Goal: Task Accomplishment & Management: Manage account settings

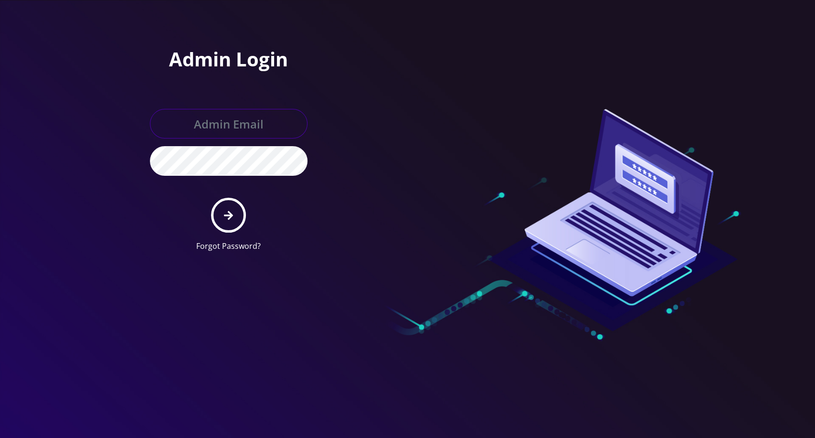
type input "[EMAIL_ADDRESS][DOMAIN_NAME]"
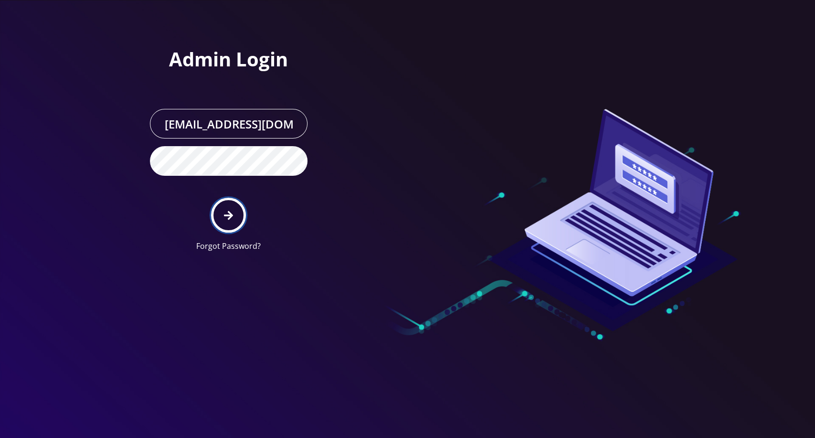
click at [235, 207] on button "submit" at bounding box center [228, 215] width 35 height 35
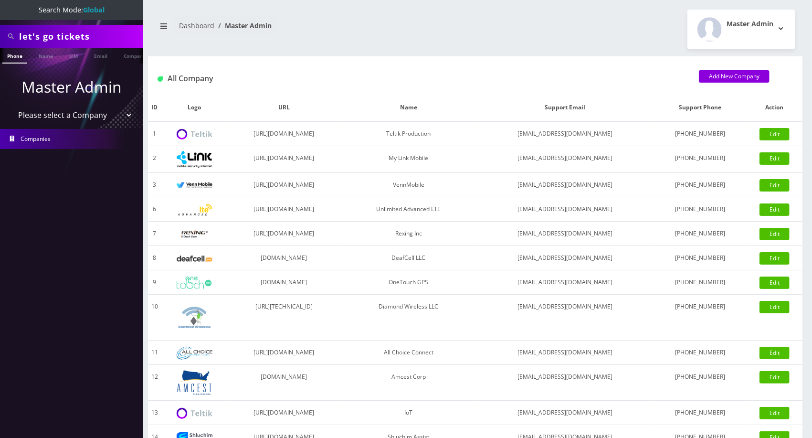
scroll to position [0, 4]
click at [95, 114] on select "Please select a Company Teltik Production My Link Mobile VennMobile Unlimited A…" at bounding box center [72, 115] width 122 height 18
select select "15"
click at [11, 106] on select "Please select a Company Teltik Production My Link Mobile VennMobile Unlimited A…" at bounding box center [72, 115] width 122 height 18
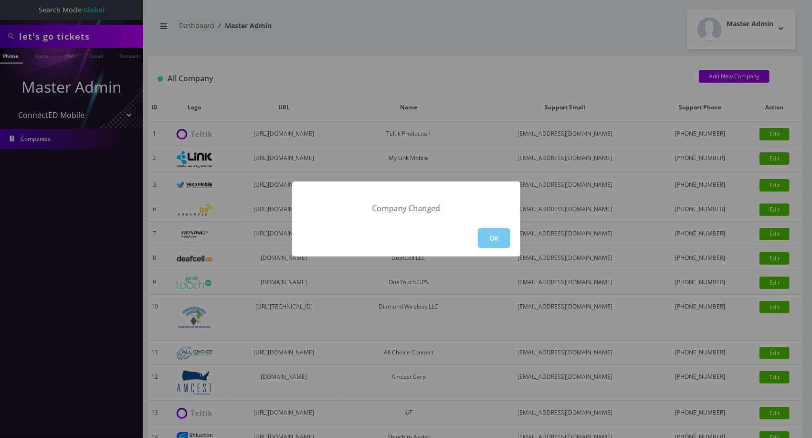
click at [480, 229] on button "OK" at bounding box center [494, 238] width 32 height 20
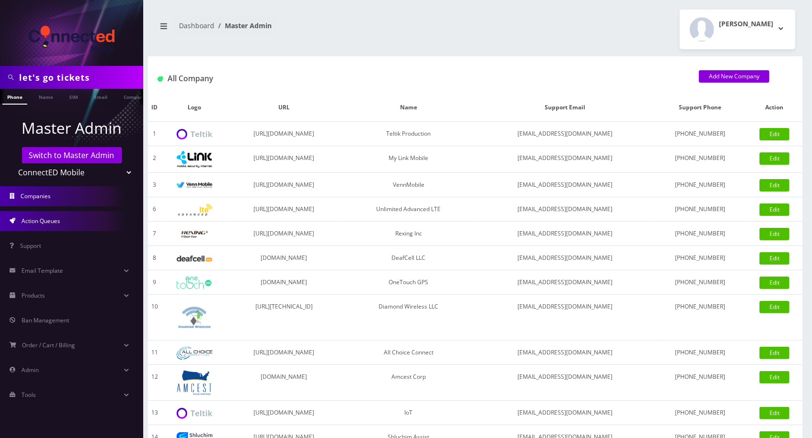
click at [69, 228] on link "Action Queues" at bounding box center [71, 221] width 143 height 20
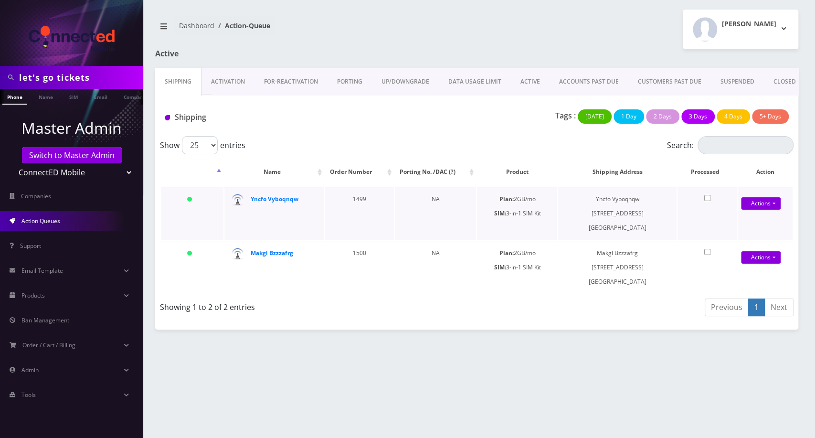
click at [357, 206] on td "1499" at bounding box center [359, 213] width 69 height 53
copy td "1499"
click at [355, 265] on td "1500" at bounding box center [359, 266] width 69 height 53
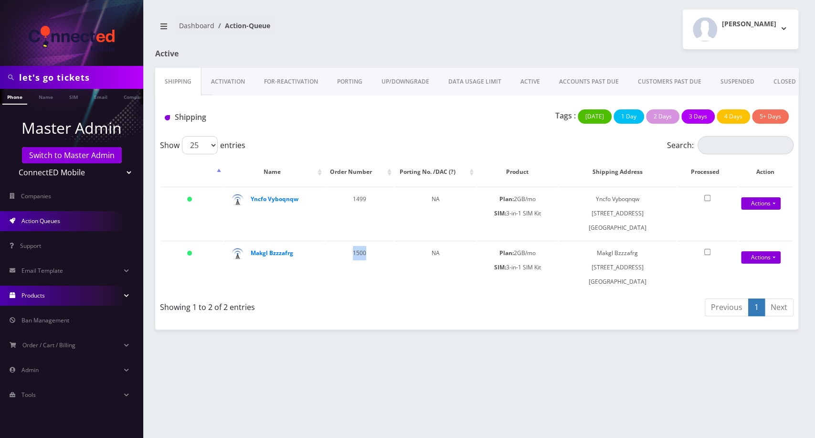
copy td "1500"
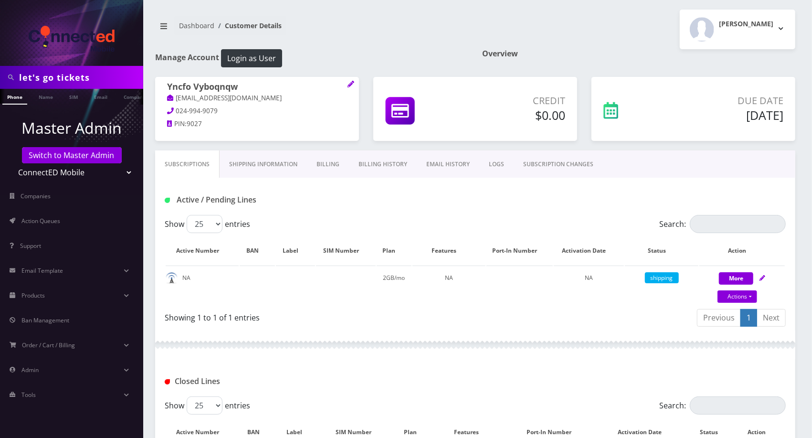
click at [382, 162] on link "Billing History" at bounding box center [383, 164] width 68 height 28
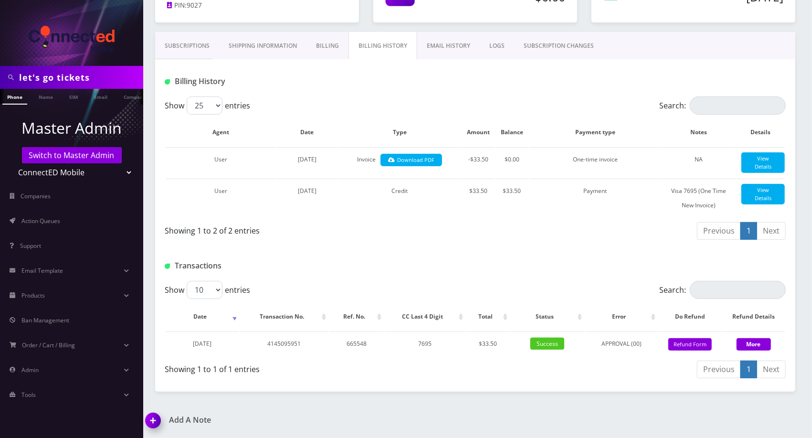
scroll to position [125, 0]
click at [702, 346] on button "Refund Form" at bounding box center [689, 344] width 43 height 13
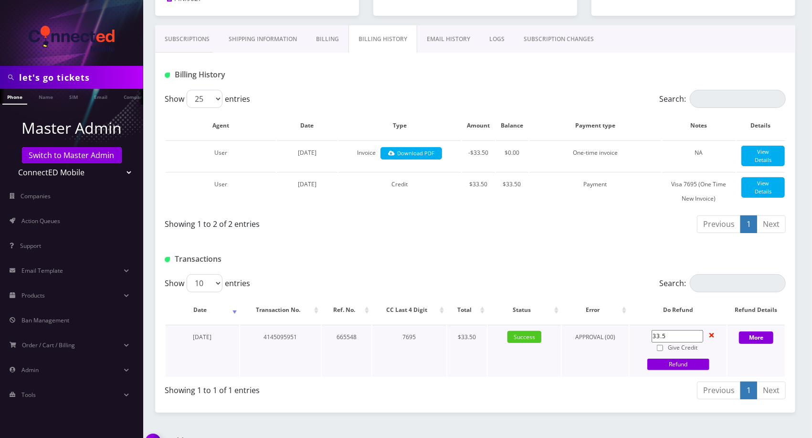
click at [662, 351] on input "Give Credit" at bounding box center [660, 348] width 6 height 6
checkbox input "true"
click at [670, 370] on link "Refund" at bounding box center [678, 363] width 62 height 11
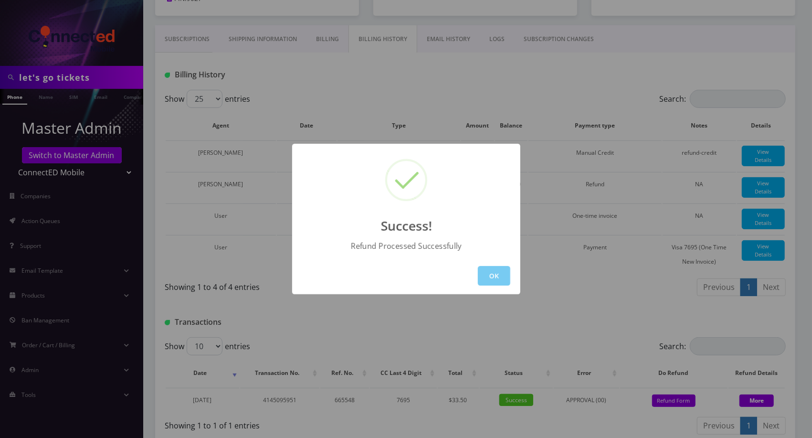
click at [504, 283] on button "OK" at bounding box center [494, 276] width 32 height 20
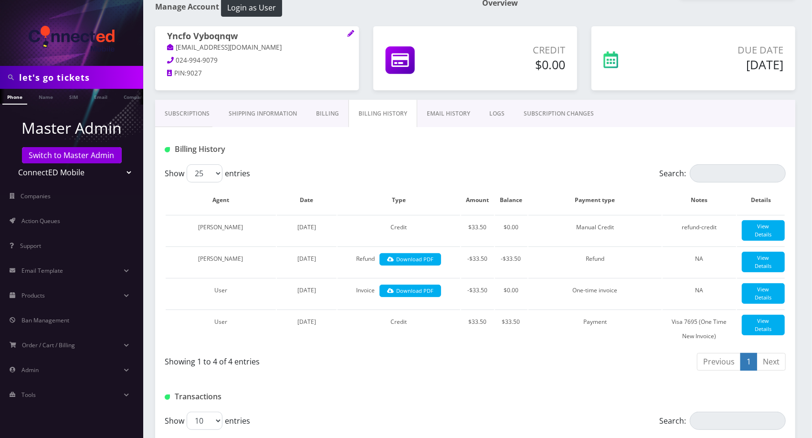
scroll to position [0, 0]
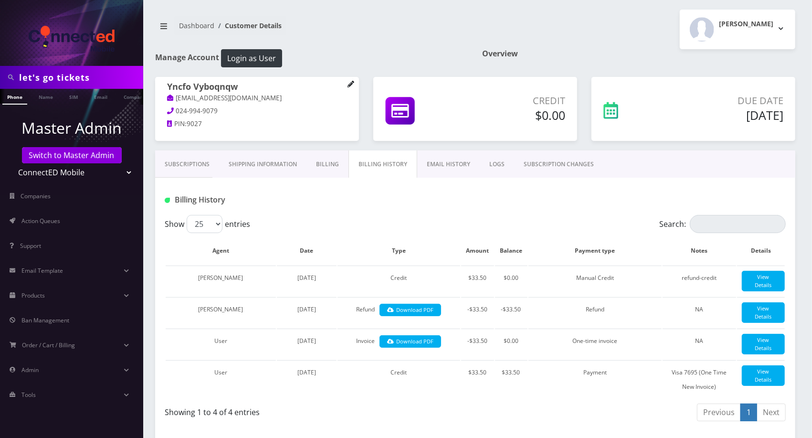
click at [349, 84] on icon at bounding box center [350, 84] width 6 height 6
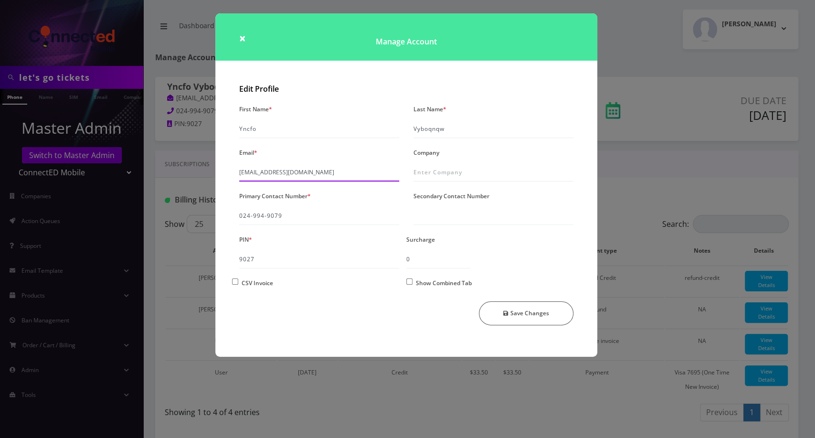
click at [241, 174] on input "[EMAIL_ADDRESS][DOMAIN_NAME]" at bounding box center [319, 172] width 160 height 18
click at [239, 174] on input "[EMAIL_ADDRESS][DOMAIN_NAME]" at bounding box center [319, 172] width 160 height 18
click at [331, 171] on input "[EMAIL_ADDRESS][DOMAIN_NAME]" at bounding box center [319, 172] width 160 height 18
type input "changednoeifxxmtv1758185803@changedgmail.com"
click at [538, 317] on button "Save Changes" at bounding box center [526, 313] width 95 height 24
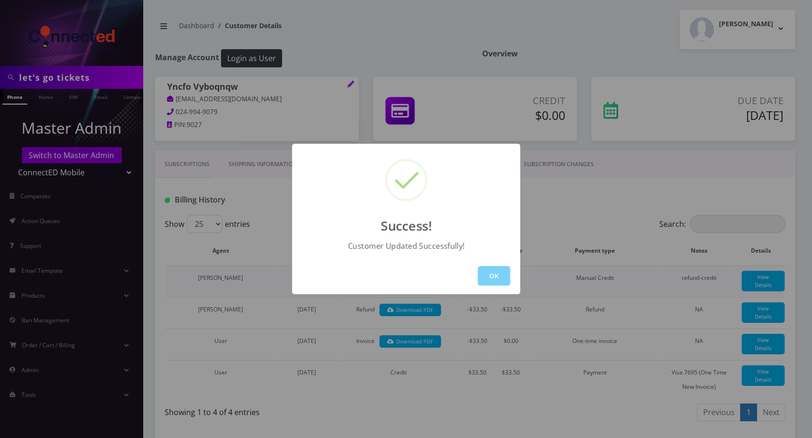
click at [503, 280] on button "OK" at bounding box center [494, 276] width 32 height 20
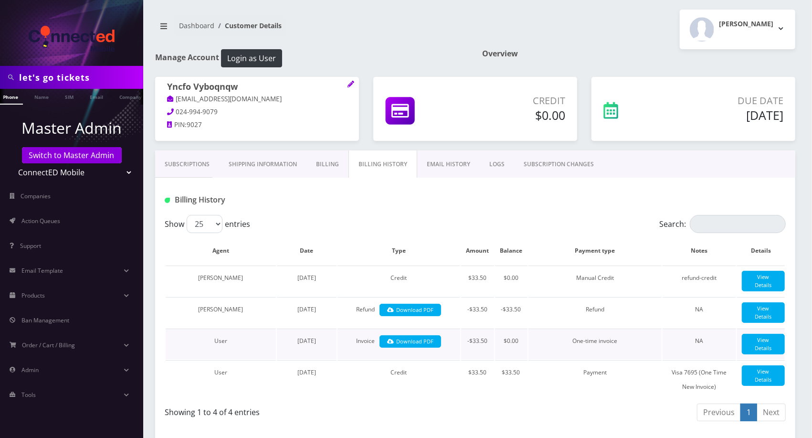
scroll to position [204, 0]
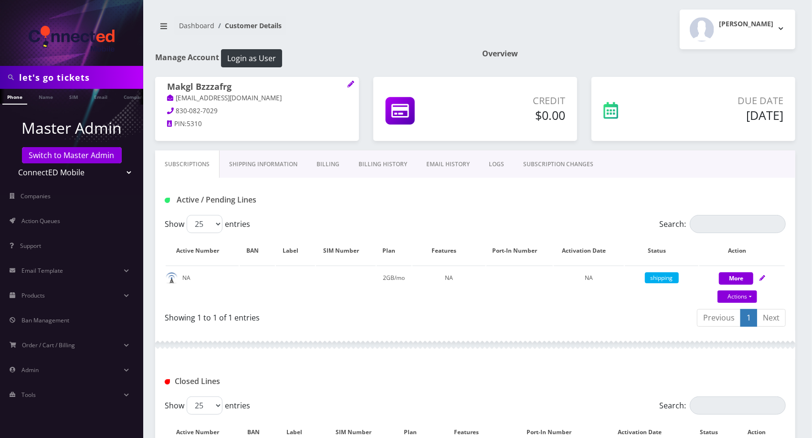
click at [374, 161] on link "Billing History" at bounding box center [383, 164] width 68 height 28
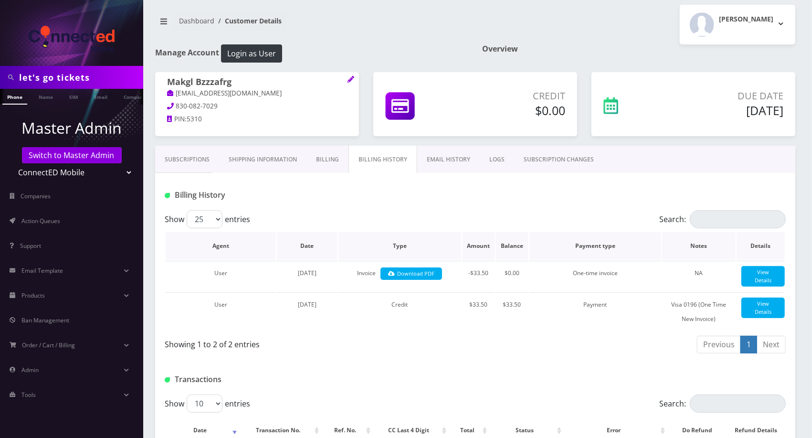
scroll to position [225, 0]
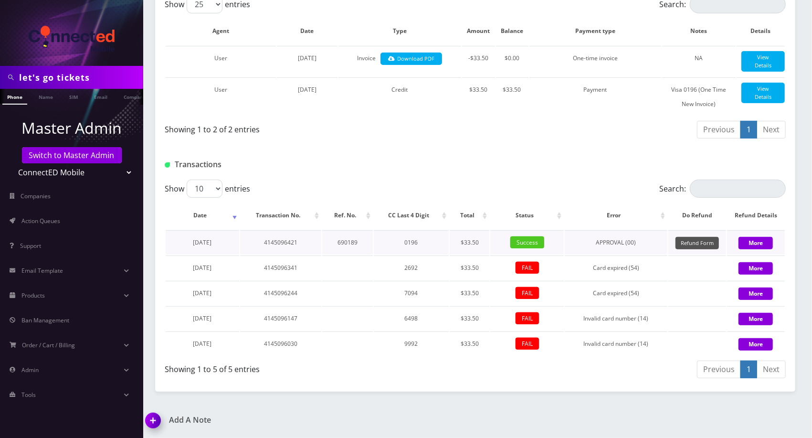
click at [689, 239] on button "Refund Form" at bounding box center [696, 243] width 43 height 13
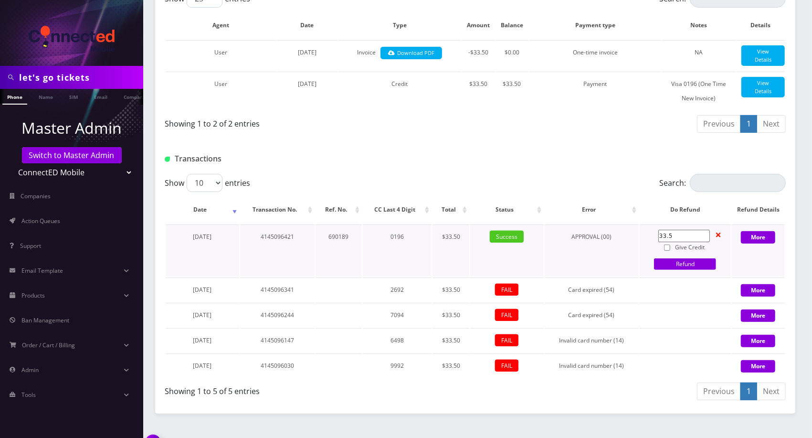
click at [666, 251] on input "Give Credit" at bounding box center [667, 247] width 6 height 6
checkbox input "true"
click at [672, 266] on link "Refund" at bounding box center [685, 263] width 62 height 11
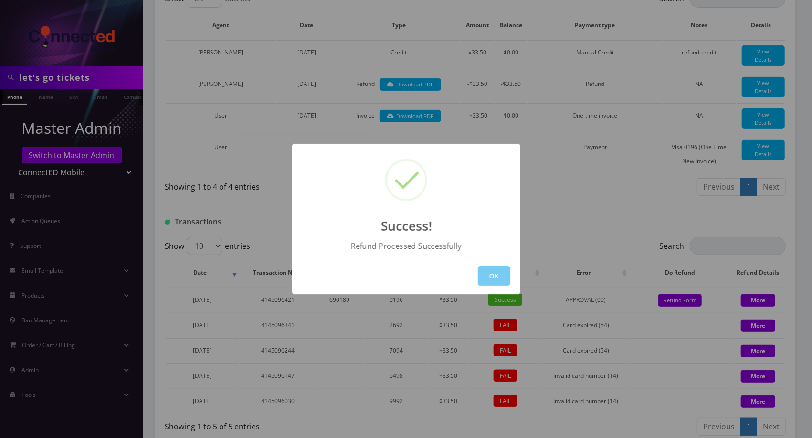
click at [496, 272] on button "OK" at bounding box center [494, 276] width 32 height 20
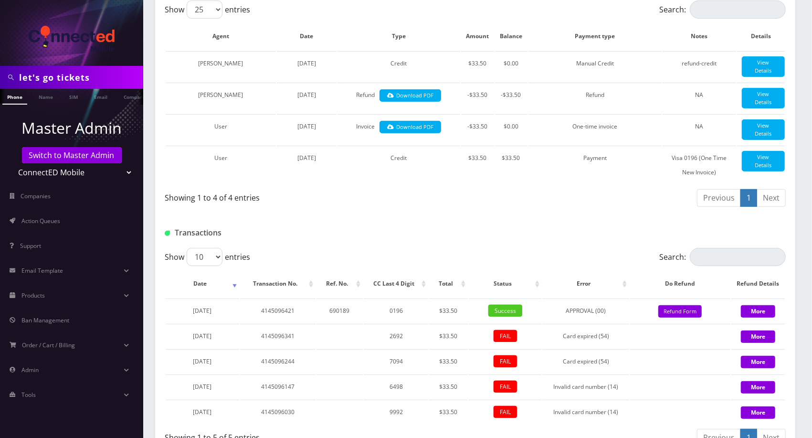
scroll to position [39, 0]
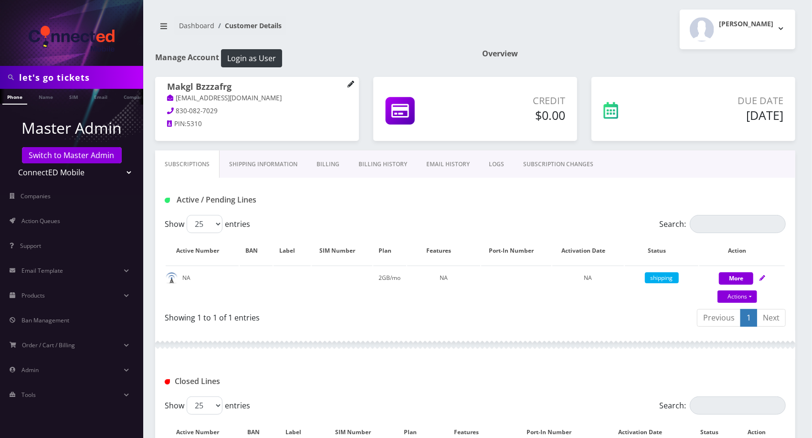
click at [353, 84] on icon at bounding box center [350, 84] width 7 height 7
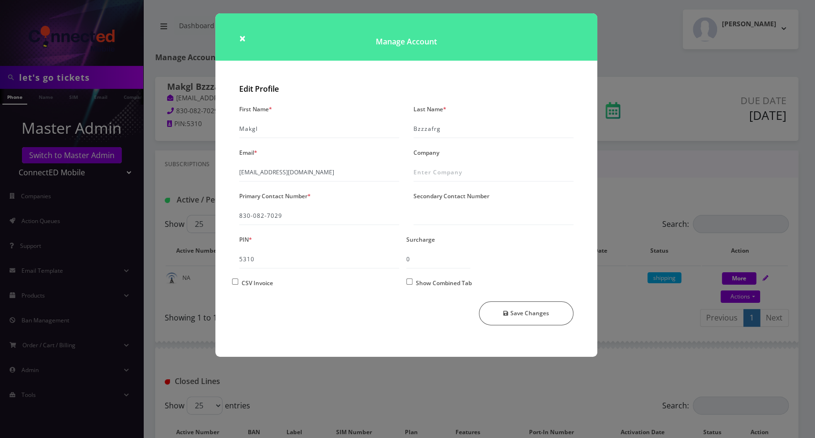
click at [238, 173] on div "Email * gaudzoaijz1758185824@gmail.com" at bounding box center [319, 164] width 174 height 36
click at [240, 173] on input "[EMAIL_ADDRESS][DOMAIN_NAME]" at bounding box center [319, 172] width 160 height 18
click at [327, 171] on input "changedgaudzoaijz1758185824@gmail.com" at bounding box center [319, 172] width 160 height 18
type input "changedgaudzoaijz1758185824@changedgmail.com"
click at [541, 317] on button "Save Changes" at bounding box center [526, 313] width 95 height 24
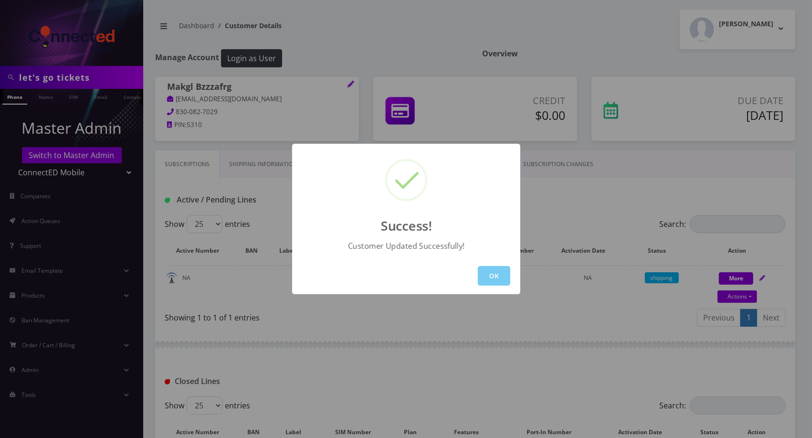
click at [504, 279] on button "OK" at bounding box center [494, 276] width 32 height 20
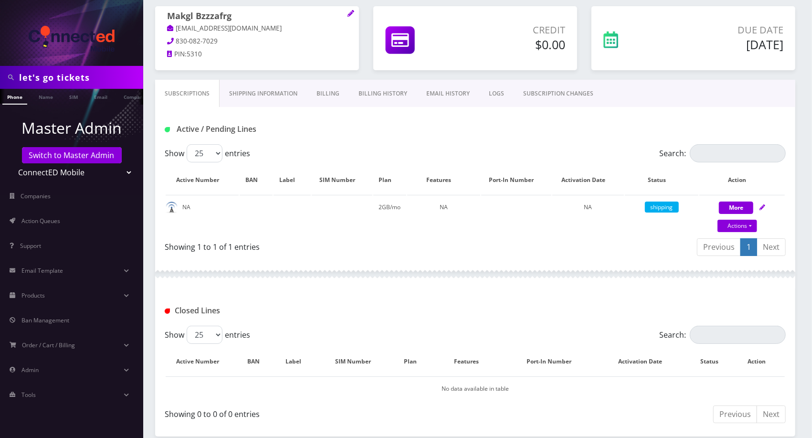
scroll to position [115, 0]
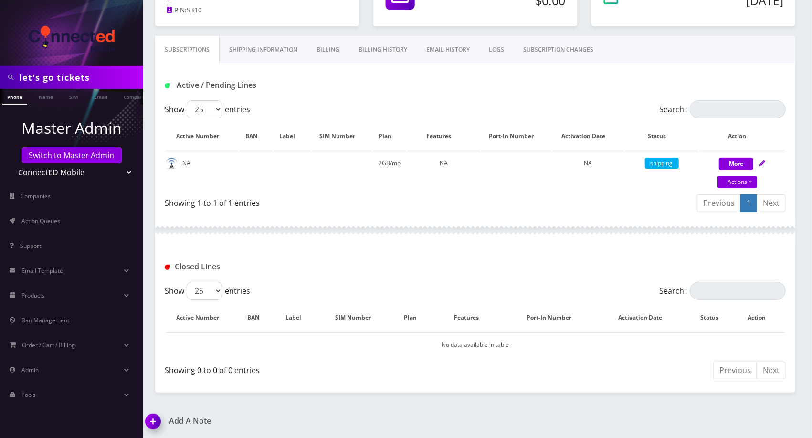
click at [374, 55] on link "Billing History" at bounding box center [383, 50] width 68 height 28
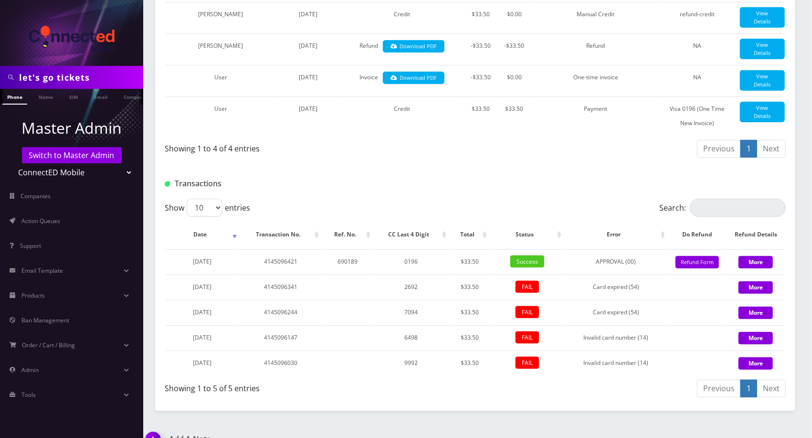
scroll to position [304, 0]
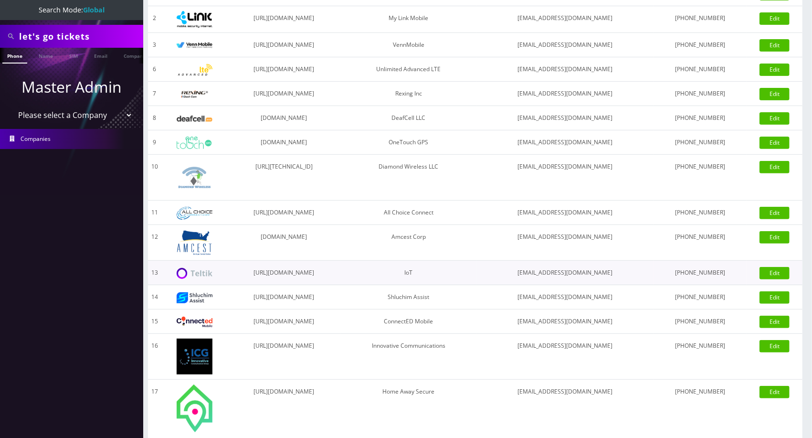
scroll to position [240, 0]
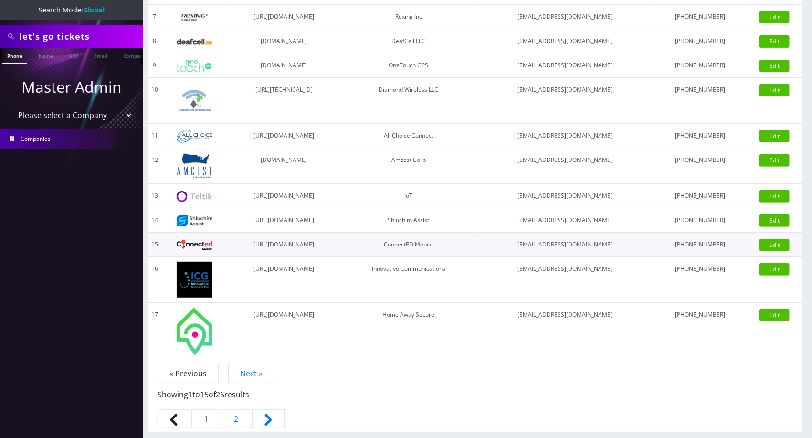
drag, startPoint x: 353, startPoint y: 237, endPoint x: 261, endPoint y: 238, distance: 92.1
click at [261, 238] on td "[URL][DOMAIN_NAME]" at bounding box center [284, 244] width 113 height 24
copy td "[URL][DOMAIN_NAME]"
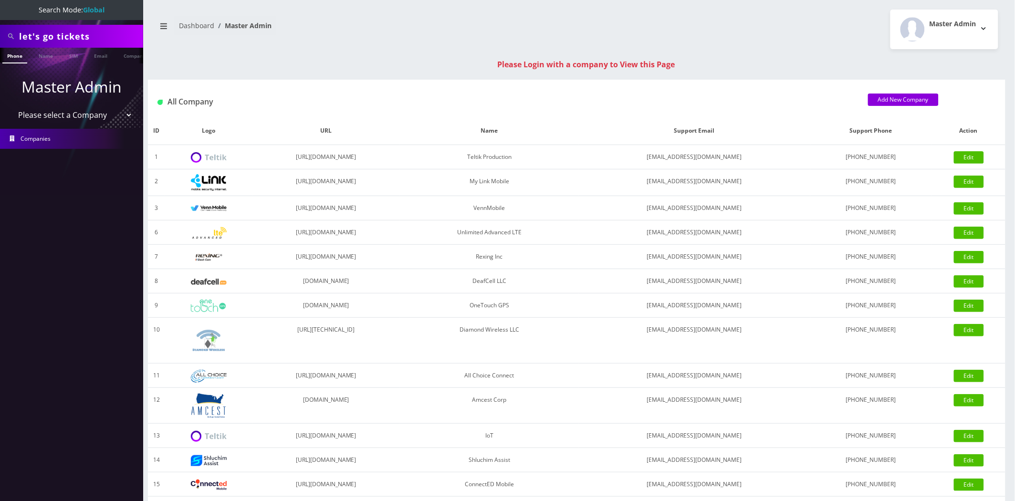
click at [41, 120] on select "Please select a Company Teltik Production My Link Mobile VennMobile Unlimited A…" at bounding box center [72, 115] width 122 height 18
select select "15"
click at [11, 106] on select "Please select a Company Teltik Production My Link Mobile VennMobile Unlimited A…" at bounding box center [72, 115] width 122 height 18
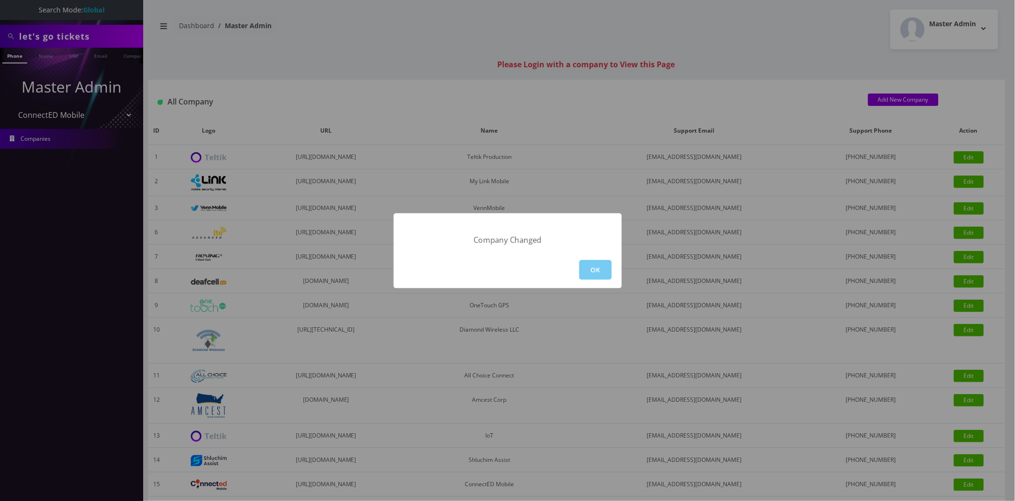
click at [595, 266] on button "OK" at bounding box center [595, 270] width 32 height 20
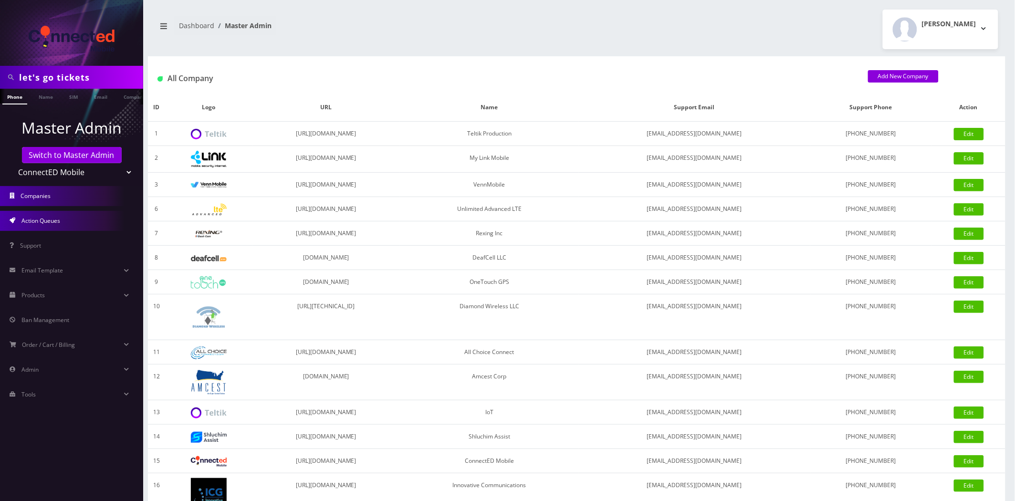
click at [46, 220] on span "Action Queues" at bounding box center [40, 221] width 39 height 8
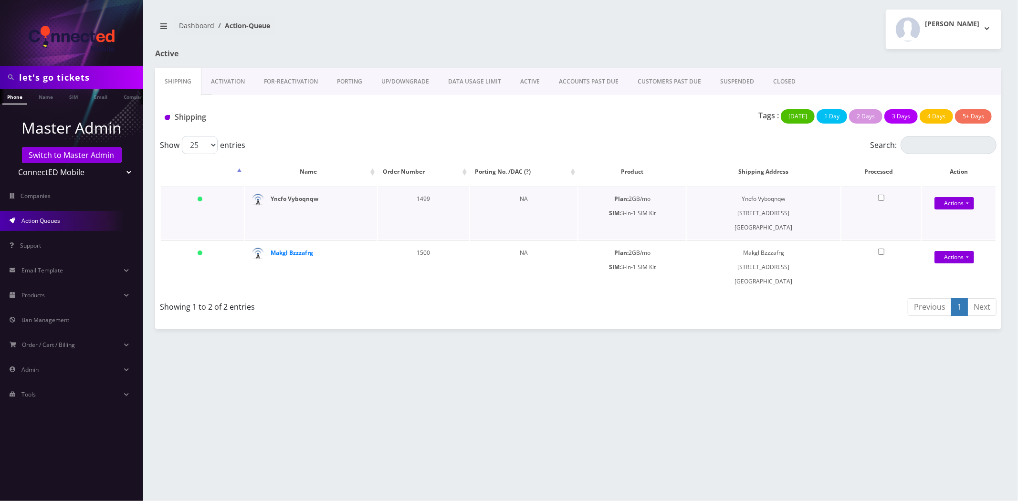
click at [283, 196] on strong "Yncfo Vyboqnqw" at bounding box center [295, 199] width 48 height 8
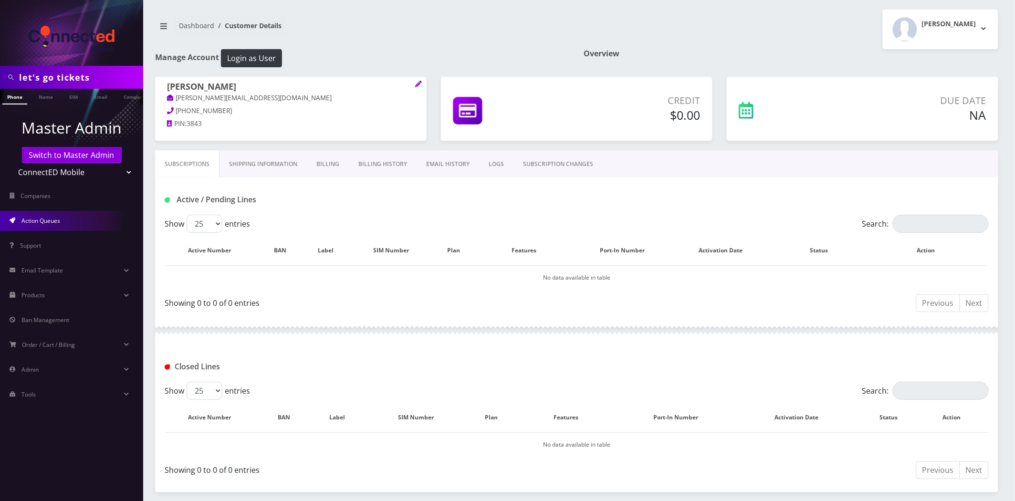
click at [65, 222] on link "Action Queues" at bounding box center [71, 221] width 143 height 20
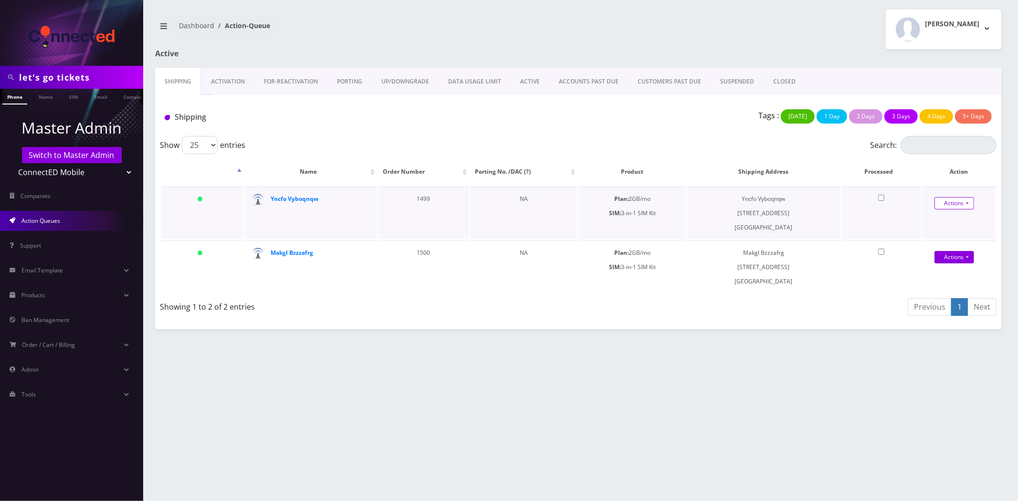
click at [960, 204] on link "Actions" at bounding box center [954, 203] width 40 height 12
click at [941, 236] on link "Close" at bounding box center [960, 236] width 76 height 14
type input "09/18/2025"
click at [952, 225] on link "Confirm" at bounding box center [957, 226] width 62 height 11
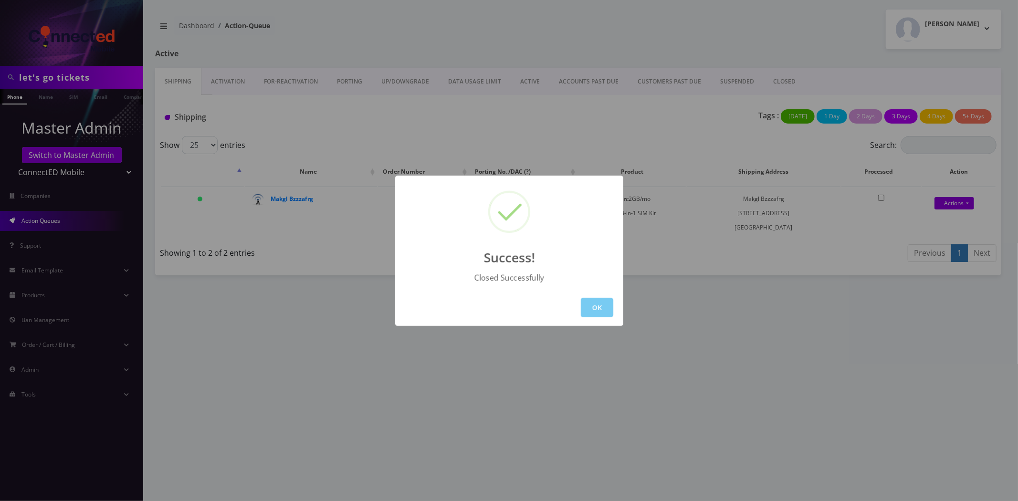
click at [593, 302] on button "OK" at bounding box center [597, 308] width 32 height 20
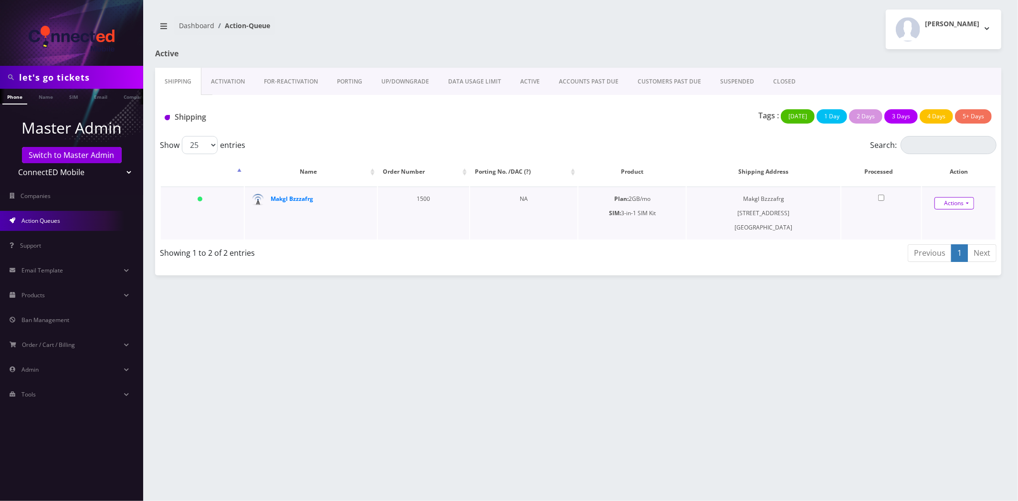
click at [955, 203] on link "Actions" at bounding box center [954, 203] width 40 height 12
click at [943, 234] on link "Close" at bounding box center [960, 236] width 76 height 14
type input "09/18/2025"
click at [940, 226] on link "Confirm" at bounding box center [957, 226] width 62 height 11
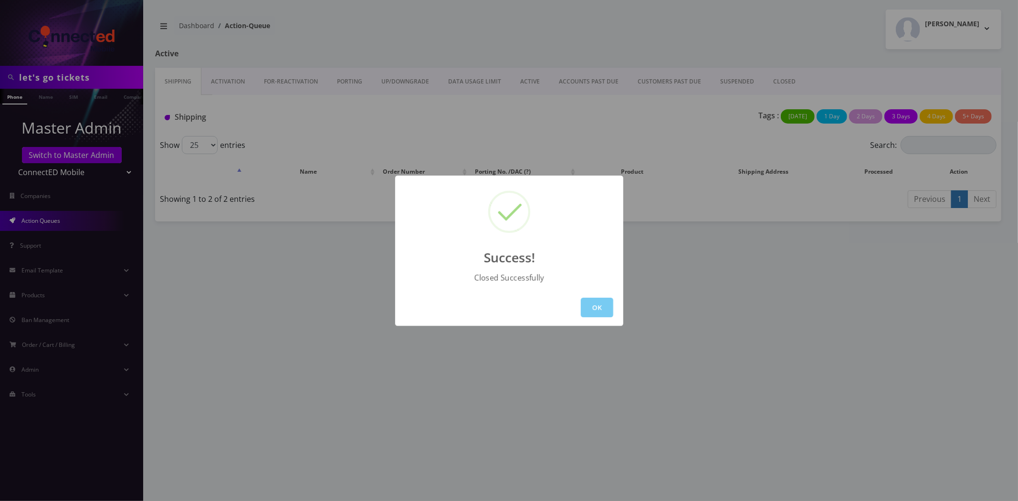
click at [590, 303] on button "OK" at bounding box center [597, 308] width 32 height 20
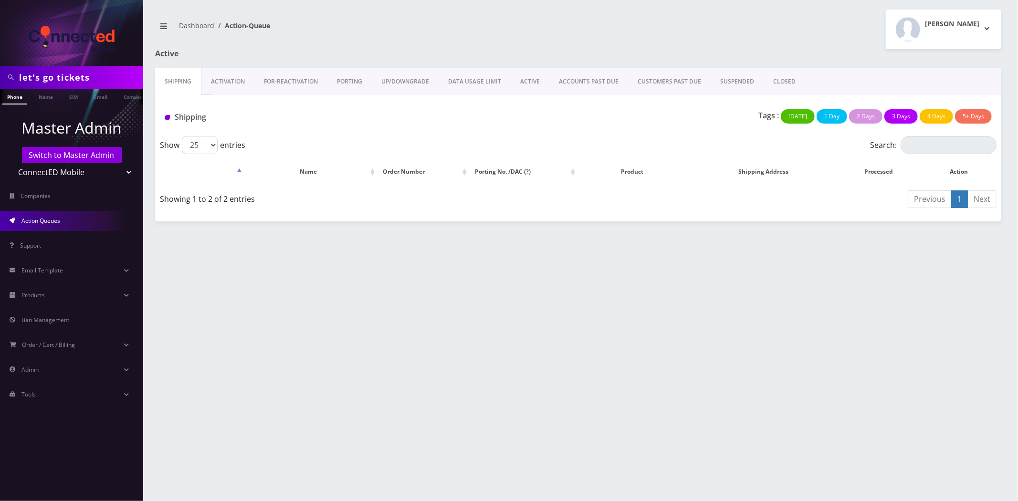
click at [215, 79] on link "Activation" at bounding box center [227, 82] width 53 height 28
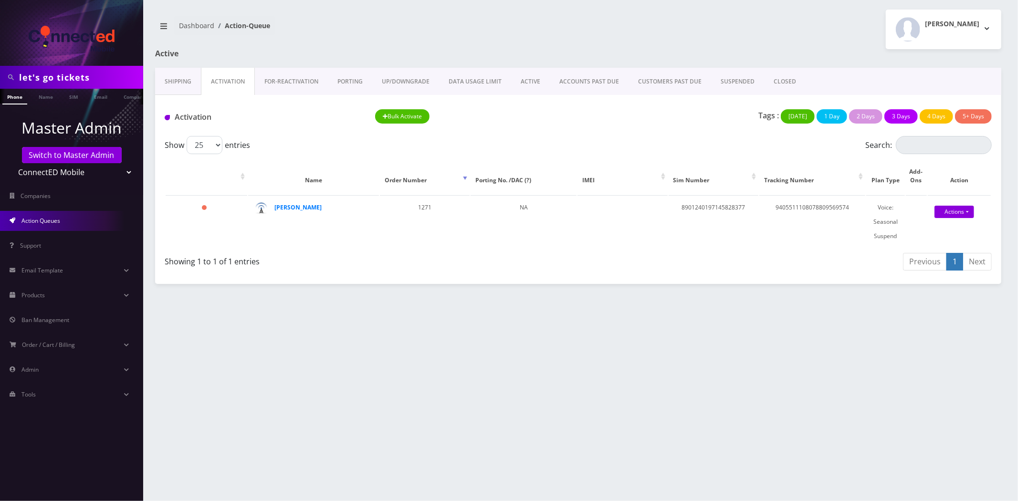
click at [530, 83] on link "ACTIVE" at bounding box center [530, 82] width 39 height 28
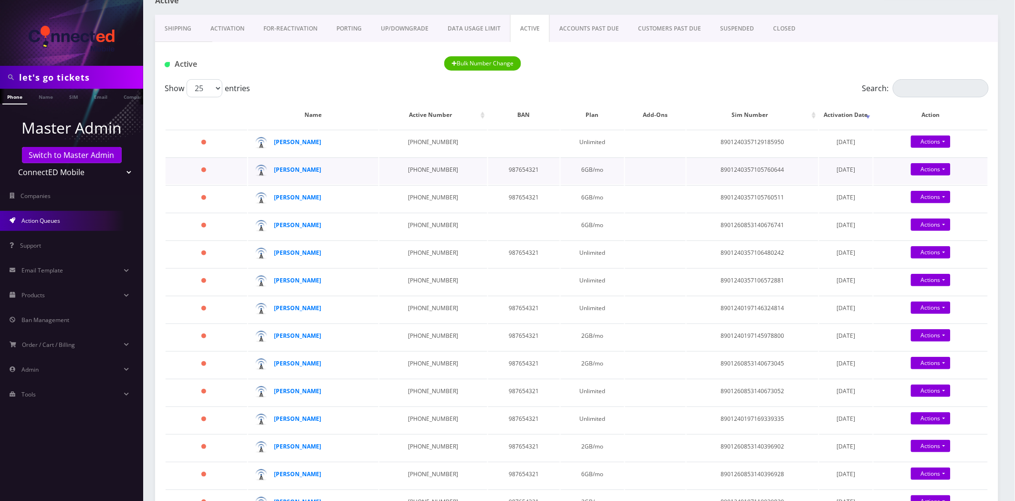
scroll to position [34, 0]
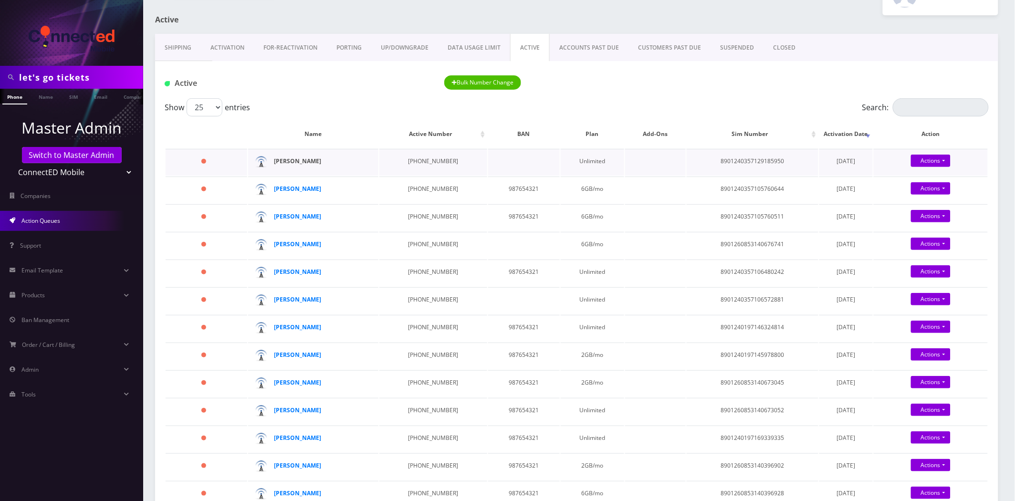
click at [296, 162] on strong "Hanna Jafferjee" at bounding box center [297, 161] width 47 height 8
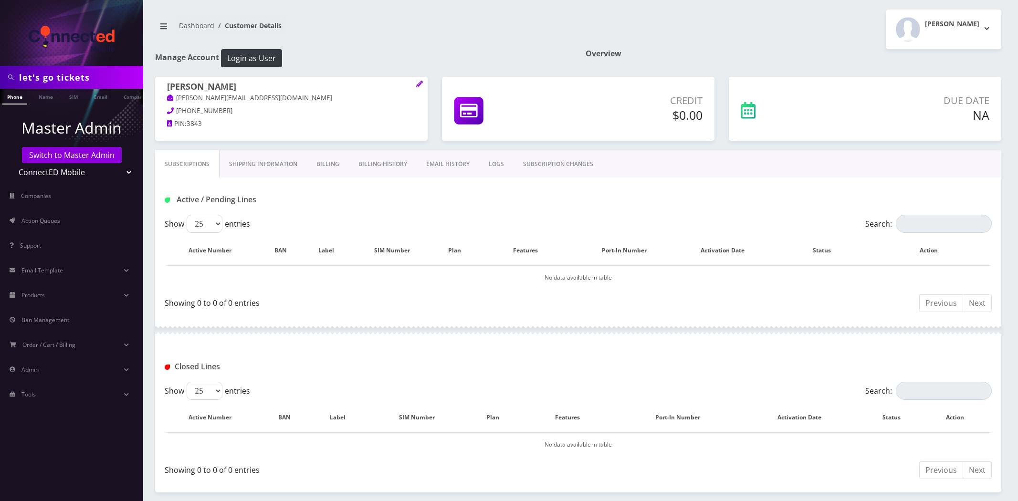
click at [374, 163] on link "Billing History" at bounding box center [383, 164] width 68 height 28
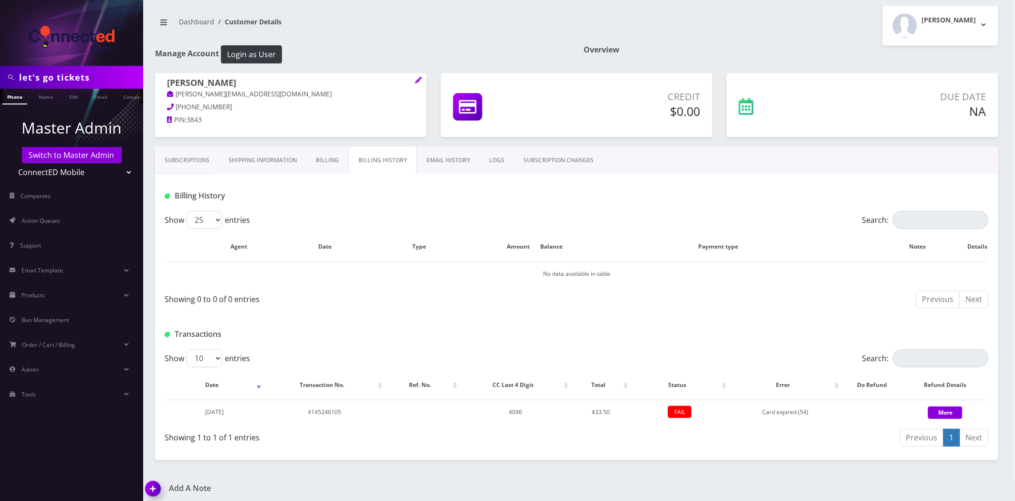
scroll to position [7, 0]
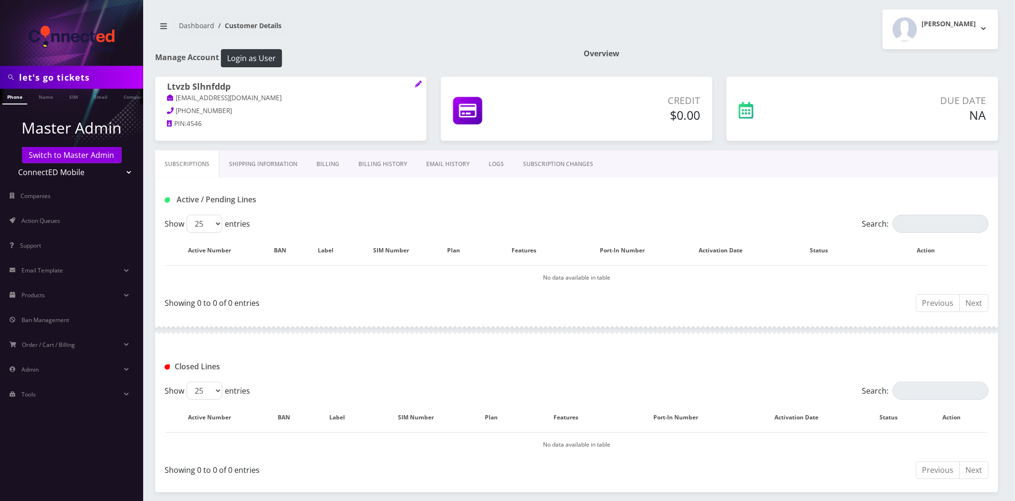
click at [386, 167] on link "Billing History" at bounding box center [383, 164] width 68 height 28
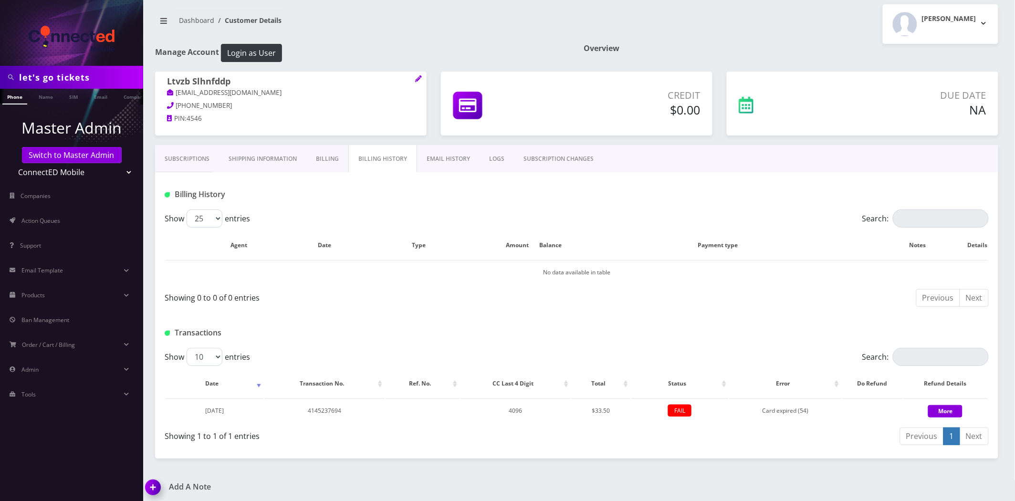
scroll to position [7, 0]
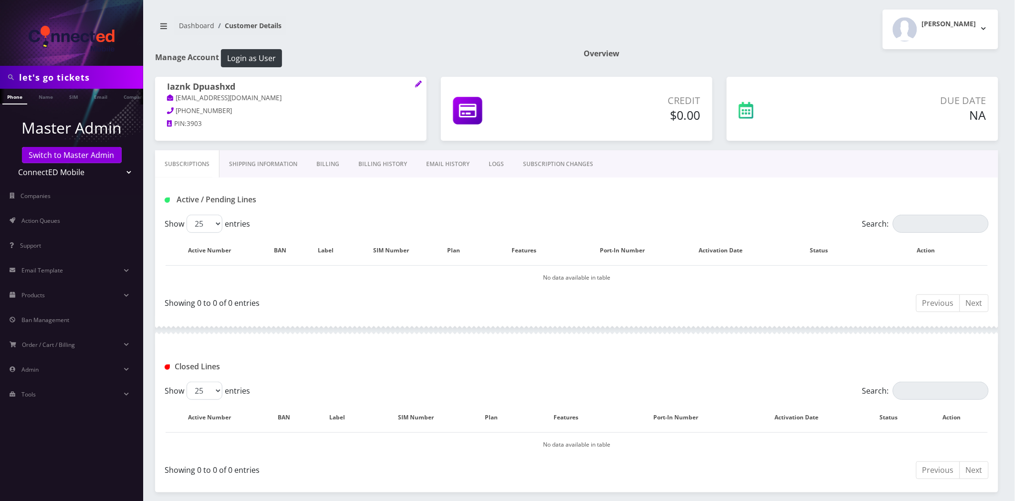
click at [370, 157] on link "Billing History" at bounding box center [383, 164] width 68 height 28
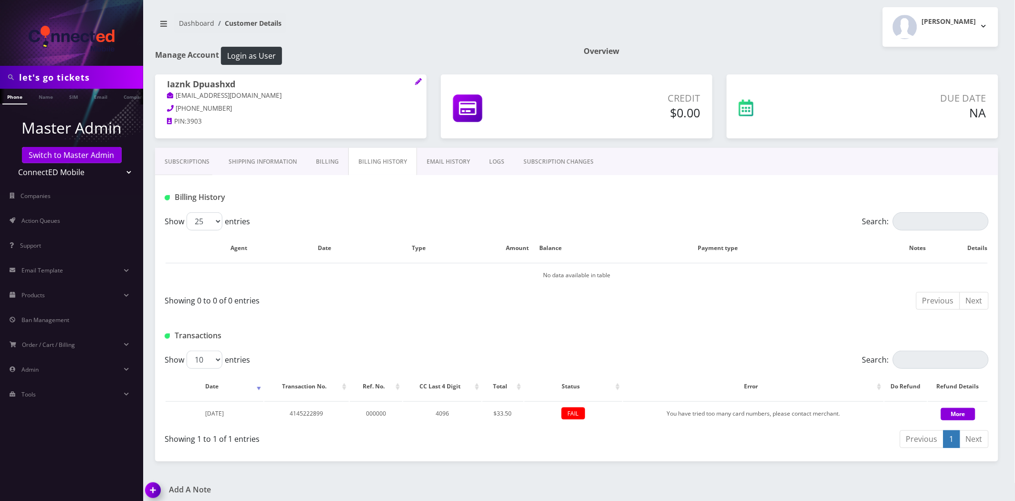
scroll to position [7, 0]
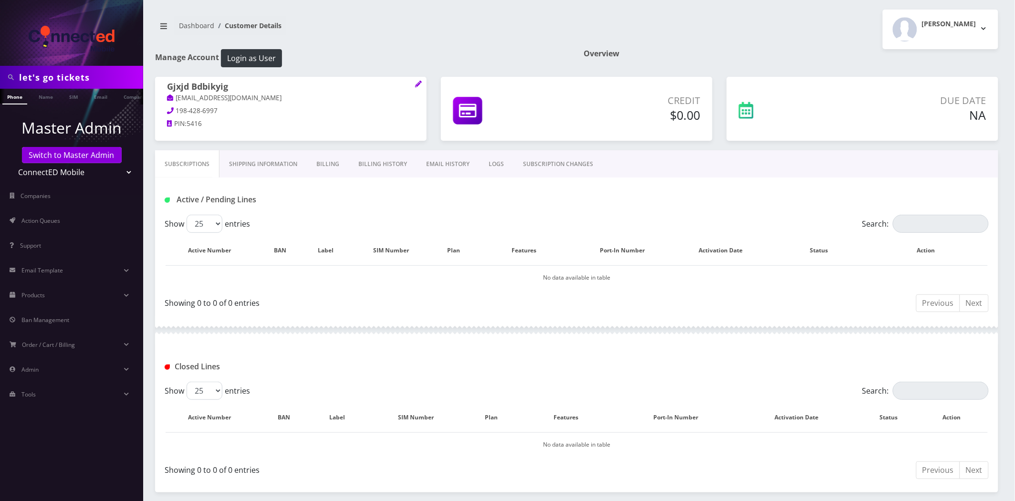
click at [374, 172] on link "Billing History" at bounding box center [383, 164] width 68 height 28
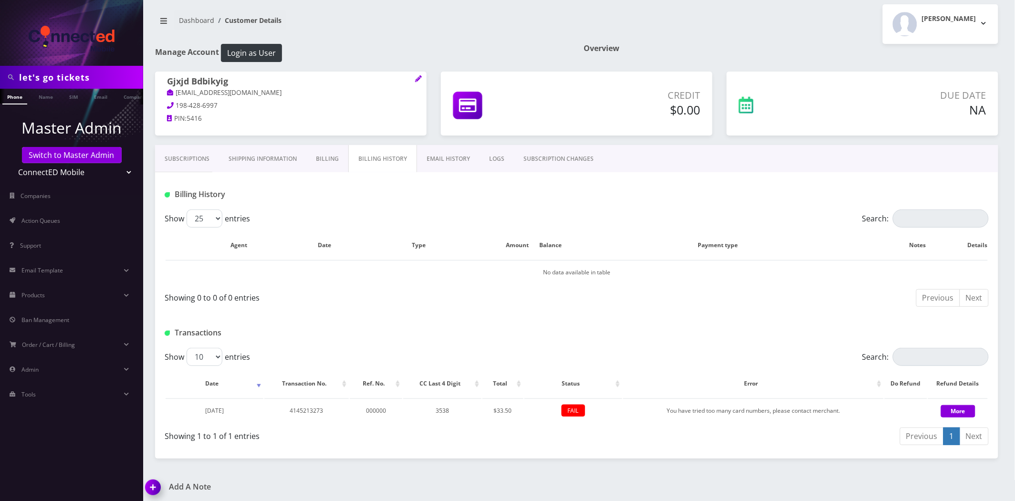
scroll to position [7, 0]
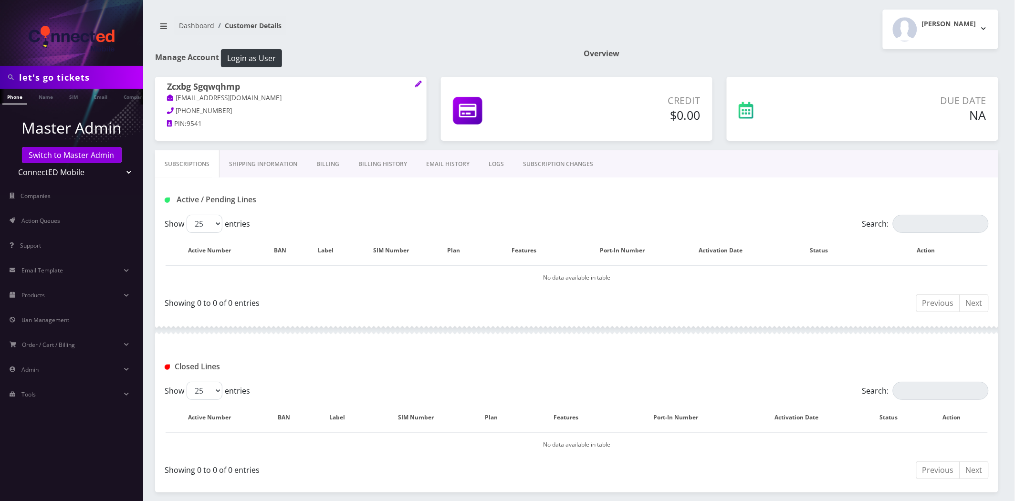
click at [381, 157] on link "Billing History" at bounding box center [383, 164] width 68 height 28
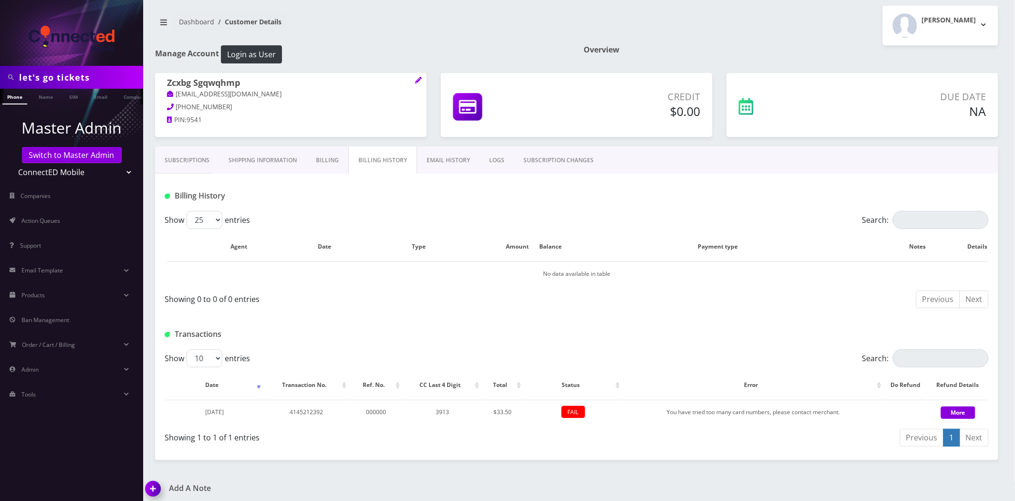
scroll to position [7, 0]
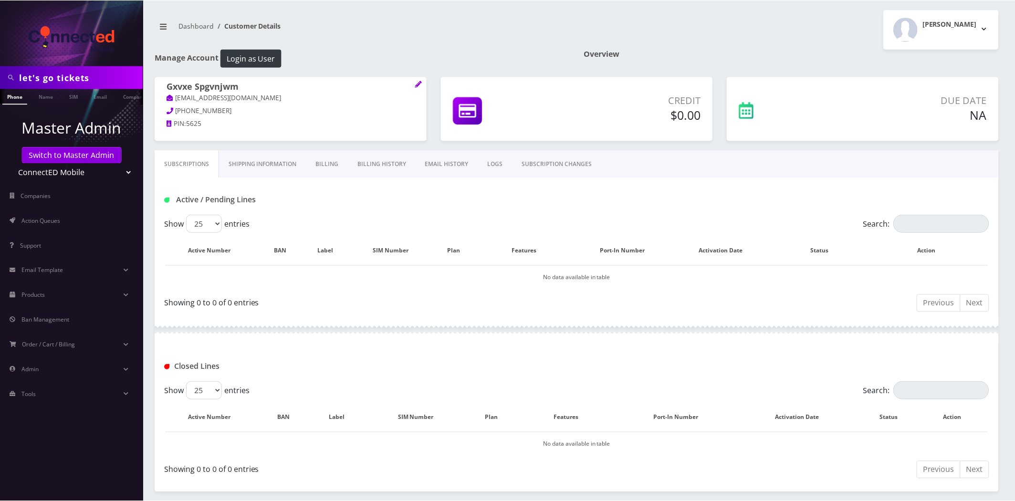
scroll to position [36, 0]
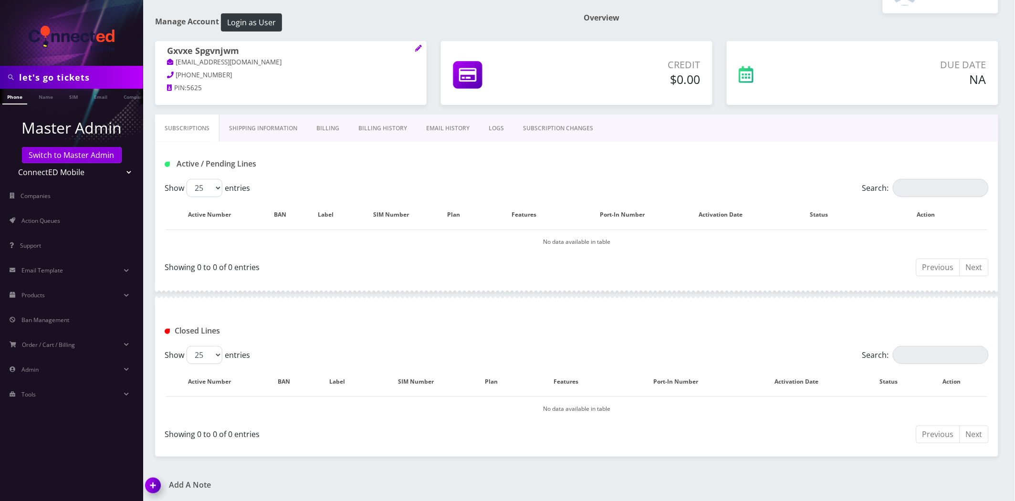
click at [323, 118] on link "Billing" at bounding box center [328, 129] width 42 height 28
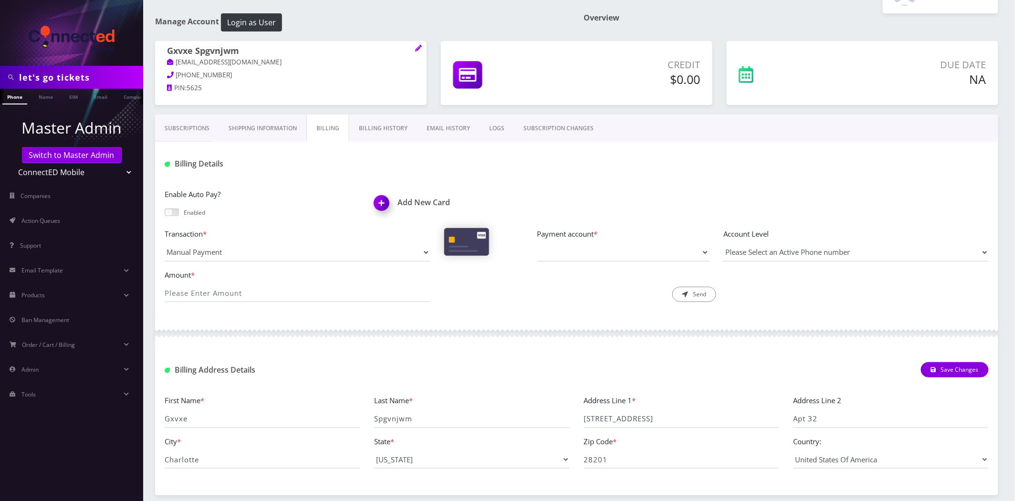
click at [360, 118] on link "Billing History" at bounding box center [383, 129] width 68 height 28
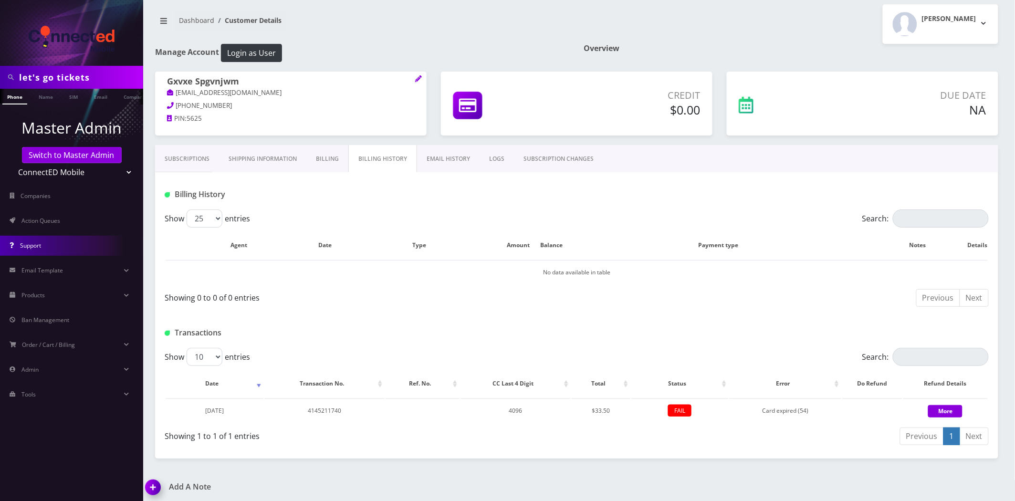
scroll to position [7, 0]
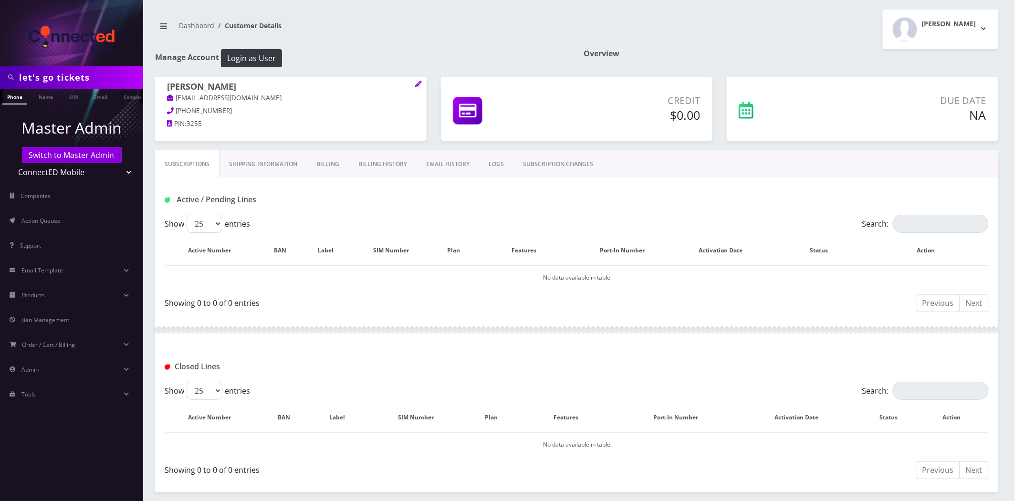
click at [364, 163] on link "Billing History" at bounding box center [383, 164] width 68 height 28
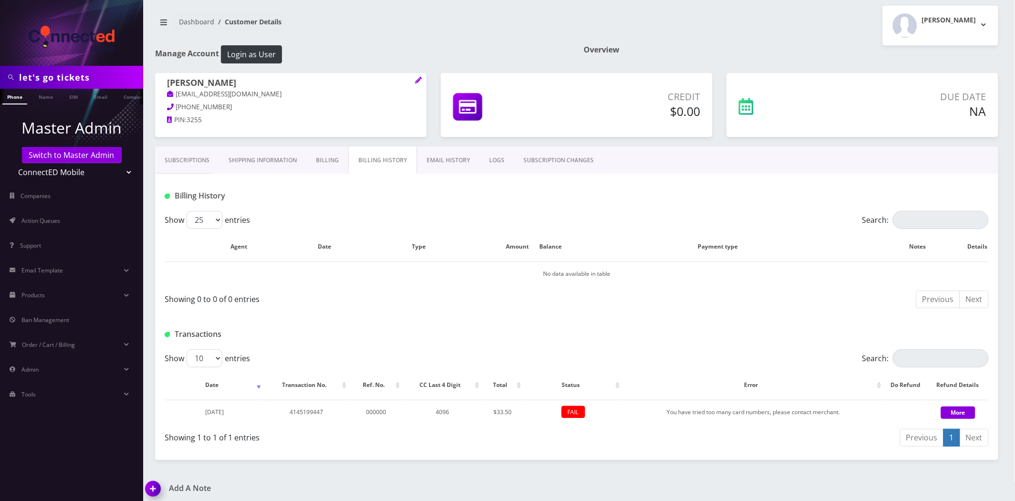
scroll to position [7, 0]
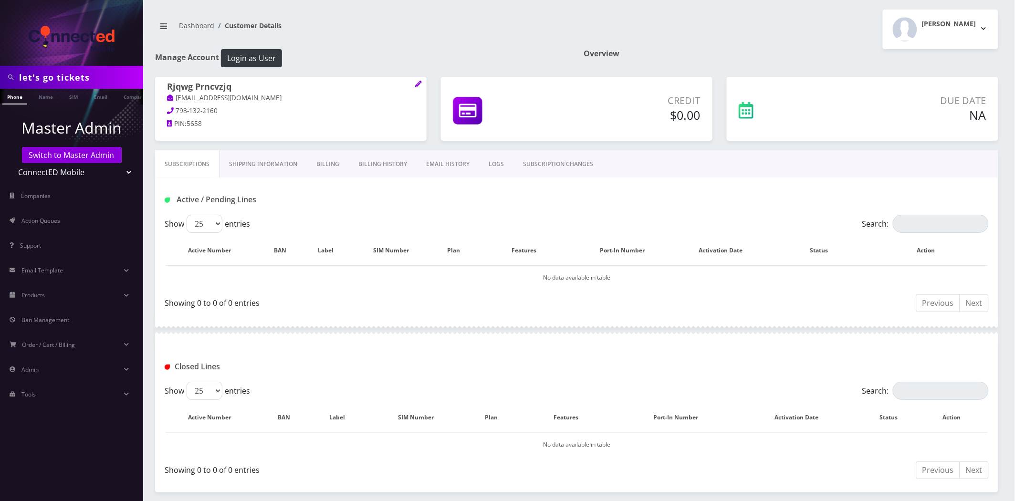
click at [389, 166] on link "Billing History" at bounding box center [383, 164] width 68 height 28
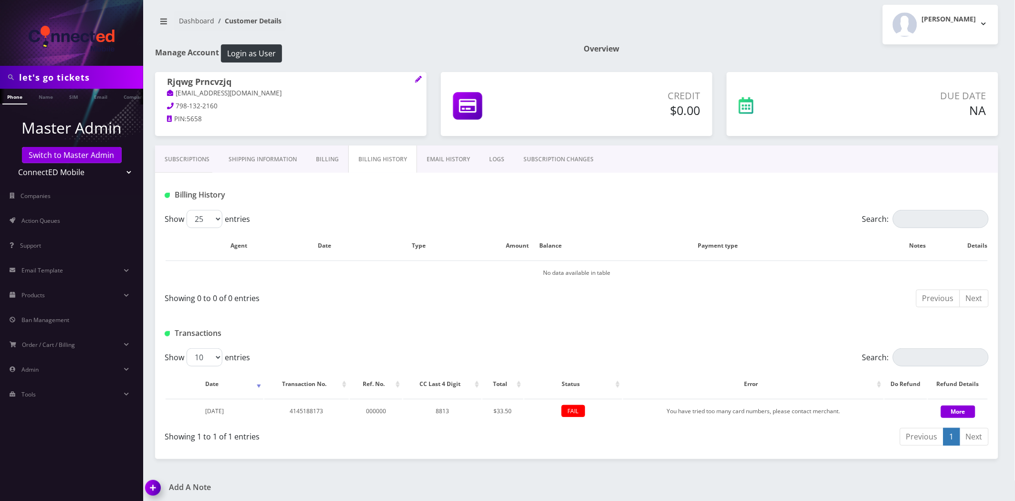
scroll to position [7, 0]
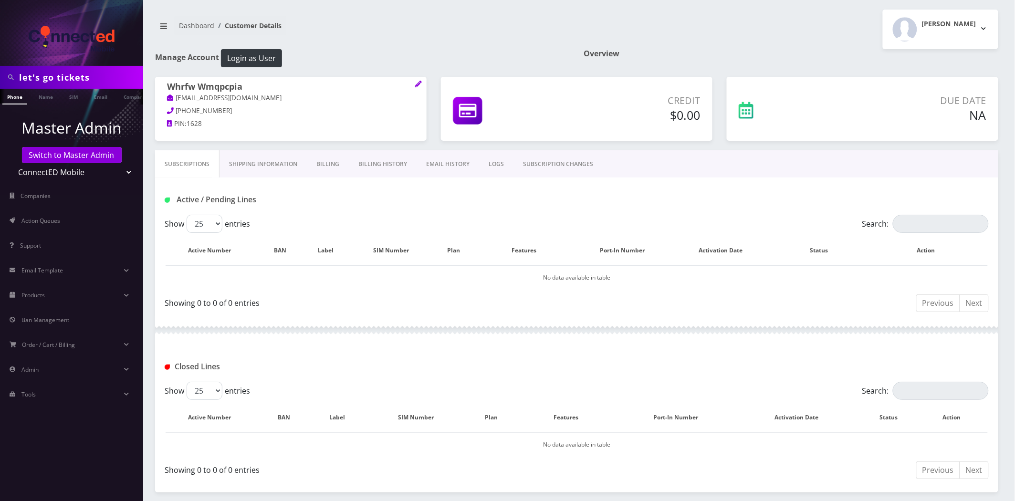
click at [375, 160] on link "Billing History" at bounding box center [383, 164] width 68 height 28
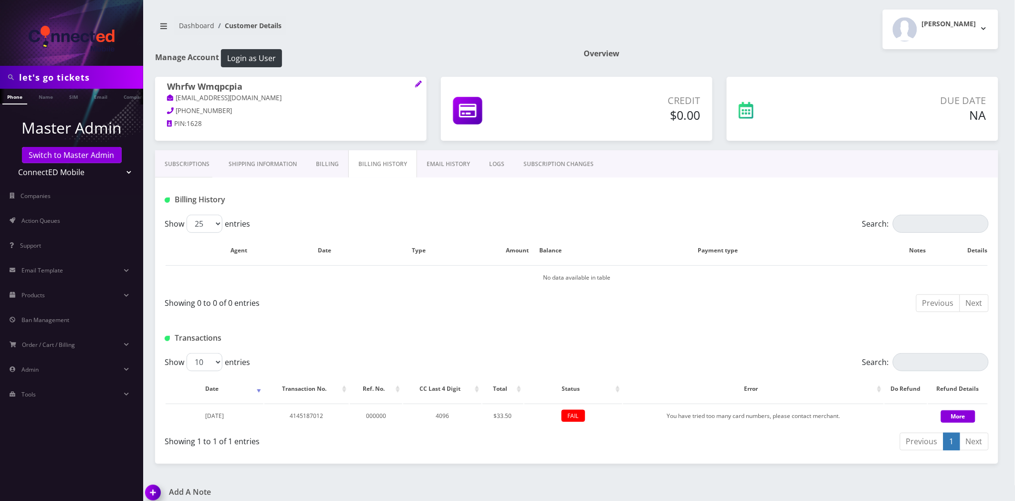
scroll to position [7, 0]
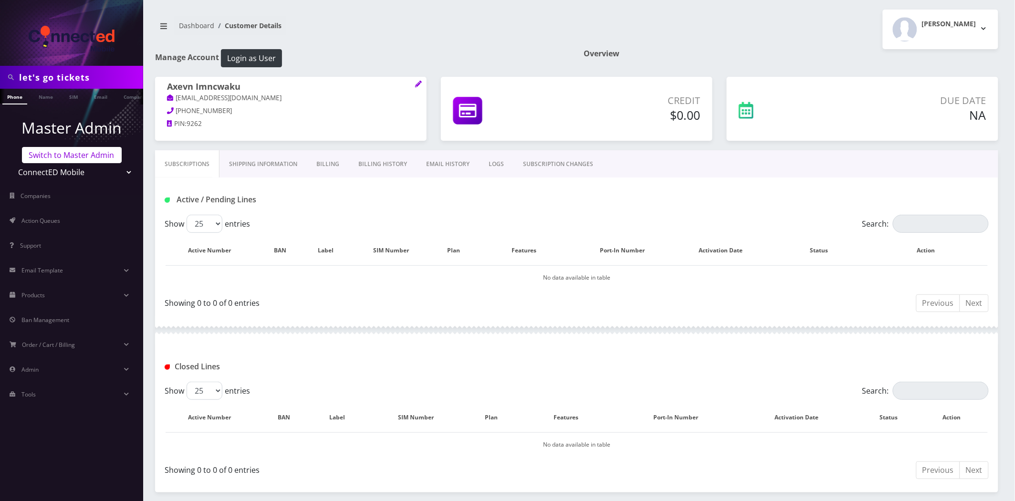
click at [63, 155] on link "Switch to Master Admin" at bounding box center [72, 155] width 100 height 16
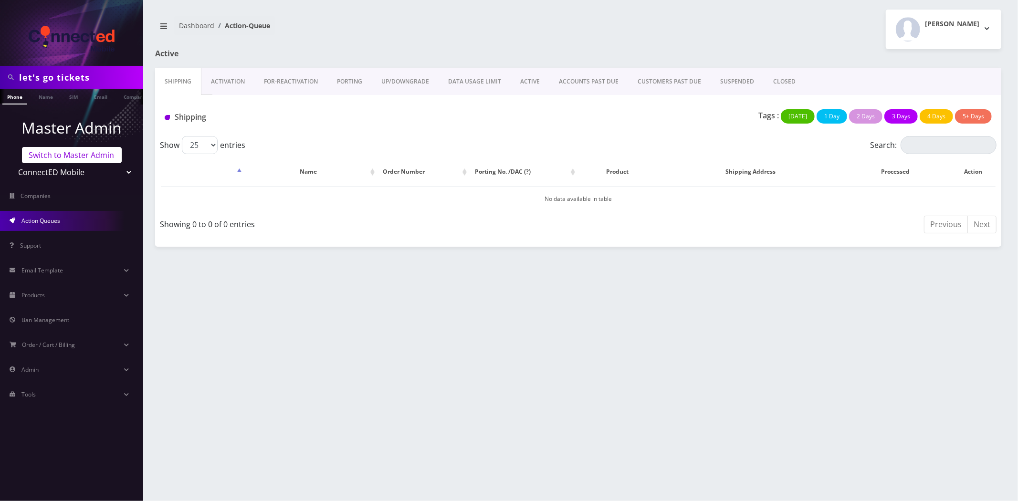
click at [62, 149] on link "Switch to Master Admin" at bounding box center [72, 155] width 100 height 16
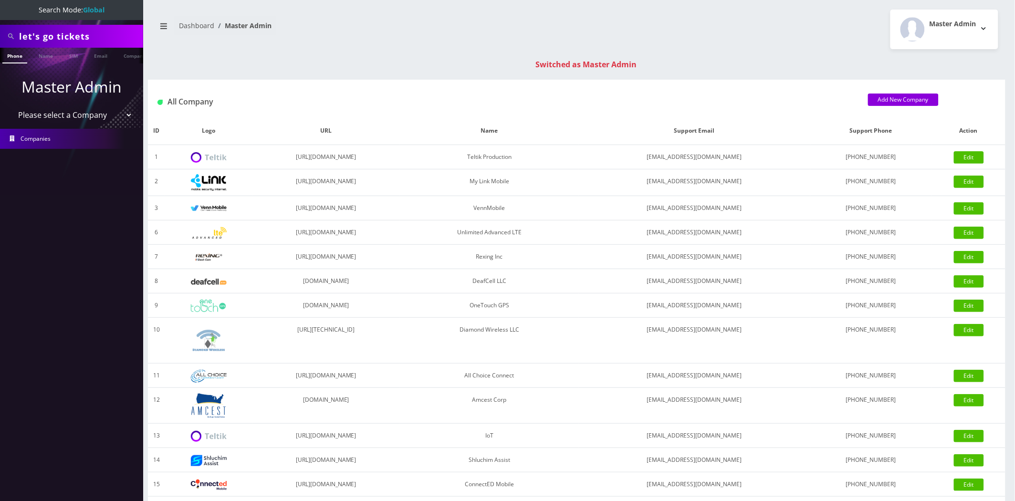
click at [80, 112] on select "Please select a Company Teltik Production My Link Mobile VennMobile Unlimited A…" at bounding box center [72, 115] width 122 height 18
select select "1"
click at [11, 106] on select "Please select a Company Teltik Production My Link Mobile VennMobile Unlimited A…" at bounding box center [72, 115] width 122 height 18
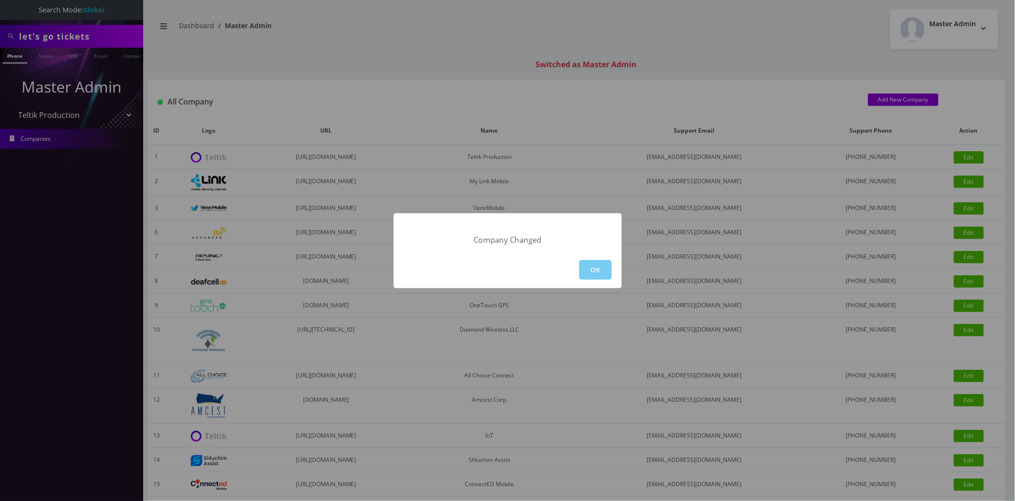
click at [593, 271] on button "OK" at bounding box center [595, 270] width 32 height 20
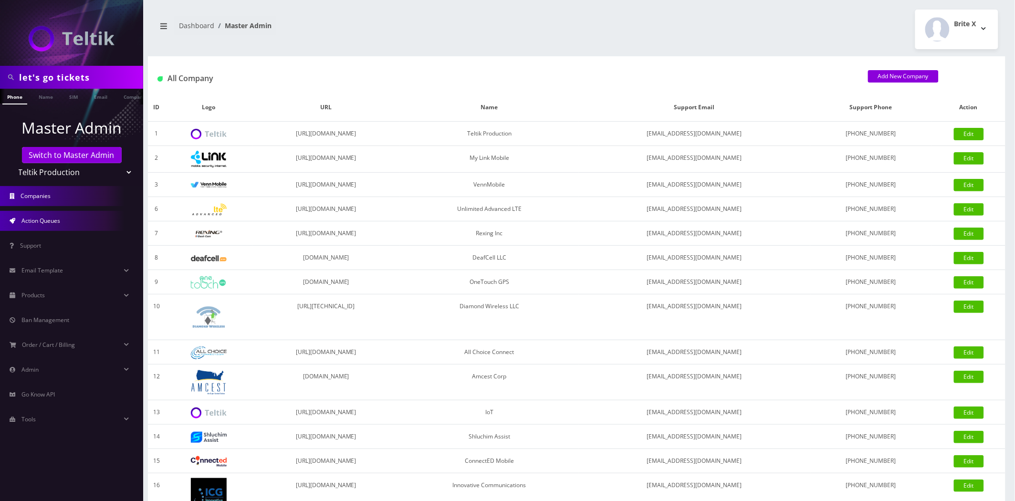
click at [55, 220] on span "Action Queues" at bounding box center [40, 221] width 39 height 8
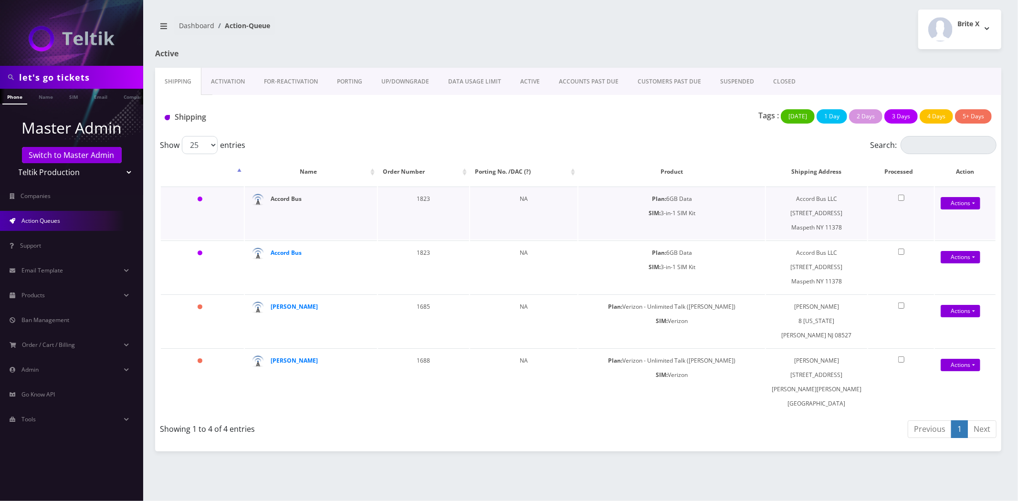
click at [283, 200] on strong "Accord Bus" at bounding box center [286, 199] width 31 height 8
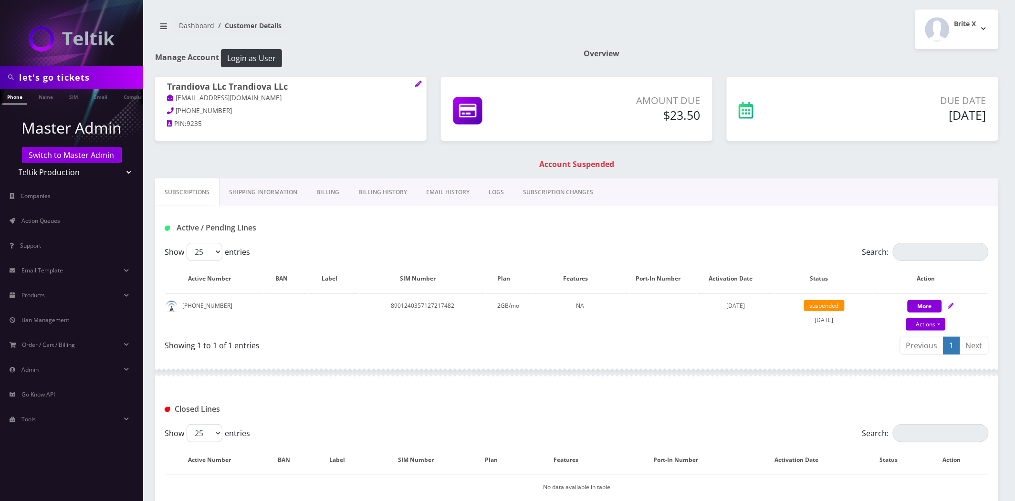
click at [270, 203] on link "Shipping Information" at bounding box center [262, 192] width 87 height 28
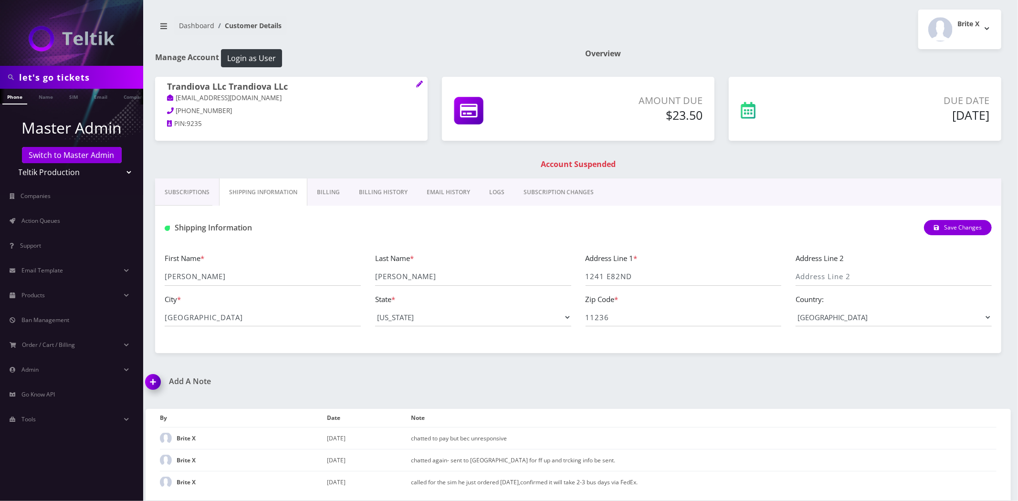
click at [389, 192] on link "Billing History" at bounding box center [383, 192] width 68 height 28
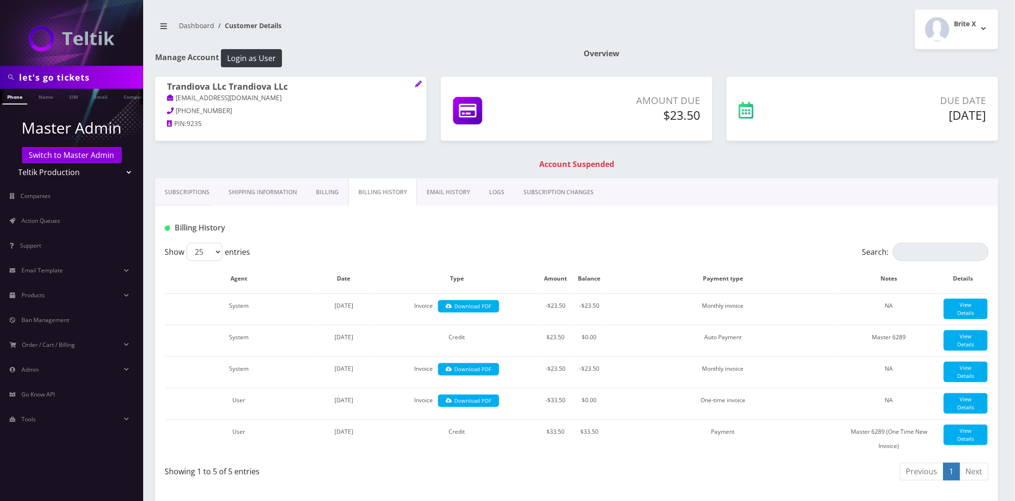
click at [197, 185] on link "Subscriptions" at bounding box center [187, 192] width 64 height 28
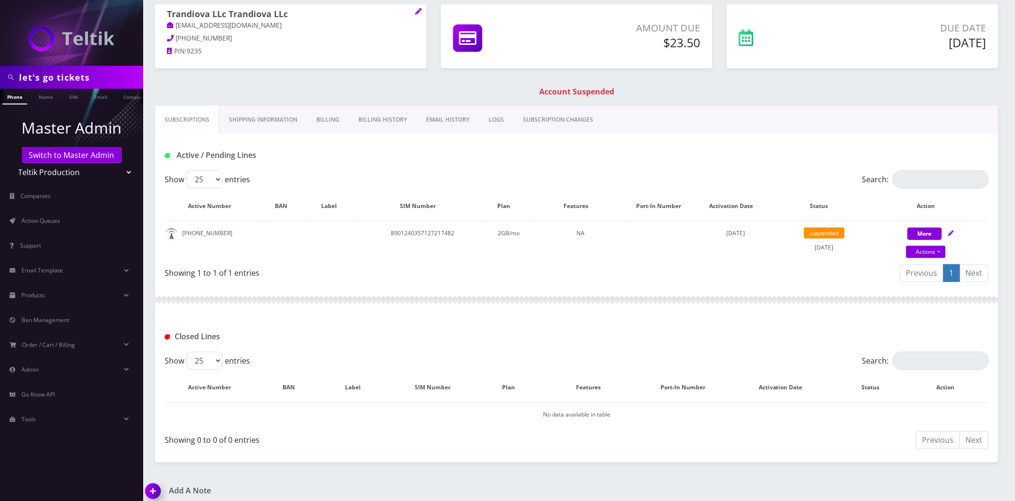
scroll to position [21, 0]
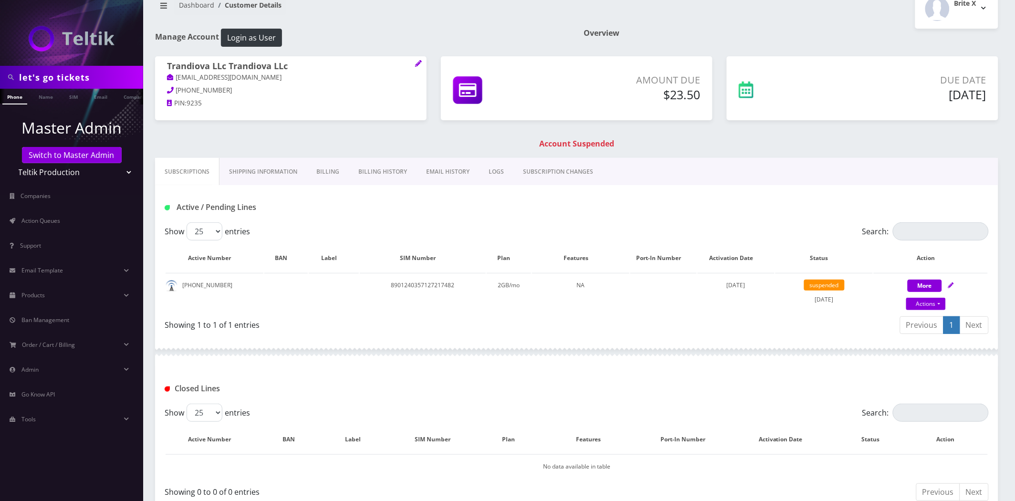
click at [251, 196] on div "Active / Pending Lines" at bounding box center [576, 203] width 843 height 37
click at [253, 172] on link "Shipping Information" at bounding box center [262, 172] width 87 height 28
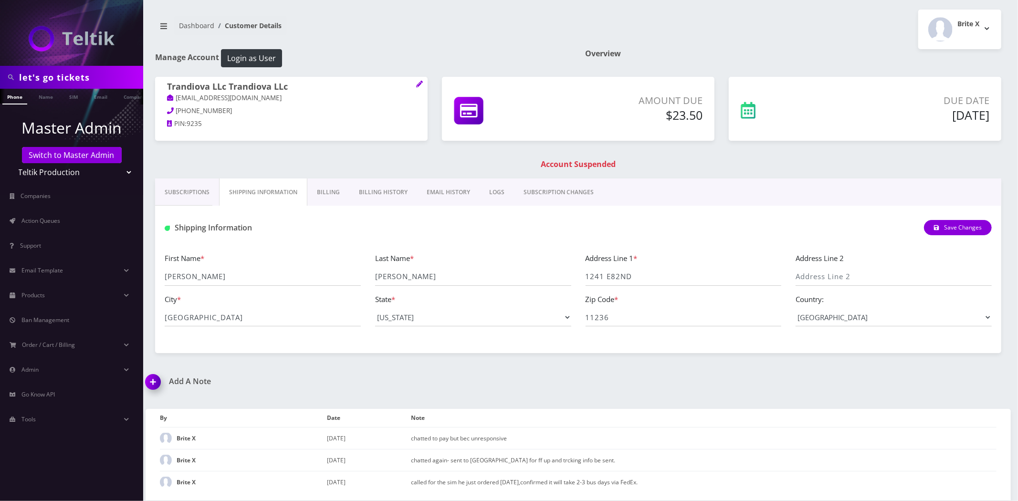
click at [403, 188] on link "Billing History" at bounding box center [383, 192] width 68 height 28
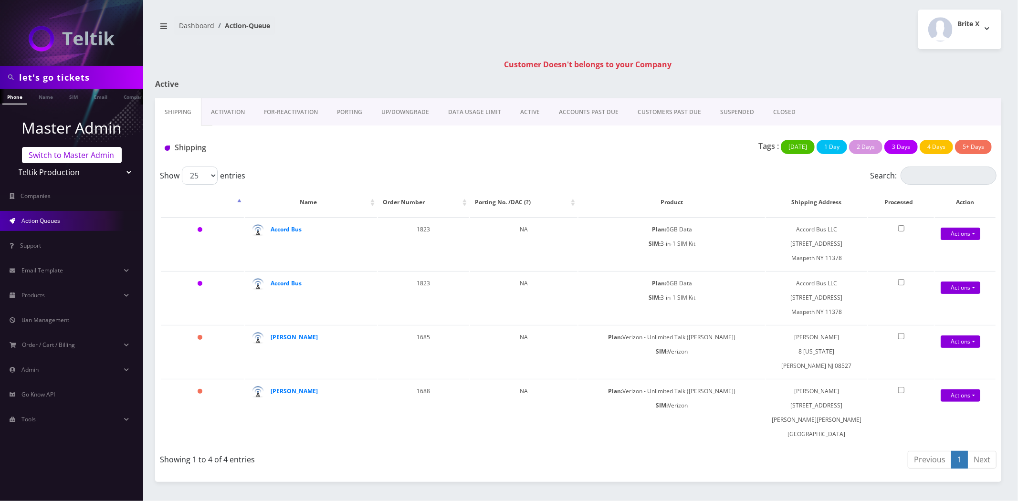
click at [62, 160] on link "Switch to Master Admin" at bounding box center [72, 155] width 100 height 16
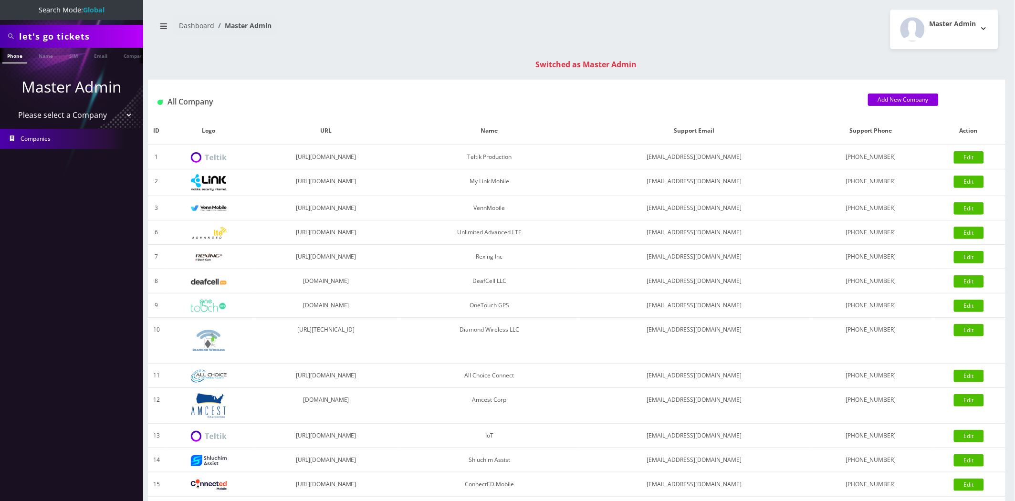
click at [84, 28] on input "let's go tickets" at bounding box center [80, 36] width 122 height 18
click at [84, 29] on input "let's go tickets" at bounding box center [80, 36] width 122 height 18
paste input "6833"
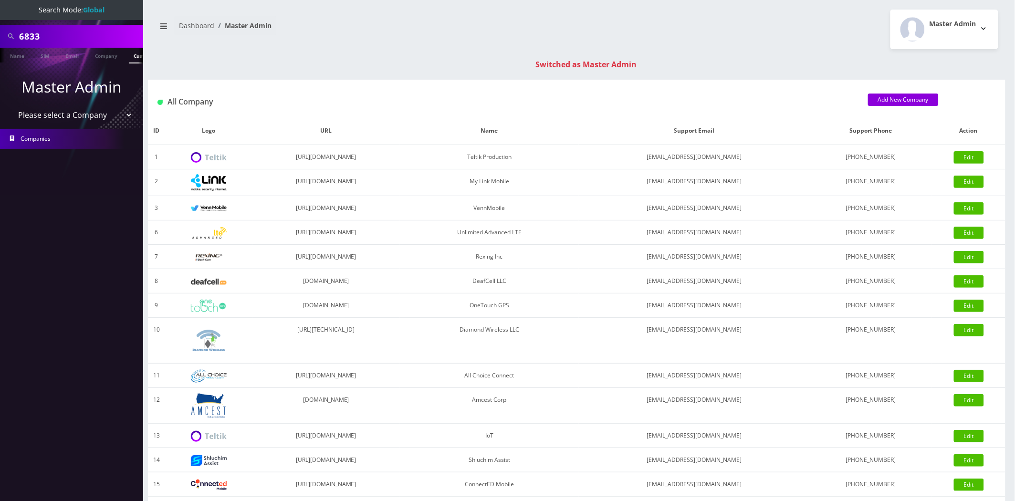
type input "6833"
click at [129, 56] on link "Customer" at bounding box center [145, 56] width 33 height 16
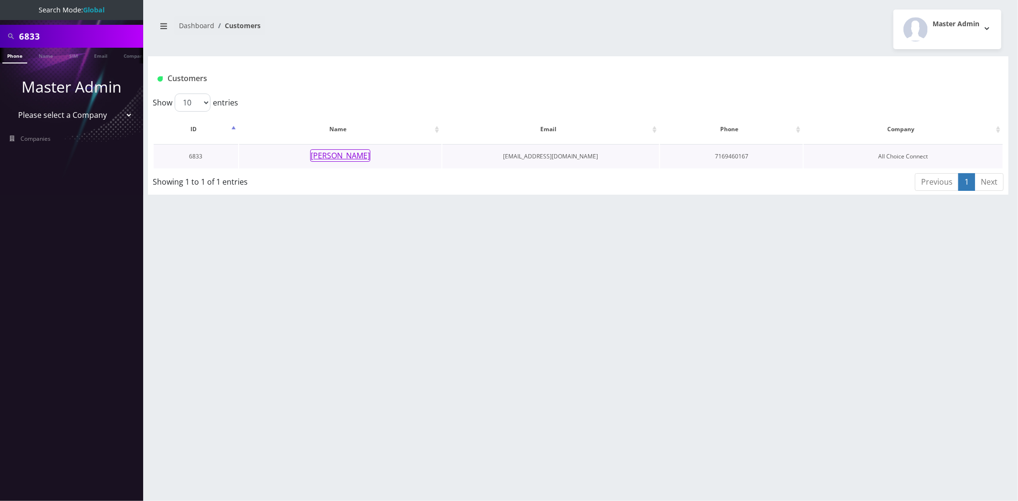
click at [339, 154] on button "[PERSON_NAME]" at bounding box center [340, 155] width 60 height 12
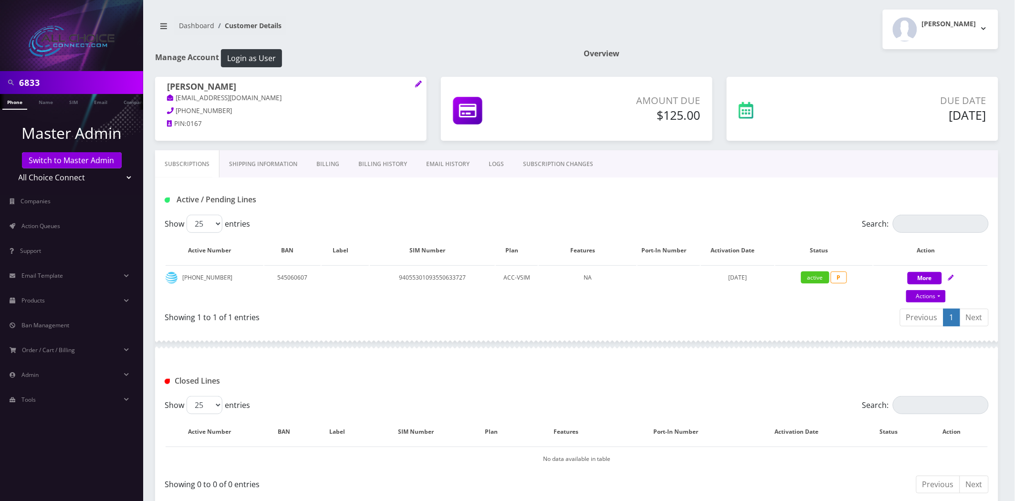
click at [377, 159] on link "Billing History" at bounding box center [383, 164] width 68 height 28
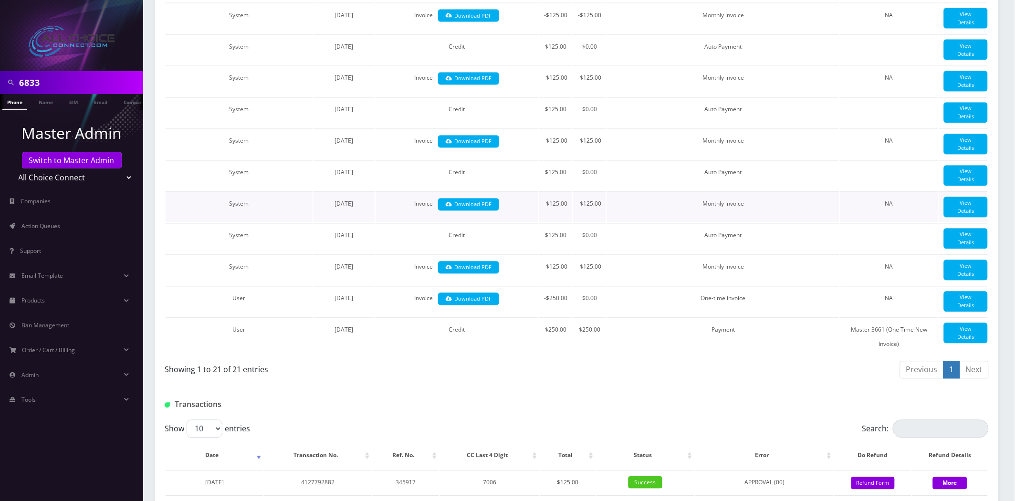
scroll to position [532, 0]
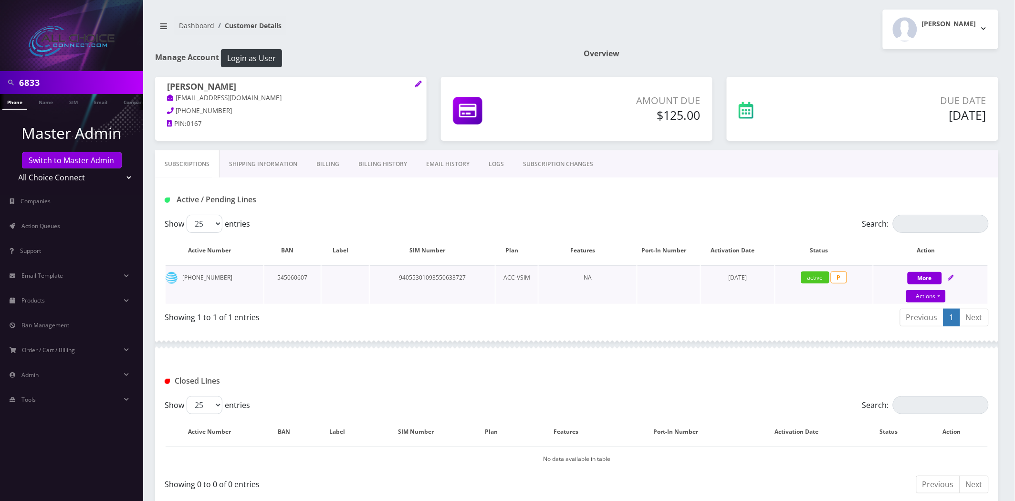
scroll to position [0, 5]
click at [378, 158] on link "Billing History" at bounding box center [383, 164] width 68 height 28
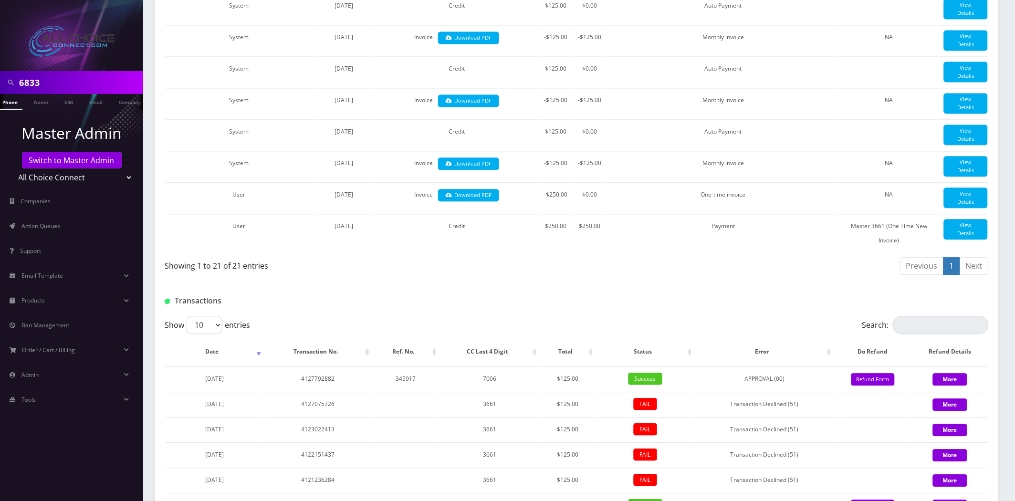
scroll to position [742, 0]
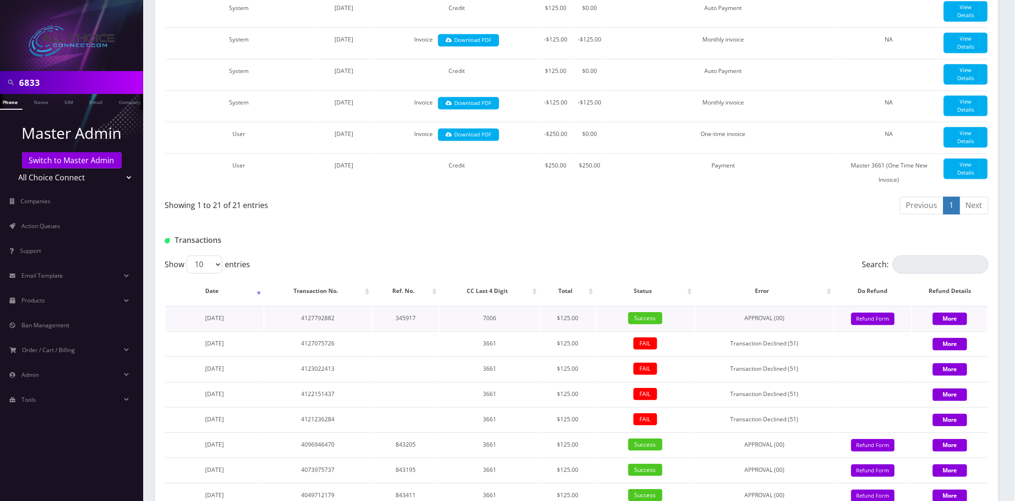
click at [325, 330] on td "4127792882" at bounding box center [317, 318] width 107 height 24
copy td "4127792882"
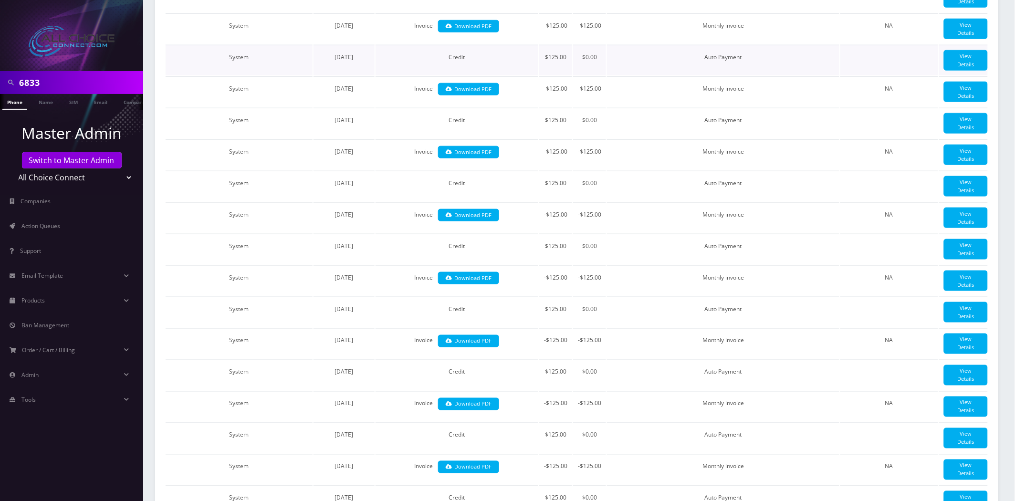
scroll to position [0, 0]
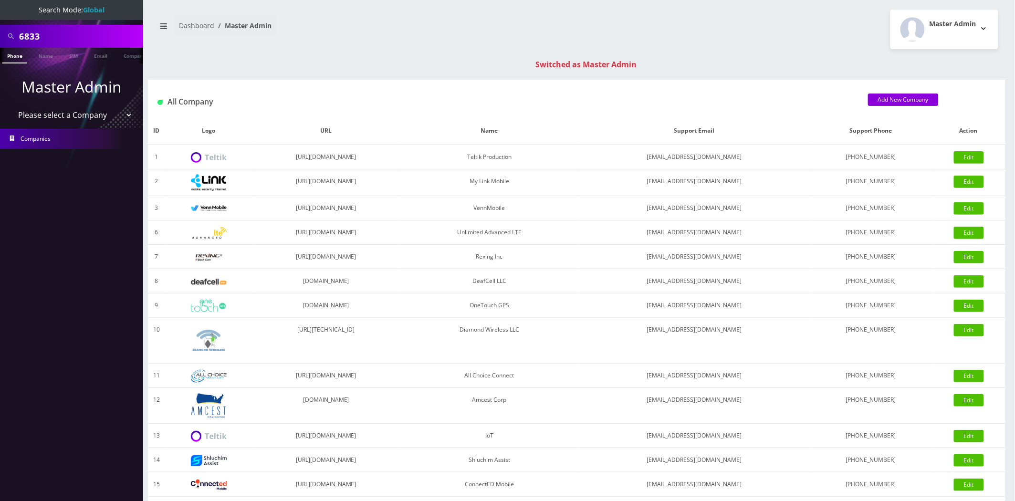
click at [104, 41] on input "6833" at bounding box center [80, 36] width 122 height 18
click at [103, 41] on input "6833" at bounding box center [80, 36] width 122 height 18
paste input "[PERSON_NAME][EMAIL_ADDRESS][DOMAIN_NAME]"
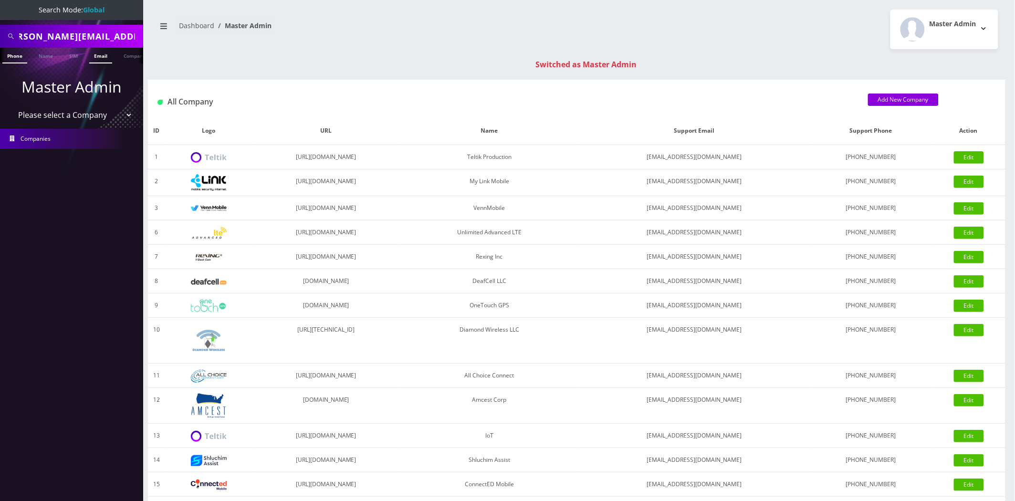
type input "[PERSON_NAME][EMAIL_ADDRESS][DOMAIN_NAME]"
click at [100, 54] on link "Email" at bounding box center [100, 56] width 23 height 16
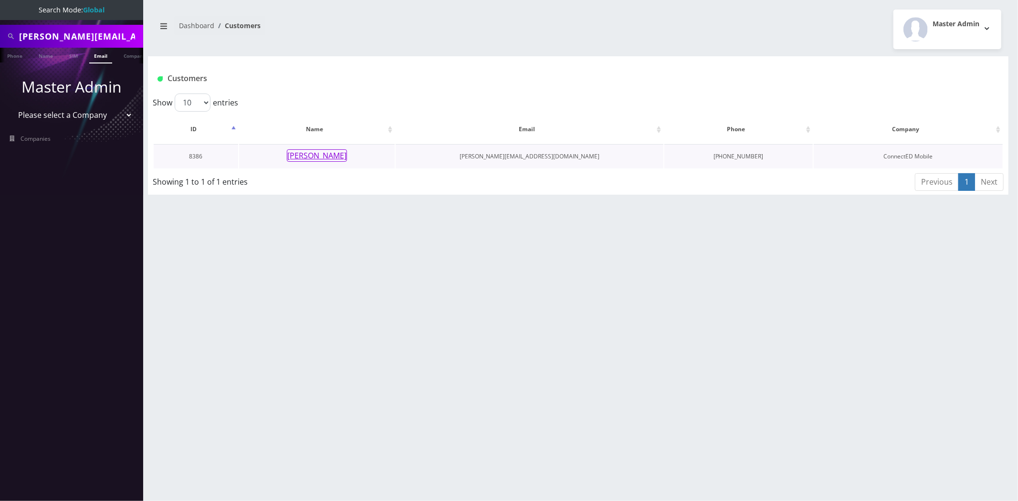
click at [317, 155] on button "[PERSON_NAME]" at bounding box center [317, 155] width 60 height 12
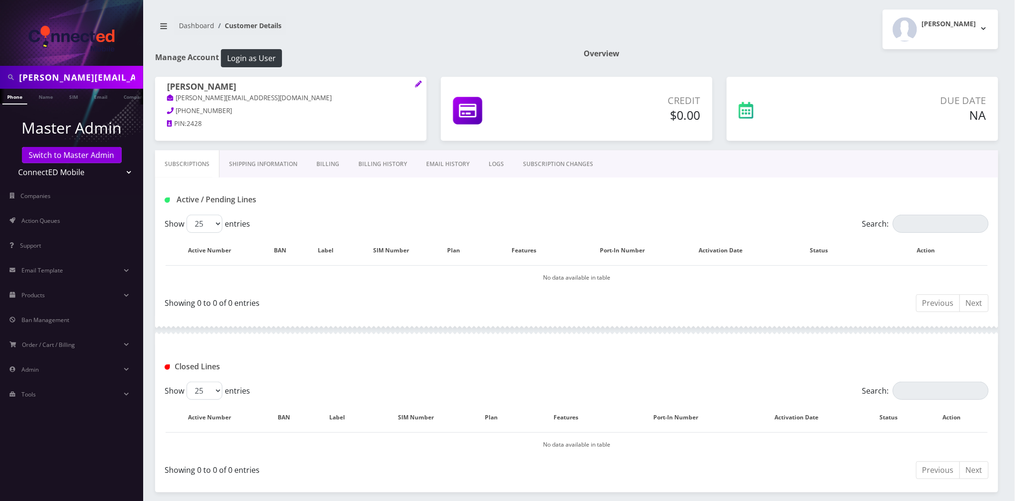
click at [360, 154] on link "Billing History" at bounding box center [383, 164] width 68 height 28
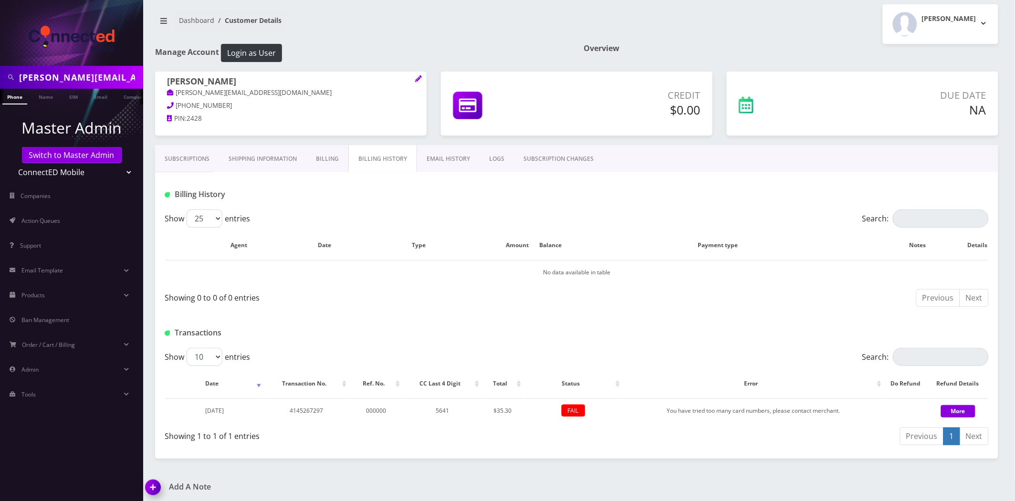
scroll to position [7, 0]
click at [78, 79] on input "frank.harris429@gmail.com" at bounding box center [80, 77] width 122 height 18
paste input "ryan.lopez@tutanota"
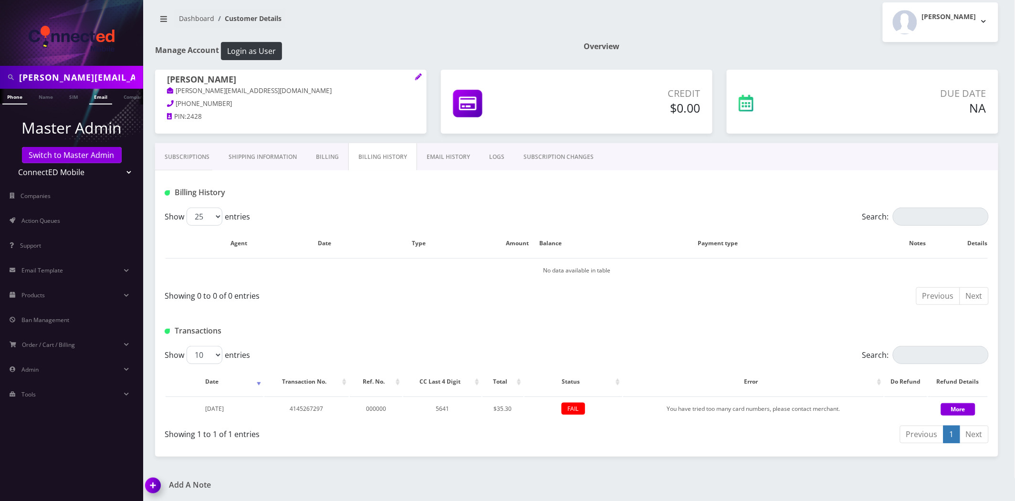
scroll to position [0, 8]
type input "[PERSON_NAME][EMAIL_ADDRESS][PERSON_NAME][DOMAIN_NAME]"
click at [95, 92] on link "Email" at bounding box center [100, 97] width 23 height 16
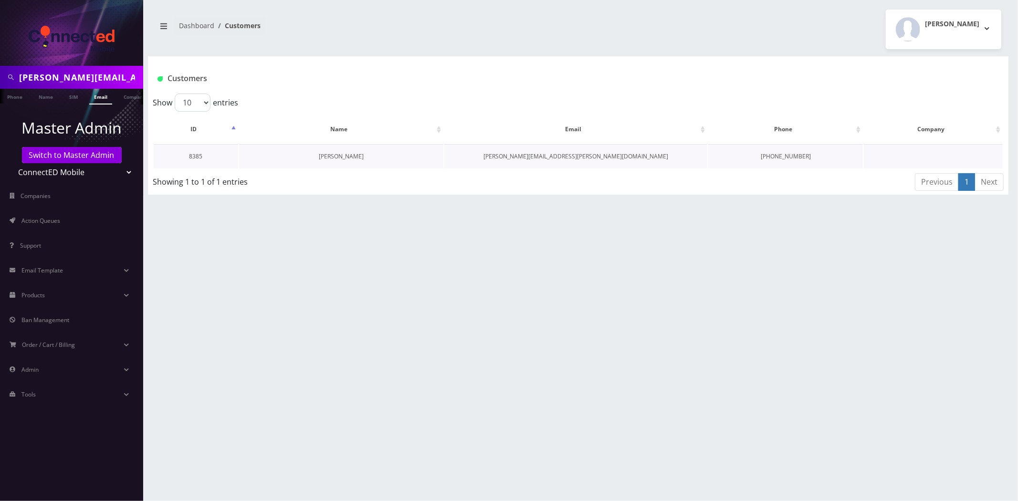
click at [345, 157] on link "[PERSON_NAME]" at bounding box center [341, 156] width 45 height 8
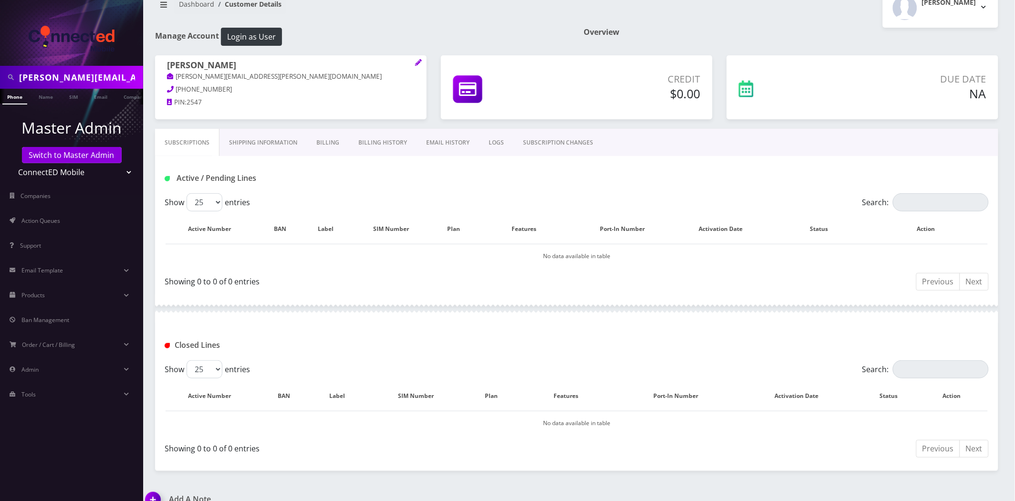
scroll to position [36, 0]
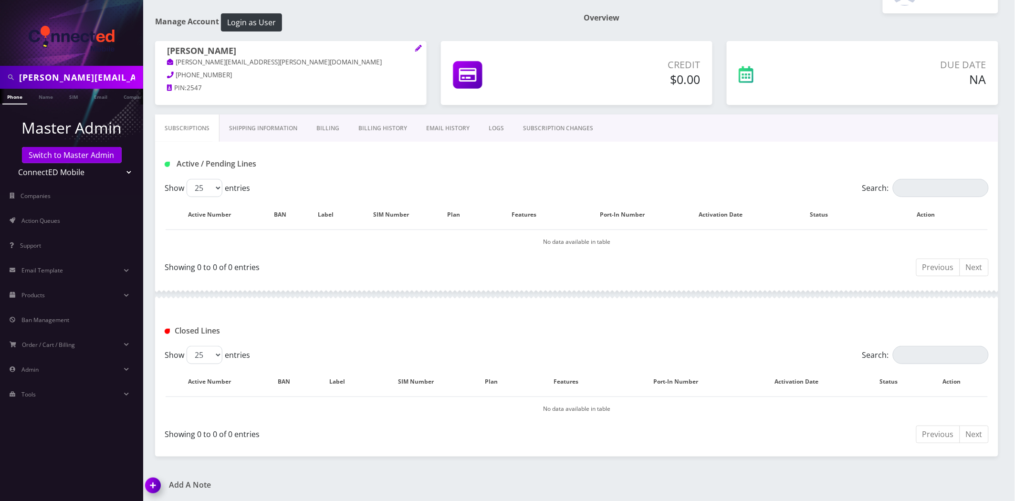
click at [375, 116] on link "Billing History" at bounding box center [383, 129] width 68 height 28
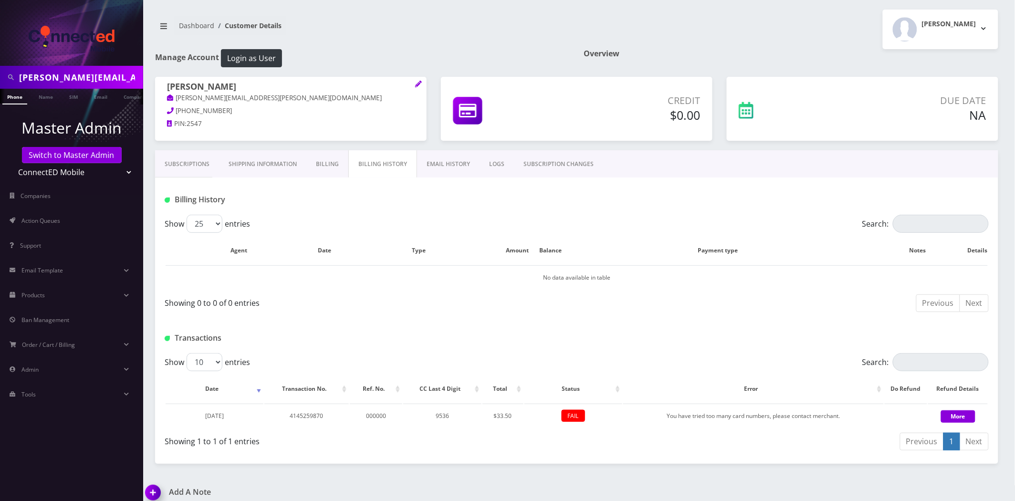
click at [283, 166] on link "Shipping Information" at bounding box center [262, 164] width 87 height 28
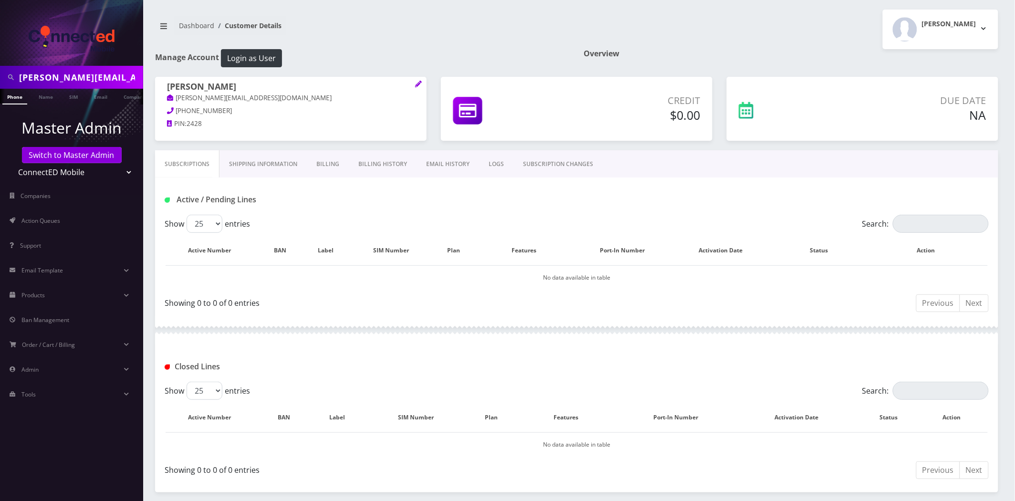
click at [376, 164] on link "Billing History" at bounding box center [383, 164] width 68 height 28
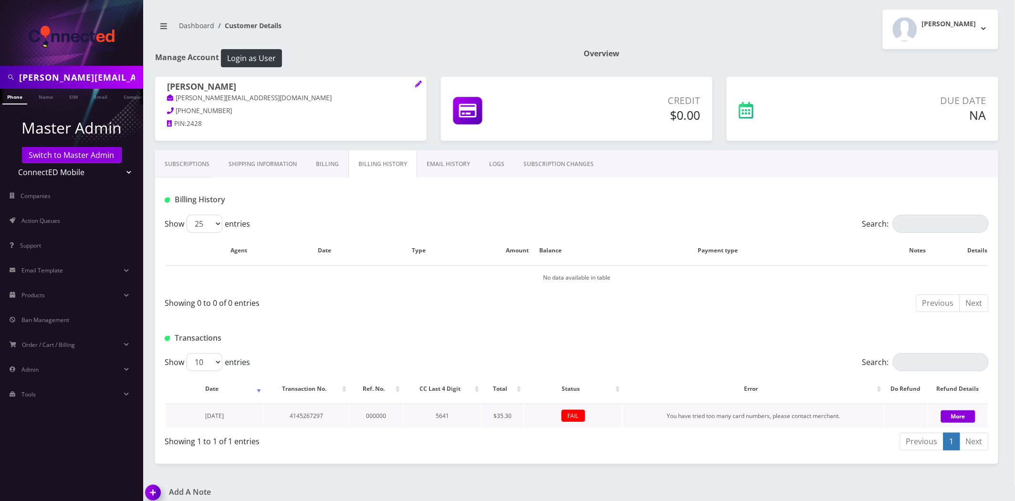
click at [705, 416] on td "You have tried too many card numbers, please contact merchant." at bounding box center [753, 416] width 261 height 24
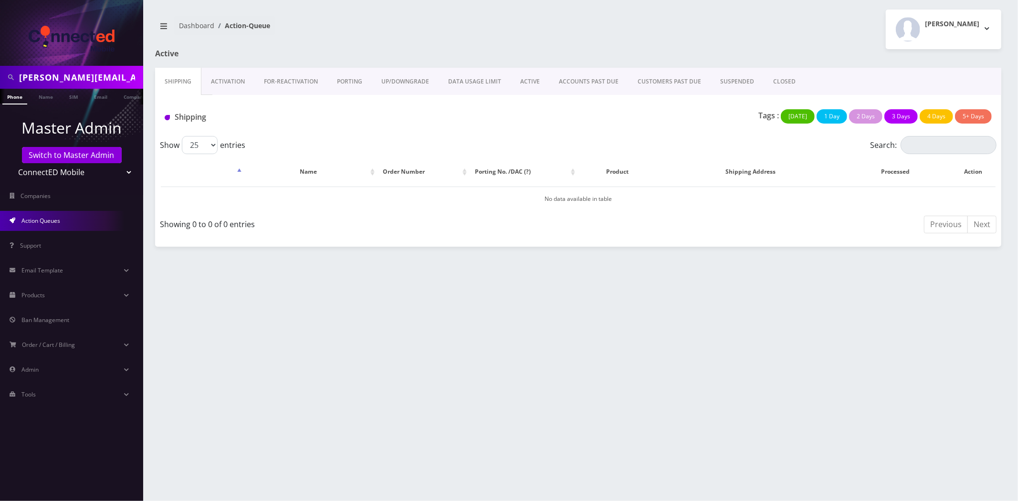
drag, startPoint x: 86, startPoint y: 175, endPoint x: 86, endPoint y: 167, distance: 8.1
click at [86, 175] on select "Teltik Production My Link Mobile VennMobile Unlimited Advanced LTE [PERSON_NAME…" at bounding box center [72, 172] width 122 height 18
click at [84, 156] on link "Switch to Master Admin" at bounding box center [72, 155] width 100 height 16
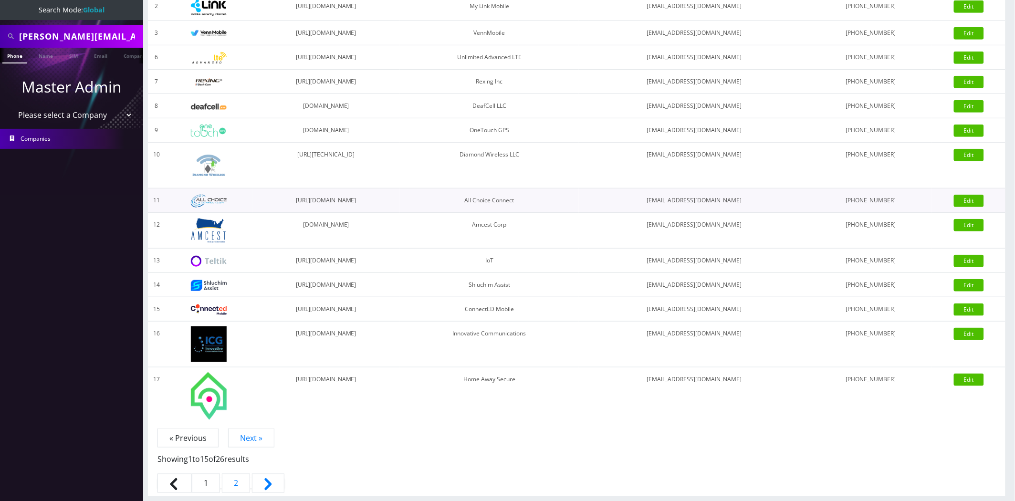
scroll to position [178, 0]
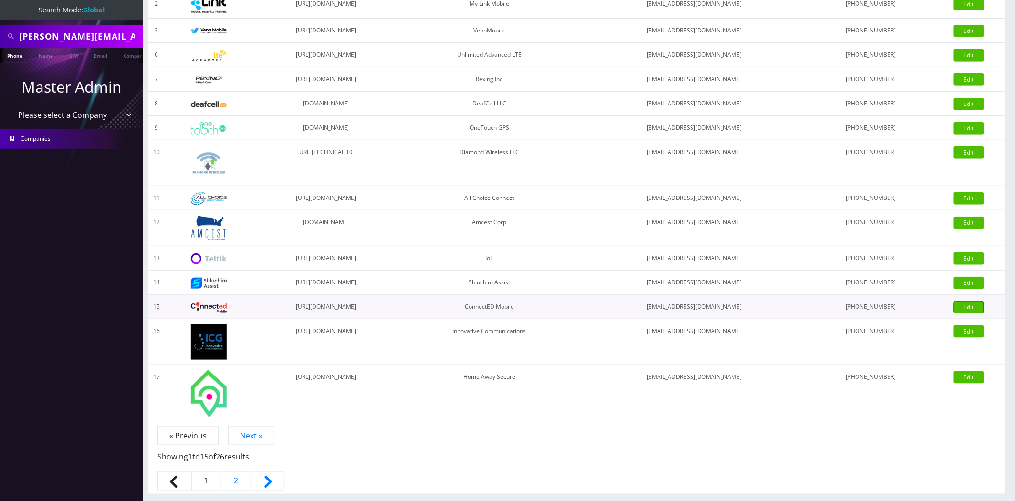
click at [974, 305] on link "Edit" at bounding box center [969, 307] width 30 height 12
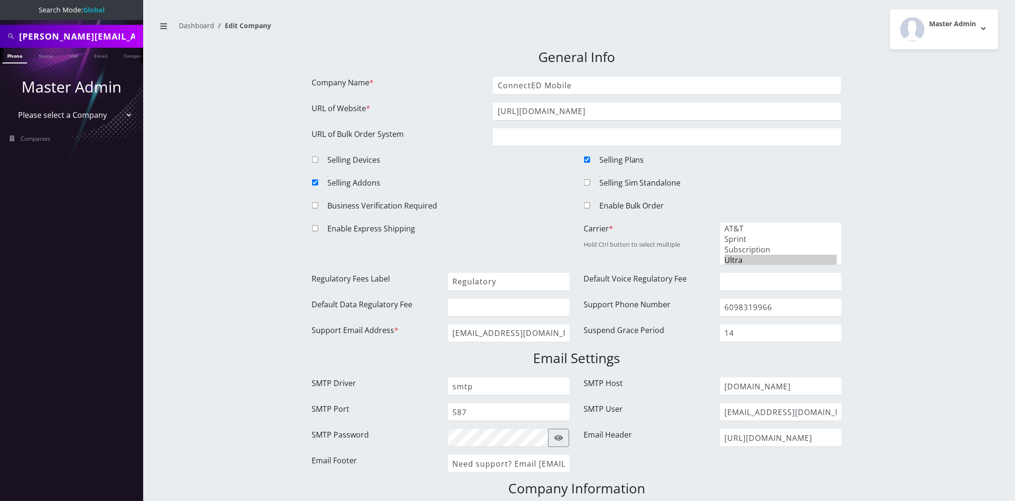
scroll to position [439, 0]
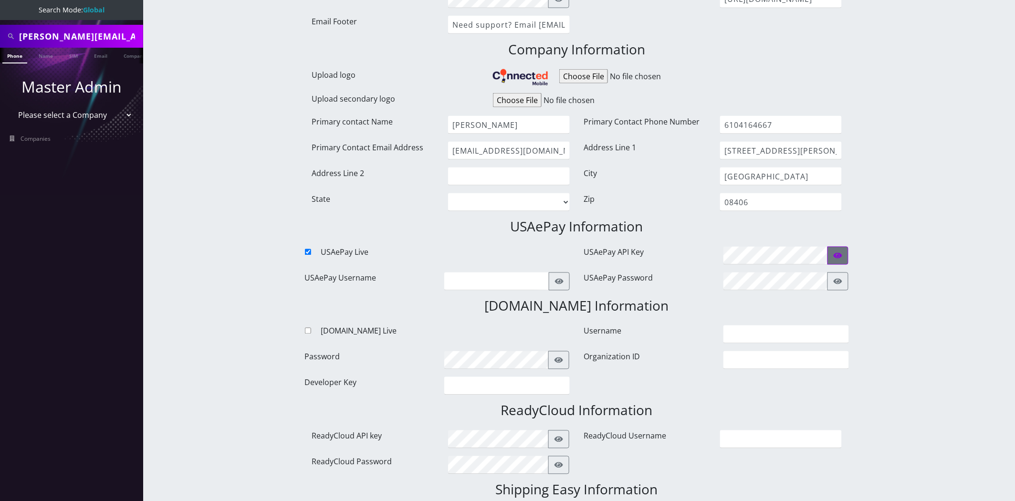
click at [841, 252] on icon "button" at bounding box center [838, 256] width 9 height 8
click at [781, 256] on input "kWzDU8LG8DwMEMbLtIkrVV1jZc4W2KQI" at bounding box center [775, 256] width 105 height 18
click at [899, 208] on div "ryan.lopez@tutanota.com Phone Name SIM Email Company Customer Dashboard Edit Co…" at bounding box center [576, 329] width 877 height 1537
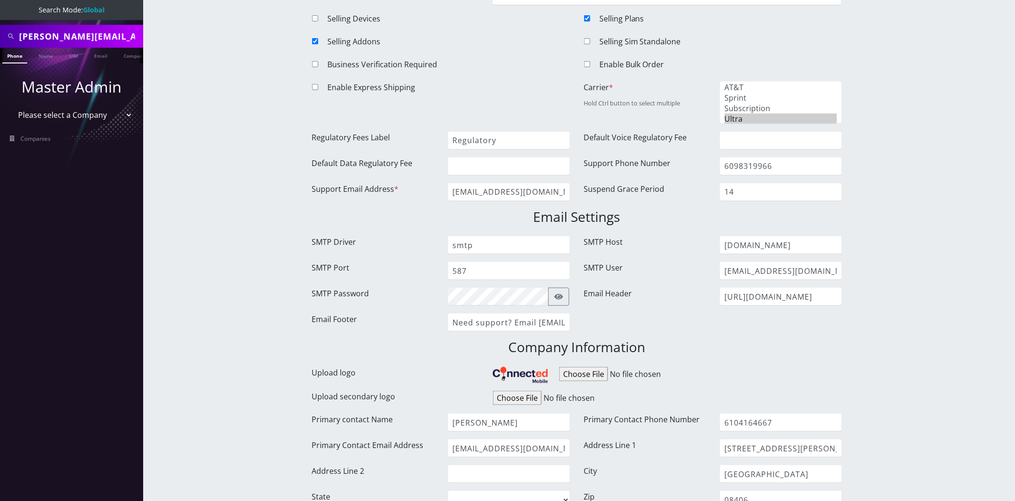
scroll to position [0, 0]
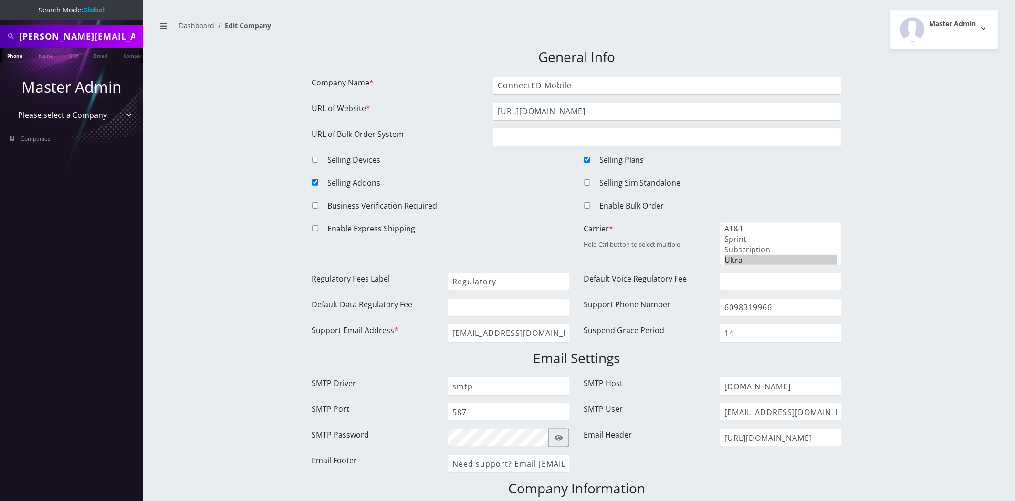
click at [89, 113] on select "Please select a Company Teltik Production My Link Mobile VennMobile Unlimited A…" at bounding box center [72, 115] width 122 height 18
drag, startPoint x: 76, startPoint y: 101, endPoint x: 83, endPoint y: 87, distance: 15.6
click at [76, 101] on li "Master Admin Please select a Company Teltik Production My Link Mobile VennMobil…" at bounding box center [71, 99] width 143 height 53
click at [79, 113] on select "Please select a Company Teltik Production My Link Mobile VennMobile Unlimited A…" at bounding box center [72, 115] width 122 height 18
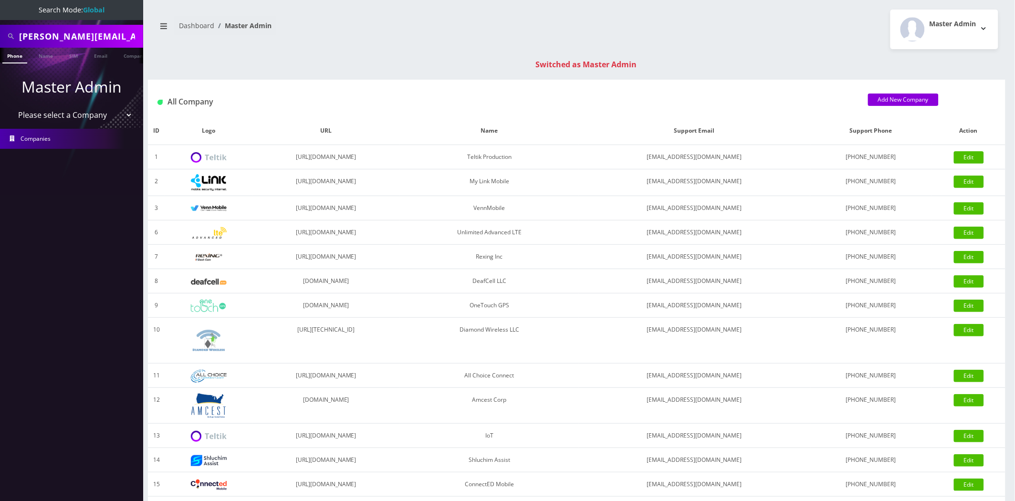
click at [108, 39] on input "[PERSON_NAME][EMAIL_ADDRESS][PERSON_NAME][DOMAIN_NAME]" at bounding box center [80, 36] width 122 height 18
paste input "8022"
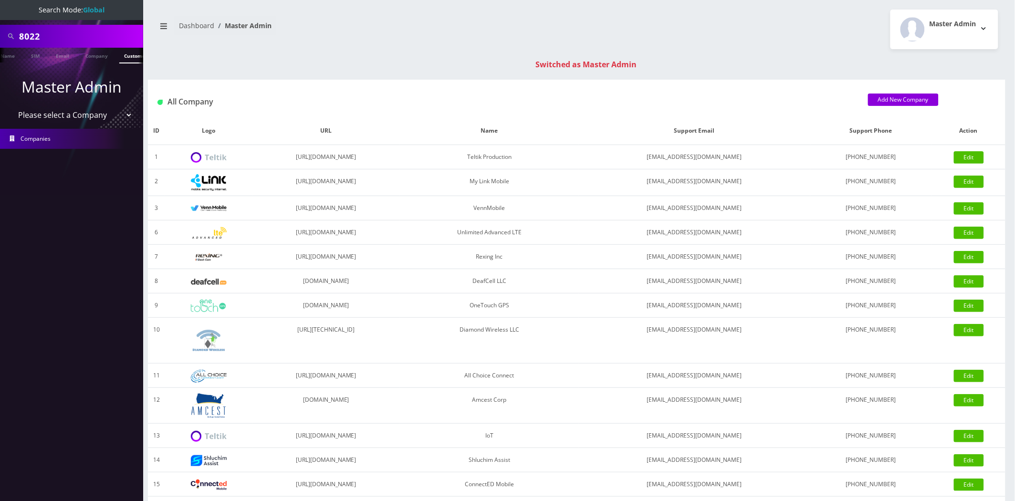
type input "8022"
click at [130, 55] on link "Customer" at bounding box center [135, 56] width 33 height 16
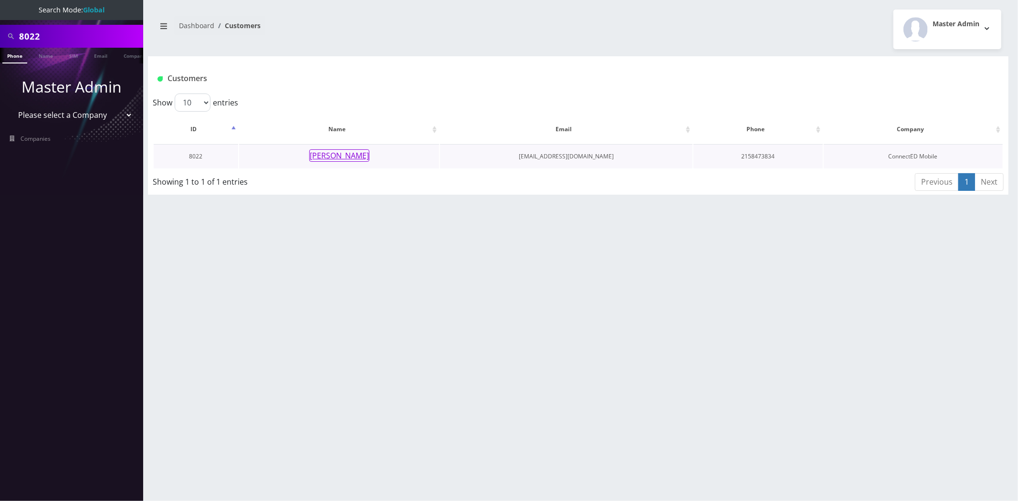
click at [343, 155] on button "[PERSON_NAME]" at bounding box center [339, 155] width 60 height 12
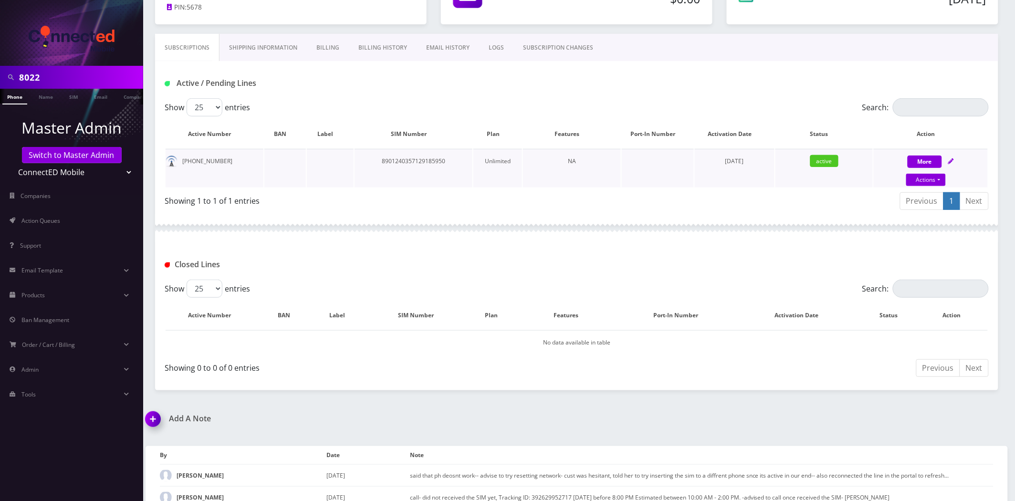
scroll to position [129, 0]
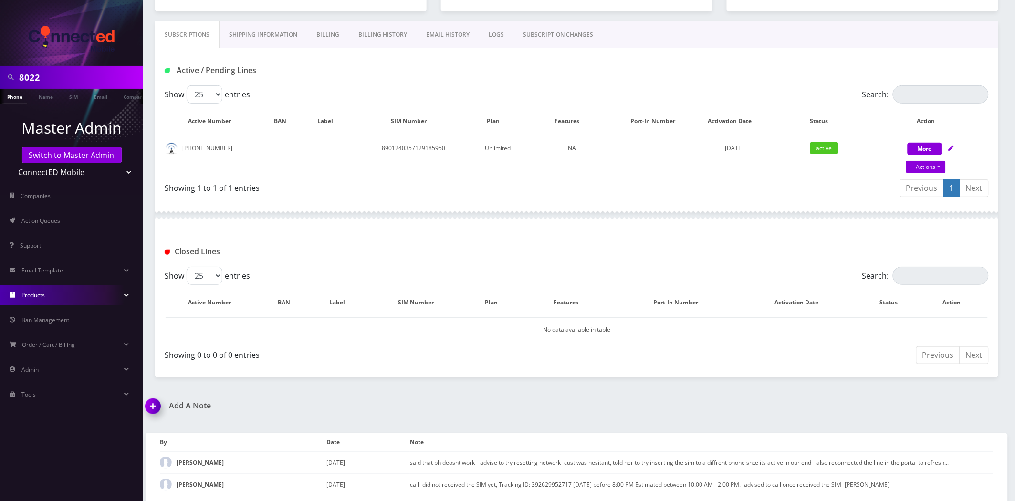
click at [58, 290] on link "Products" at bounding box center [71, 295] width 143 height 20
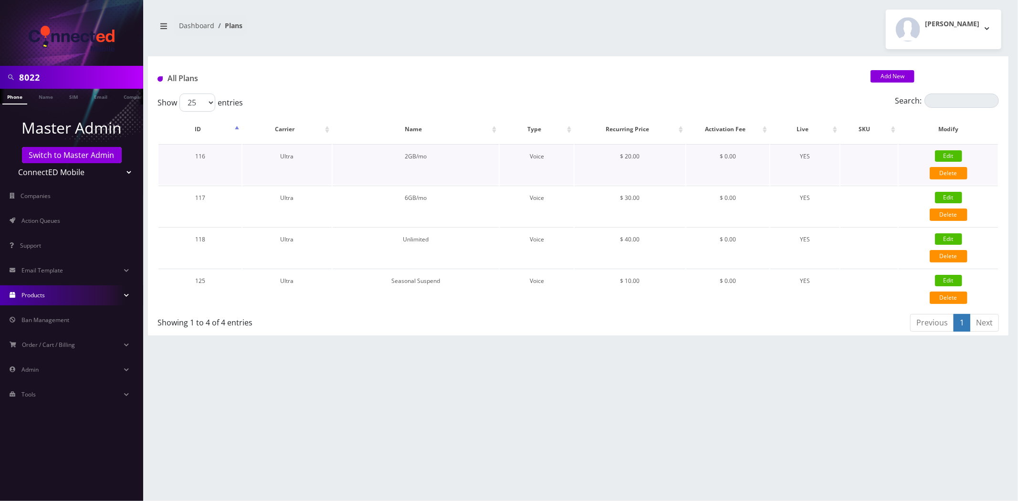
click at [952, 152] on link "Edit" at bounding box center [948, 155] width 27 height 11
type input "2GB/mo"
select select "1"
select select "5"
select select "0"
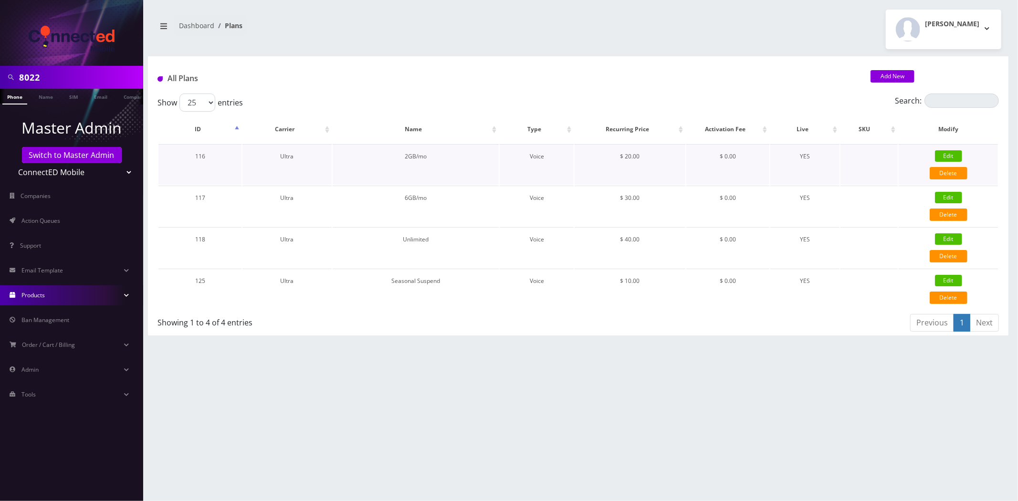
checkbox input "false"
checkbox input "true"
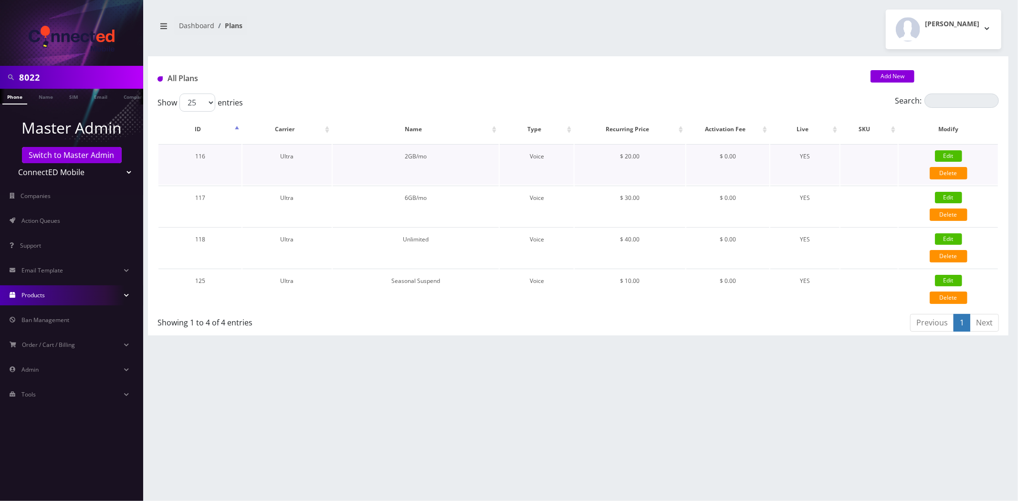
checkbox input "false"
checkbox input "true"
type input "1376"
type input "2"
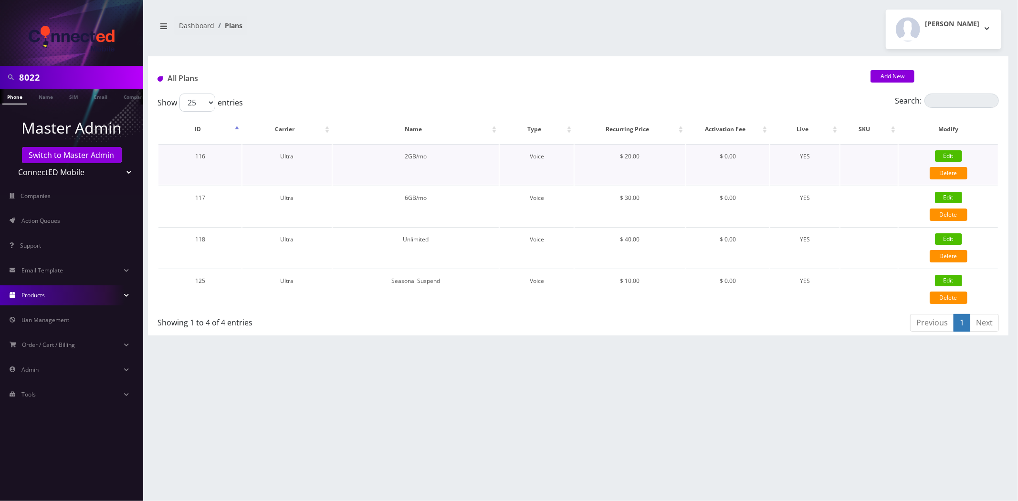
type input "3.5"
checkbox input "true"
checkbox input "false"
type input "20"
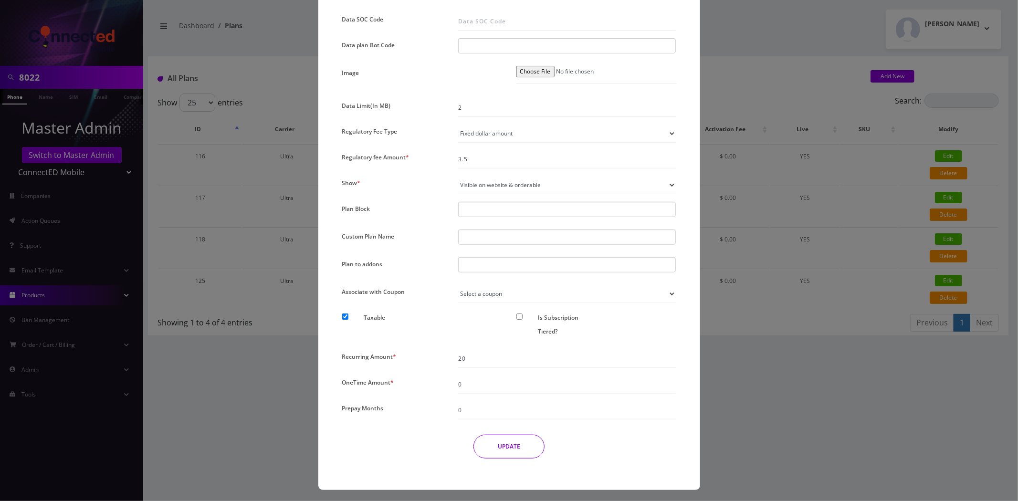
scroll to position [585, 0]
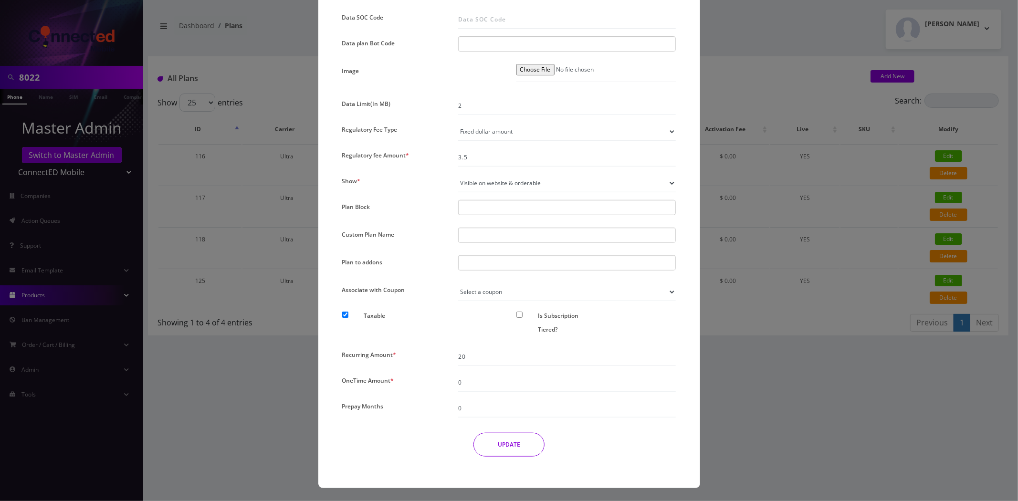
click at [506, 178] on select "Not visible on website at all Visible on website & orderable Visible on website…" at bounding box center [567, 183] width 218 height 18
select select "0"
click at [458, 174] on select "Not visible on website at all Visible on website & orderable Visible on website…" at bounding box center [567, 183] width 218 height 18
click at [509, 449] on button "UPDATE" at bounding box center [508, 445] width 71 height 24
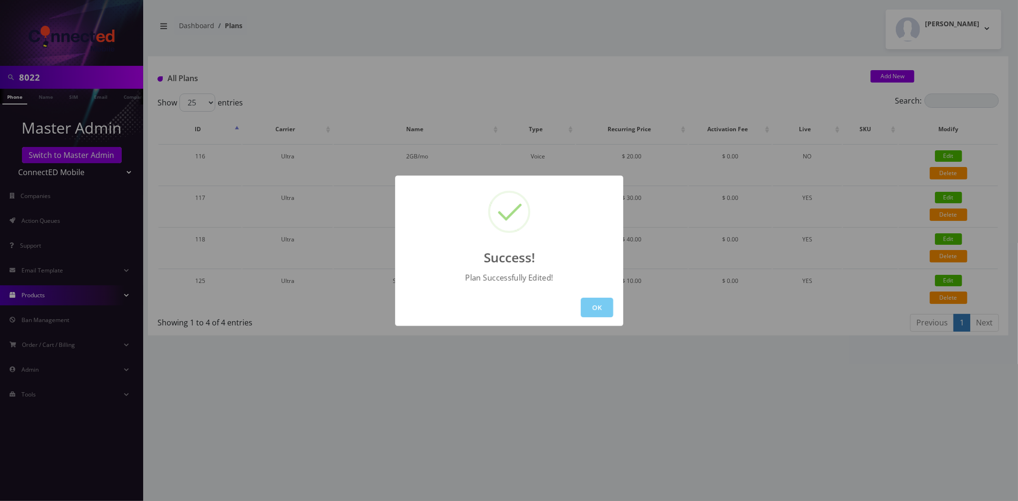
click at [598, 308] on button "OK" at bounding box center [597, 308] width 32 height 20
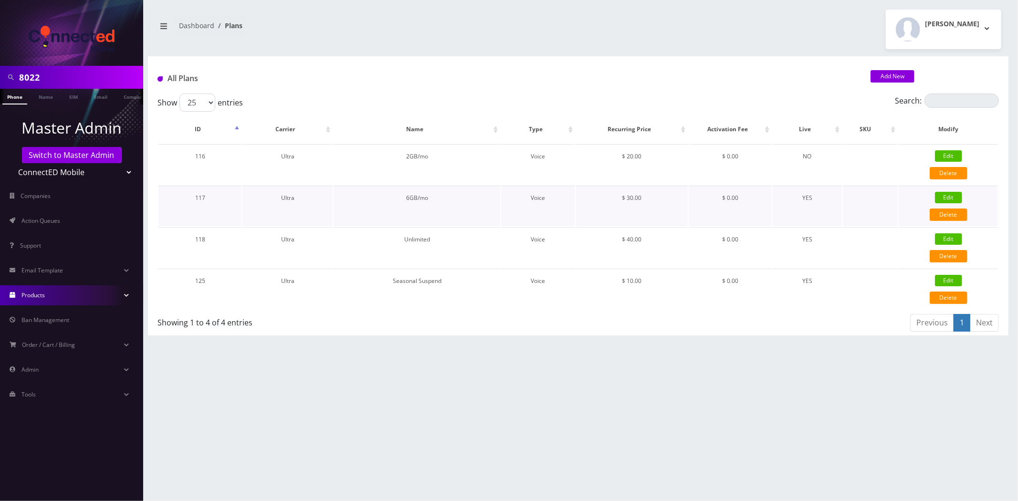
click at [952, 192] on link "Edit" at bounding box center [948, 197] width 27 height 11
type input "6GB/mo"
checkbox input "false"
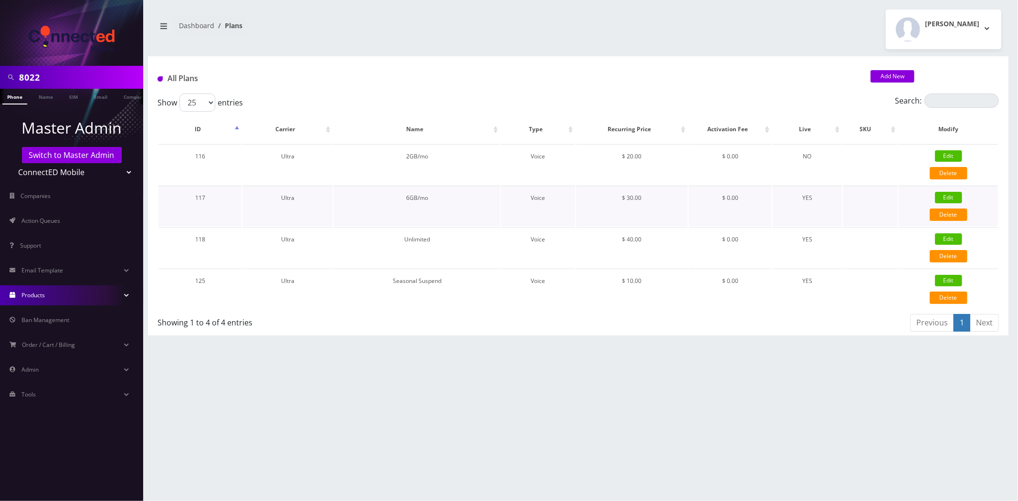
checkbox input "false"
checkbox input "true"
checkbox input "false"
checkbox input "true"
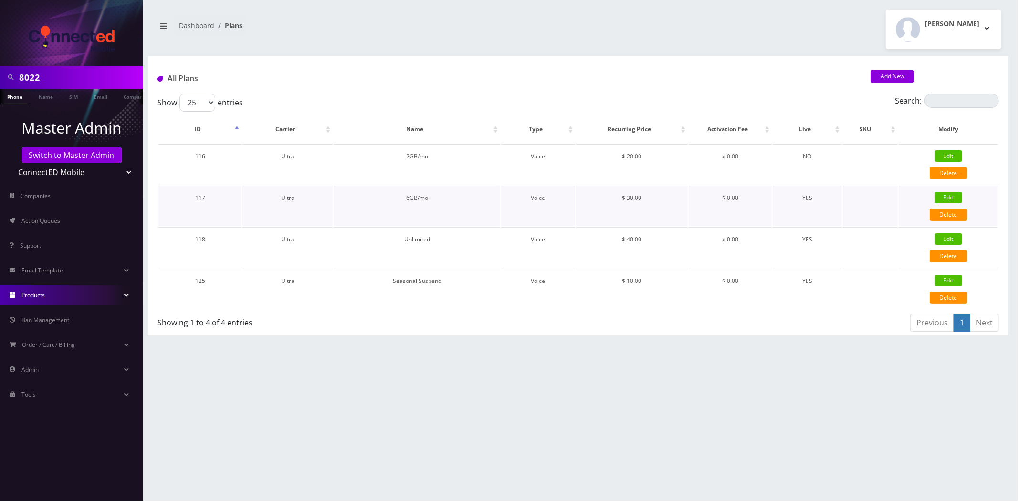
type input "1377"
type input "6"
select select "1"
checkbox input "true"
checkbox input "false"
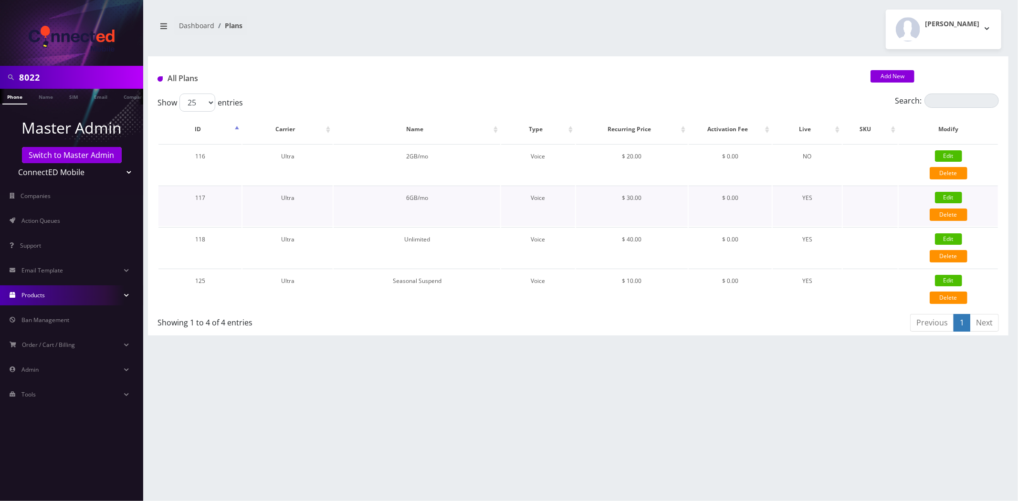
type input "30"
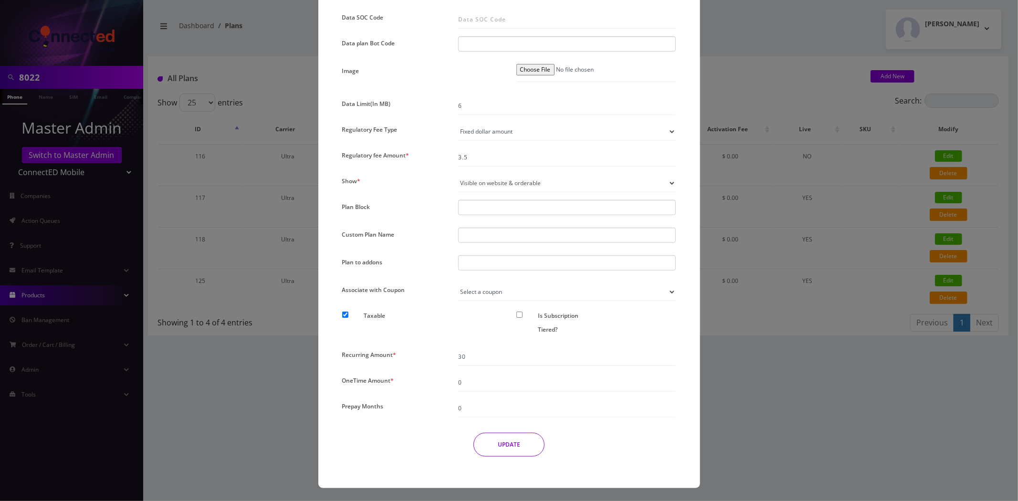
click at [502, 186] on select "Not visible on website at all Visible on website & orderable Visible on website…" at bounding box center [567, 183] width 218 height 18
select select "0"
click at [458, 174] on select "Not visible on website at all Visible on website & orderable Visible on website…" at bounding box center [567, 183] width 218 height 18
click at [518, 435] on button "UPDATE" at bounding box center [508, 445] width 71 height 24
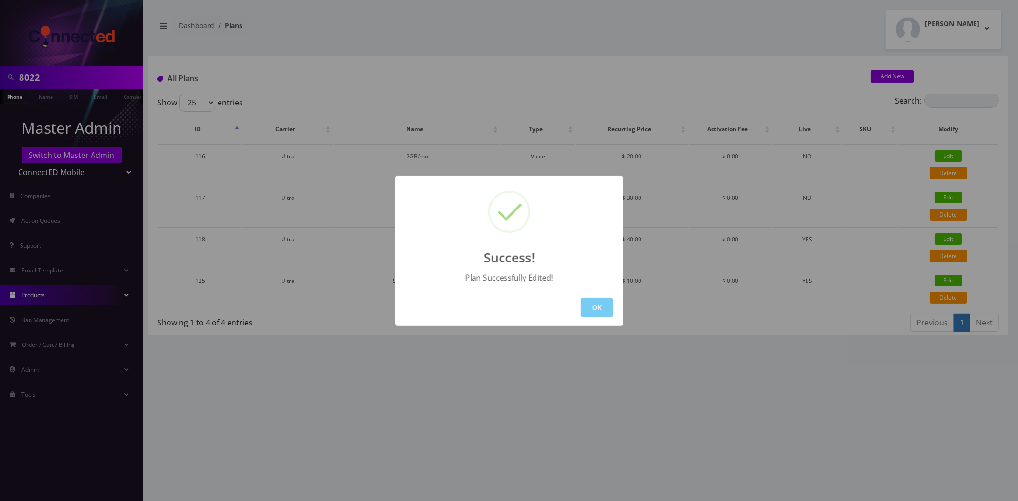
drag, startPoint x: 592, startPoint y: 301, endPoint x: 774, endPoint y: 265, distance: 186.2
click at [592, 301] on button "OK" at bounding box center [597, 308] width 32 height 20
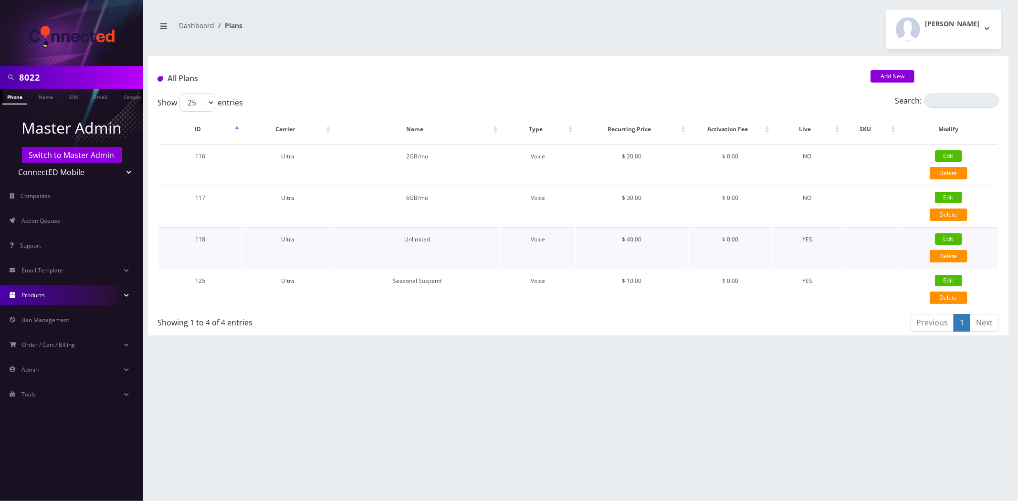
click at [953, 237] on link "Edit" at bounding box center [948, 238] width 27 height 11
type input "Unlimited"
checkbox input "false"
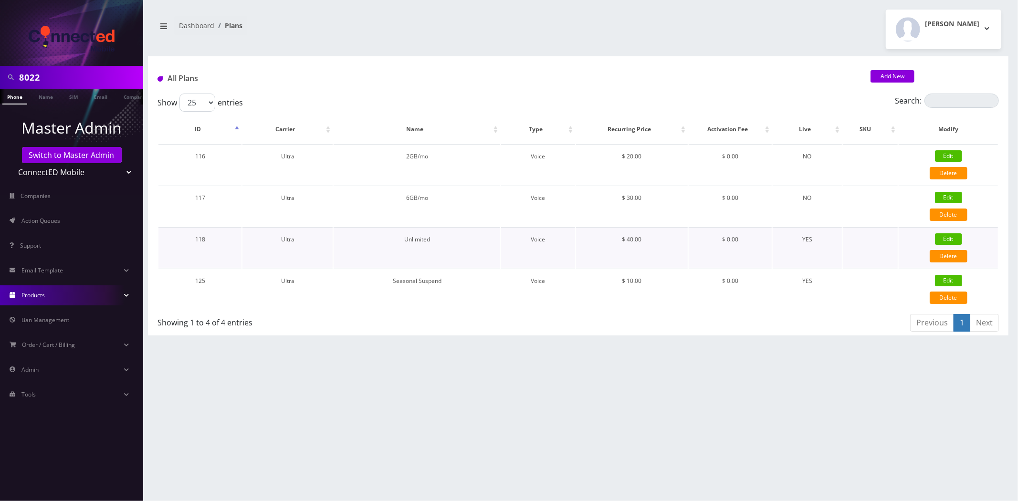
checkbox input "false"
checkbox input "true"
checkbox input "false"
checkbox input "true"
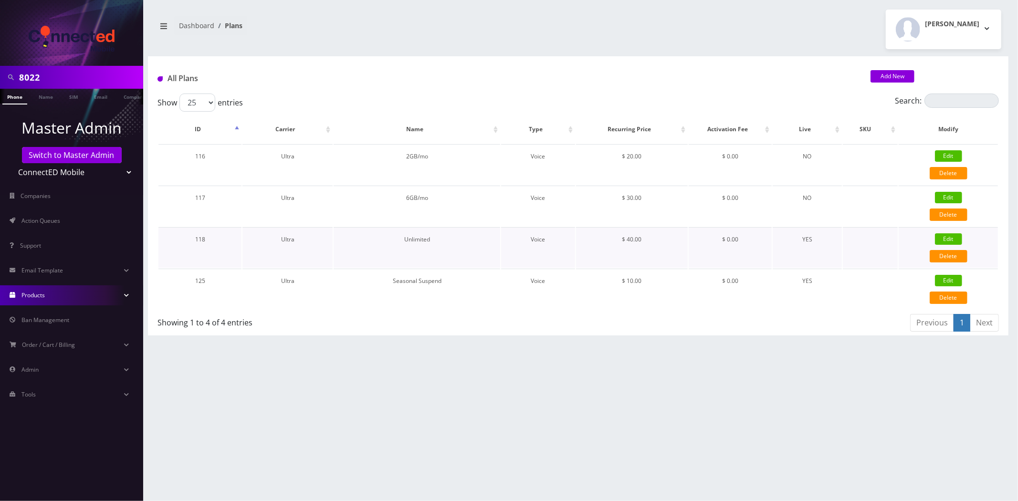
type input "325"
type input "999"
select select "1"
checkbox input "true"
checkbox input "false"
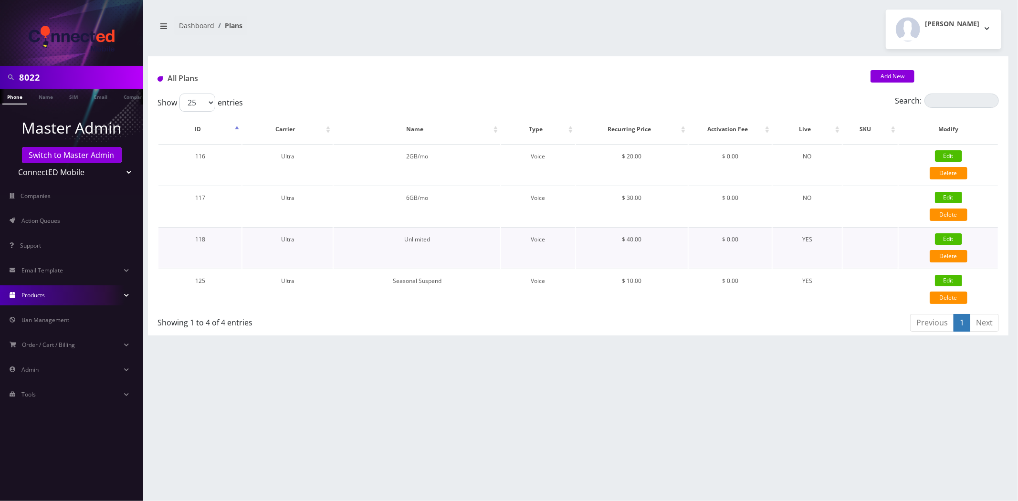
type input "40"
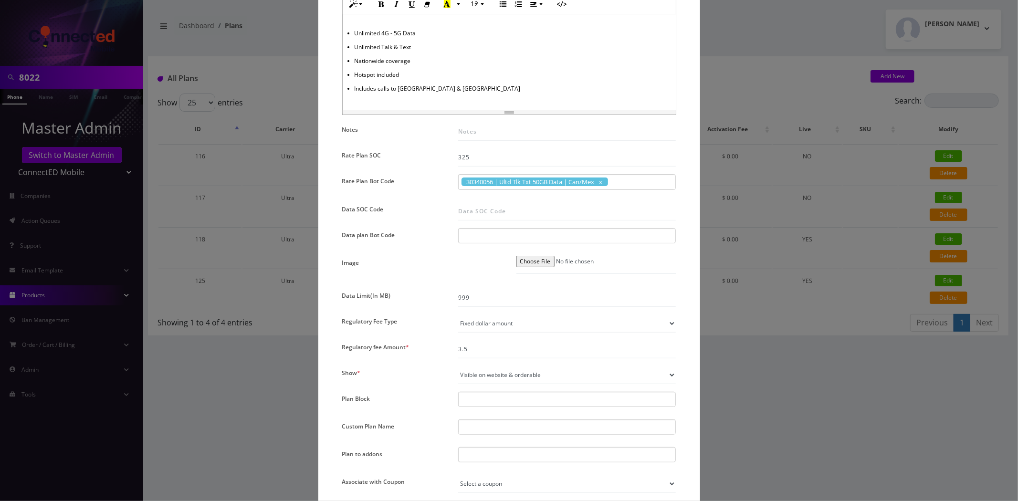
scroll to position [477, 0]
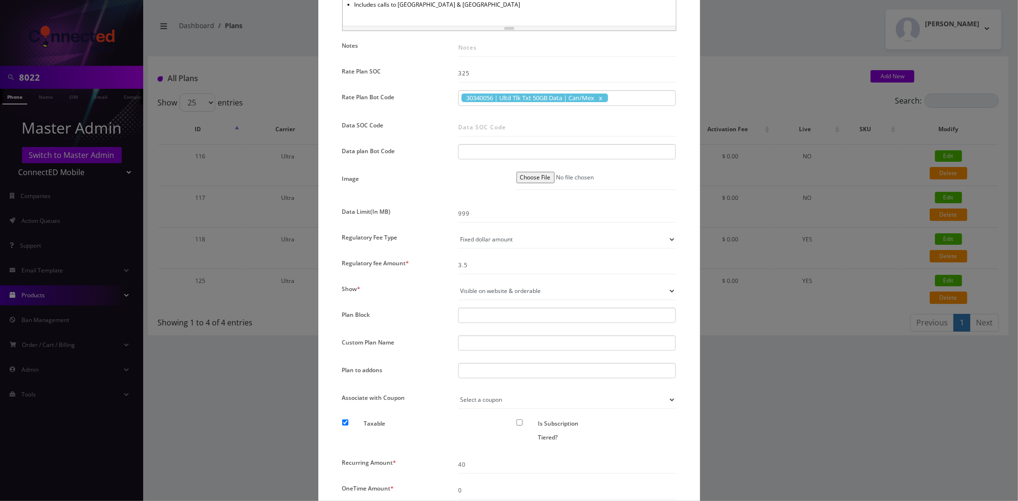
click at [524, 285] on select "Not visible on website at all Visible on website & orderable Visible on website…" at bounding box center [567, 291] width 218 height 18
select select "0"
click at [458, 282] on select "Not visible on website at all Visible on website & orderable Visible on website…" at bounding box center [567, 291] width 218 height 18
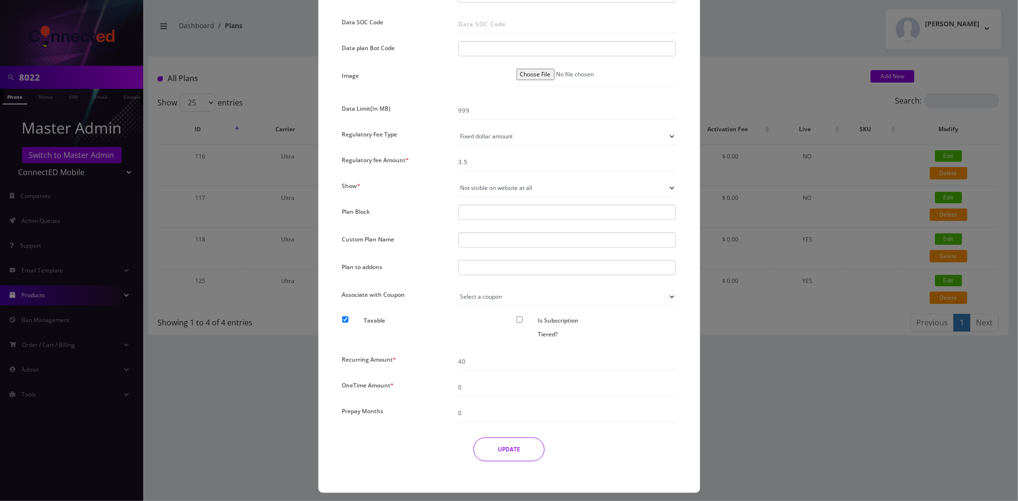
scroll to position [585, 0]
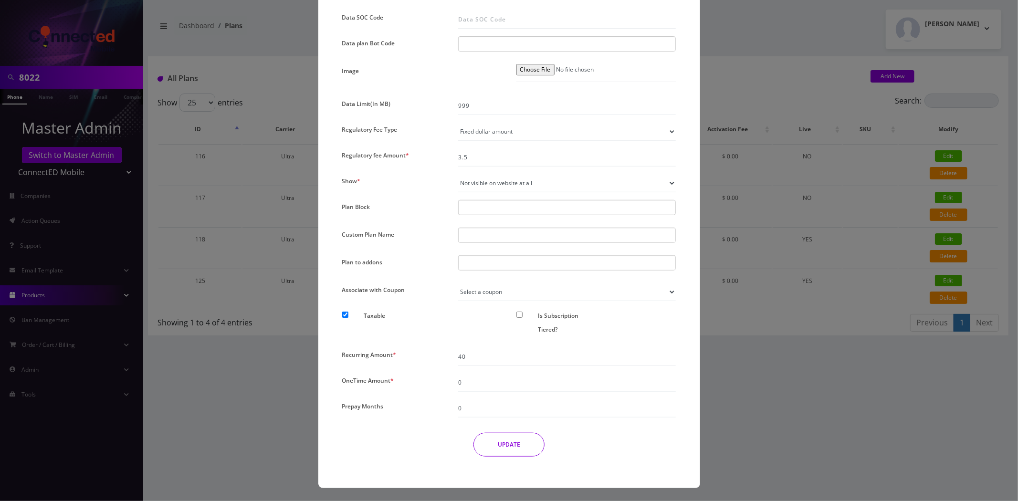
click at [527, 442] on button "UPDATE" at bounding box center [508, 445] width 71 height 24
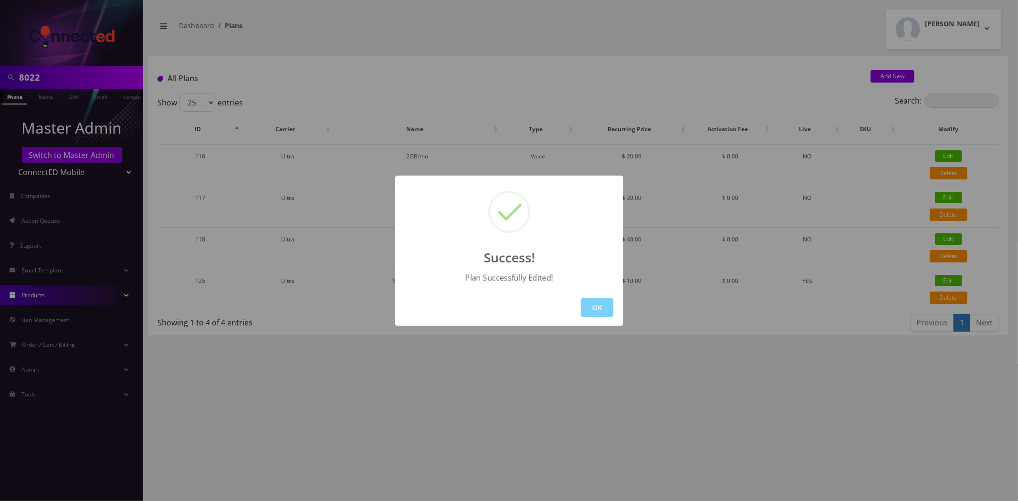
click at [795, 345] on div "Success! Plan Successfully Edited! OK" at bounding box center [509, 250] width 1018 height 501
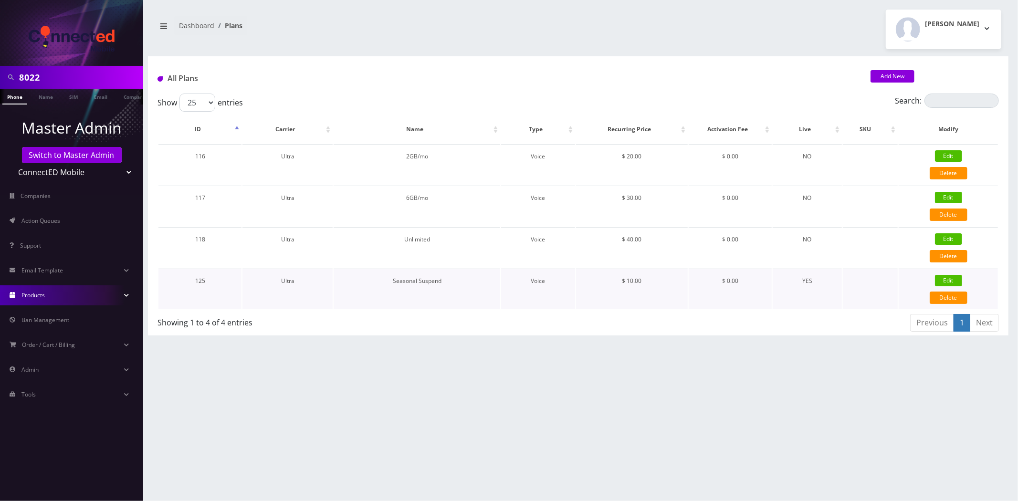
click at [951, 274] on div "Edit" at bounding box center [948, 281] width 99 height 14
click at [952, 278] on link "Edit" at bounding box center [948, 280] width 27 height 11
type input "Seasonal Suspend"
checkbox input "false"
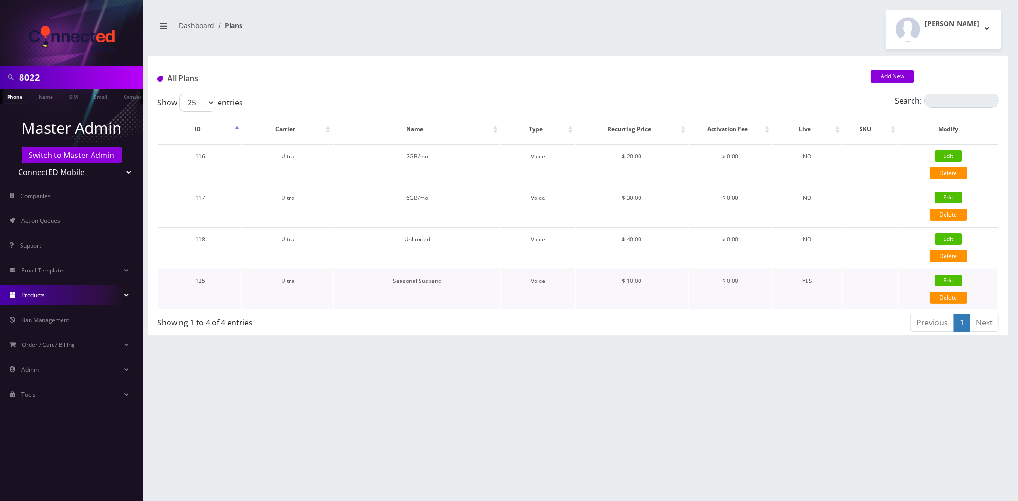
checkbox input "false"
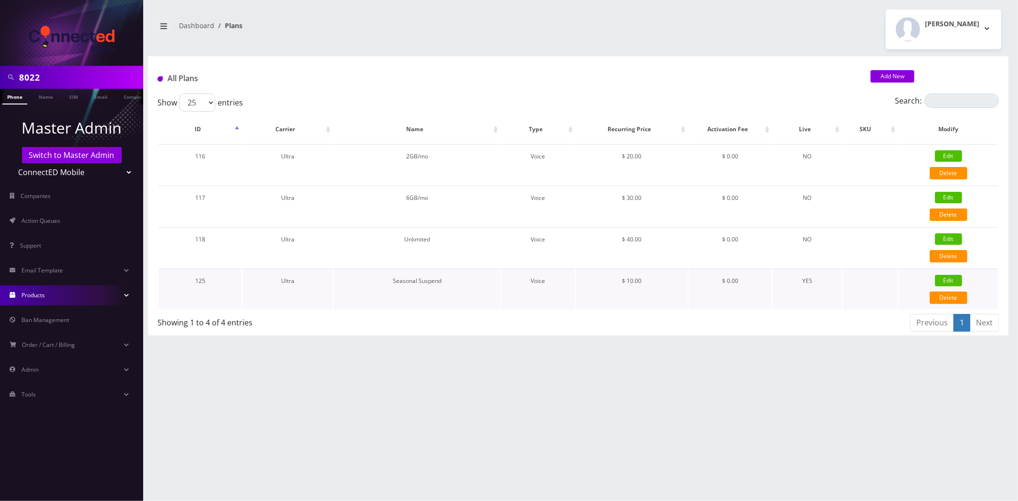
checkbox input "false"
type input "0"
select select "1"
checkbox input "true"
checkbox input "false"
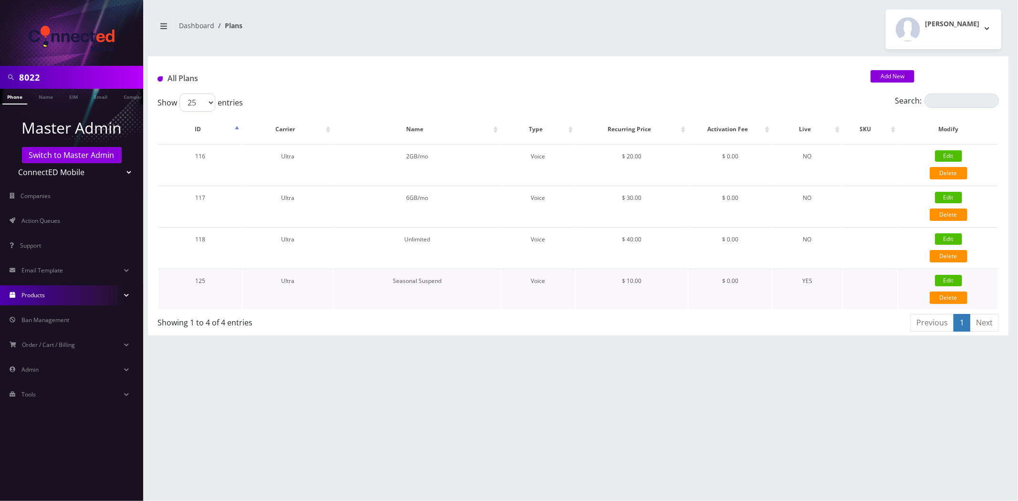
type input "10"
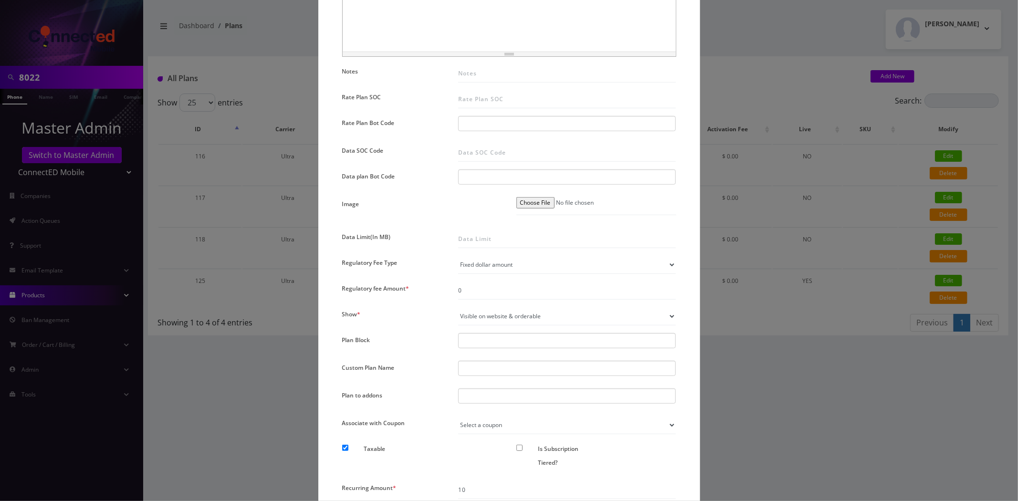
scroll to position [477, 0]
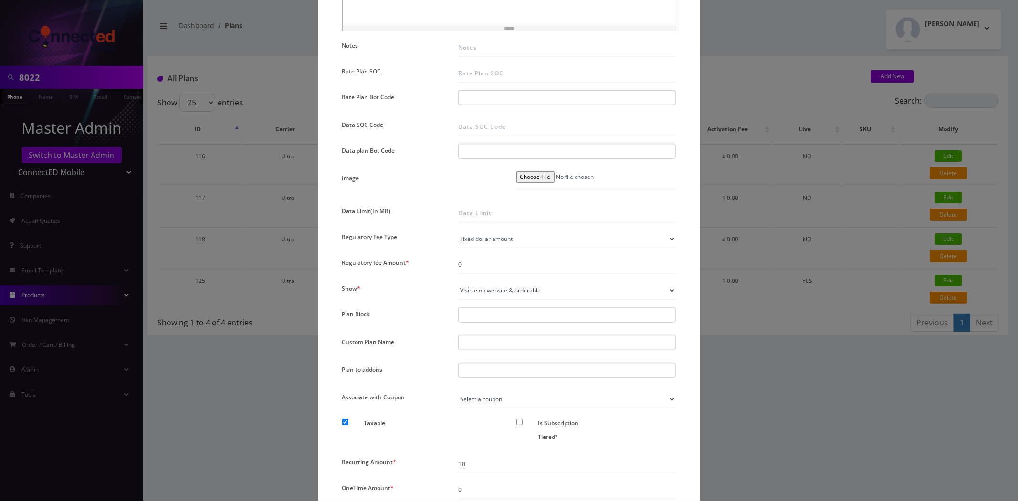
click at [543, 287] on select "Not visible on website at all Visible on website & orderable Visible on website…" at bounding box center [567, 291] width 218 height 18
select select "0"
click at [458, 282] on select "Not visible on website at all Visible on website & orderable Visible on website…" at bounding box center [567, 291] width 218 height 18
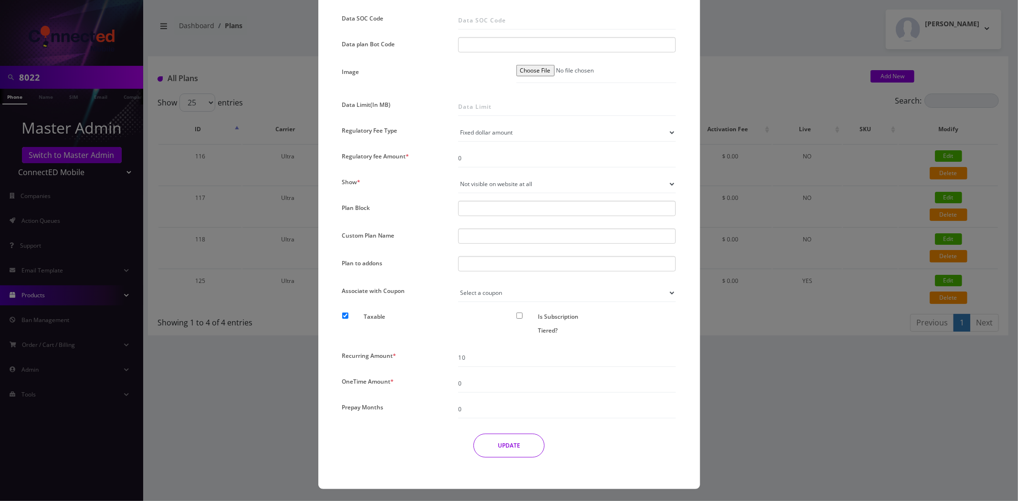
scroll to position [585, 0]
click at [538, 438] on button "UPDATE" at bounding box center [508, 444] width 71 height 24
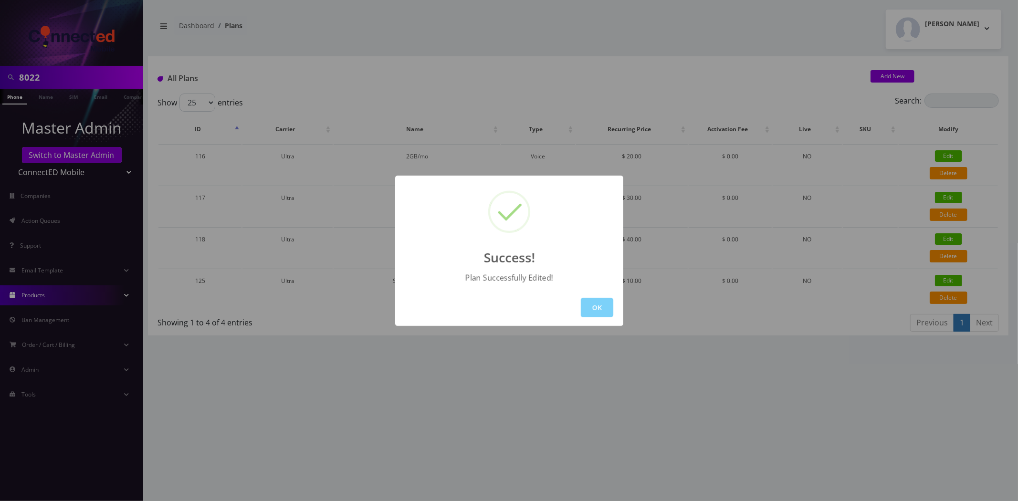
click at [579, 302] on div "OK" at bounding box center [509, 307] width 228 height 37
click at [585, 304] on button "OK" at bounding box center [597, 308] width 32 height 20
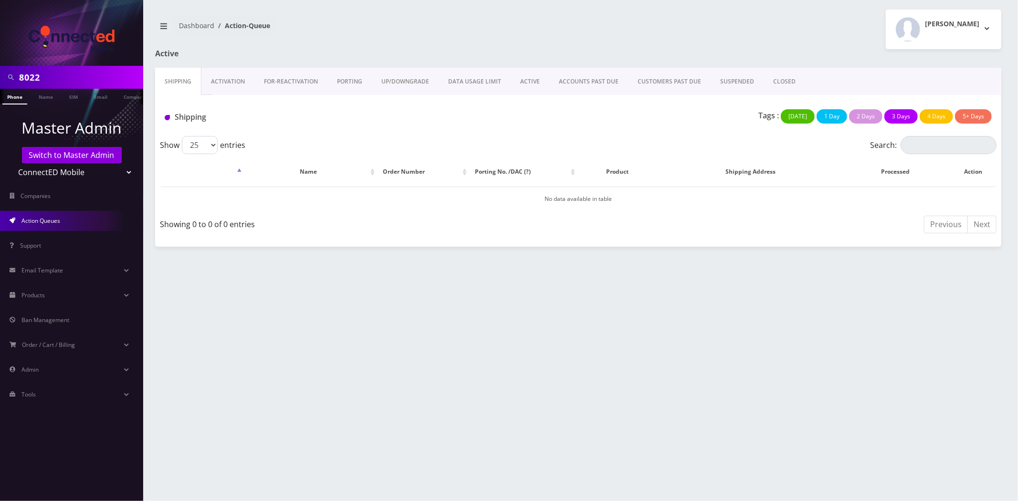
click at [225, 81] on link "Activation" at bounding box center [227, 82] width 53 height 28
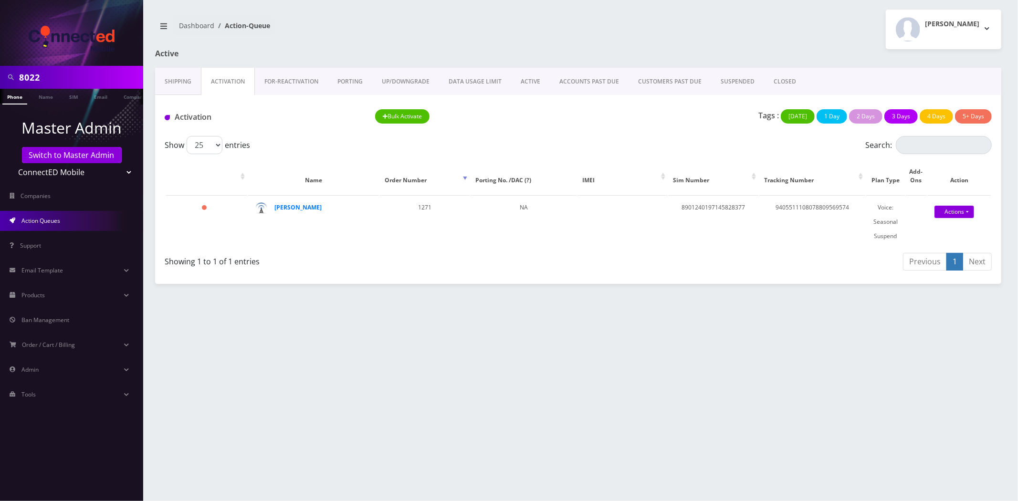
drag, startPoint x: 809, startPoint y: 84, endPoint x: 785, endPoint y: 84, distance: 23.9
click at [808, 84] on div "Shipping Activation FOR-REActivation PORTING UP/DOWNGRADE DATA USAGE LIMIT ACTI…" at bounding box center [578, 81] width 846 height 27
click at [785, 84] on link "CLOSED" at bounding box center [785, 82] width 42 height 28
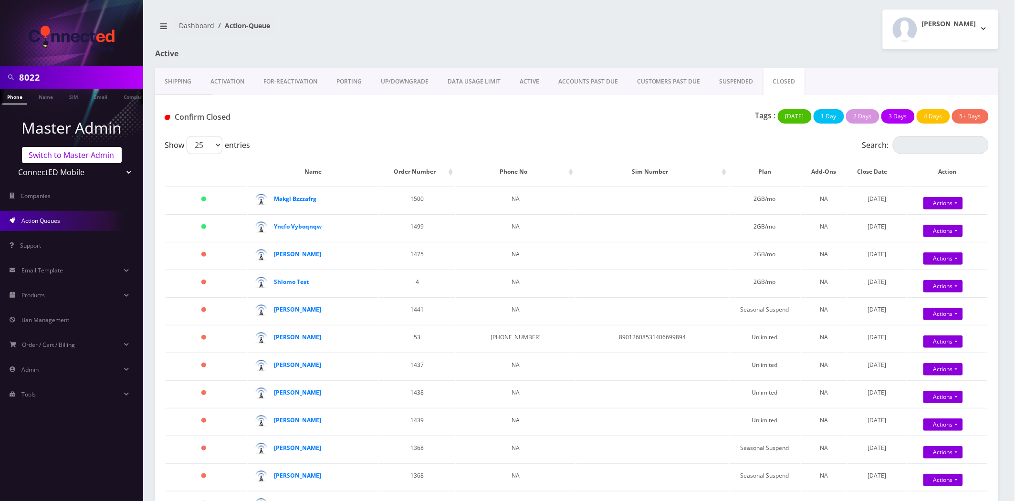
click at [49, 155] on link "Switch to Master Admin" at bounding box center [72, 155] width 100 height 16
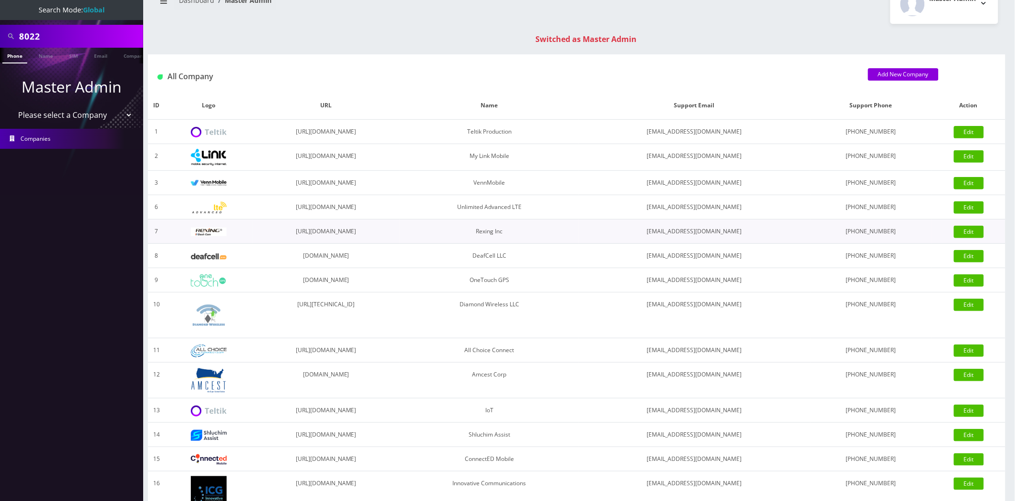
scroll to position [53, 0]
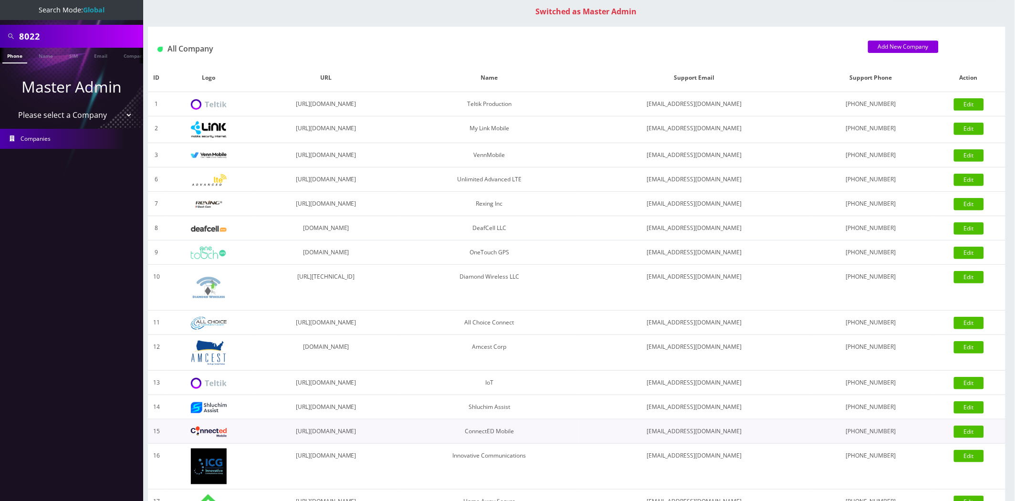
drag, startPoint x: 397, startPoint y: 433, endPoint x: 301, endPoint y: 433, distance: 95.9
click at [301, 433] on td "[URL][DOMAIN_NAME]" at bounding box center [325, 431] width 147 height 24
copy td "[URL][DOMAIN_NAME]"
click at [61, 31] on input "8022" at bounding box center [80, 36] width 122 height 18
click at [60, 31] on input "8022" at bounding box center [80, 36] width 122 height 18
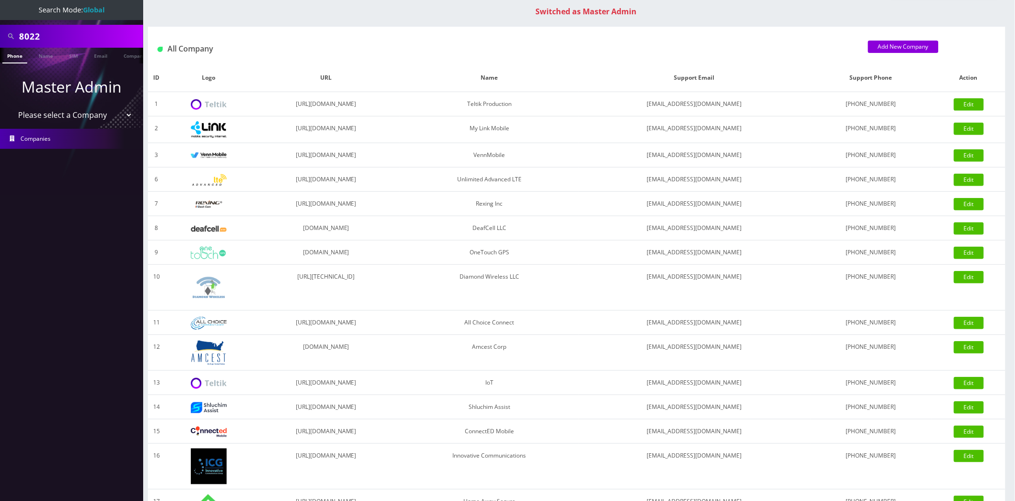
click at [60, 31] on input "8022" at bounding box center [80, 36] width 122 height 18
paste input "390"
type input "8390"
click at [134, 56] on ul at bounding box center [139, 56] width 10 height 17
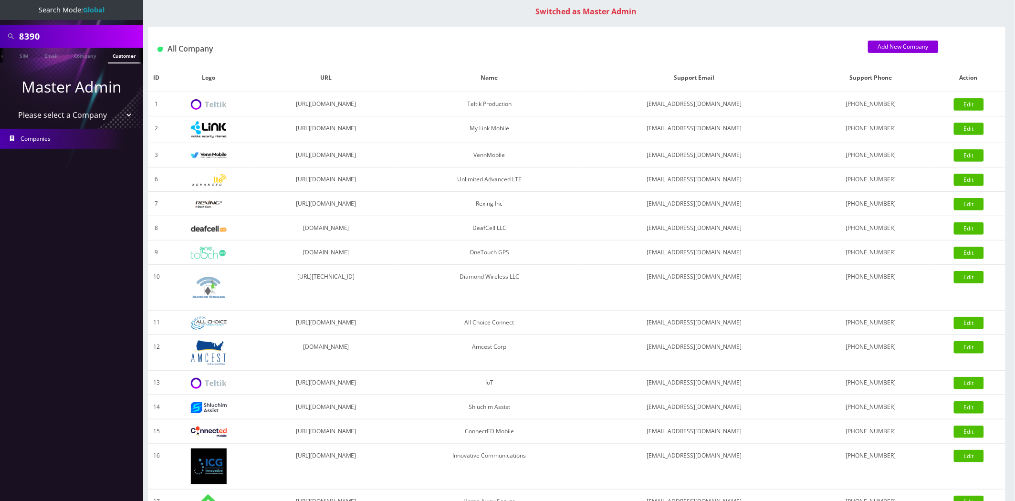
click at [125, 58] on link "Customer" at bounding box center [124, 56] width 33 height 16
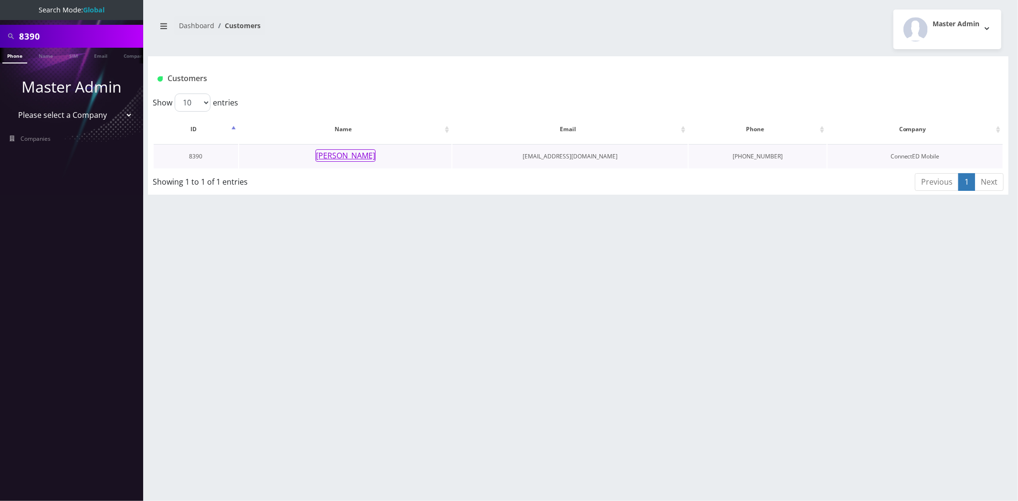
click at [354, 161] on button "[PERSON_NAME]" at bounding box center [345, 155] width 60 height 12
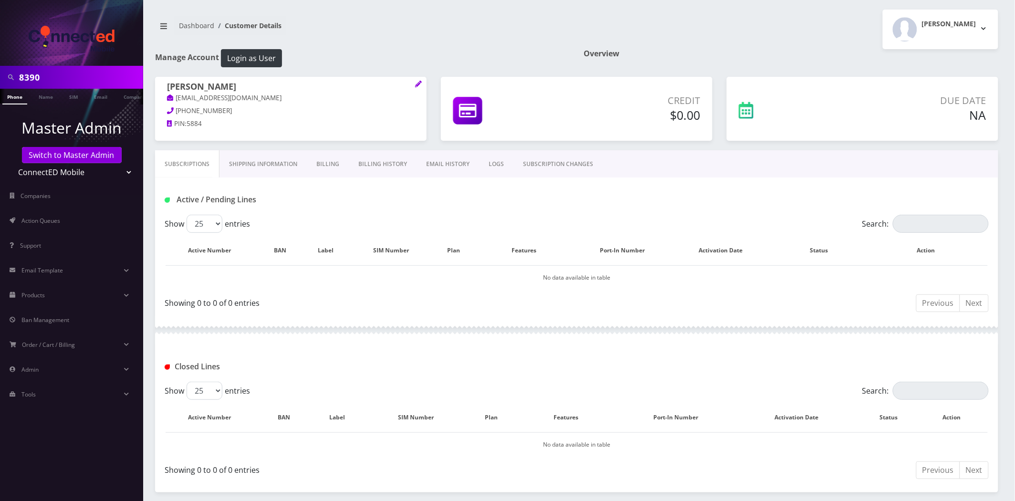
click at [375, 160] on link "Billing History" at bounding box center [383, 164] width 68 height 28
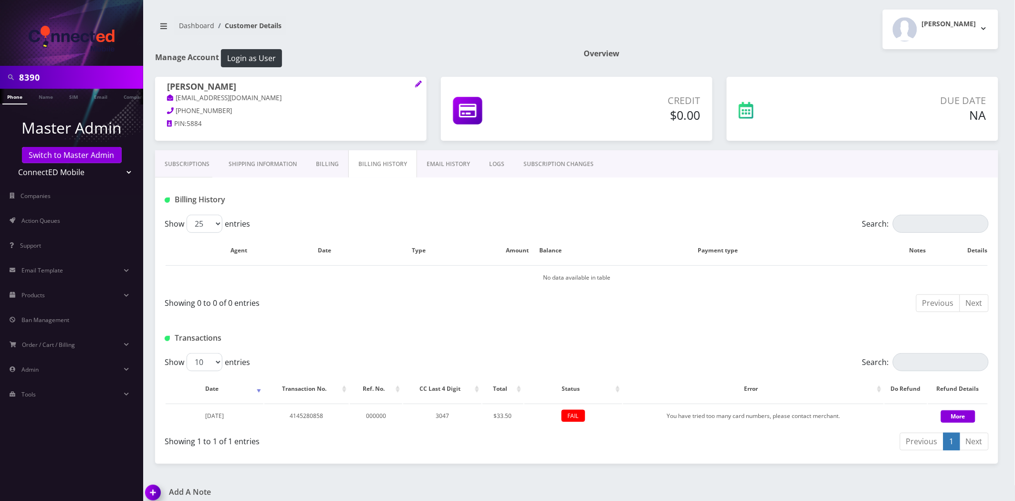
scroll to position [7, 0]
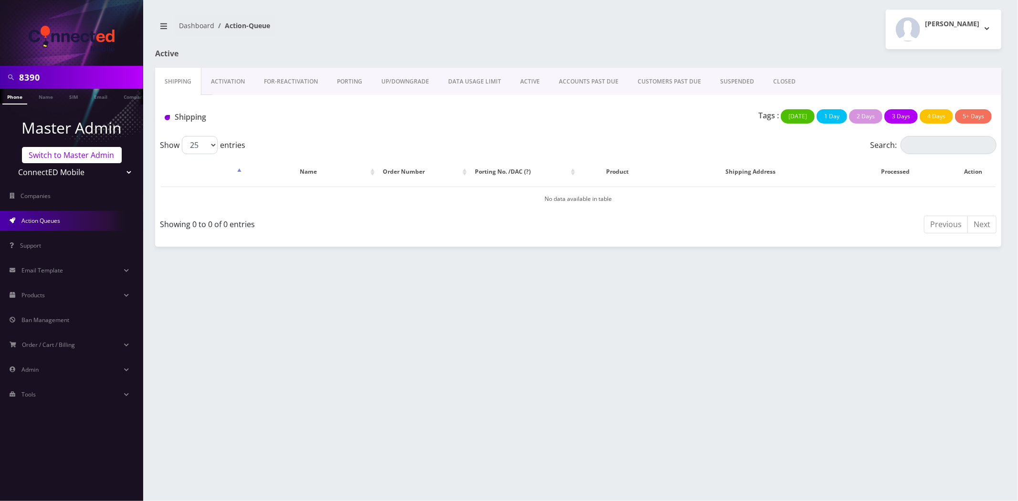
click at [90, 161] on link "Switch to Master Admin" at bounding box center [72, 155] width 100 height 16
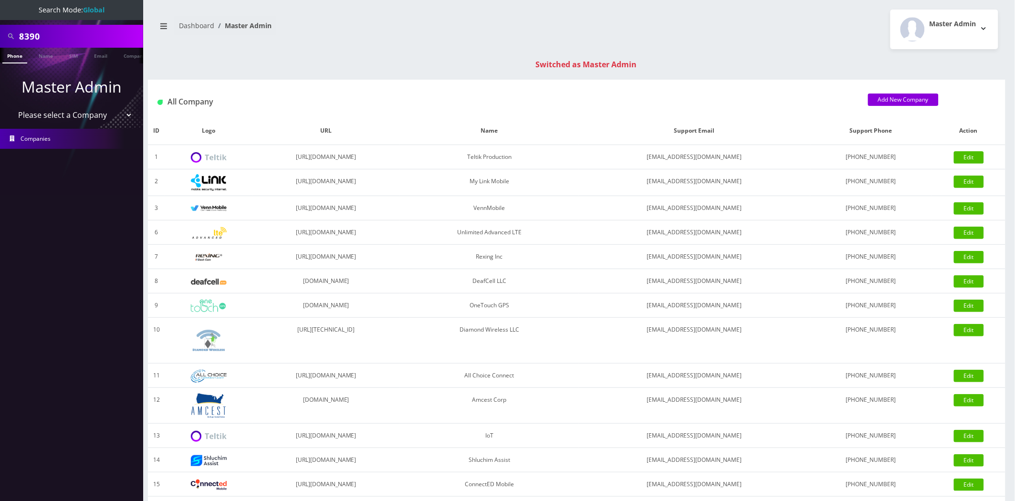
click at [68, 29] on input "8390" at bounding box center [80, 36] width 122 height 18
paste input "9148000010573959103"
type input "[TECHNICAL_ID]"
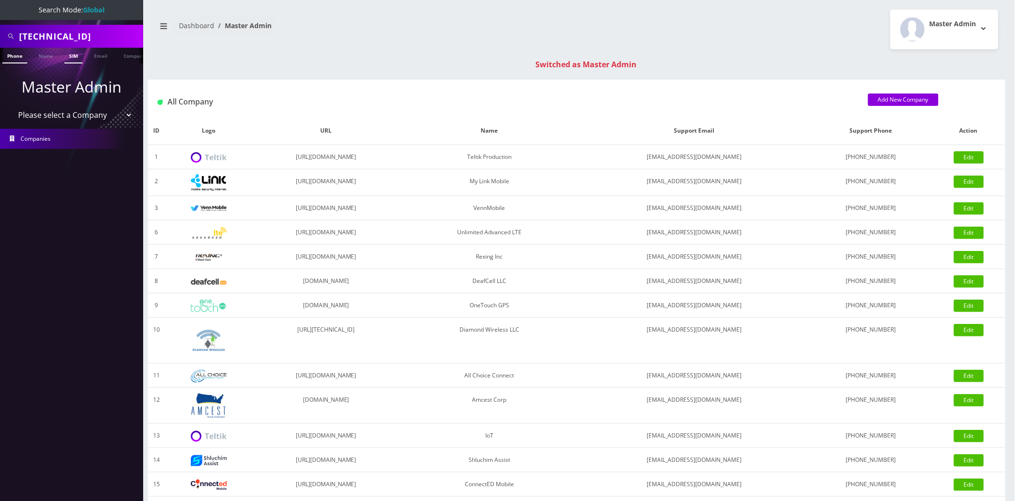
click at [73, 61] on link "SIM" at bounding box center [73, 56] width 18 height 16
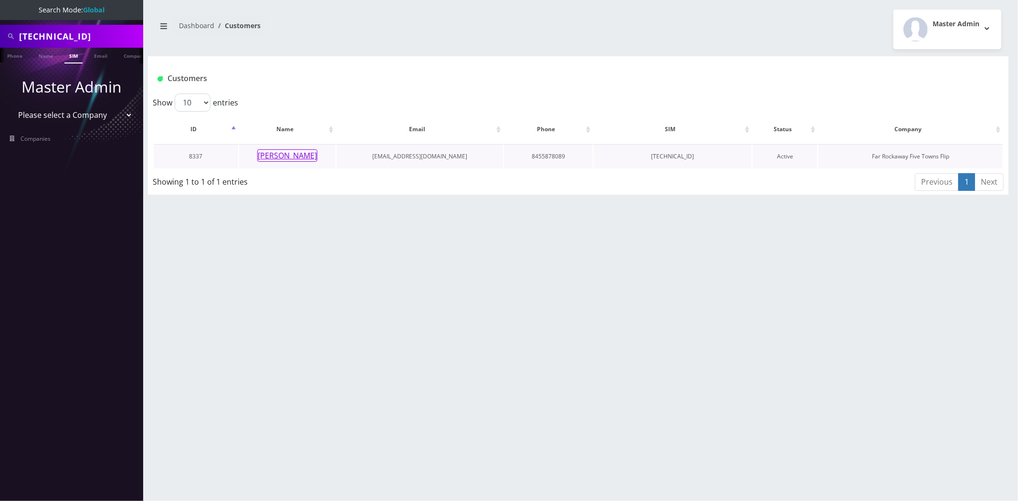
click at [279, 158] on button "[PERSON_NAME]" at bounding box center [287, 155] width 60 height 12
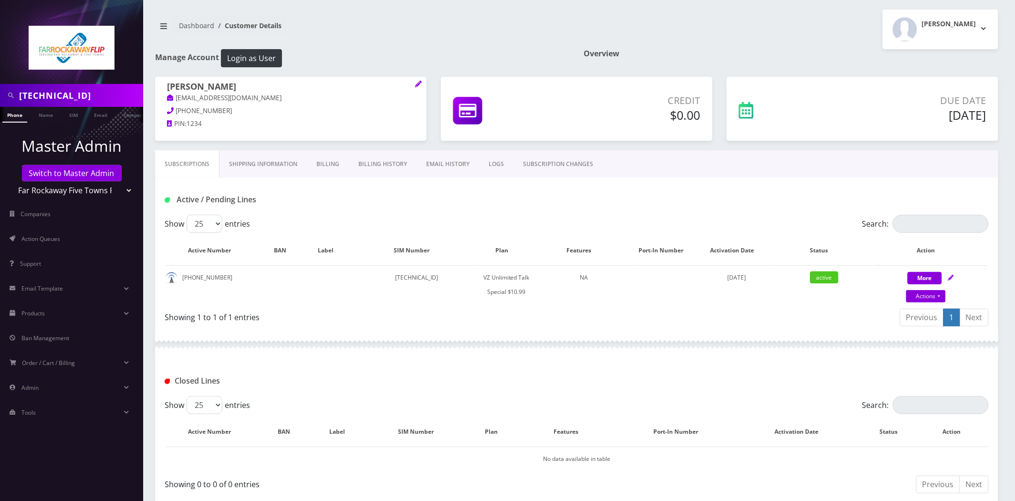
click at [391, 166] on link "Billing History" at bounding box center [383, 164] width 68 height 28
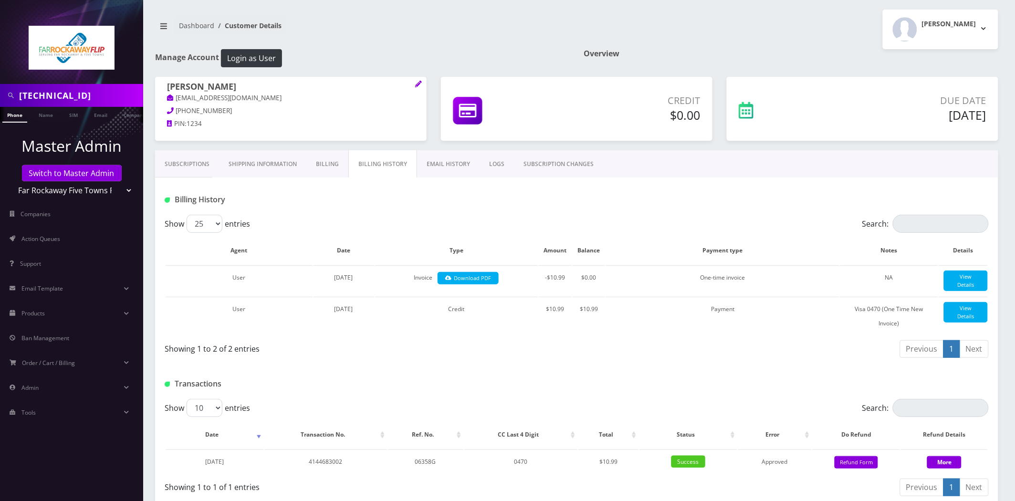
click at [565, 163] on link "SUBSCRIPTION CHANGES" at bounding box center [558, 164] width 89 height 28
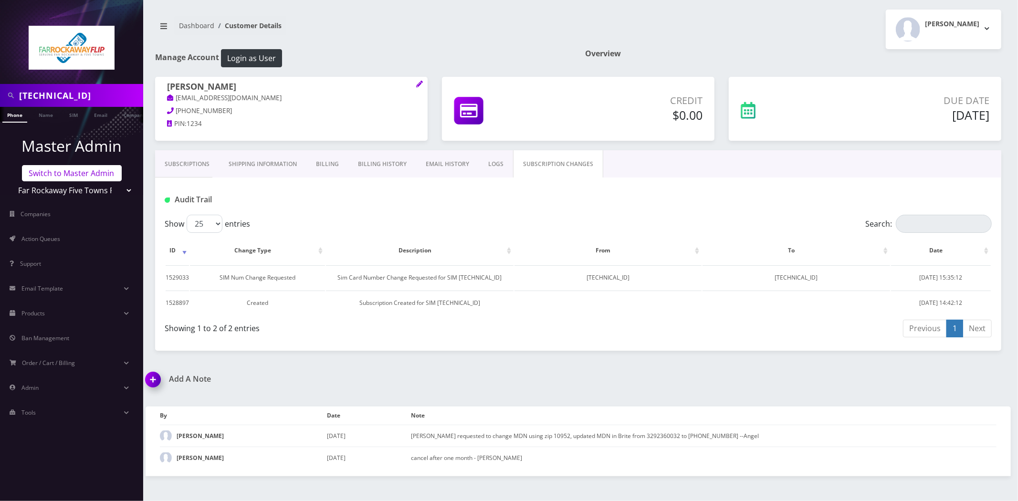
click at [79, 174] on link "Switch to Master Admin" at bounding box center [72, 173] width 100 height 16
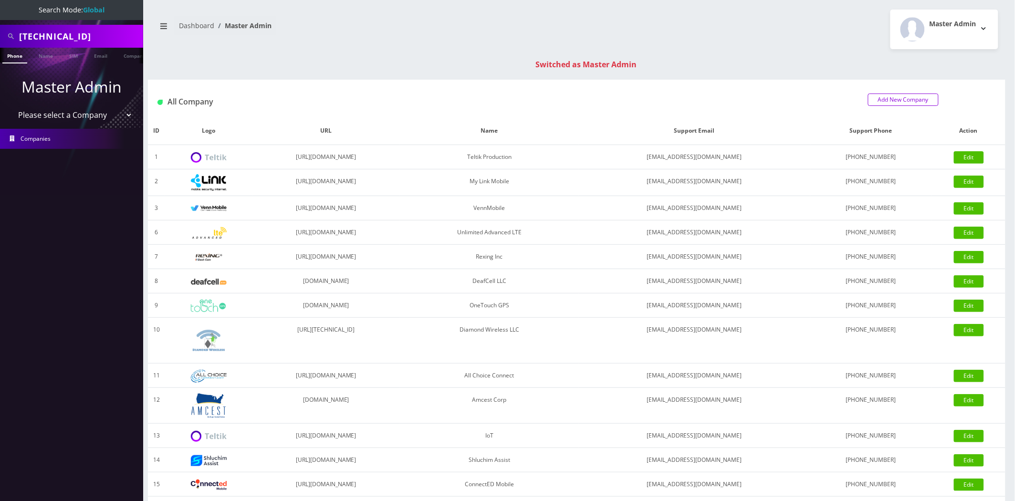
click at [915, 97] on link "Add New Company" at bounding box center [903, 100] width 71 height 12
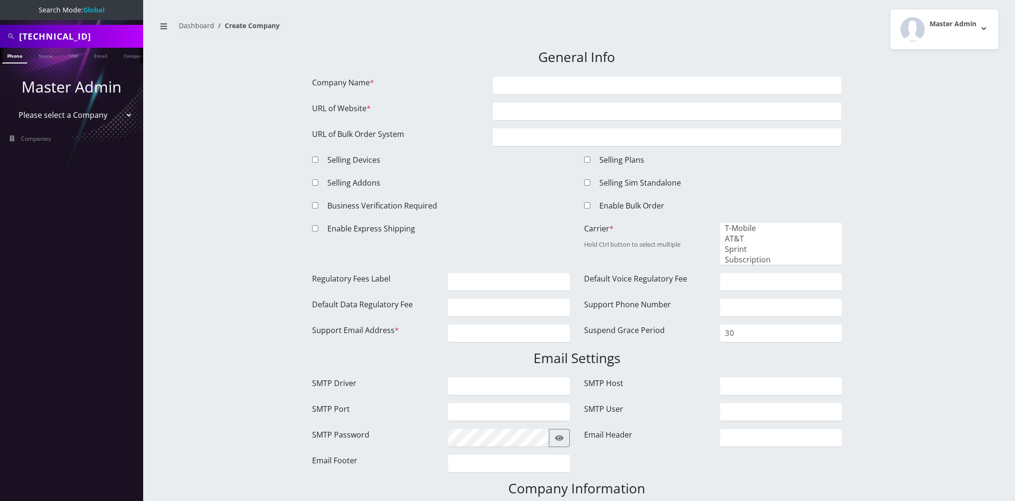
select select
type input "[EMAIL_ADDRESS][DOMAIN_NAME]"
click at [546, 83] on input "Company Name *" at bounding box center [667, 86] width 348 height 18
type input "EverNet"
click at [522, 120] on input "URL of Website *" at bounding box center [667, 112] width 348 height 18
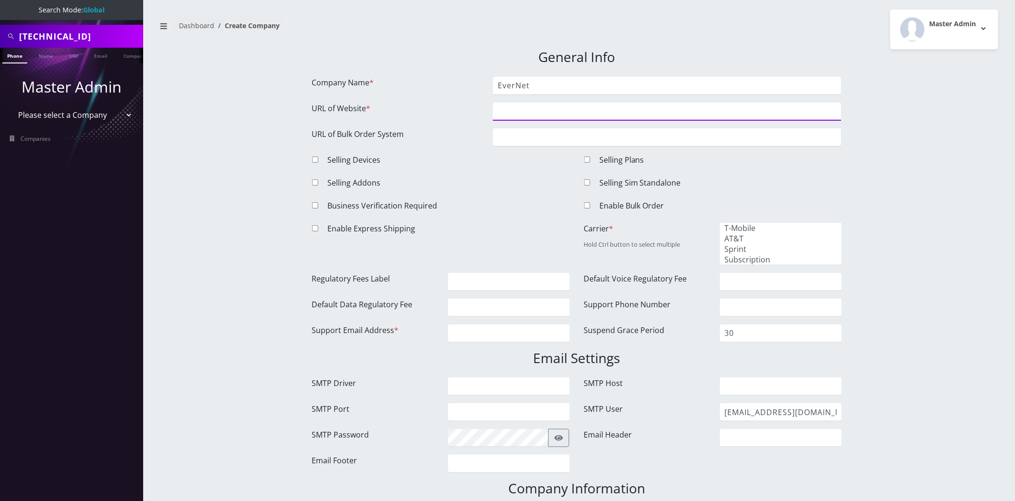
paste input "[URL][DOMAIN_NAME]"
click at [515, 113] on input "[URL][DOMAIN_NAME]" at bounding box center [667, 112] width 348 height 18
type input "[URL][DOMAIN_NAME]"
click at [315, 158] on input "Selling Devices" at bounding box center [315, 160] width 6 height 6
checkbox input "true"
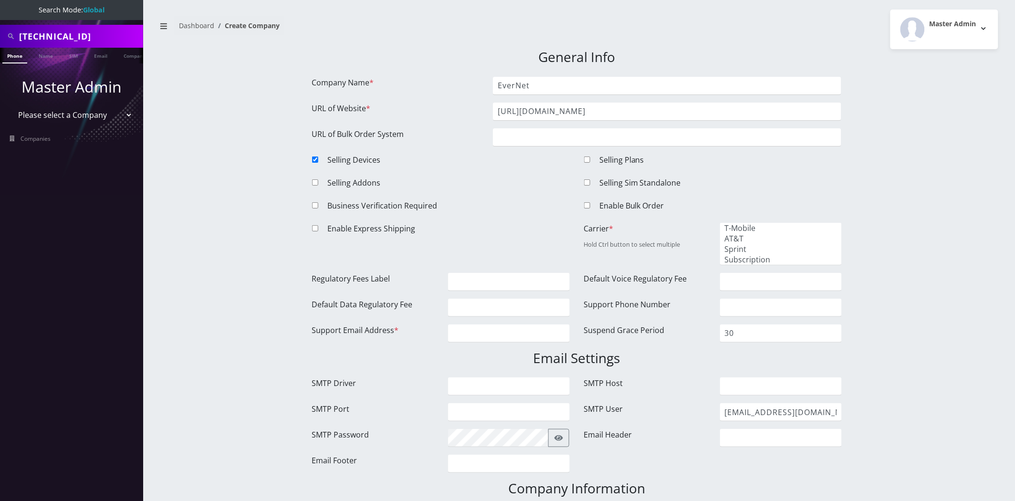
click at [317, 181] on input "Selling Addons" at bounding box center [315, 182] width 6 height 6
checkbox input "true"
click at [313, 231] on div at bounding box center [316, 230] width 22 height 15
click at [315, 227] on input "Enable Express Shipping" at bounding box center [315, 228] width 6 height 6
checkbox input "true"
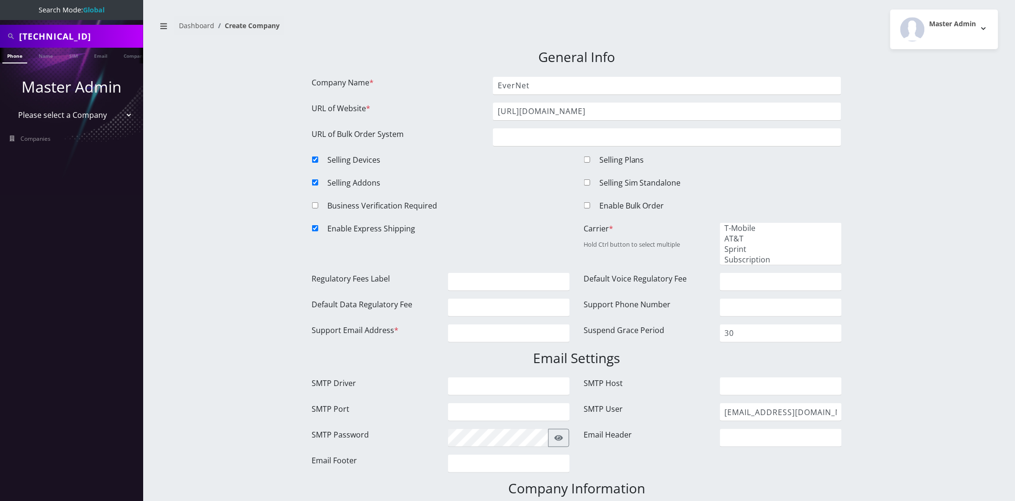
drag, startPoint x: 587, startPoint y: 157, endPoint x: 586, endPoint y: 171, distance: 13.4
click at [587, 158] on input "Selling Plans" at bounding box center [587, 160] width 6 height 6
checkbox input "true"
click at [587, 181] on input "Selling Sim Standalone" at bounding box center [587, 182] width 6 height 6
checkbox input "true"
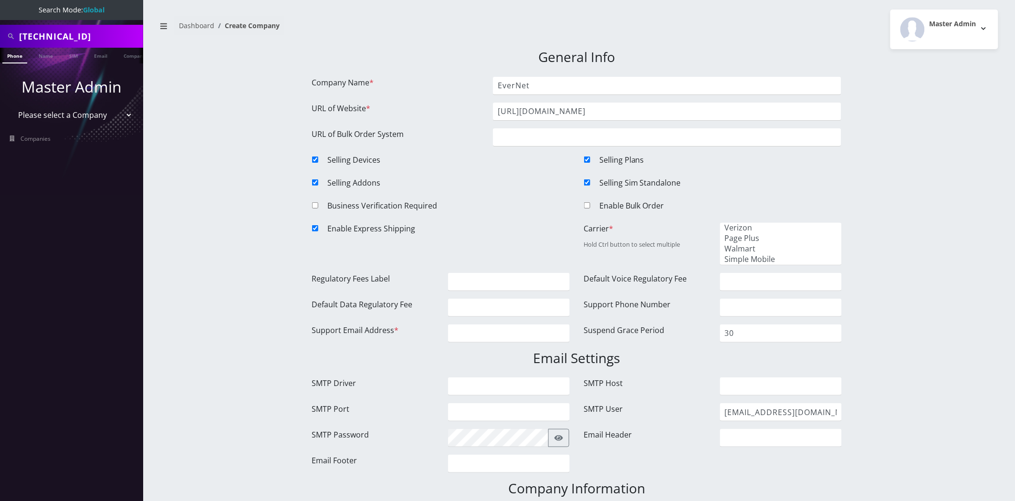
scroll to position [106, 0]
select select "{"id":13,"name":"Virtual","slug":"virtual","created_at":null,"updated_at":null}"
click at [737, 243] on option "Virtual" at bounding box center [781, 248] width 112 height 10
click at [531, 277] on input "Regulatory Fees Label" at bounding box center [509, 282] width 122 height 18
paste input "Regulatory"
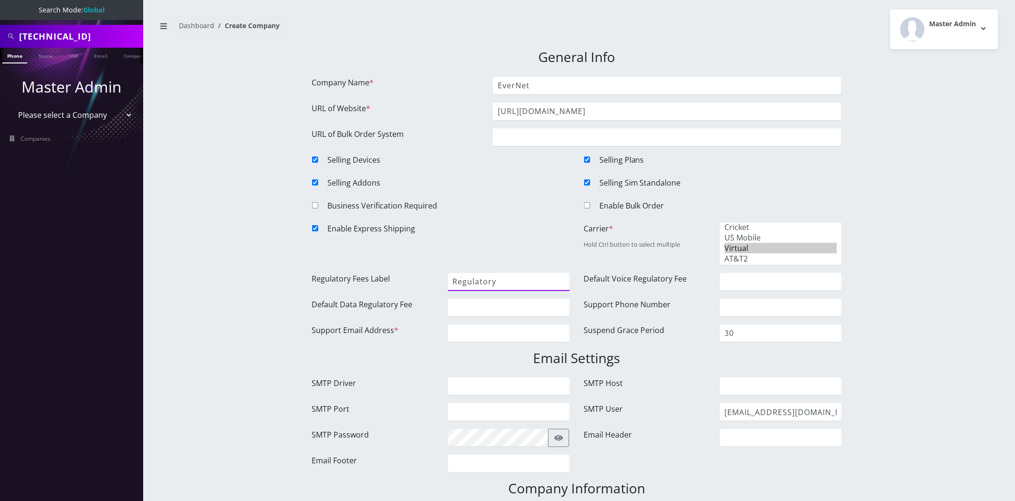
type input "Regulatory"
click at [774, 313] on input "Support Phone Number" at bounding box center [781, 308] width 122 height 18
paste input "8884062838"
type input "8884062838"
click at [482, 340] on input "Support Email Address *" at bounding box center [509, 333] width 122 height 18
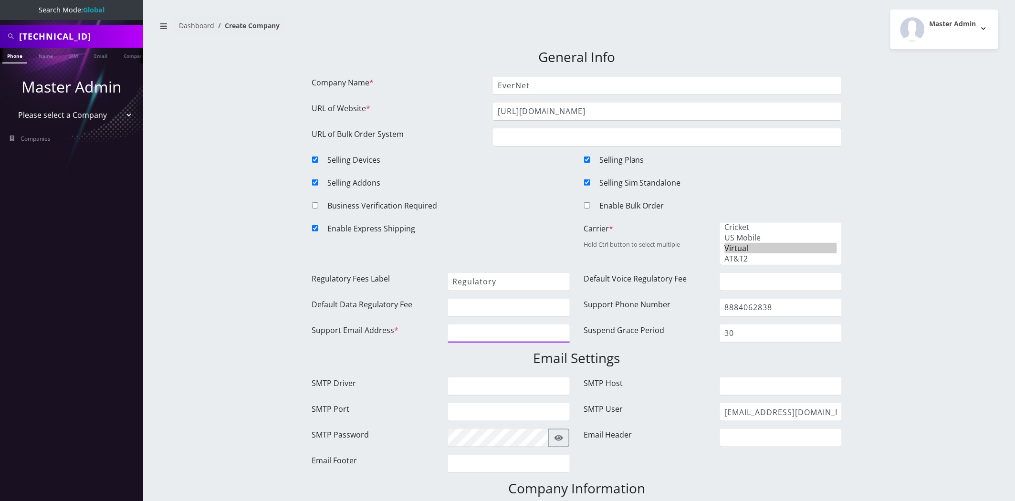
paste input "support@datafailover.com"
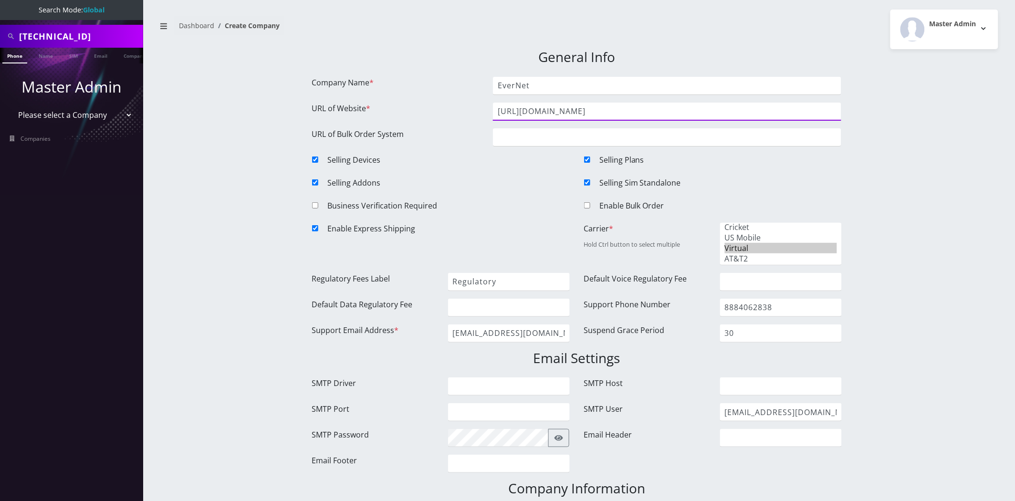
drag, startPoint x: 617, startPoint y: 110, endPoint x: 530, endPoint y: 113, distance: 86.4
click at [530, 113] on input "https://evernethosting.com" at bounding box center [667, 112] width 348 height 18
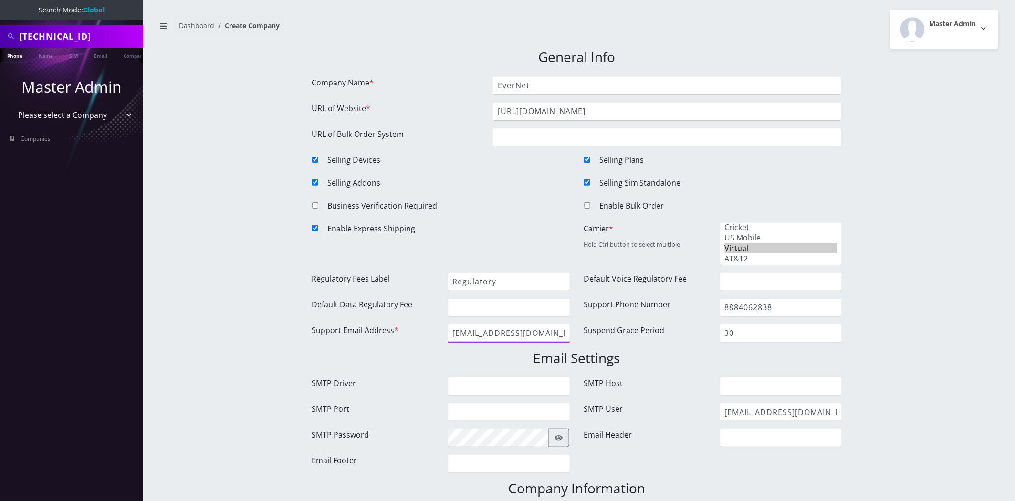
drag, startPoint x: 557, startPoint y: 328, endPoint x: 493, endPoint y: 333, distance: 64.6
click at [493, 333] on input "[EMAIL_ADDRESS][DOMAIN_NAME]" at bounding box center [509, 333] width 122 height 18
paste input "evernethosting"
type input "support@evernethosting.com"
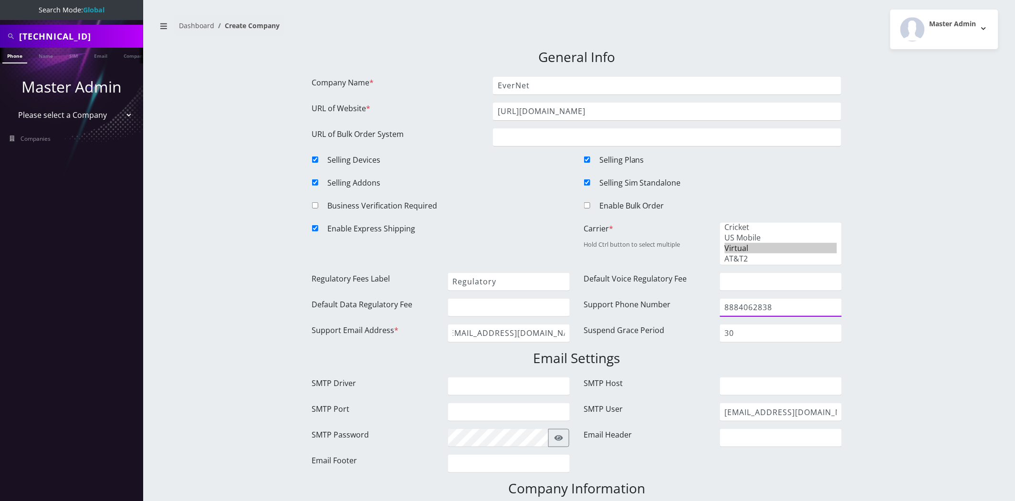
scroll to position [0, 0]
drag, startPoint x: 782, startPoint y: 306, endPoint x: 772, endPoint y: 305, distance: 9.6
click at [720, 306] on input "8884062838" at bounding box center [781, 308] width 122 height 18
click at [772, 304] on input "8884062838" at bounding box center [781, 308] width 122 height 18
click at [773, 303] on input "8884062838" at bounding box center [781, 308] width 122 height 18
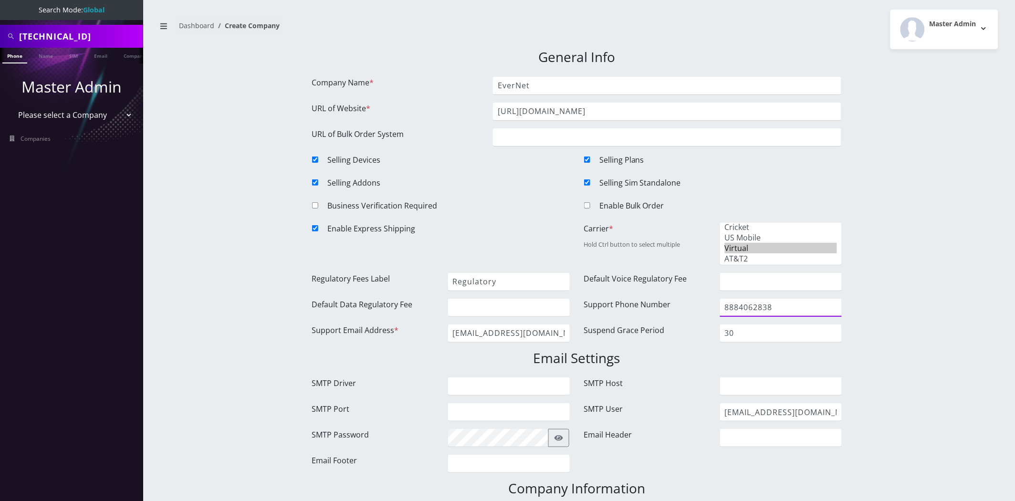
drag, startPoint x: 778, startPoint y: 303, endPoint x: 722, endPoint y: 305, distance: 56.3
click at [722, 305] on input "8884062838" at bounding box center [781, 308] width 122 height 18
type input "1234567890"
click at [469, 378] on input "SMTP Driver" at bounding box center [509, 386] width 122 height 18
paste input "smtp"
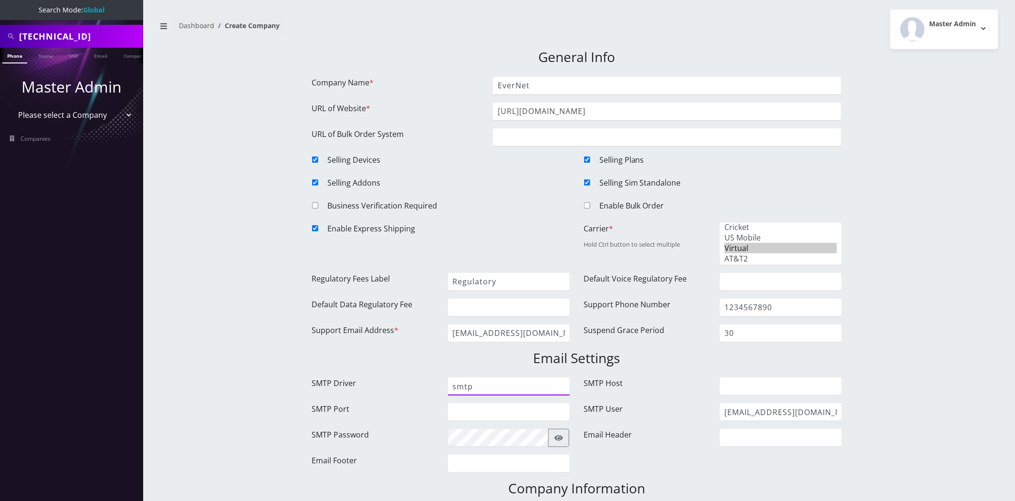
type input "smtp"
click at [793, 389] on input "SMTP Host" at bounding box center [781, 386] width 122 height 18
paste input "[DOMAIN_NAME]"
type input "[DOMAIN_NAME]"
click at [525, 411] on input "SMTP Port" at bounding box center [509, 412] width 122 height 18
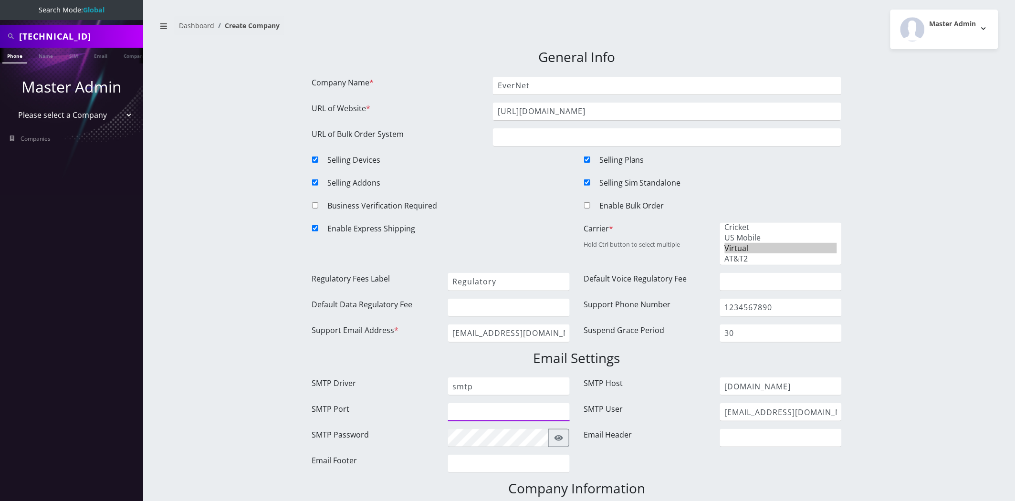
paste input "587"
type input "587"
click at [791, 411] on input "master@britewireless.com" at bounding box center [781, 412] width 122 height 18
paste input "postmaster@mg.datafailover"
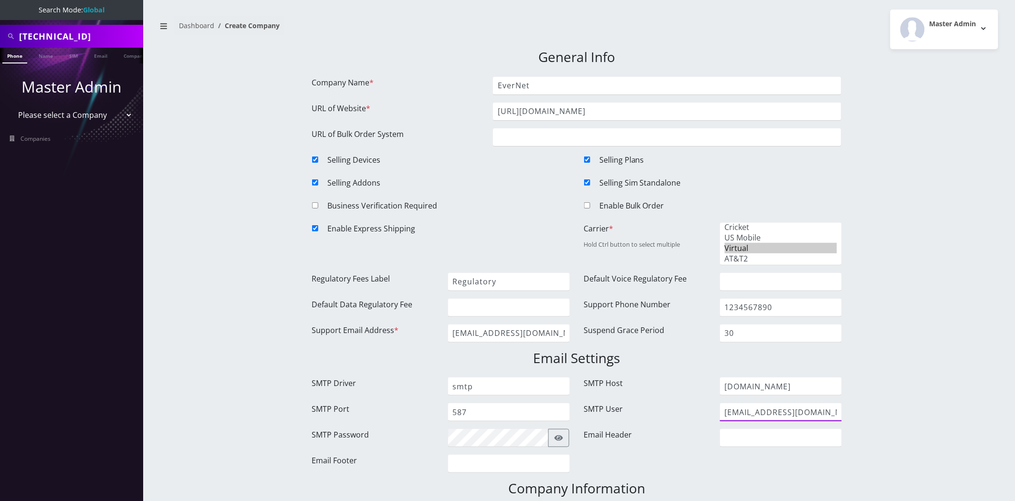
scroll to position [0, 22]
type input "[EMAIL_ADDRESS][DOMAIN_NAME]"
click at [571, 438] on div at bounding box center [509, 438] width 136 height 18
click at [567, 437] on button "button" at bounding box center [558, 438] width 21 height 18
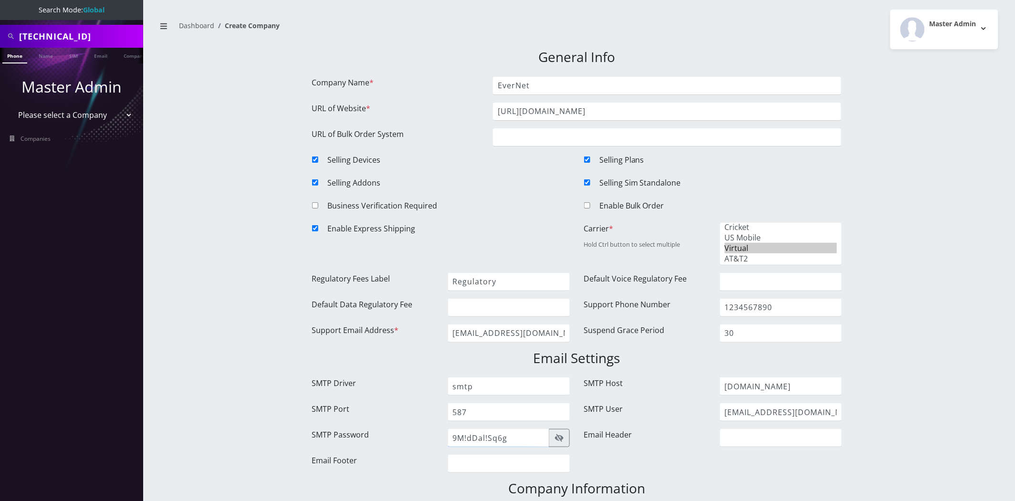
click at [516, 434] on input "9M!dDal!Sq6g" at bounding box center [498, 438] width 101 height 18
paste input "8adc49e76575082af07b0320b9b7fad8-309b0ef4-af35b415"
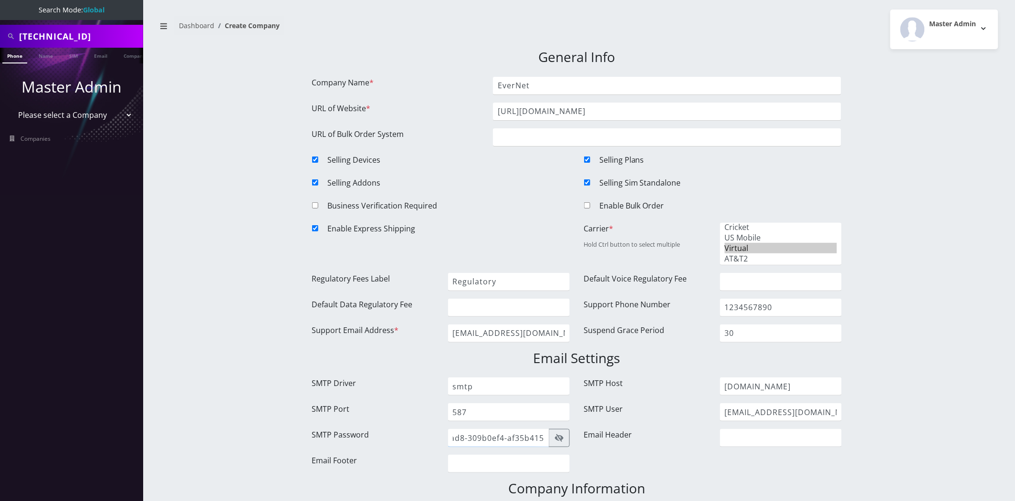
type input "8adc49e76575082af07b0320b9b7fad8-309b0ef4-af35b415"
click at [746, 439] on input "Email Header" at bounding box center [781, 438] width 122 height 18
paste input "[URL][DOMAIN_NAME]"
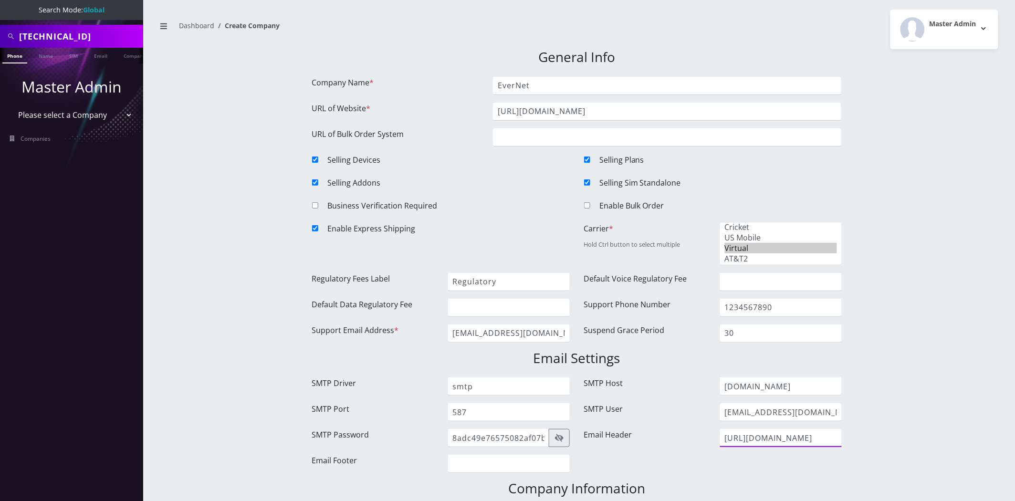
type input "[URL][DOMAIN_NAME]"
click at [495, 470] on input "Email Footer" at bounding box center [509, 464] width 122 height 18
paste input "Need help? Call us [PHONE_NUMBER]"
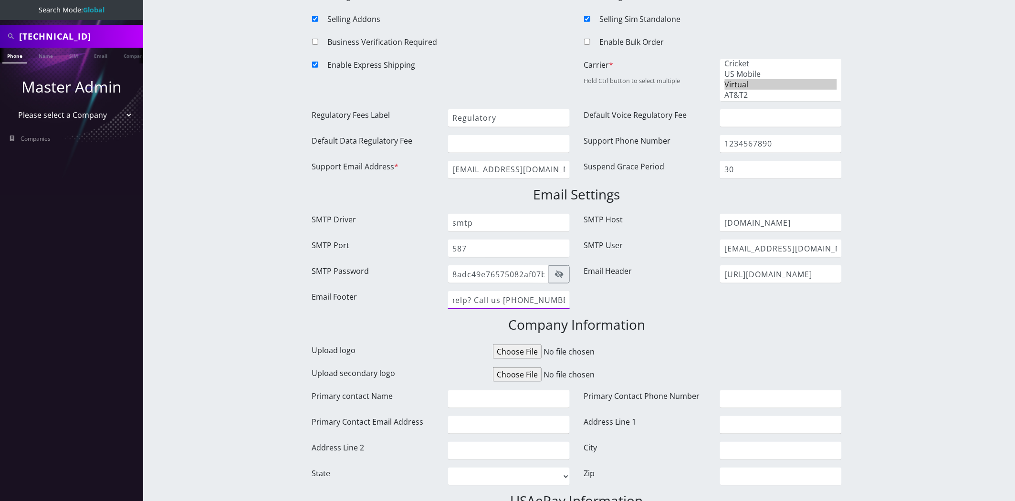
scroll to position [212, 0]
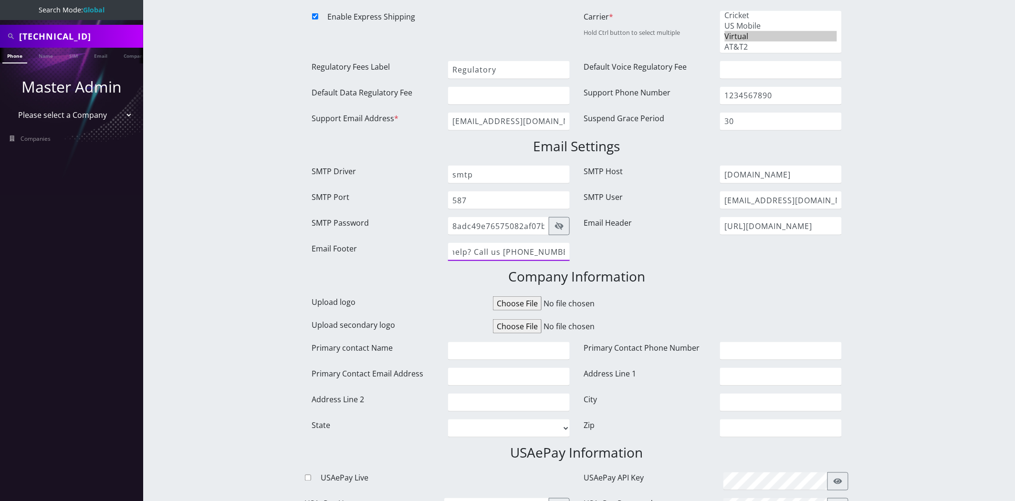
type input "Need help? Call us [PHONE_NUMBER]"
click at [765, 375] on input "Address Line 1" at bounding box center [781, 377] width 122 height 18
paste input "731 Route 18 South"
type input "731 Route 18 South"
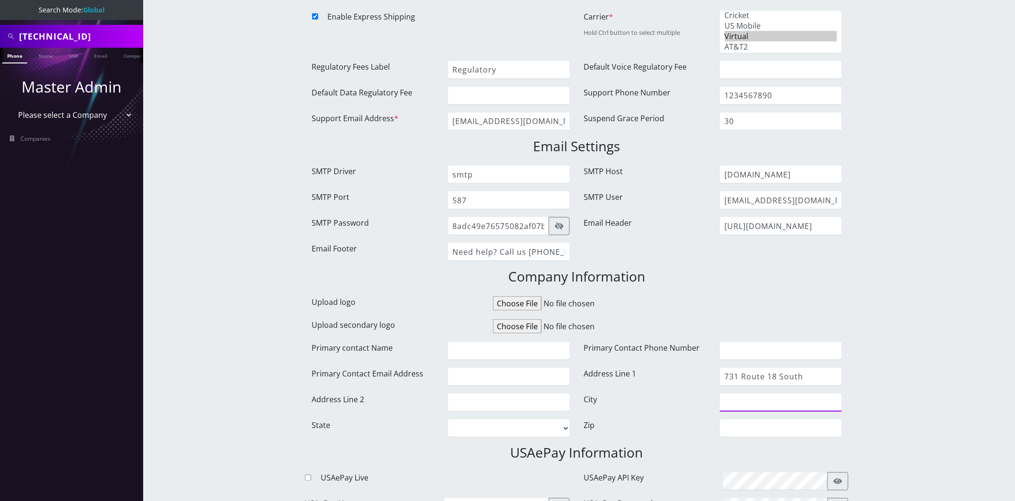
click at [754, 397] on input "City" at bounding box center [781, 403] width 122 height 18
paste input "[GEOGRAPHIC_DATA]"
type input "[GEOGRAPHIC_DATA]"
click at [742, 424] on input "Zip" at bounding box center [781, 428] width 122 height 18
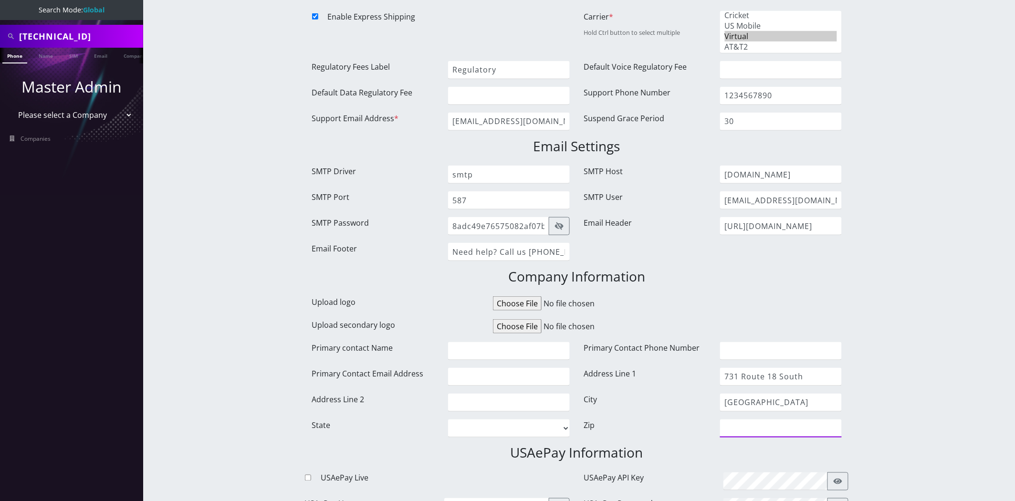
paste input "08816"
type input "08816"
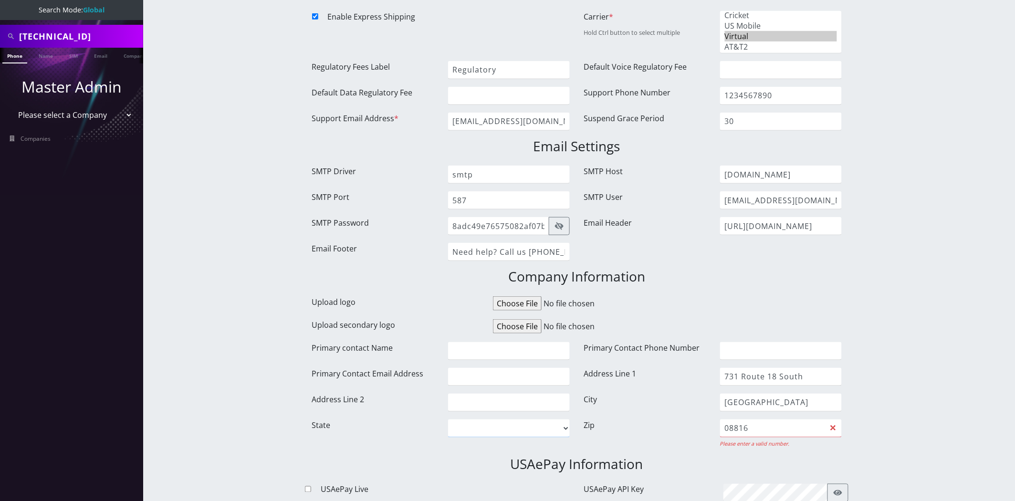
click at [533, 423] on select "District of Columbia Alabama Alaska Arizona Arkansas California Colorado Connec…" at bounding box center [509, 428] width 122 height 18
select select "NJ"
click at [448, 419] on select "District of Columbia Alabama Alaska Arizona Arkansas California Colorado Connec…" at bounding box center [509, 428] width 122 height 18
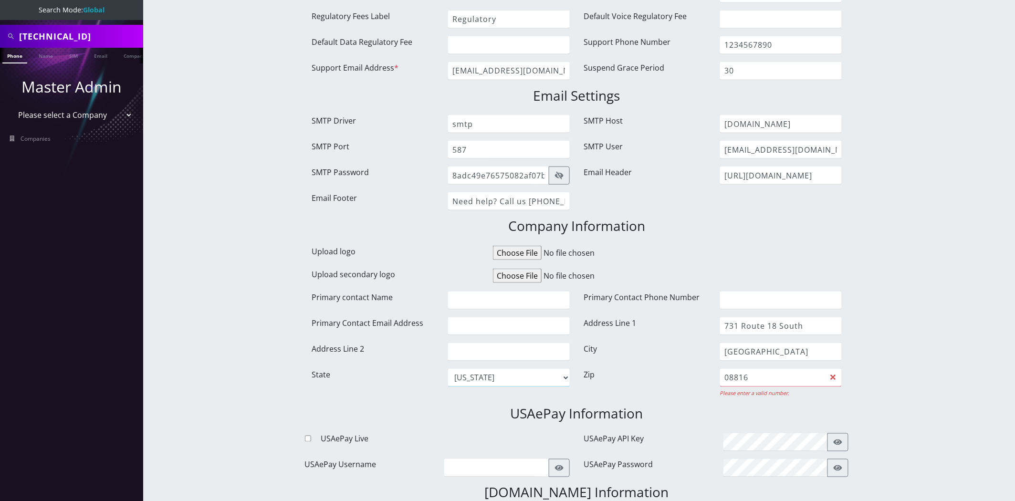
scroll to position [265, 0]
click at [725, 372] on input "08816" at bounding box center [781, 375] width 122 height 18
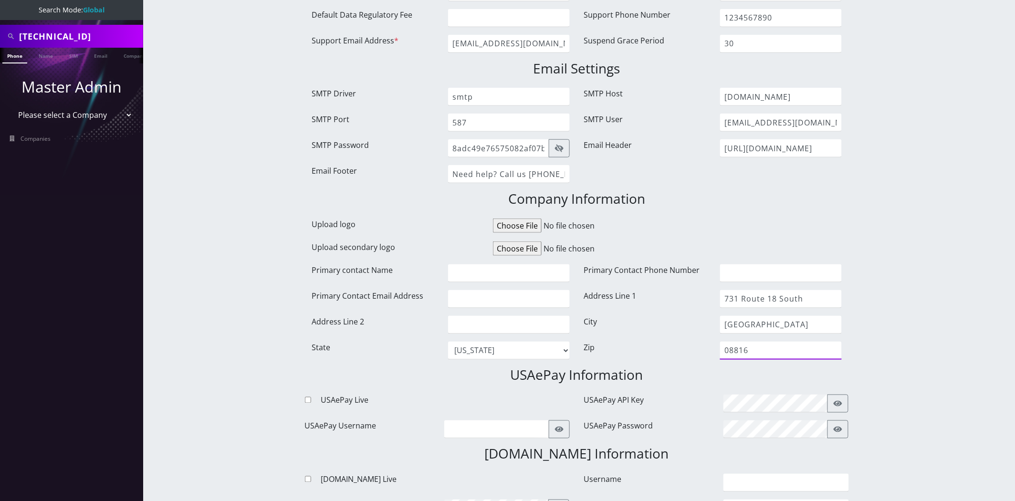
scroll to position [318, 0]
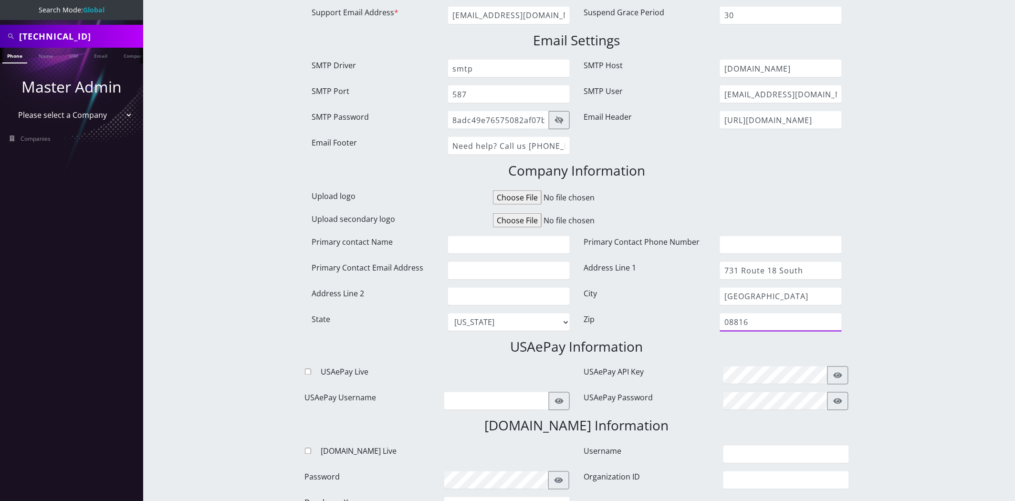
type input "08816"
click at [830, 370] on button "button" at bounding box center [837, 375] width 21 height 18
click at [800, 376] on input "text" at bounding box center [775, 375] width 105 height 18
paste input "kWzDU8LG8DwMEMbLtIkrVV1jZc4W2KQI"
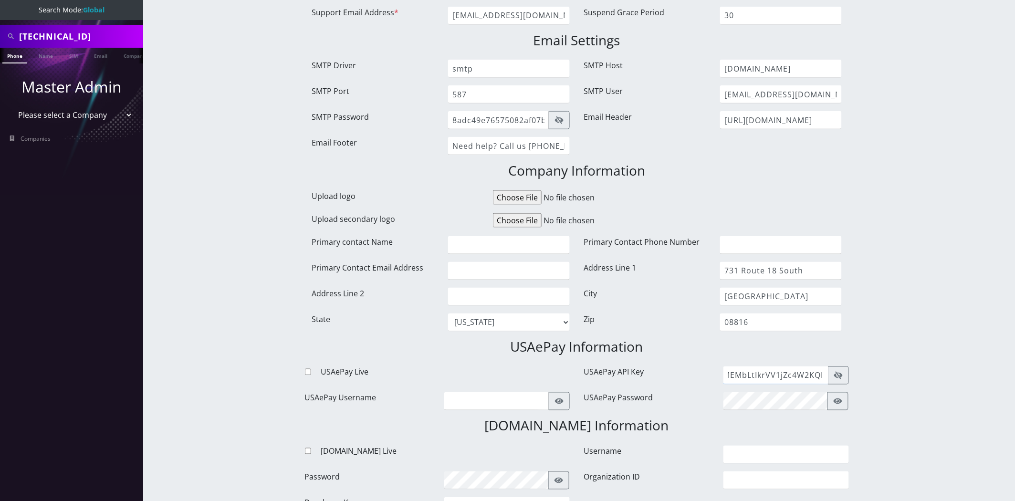
type input "kWzDU8LG8DwMEMbLtIkrVV1jZc4W2KQI"
click at [307, 369] on input "USAePay Live" at bounding box center [308, 372] width 6 height 6
checkbox input "true"
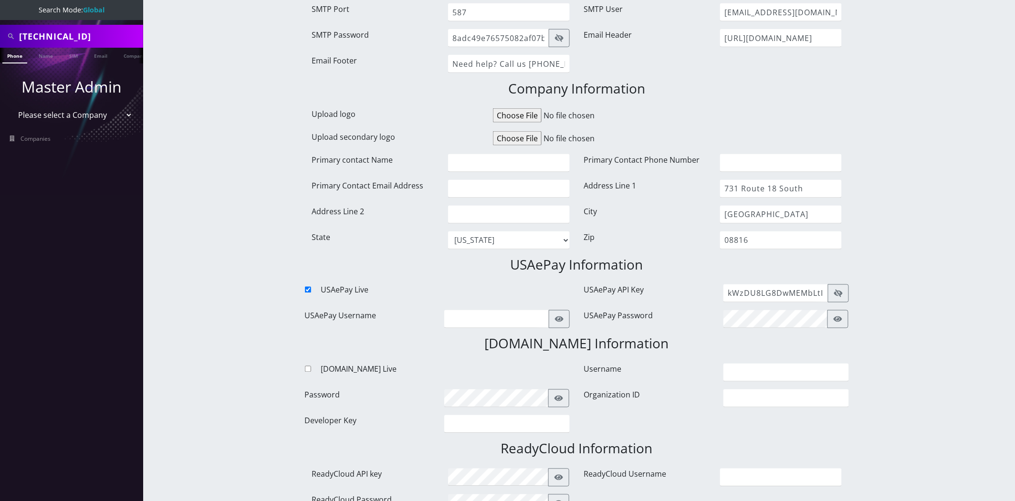
scroll to position [424, 0]
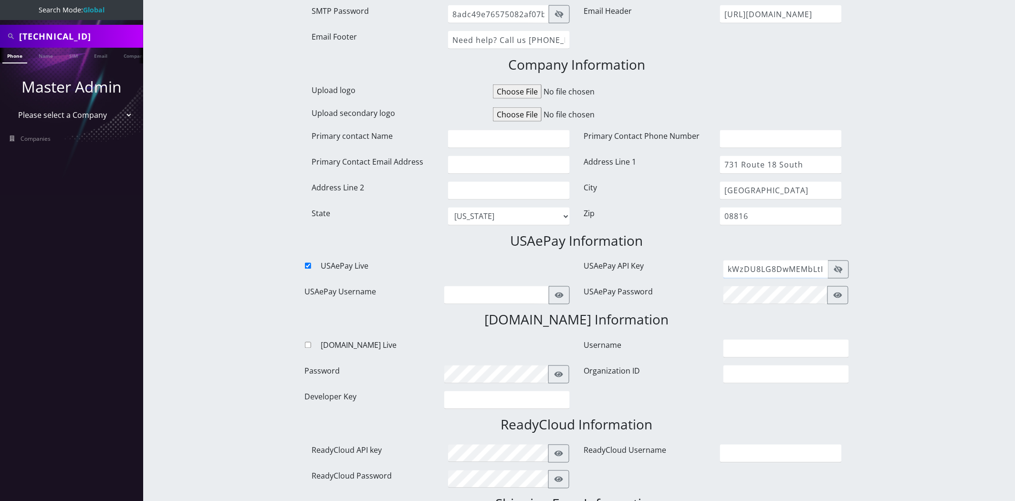
click at [786, 266] on input "kWzDU8LG8DwMEMbLtIkrVV1jZc4W2KQI" at bounding box center [775, 270] width 105 height 18
paste input "_6lwI495oTLl918GuOQu8t7EubSXK7E0"
type input "_6lwI495oTLl918GuOQu8t7EubSXK7E0"
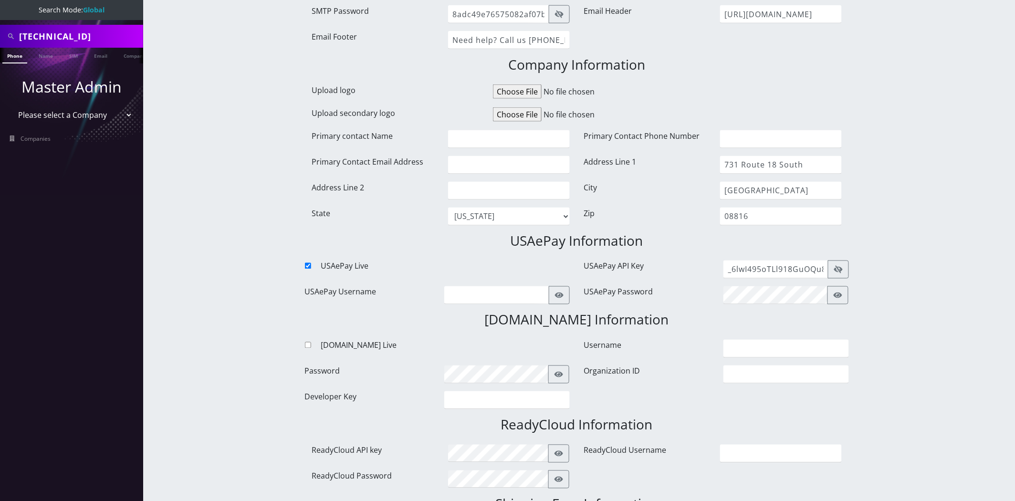
click at [308, 263] on input "USAePay Live" at bounding box center [308, 266] width 6 height 6
checkbox input "false"
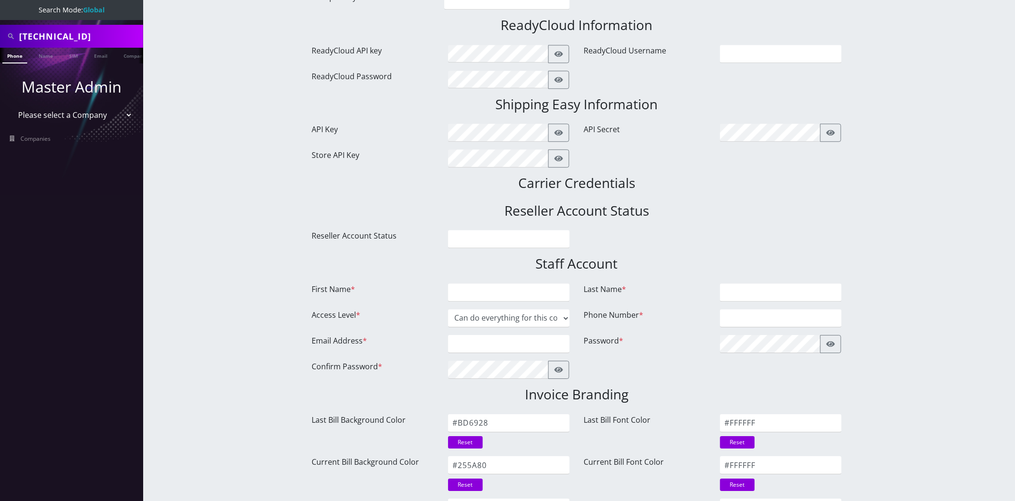
scroll to position [848, 0]
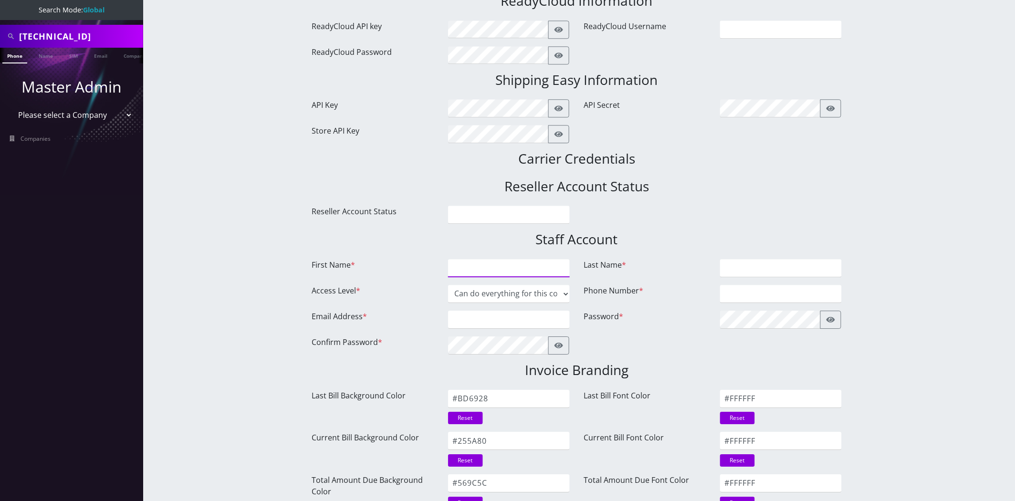
click at [502, 270] on input "First Name *" at bounding box center [509, 268] width 122 height 18
click at [495, 263] on input "Raffi" at bounding box center [509, 268] width 122 height 18
paste input "aele"
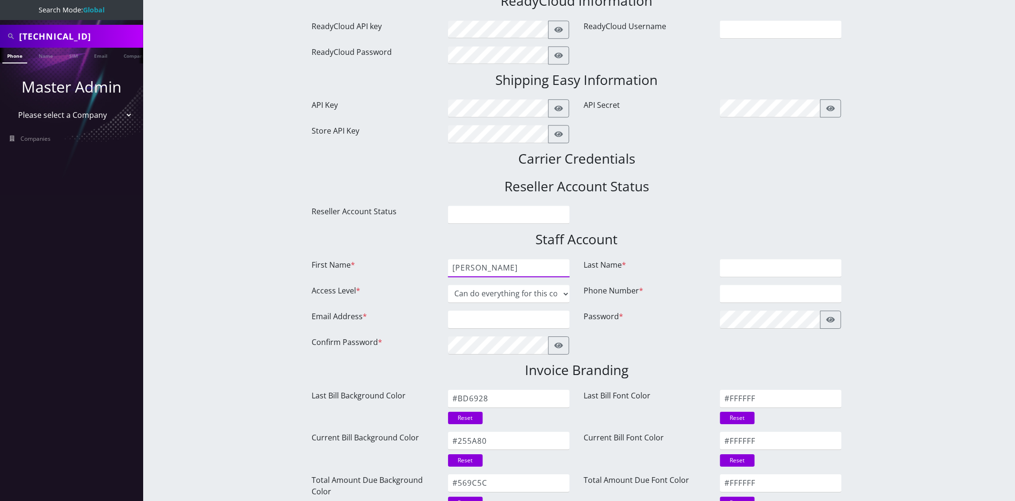
type input "Raffaele"
click at [746, 275] on div at bounding box center [781, 268] width 136 height 18
paste input "Mannarelli"
type input "Mannarelli"
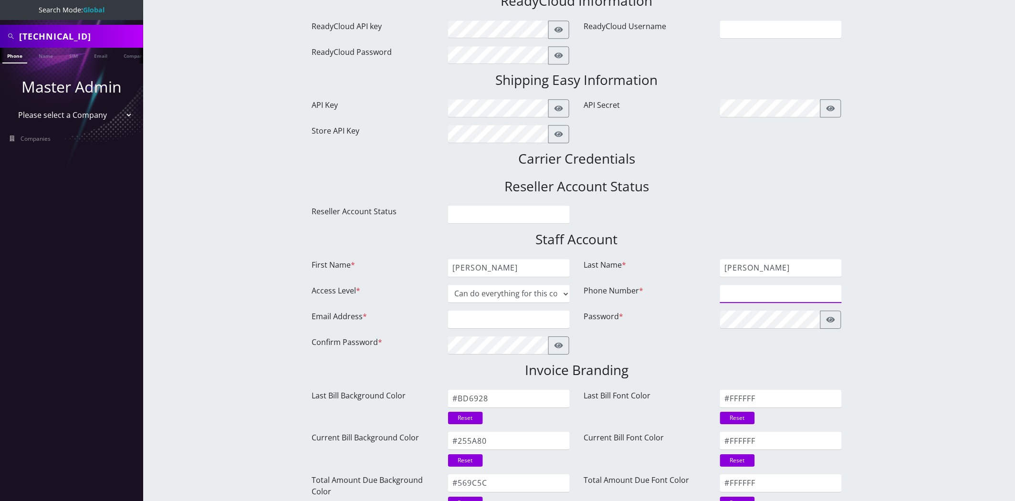
click at [752, 285] on input "Phone Number *" at bounding box center [781, 294] width 122 height 18
paste input "4438440162"
type input "4438440162"
click at [514, 316] on input "Email Address *" at bounding box center [509, 320] width 122 height 18
paste input "[EMAIL_ADDRESS][DOMAIN_NAME]"
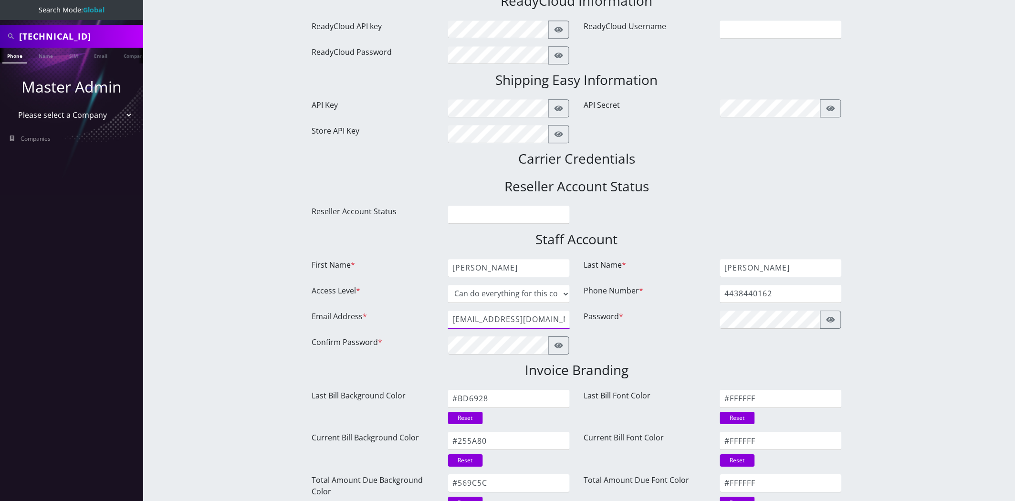
type input "[EMAIL_ADDRESS][DOMAIN_NAME]"
click at [512, 318] on input "[EMAIL_ADDRESS][DOMAIN_NAME]" at bounding box center [509, 320] width 122 height 18
drag, startPoint x: 553, startPoint y: 312, endPoint x: 564, endPoint y: 321, distance: 14.3
click at [554, 313] on input "[EMAIL_ADDRESS][DOMAIN_NAME]" at bounding box center [509, 320] width 122 height 18
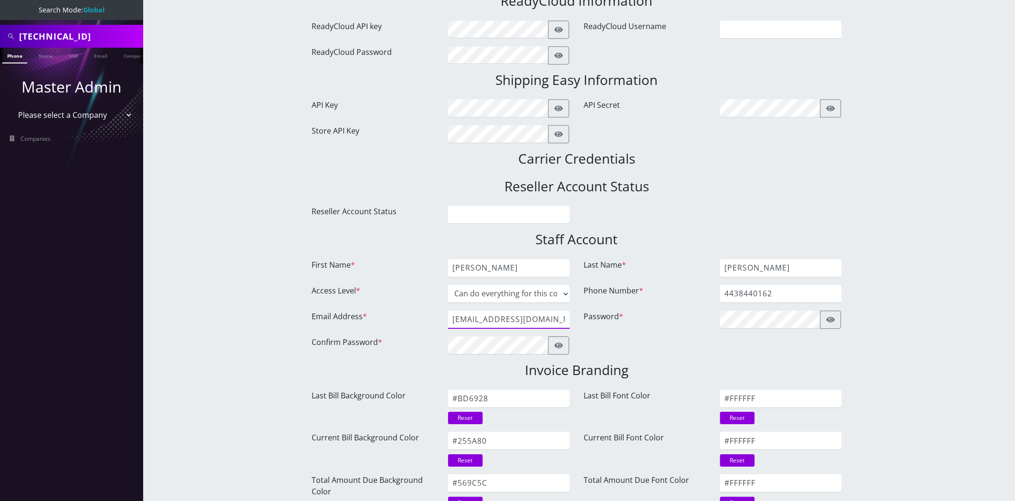
click at [564, 321] on input "[EMAIL_ADDRESS][DOMAIN_NAME]" at bounding box center [509, 320] width 122 height 18
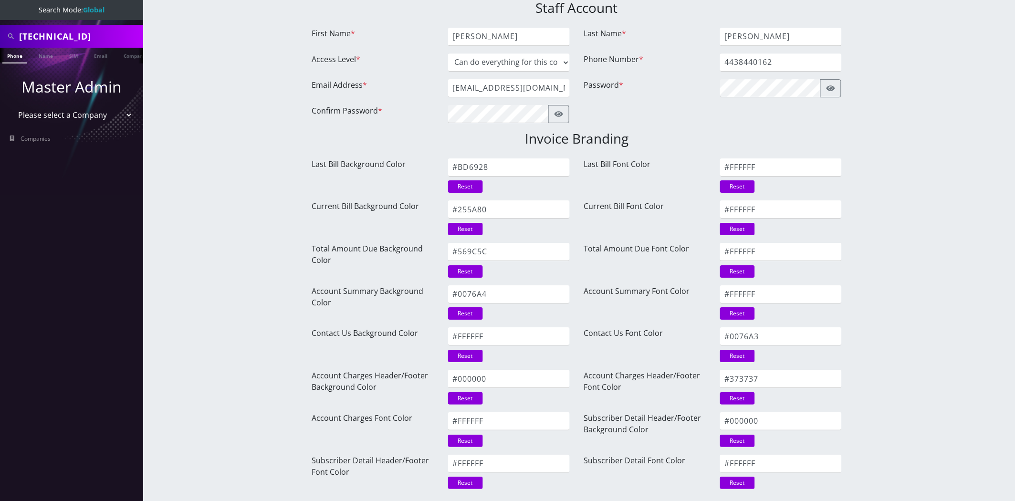
scroll to position [1113, 0]
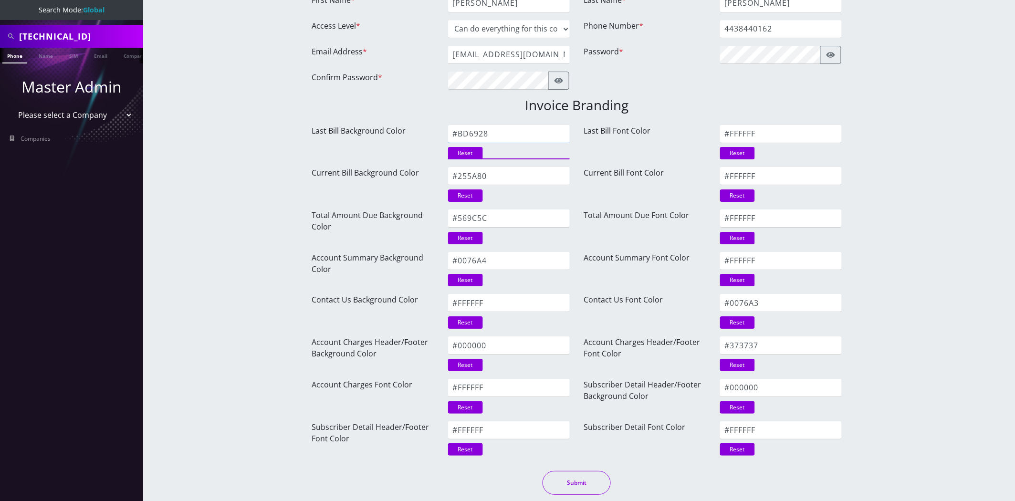
click at [487, 137] on input "#BD6928" at bounding box center [509, 134] width 122 height 18
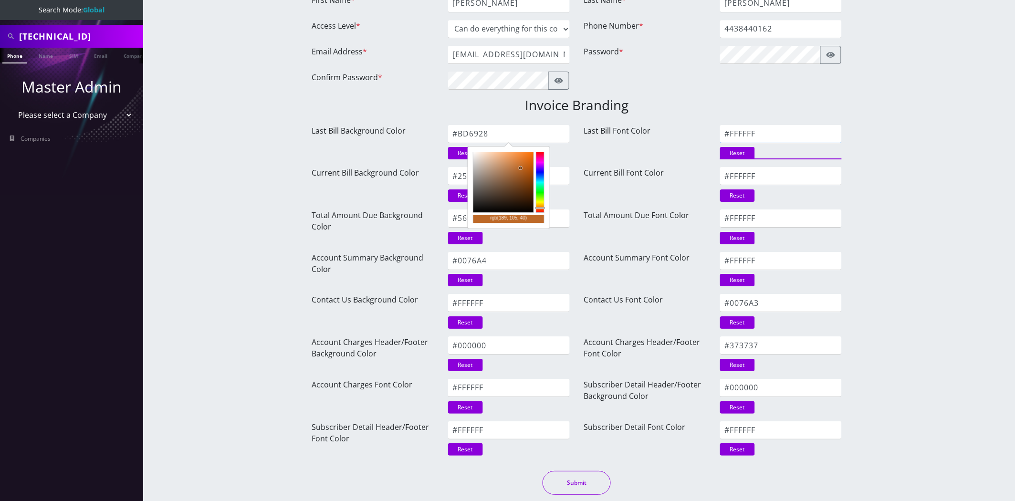
click at [782, 130] on input "#FFFFFF" at bounding box center [781, 134] width 122 height 18
click at [779, 130] on input "#FFFFFF" at bounding box center [781, 134] width 122 height 18
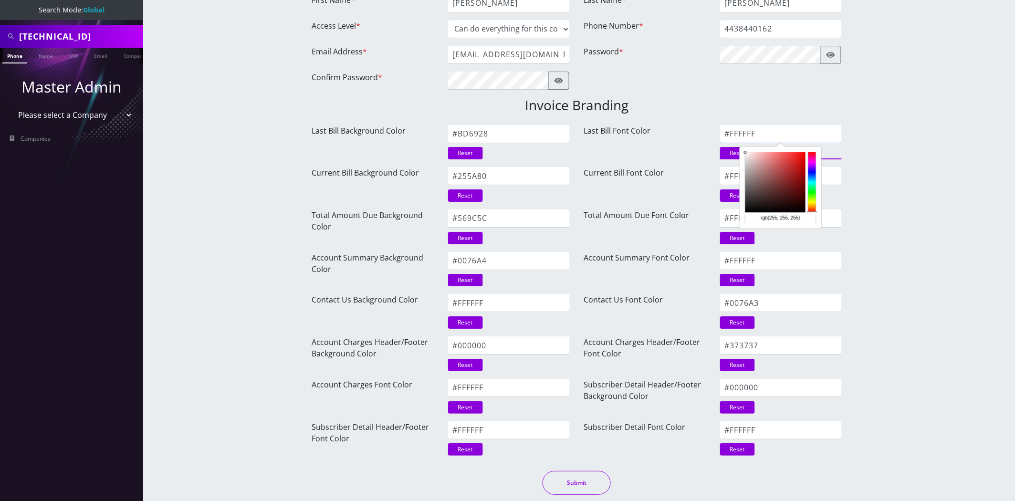
click at [779, 130] on input "#FFFFFF" at bounding box center [781, 134] width 122 height 18
paste input "#FFFFFF"
type input "#FFFFFF"
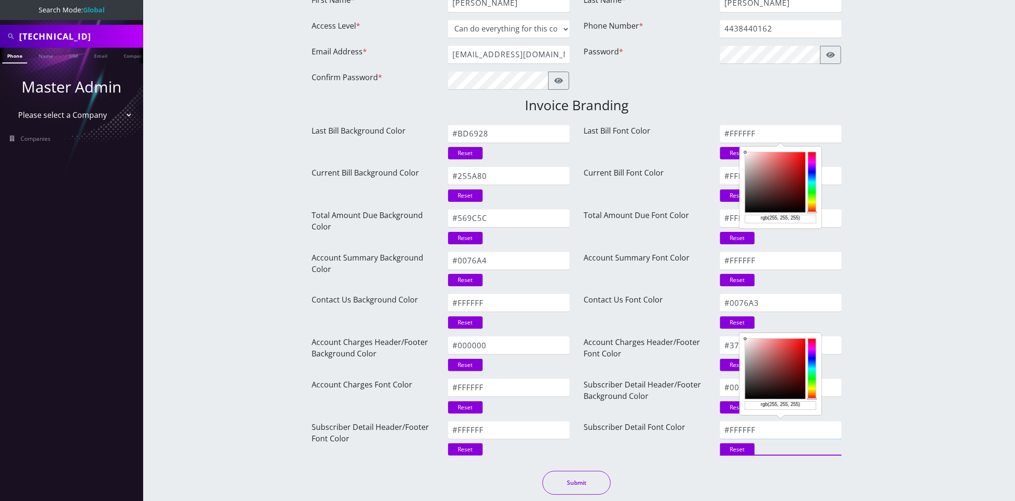
click at [768, 431] on input "#FFFFFF" at bounding box center [781, 430] width 122 height 18
paste input "001029"
type input "#001029"
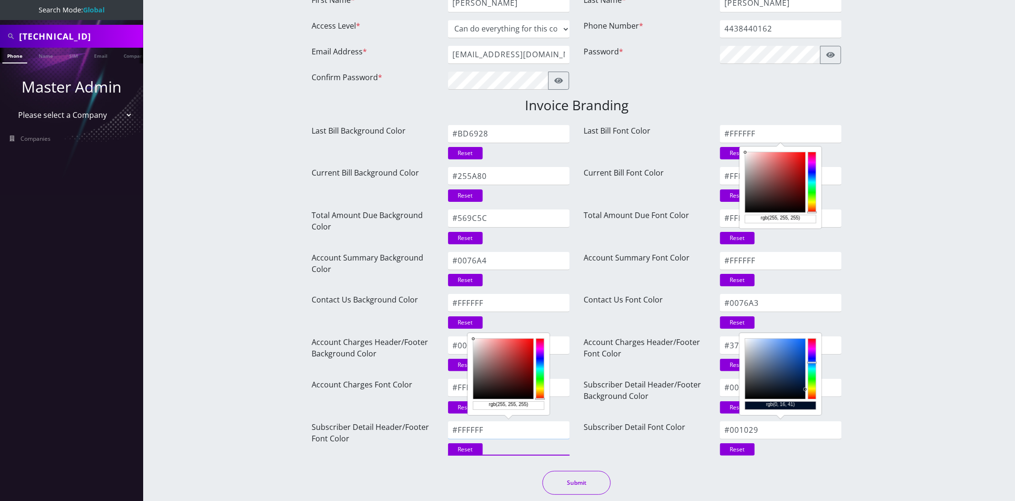
click at [494, 430] on input "#FFFFFF" at bounding box center [509, 430] width 122 height 18
type input "#371919"
click at [506, 386] on icon at bounding box center [506, 386] width 3 height 3
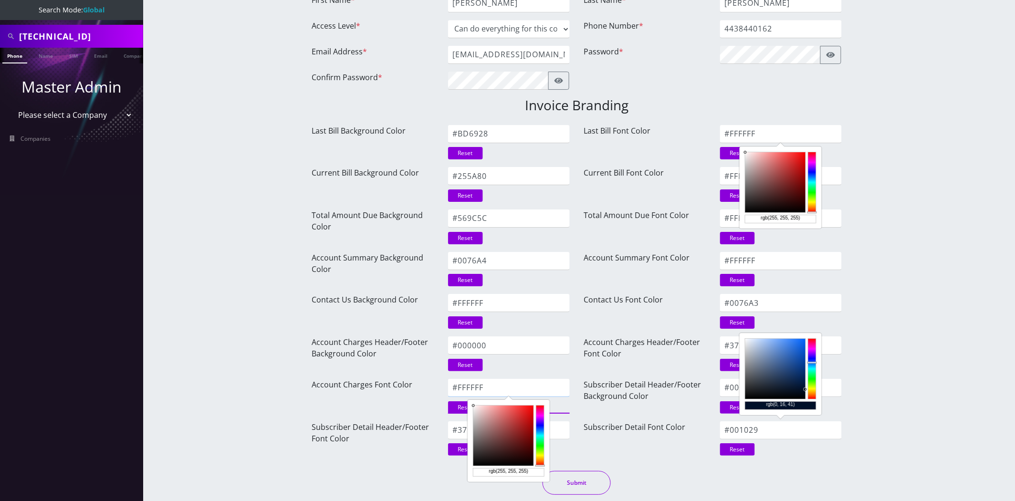
click at [460, 389] on input "#FFFFFF" at bounding box center [509, 388] width 122 height 18
paste input "001029"
type input "#001029"
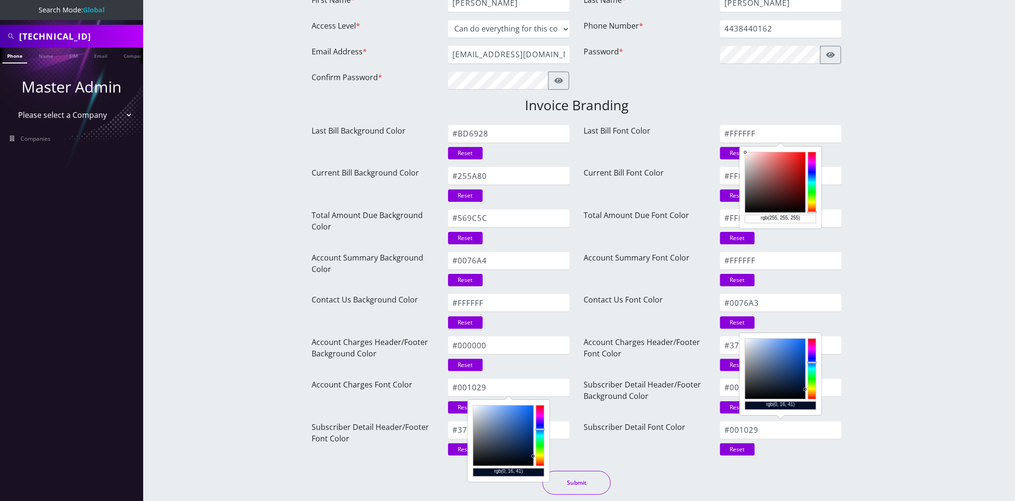
drag, startPoint x: 859, startPoint y: 454, endPoint x: 826, endPoint y: 467, distance: 35.8
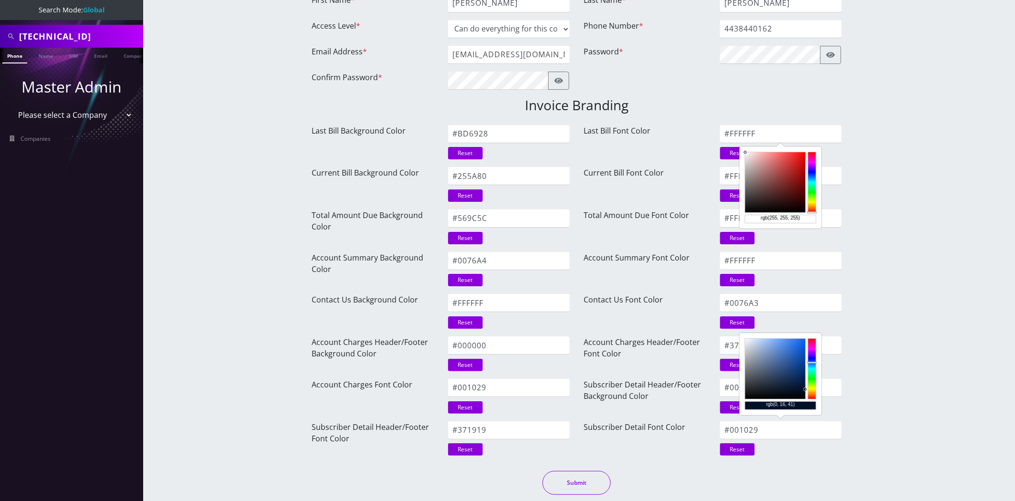
click at [816, 471] on div "Submit" at bounding box center [577, 483] width 544 height 24
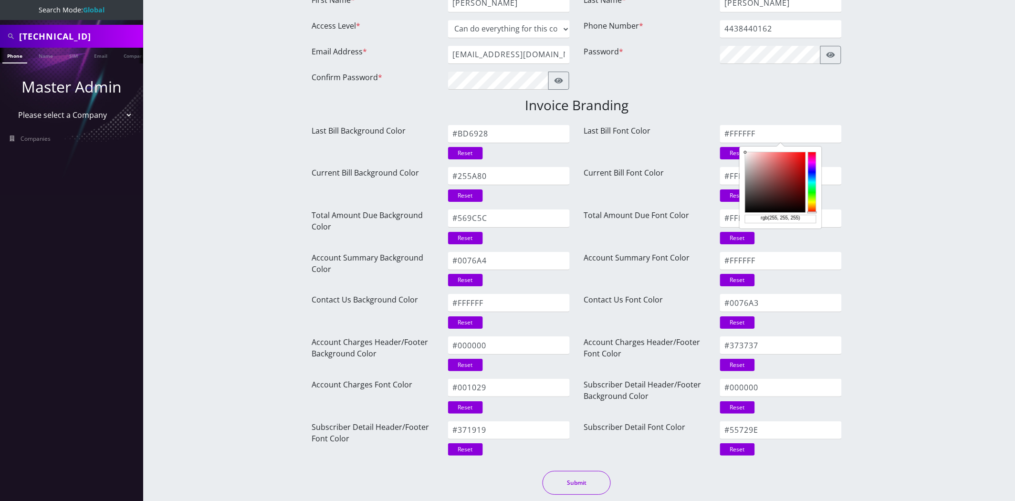
click at [773, 361] on div at bounding box center [775, 369] width 60 height 60
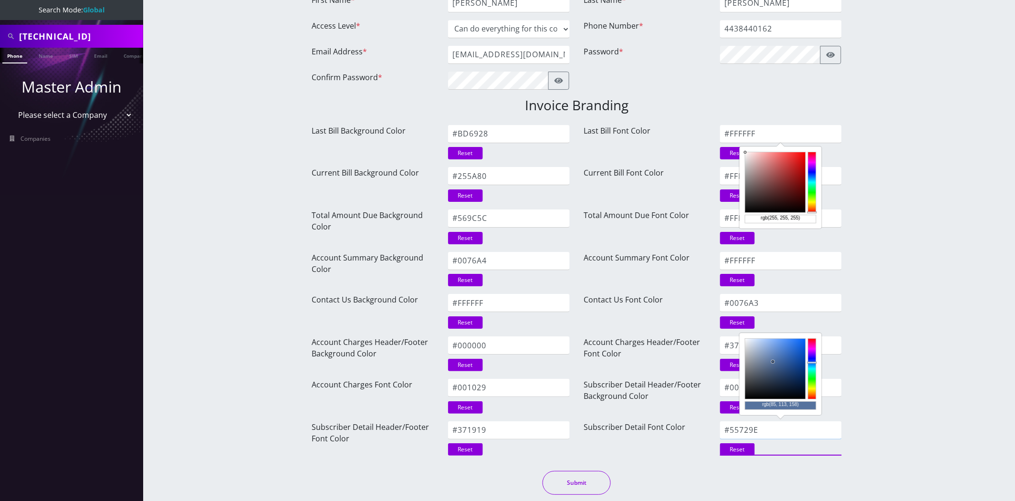
click at [771, 428] on input "#55729E" at bounding box center [781, 430] width 122 height 18
paste input "001029"
type input "#001029"
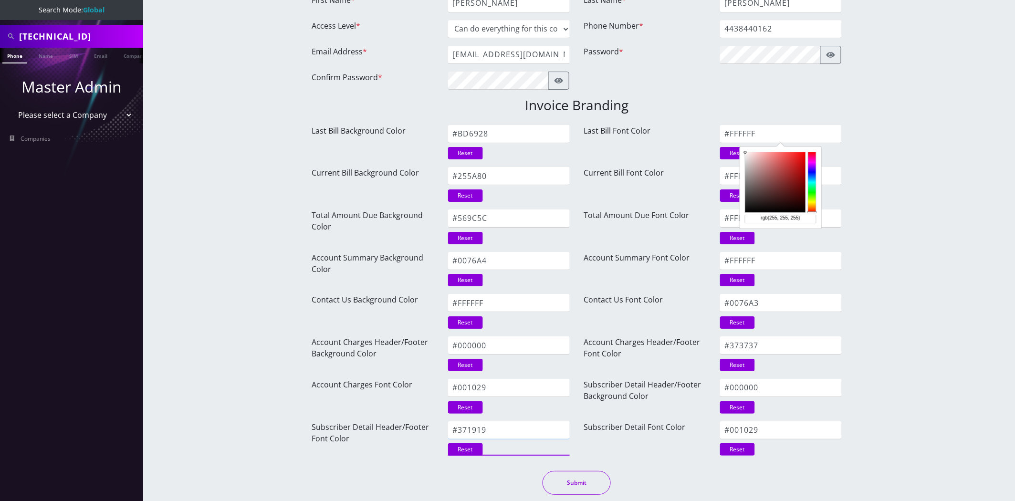
click at [502, 436] on input "#371919" at bounding box center [509, 430] width 122 height 18
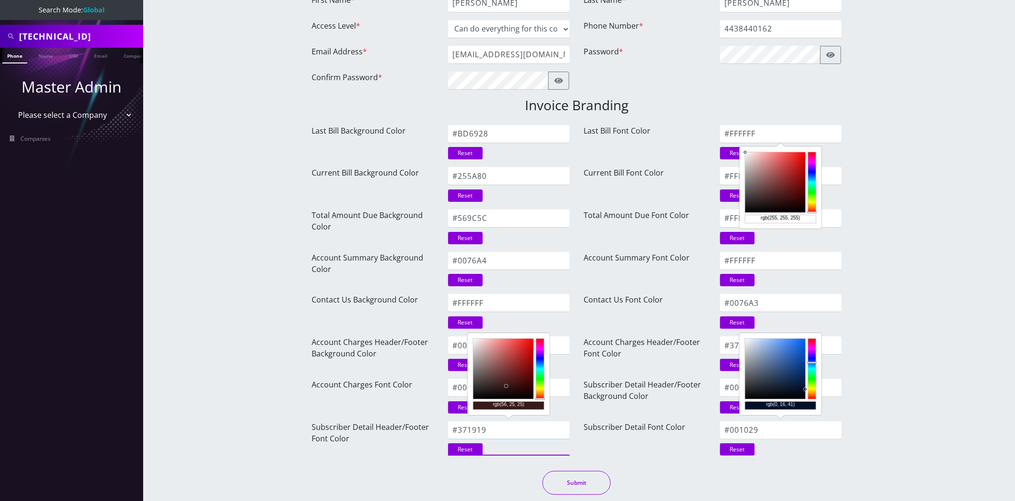
click at [502, 436] on input "#371919" at bounding box center [509, 430] width 122 height 18
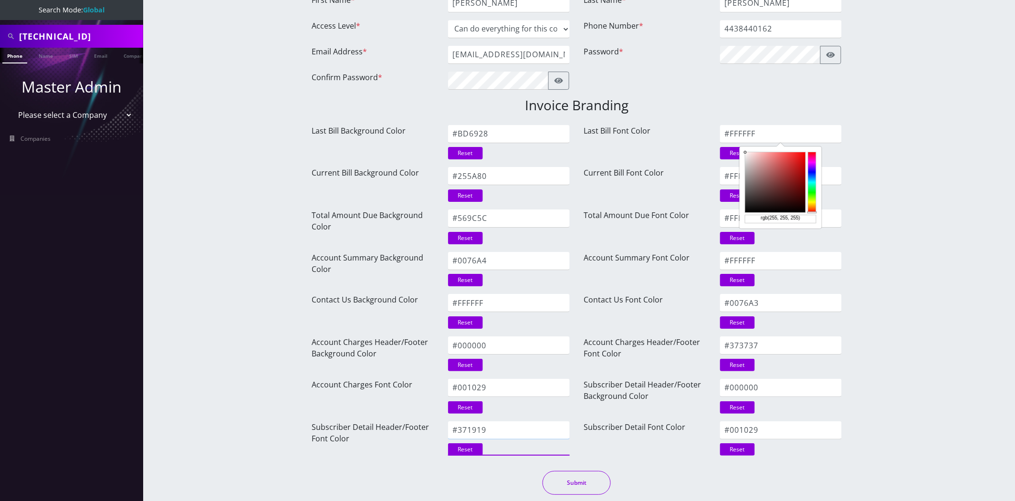
paste input "FFFFFF"
type input "#FFFFFF"
click at [776, 382] on input "#000000" at bounding box center [781, 388] width 122 height 18
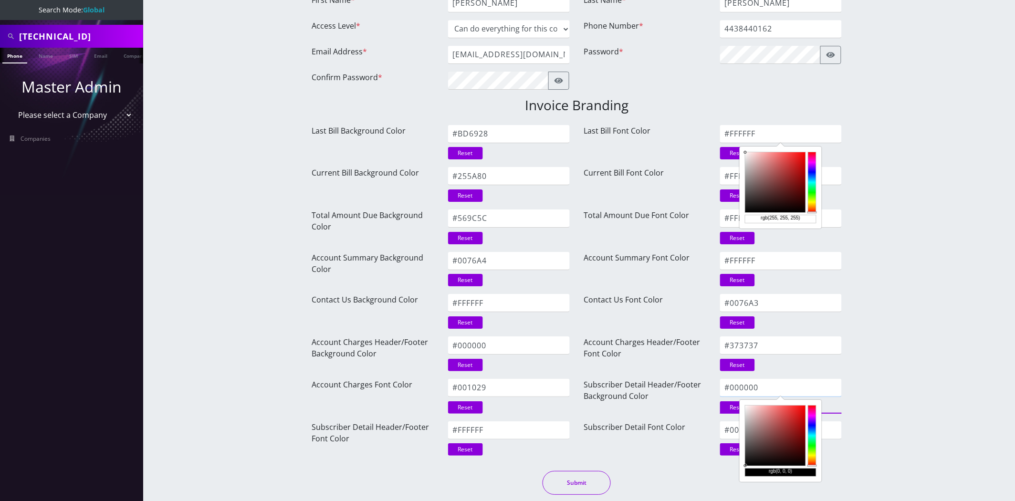
click at [776, 382] on input "#000000" at bounding box center [781, 388] width 122 height 18
click at [775, 382] on input "#000000" at bounding box center [781, 388] width 122 height 18
paste input "76A3"
type input "#0076A3"
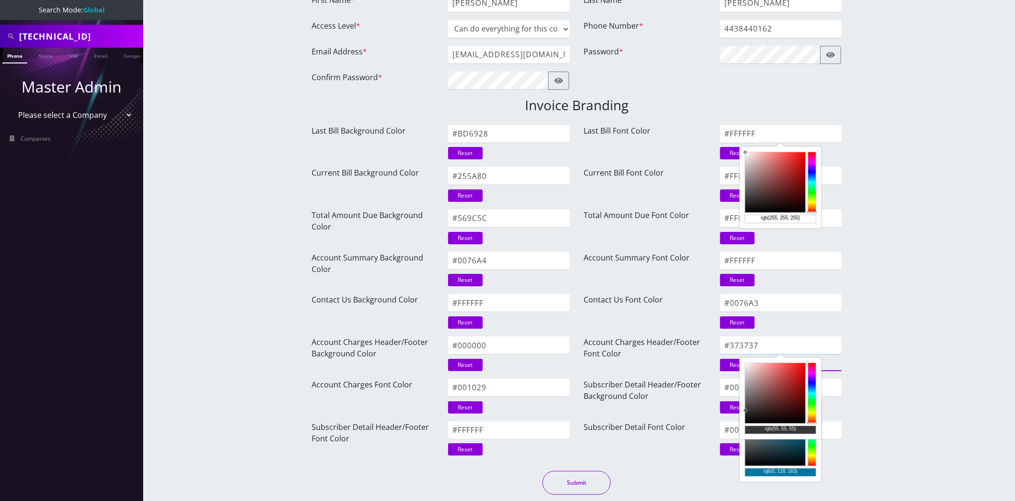
click at [767, 345] on input "#373737" at bounding box center [781, 345] width 122 height 18
paste input "FFFFFF"
type input "#FFFFFF"
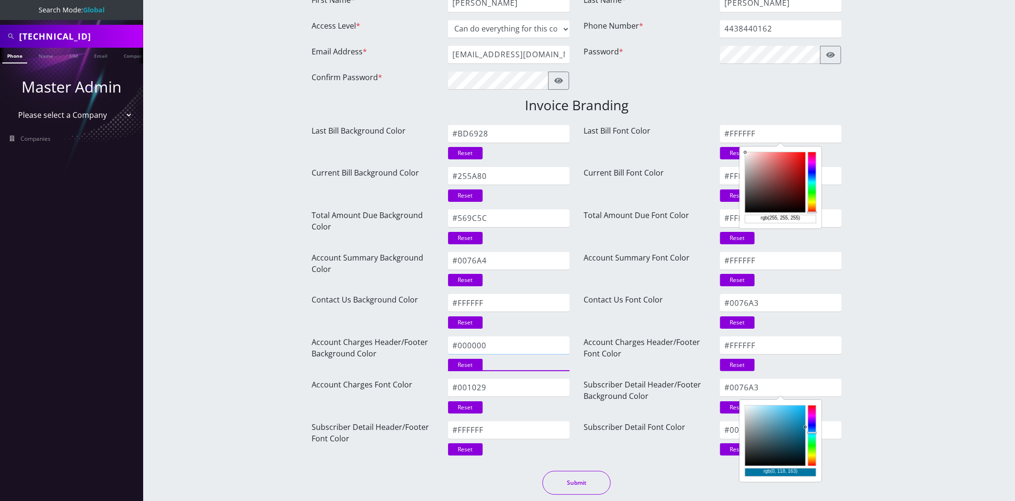
click at [502, 340] on input "#000000" at bounding box center [509, 345] width 122 height 18
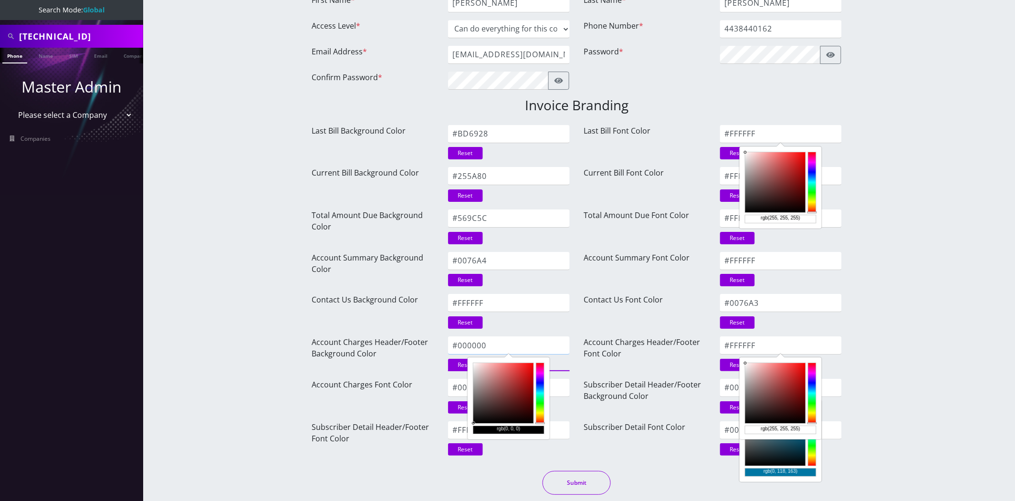
paste input "5CB847"
type input "#5CB847"
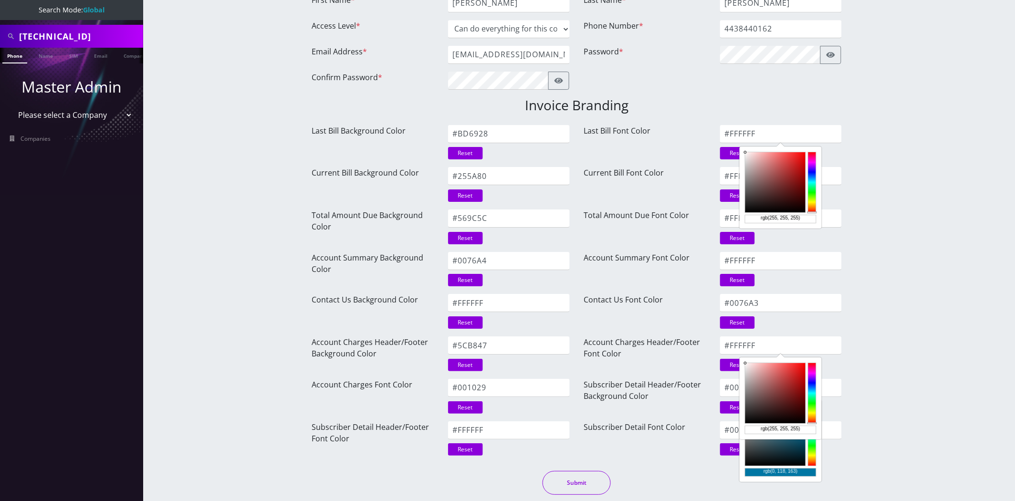
click at [593, 476] on button "Submit" at bounding box center [577, 483] width 68 height 24
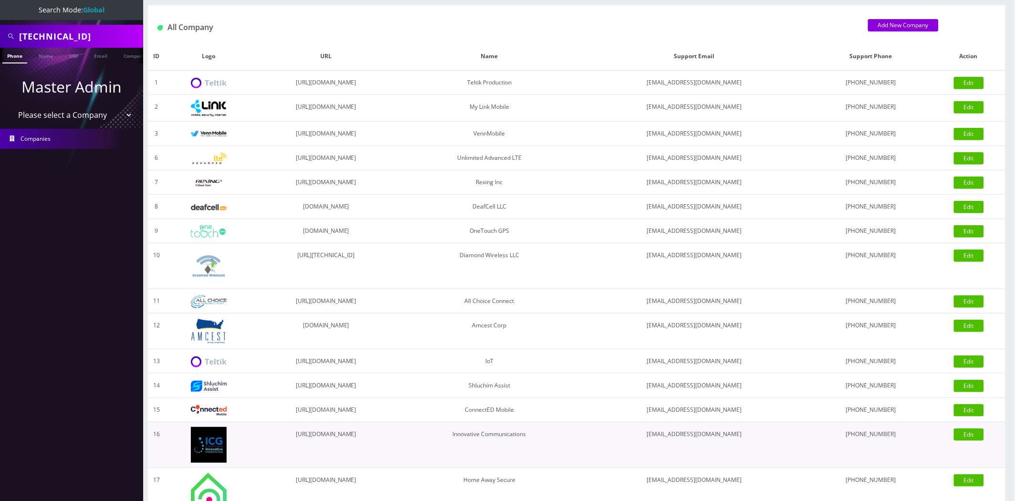
scroll to position [178, 0]
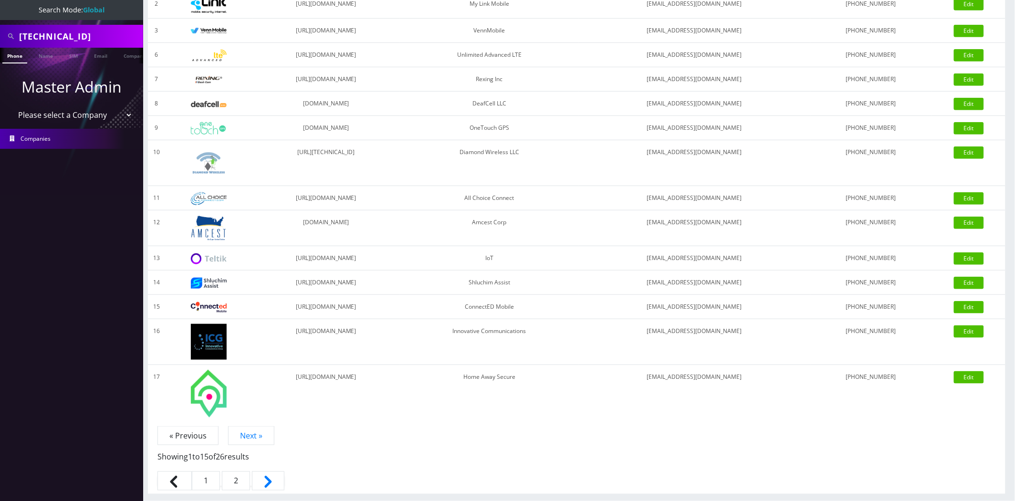
click at [249, 489] on link "2" at bounding box center [236, 480] width 28 height 19
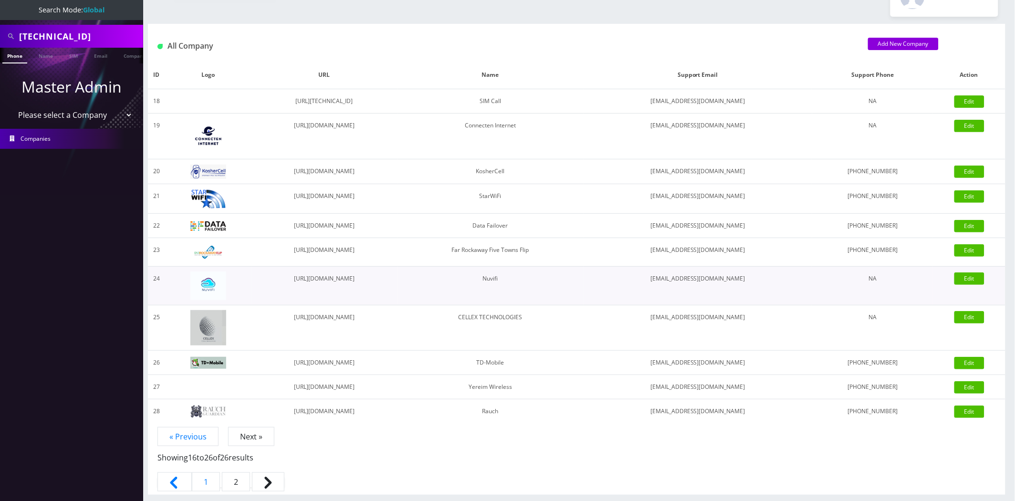
scroll to position [35, 0]
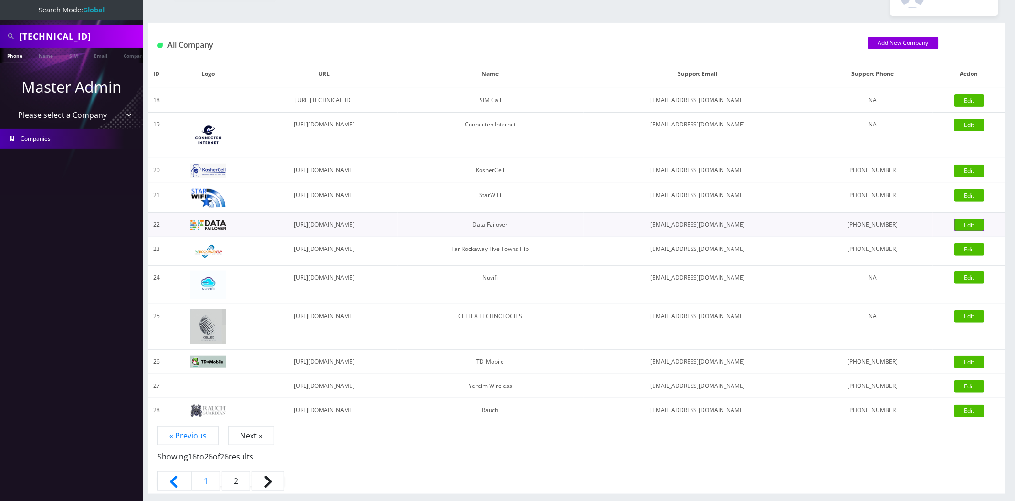
click at [967, 228] on link "Edit" at bounding box center [969, 225] width 30 height 12
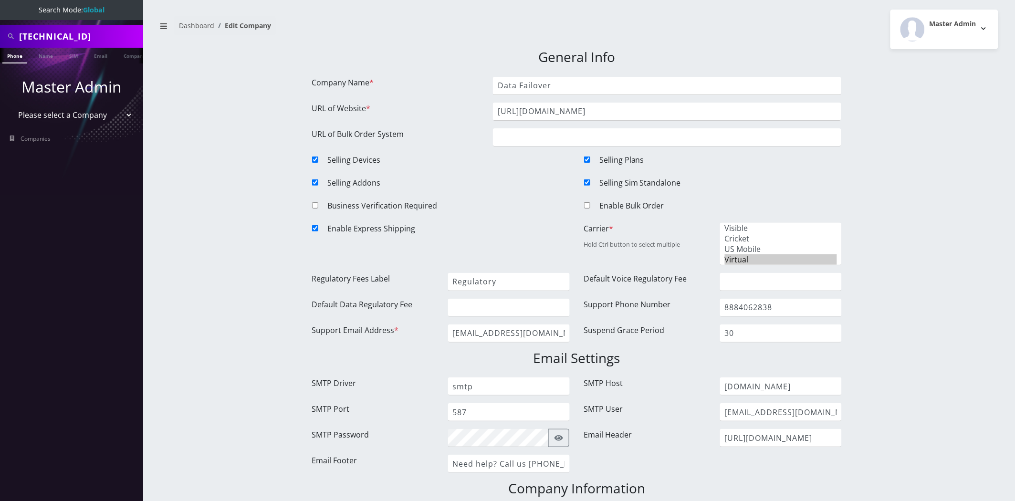
scroll to position [91, 0]
click at [507, 285] on input "Regulatory" at bounding box center [509, 282] width 122 height 18
click at [767, 299] on input "8884062838" at bounding box center [781, 308] width 122 height 18
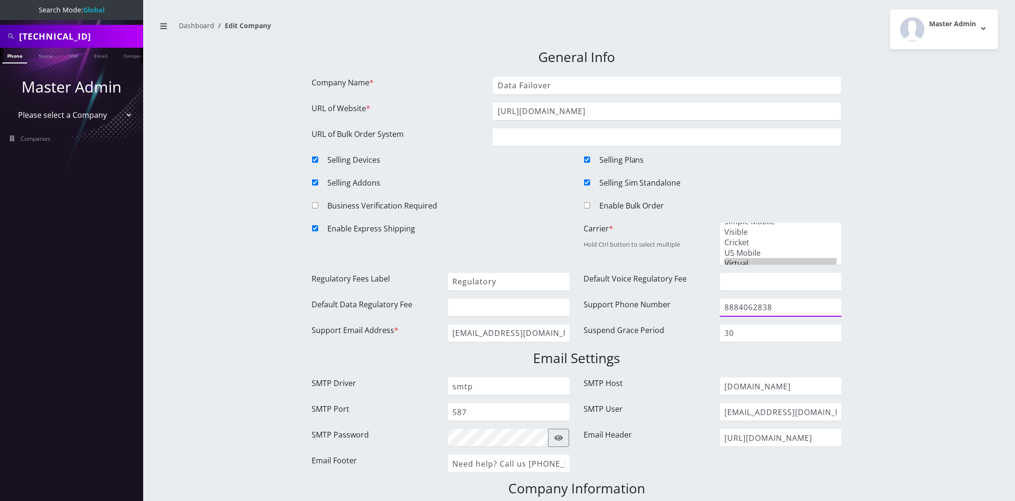
click at [767, 299] on input "8884062838" at bounding box center [781, 308] width 122 height 18
click at [546, 330] on input "[EMAIL_ADDRESS][DOMAIN_NAME]" at bounding box center [509, 333] width 122 height 18
click at [545, 330] on input "[EMAIL_ADDRESS][DOMAIN_NAME]" at bounding box center [509, 333] width 122 height 18
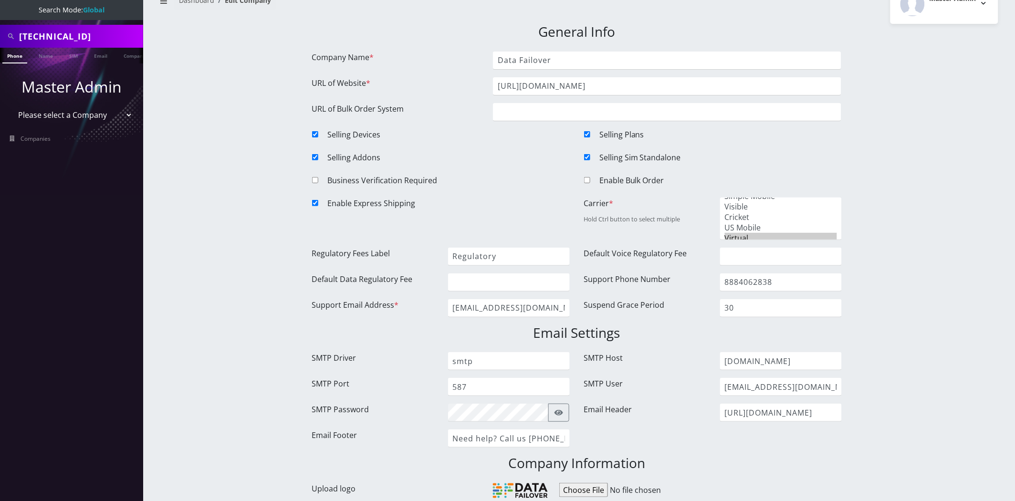
scroll to position [53, 0]
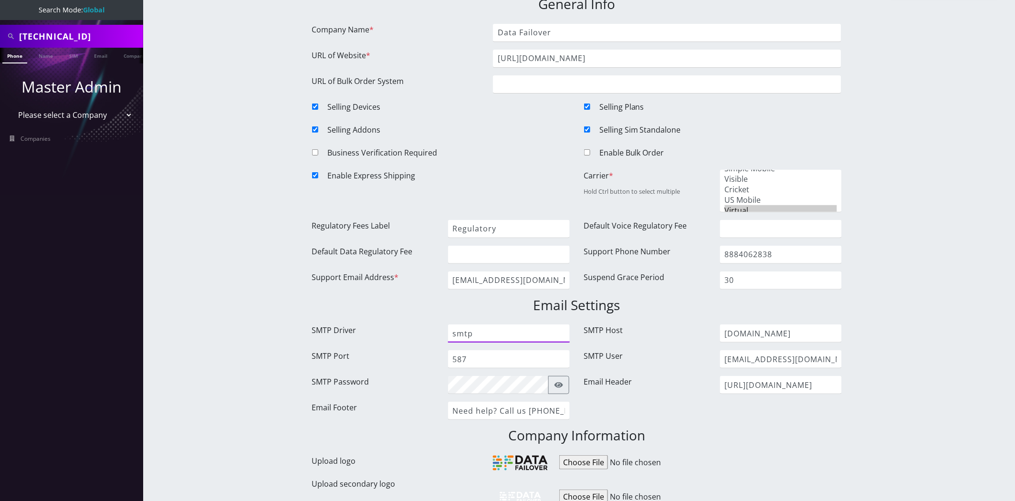
click at [551, 333] on input "smtp" at bounding box center [509, 333] width 122 height 18
click at [769, 333] on input "[DOMAIN_NAME]" at bounding box center [781, 333] width 122 height 18
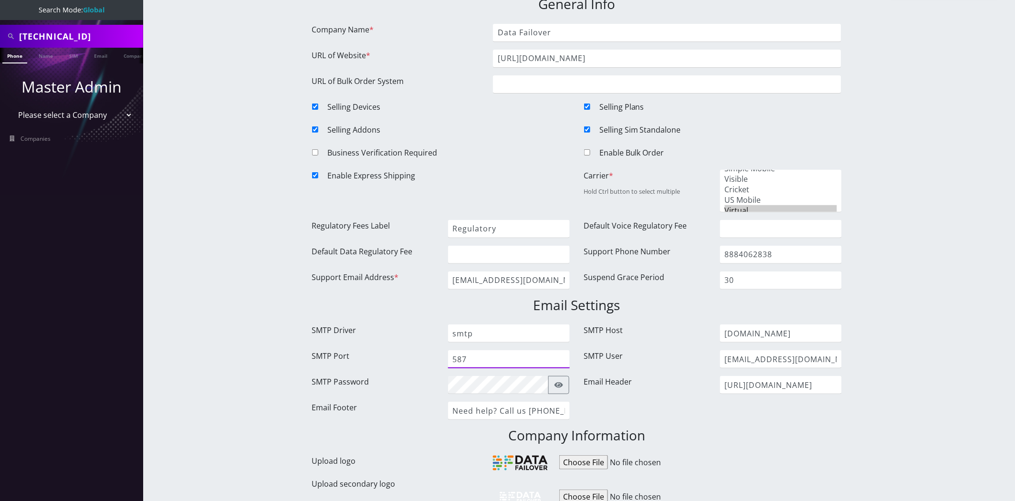
click at [501, 354] on input "587" at bounding box center [509, 359] width 122 height 18
click at [780, 361] on input "[EMAIL_ADDRESS][DOMAIN_NAME]" at bounding box center [781, 359] width 122 height 18
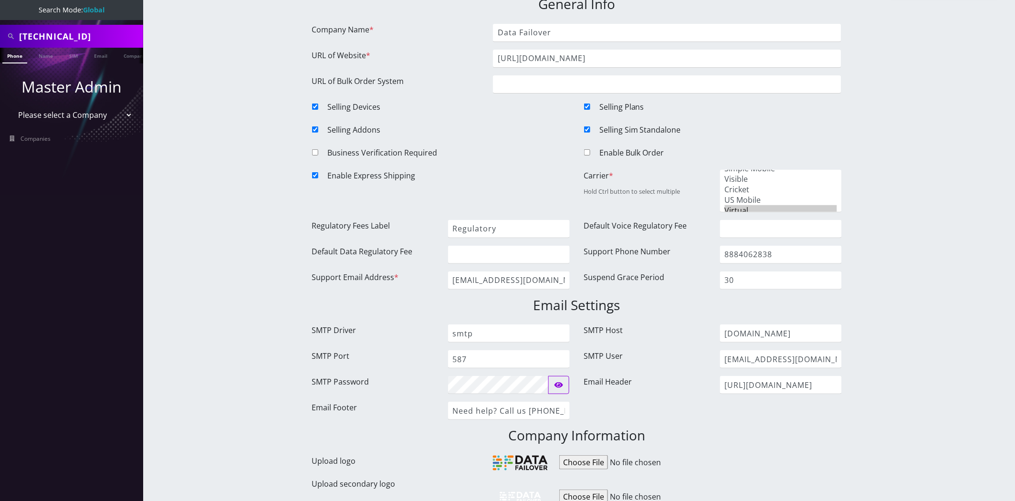
drag, startPoint x: 559, startPoint y: 380, endPoint x: 523, endPoint y: 380, distance: 36.3
click at [560, 381] on icon "button" at bounding box center [558, 385] width 9 height 8
click at [519, 380] on input "8adc49e76575082af07b0320b9b7fad8-309b0ef4-af35b415" at bounding box center [498, 385] width 101 height 18
click at [768, 385] on input "[URL][DOMAIN_NAME]" at bounding box center [781, 385] width 122 height 18
click at [511, 407] on input "Need help? Call us [PHONE_NUMBER]" at bounding box center [509, 411] width 122 height 18
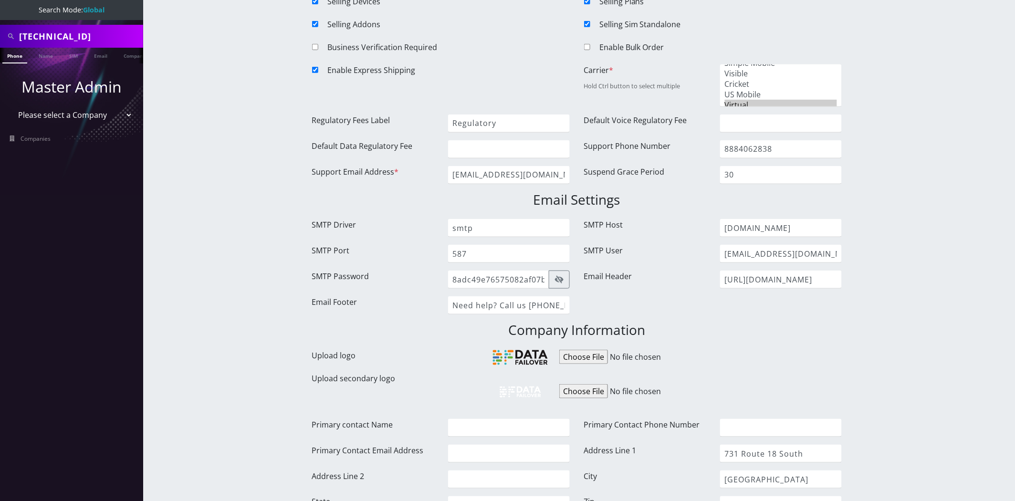
scroll to position [159, 0]
click at [584, 354] on input "Upload logo" at bounding box center [632, 356] width 146 height 14
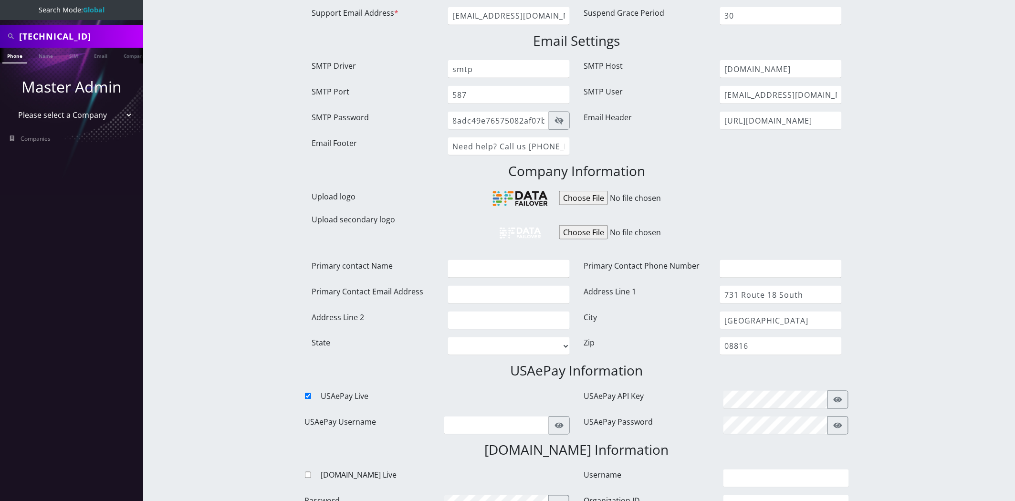
scroll to position [318, 0]
click at [779, 287] on input "731 Route 18 South" at bounding box center [781, 294] width 122 height 18
click at [767, 313] on input "[GEOGRAPHIC_DATA]" at bounding box center [781, 320] width 122 height 18
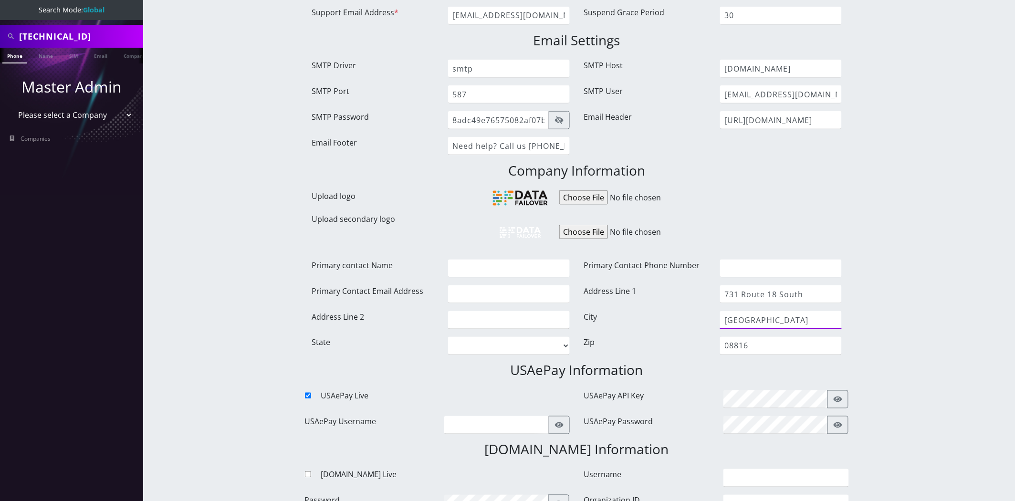
click at [767, 313] on input "[GEOGRAPHIC_DATA]" at bounding box center [781, 320] width 122 height 18
click at [769, 352] on input "08816" at bounding box center [781, 346] width 122 height 18
click at [769, 351] on div "08816" at bounding box center [781, 346] width 136 height 18
click at [766, 348] on input "08816" at bounding box center [781, 346] width 122 height 18
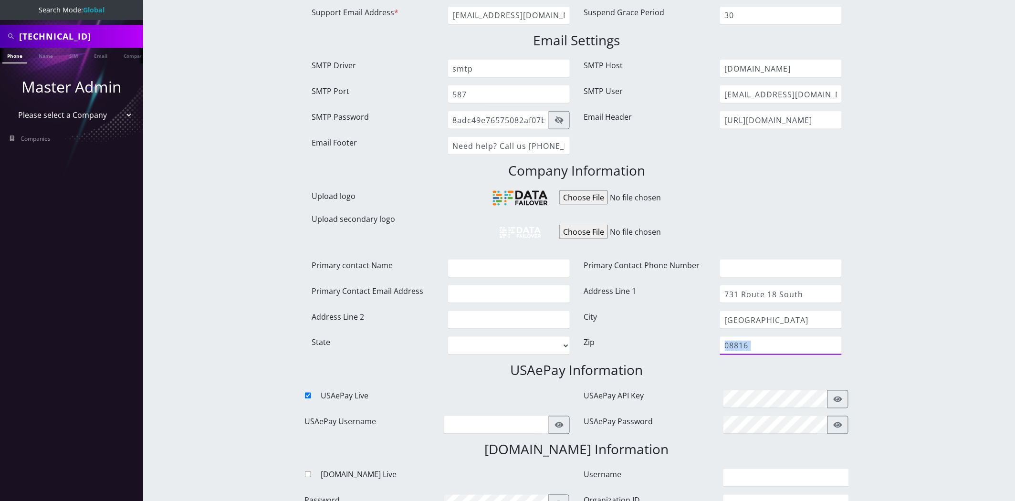
click at [766, 348] on input "08816" at bounding box center [781, 346] width 122 height 18
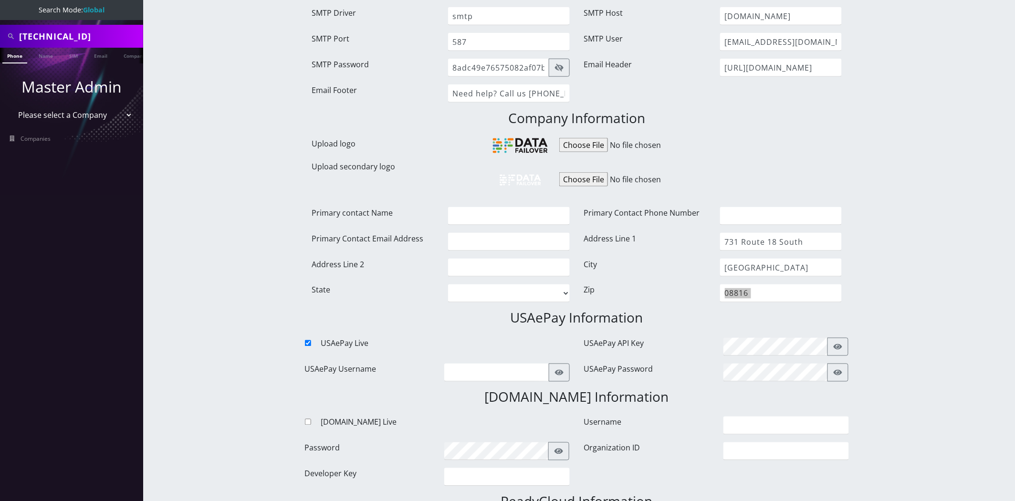
scroll to position [371, 0]
drag, startPoint x: 831, startPoint y: 342, endPoint x: 827, endPoint y: 345, distance: 4.9
click at [830, 342] on button "button" at bounding box center [837, 346] width 21 height 18
click at [799, 349] on input "kWzDU8LG8DwMEMbLtIkrVV1jZc4W2KQI" at bounding box center [775, 346] width 105 height 18
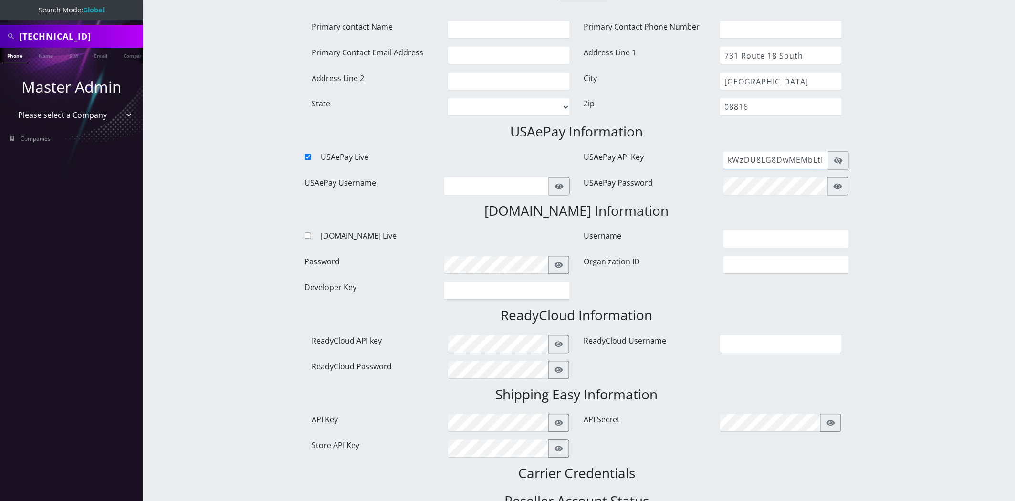
scroll to position [528, 0]
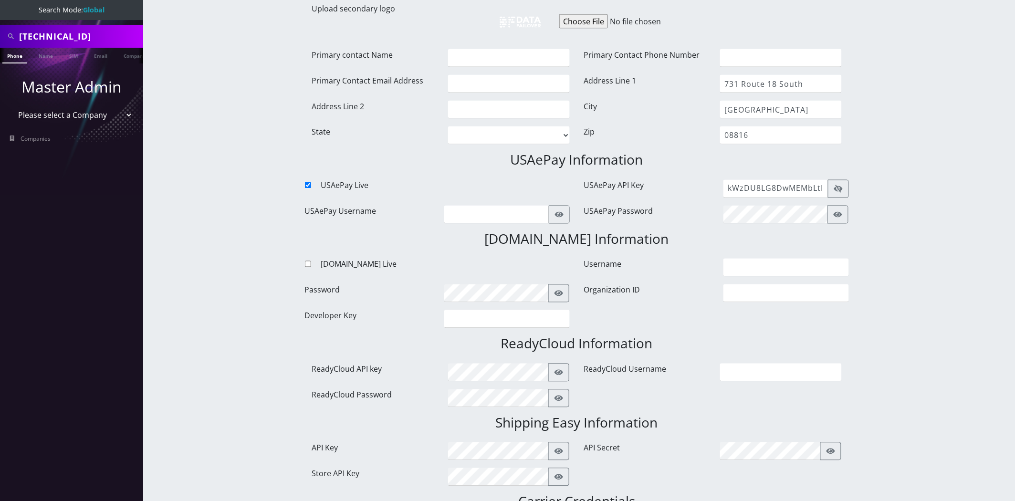
click at [269, 100] on div "[TECHNICAL_ID] Phone Name SIM Email Company Customer Dashboard Edit Company Mas…" at bounding box center [576, 226] width 877 height 1508
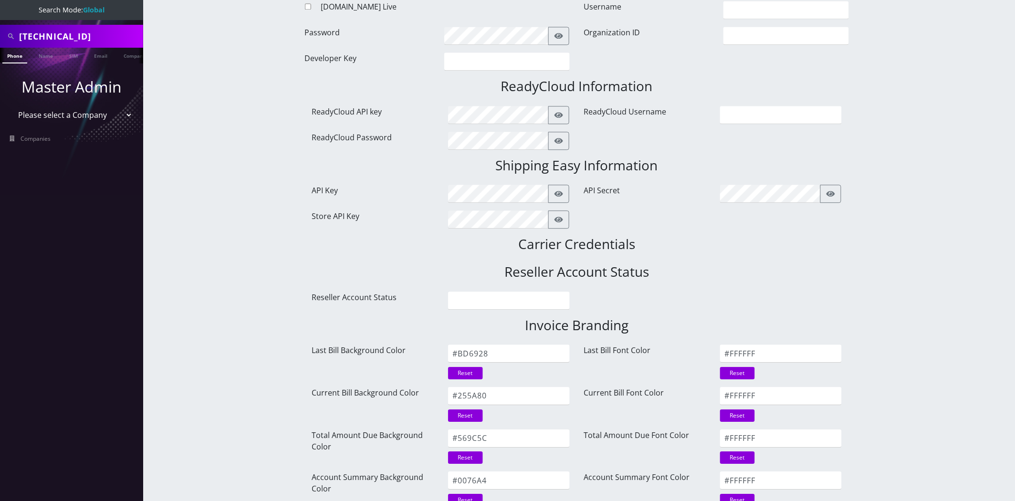
scroll to position [952, 0]
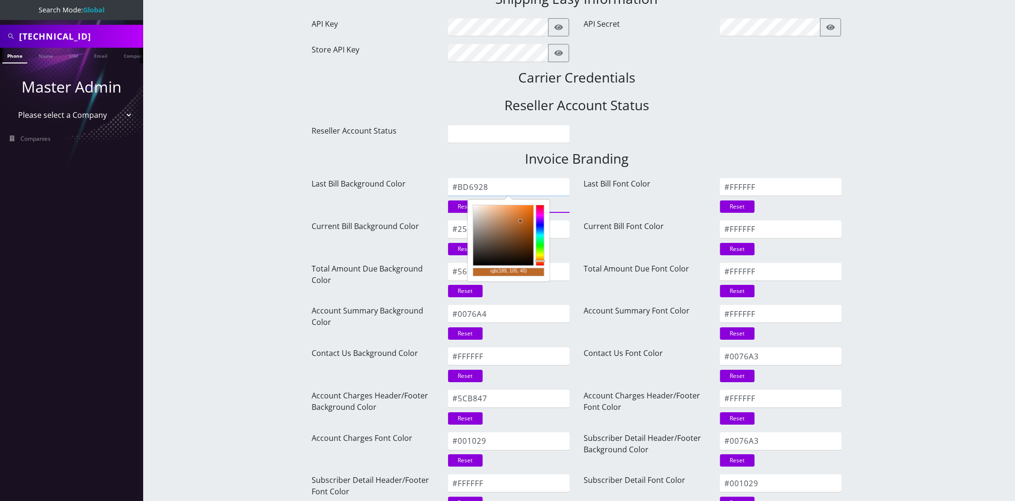
click at [529, 182] on input "#BD6928" at bounding box center [509, 187] width 122 height 18
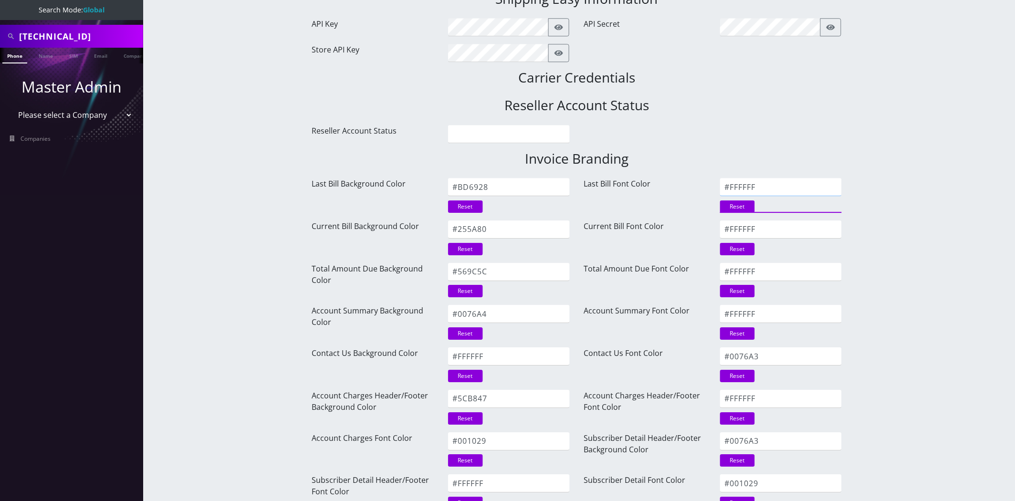
click at [761, 180] on input "#FFFFFF" at bounding box center [781, 187] width 122 height 18
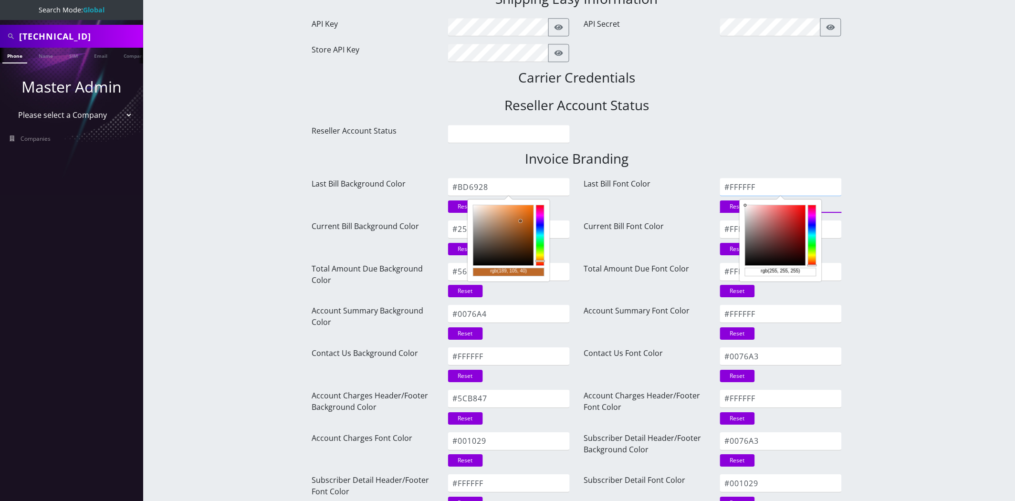
click at [761, 180] on input "#FFFFFF" at bounding box center [781, 187] width 122 height 18
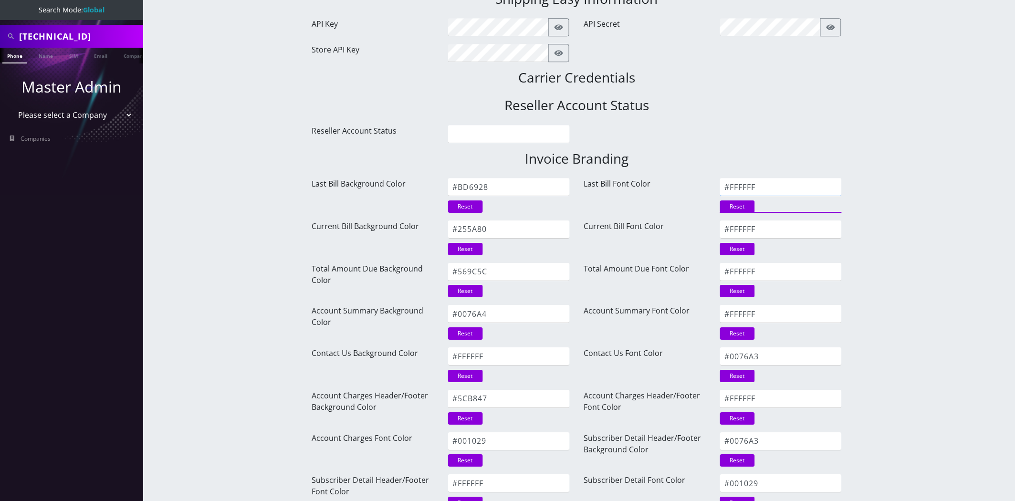
click at [761, 180] on input "#FFFFFF" at bounding box center [781, 187] width 122 height 18
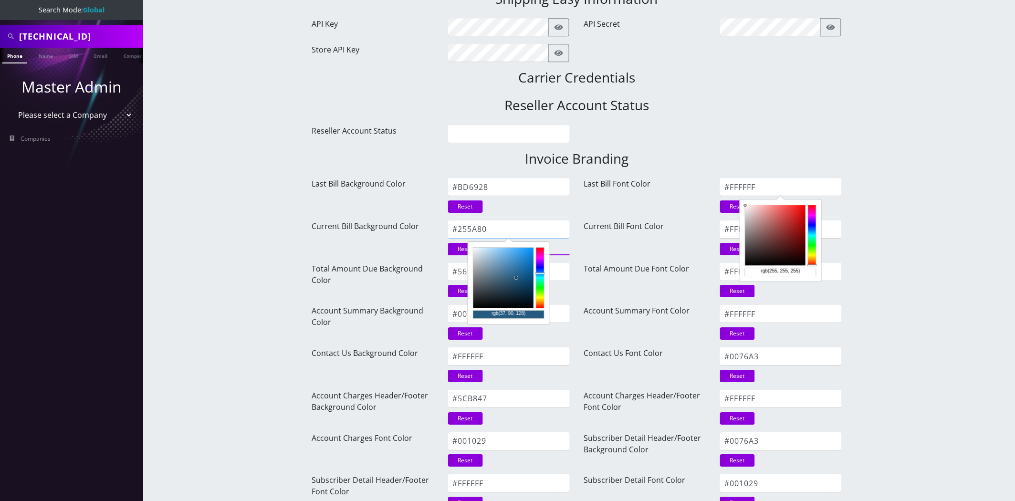
click at [506, 226] on input "#255A80" at bounding box center [509, 229] width 122 height 18
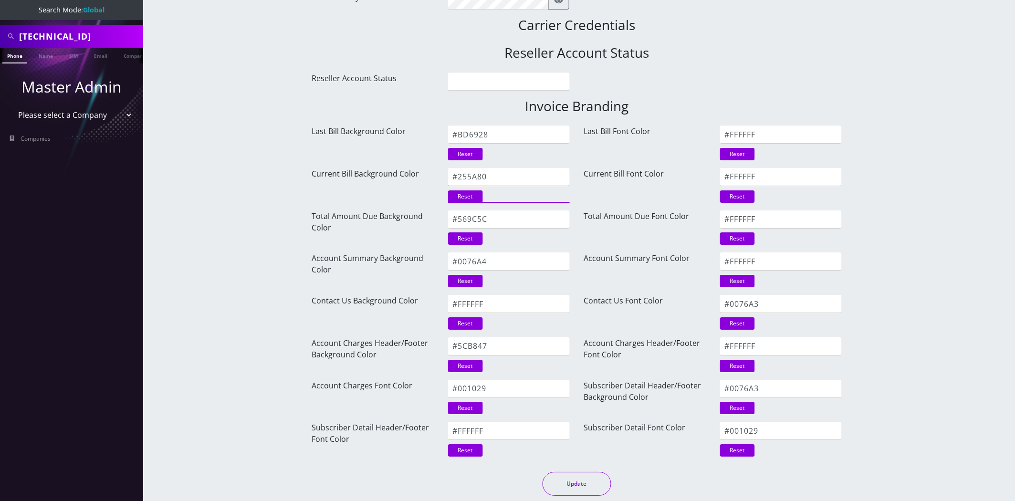
scroll to position [1005, 0]
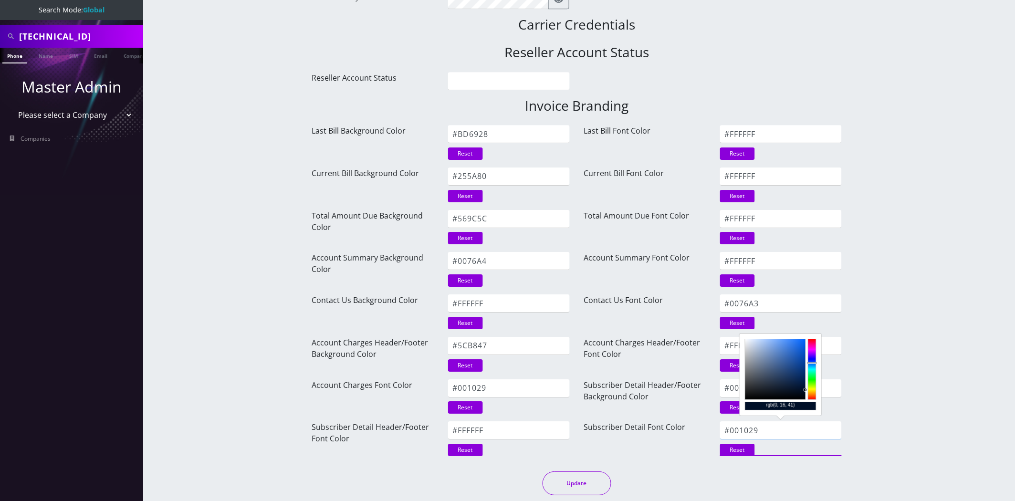
click at [794, 426] on input "#001029" at bounding box center [781, 430] width 122 height 18
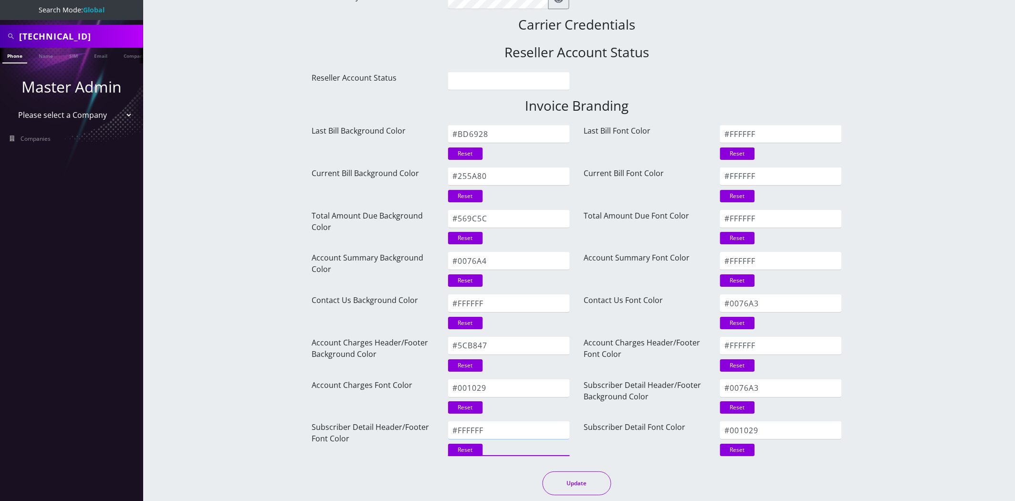
click at [517, 432] on input "#FFFFFF" at bounding box center [509, 430] width 122 height 18
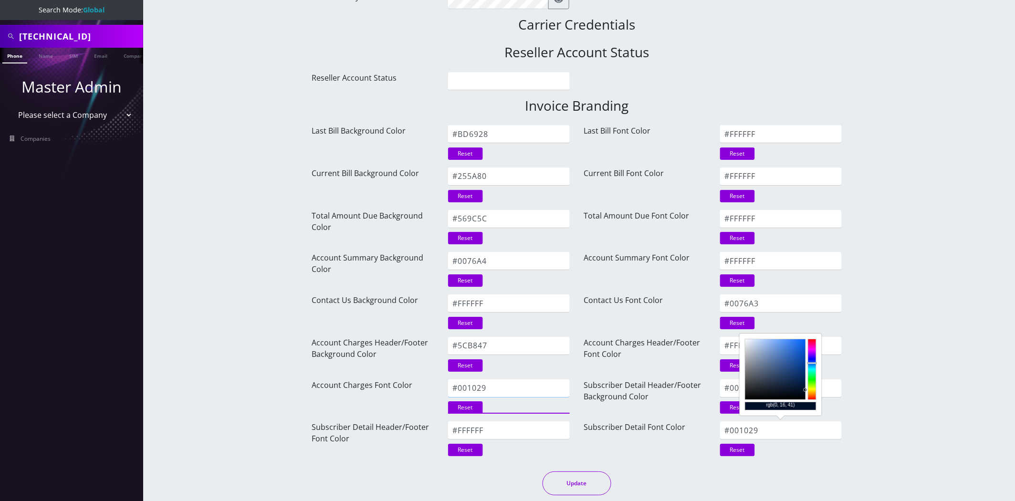
click at [557, 386] on input "#001029" at bounding box center [509, 388] width 122 height 18
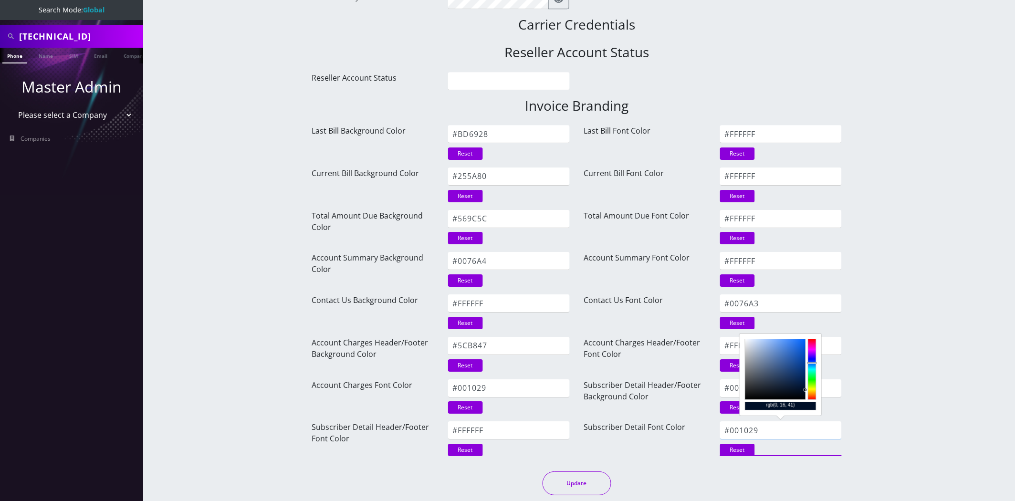
click at [784, 433] on input "#001029" at bounding box center [781, 430] width 122 height 18
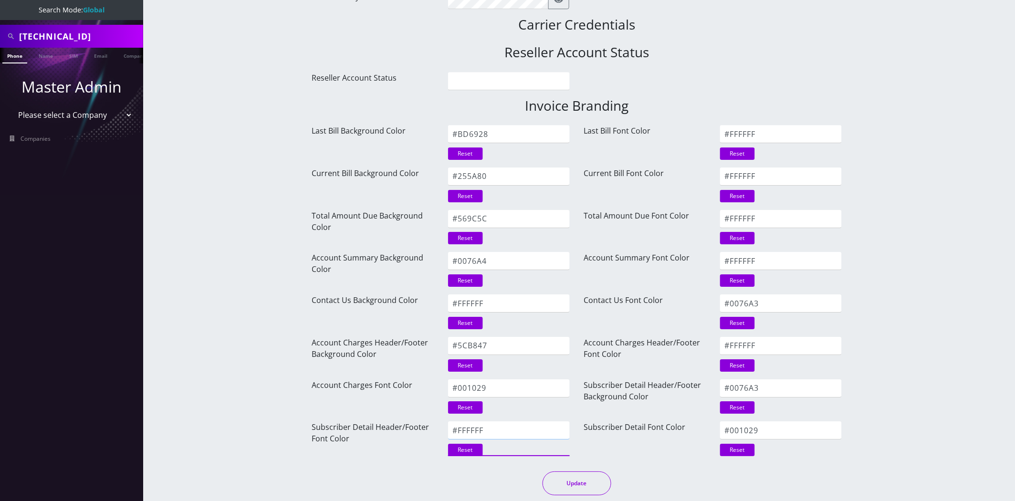
click at [503, 428] on input "#FFFFFF" at bounding box center [509, 430] width 122 height 18
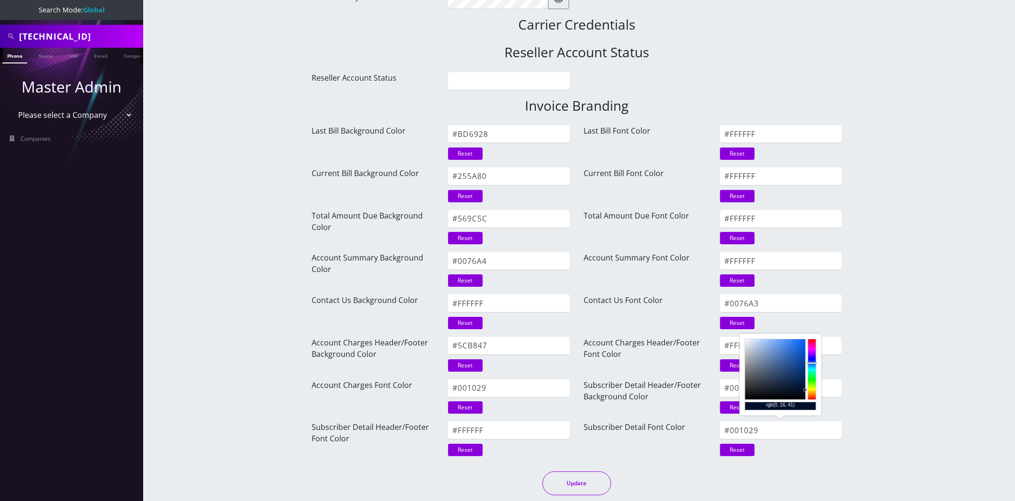
click at [836, 383] on input "#0076A3" at bounding box center [781, 388] width 122 height 18
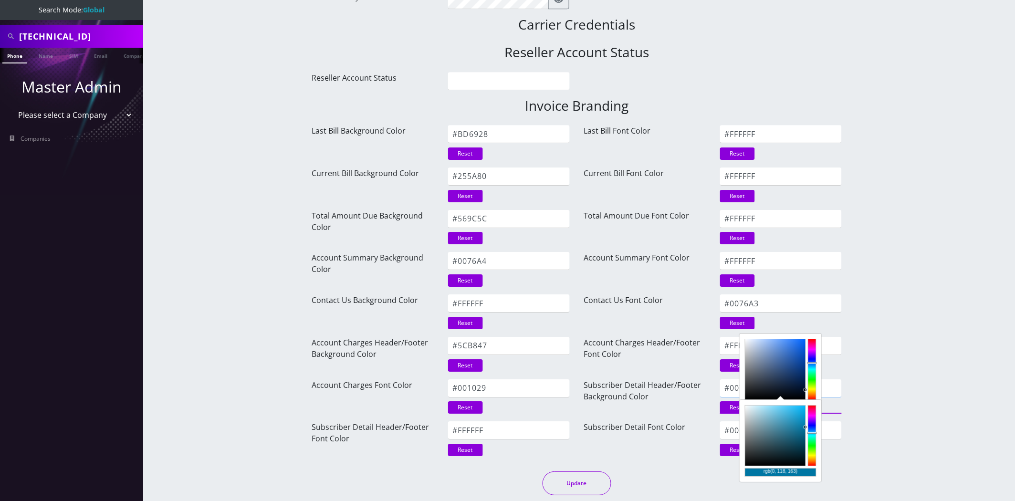
click at [836, 383] on input "#0076A3" at bounding box center [781, 388] width 122 height 18
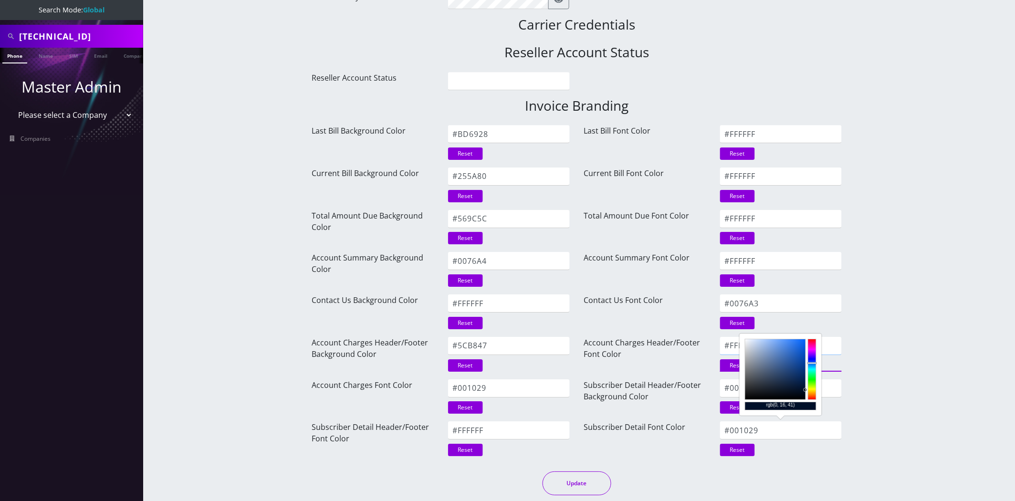
click at [728, 345] on input "#FFFFFF" at bounding box center [781, 346] width 122 height 18
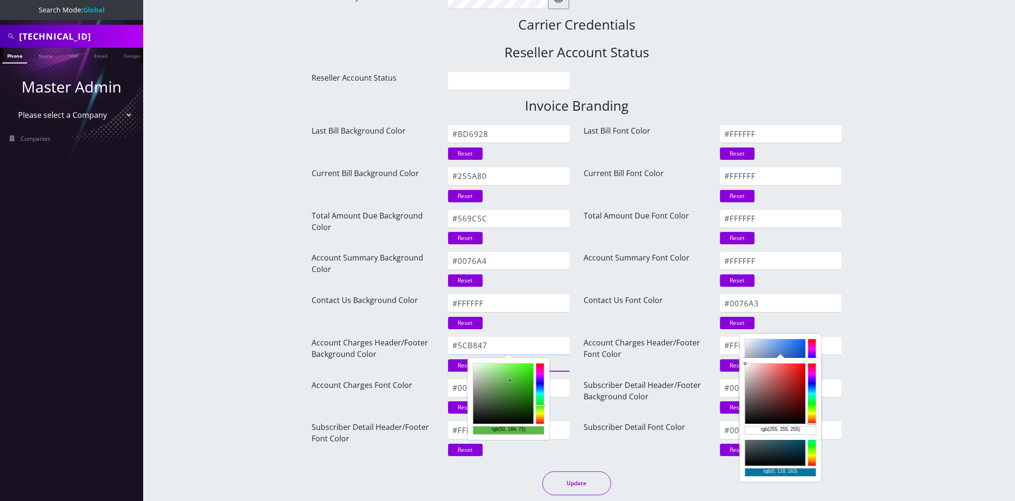
click at [491, 340] on input "#5CB847" at bounding box center [509, 346] width 122 height 18
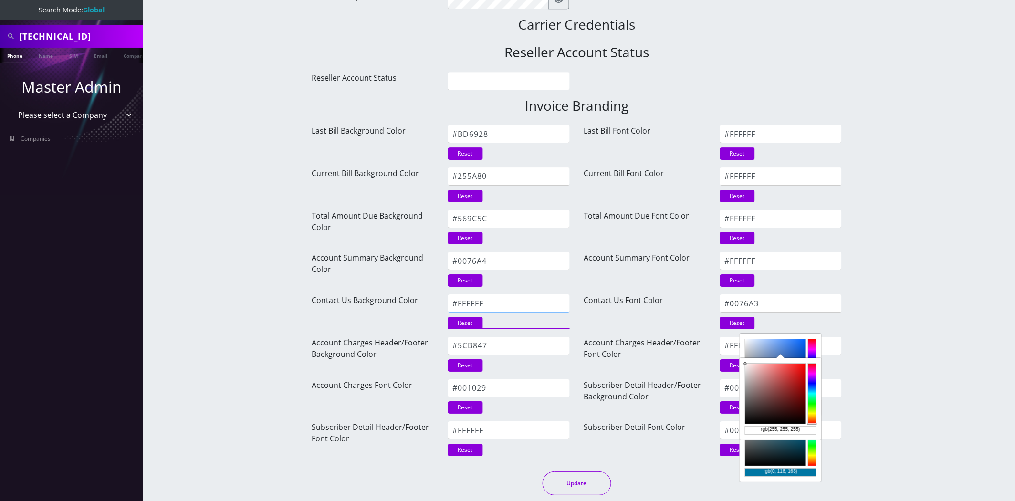
click at [478, 303] on input "#FFFFFF" at bounding box center [509, 303] width 122 height 18
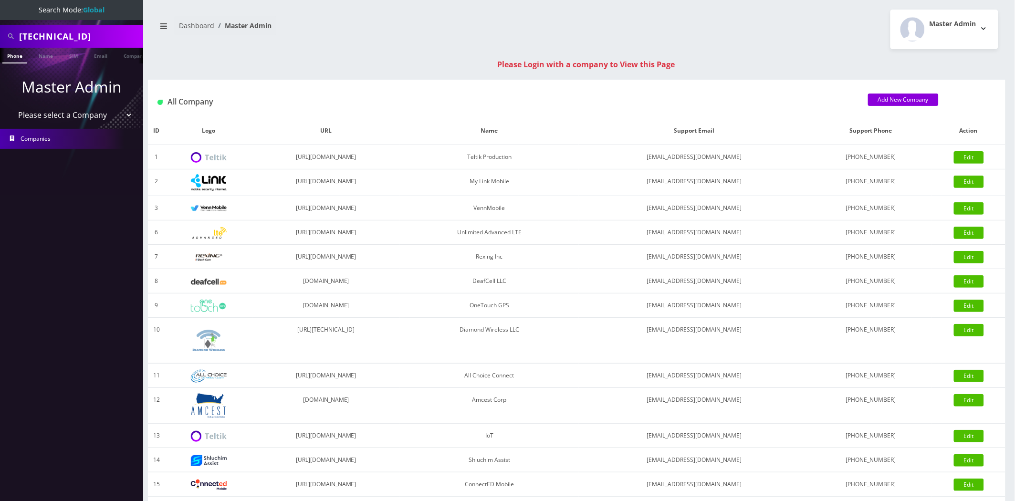
click at [29, 111] on select "Please select a Company Teltik Production My Link Mobile VennMobile Unlimited A…" at bounding box center [72, 115] width 122 height 18
click at [58, 31] on input "89148000010573959103" at bounding box center [80, 36] width 122 height 18
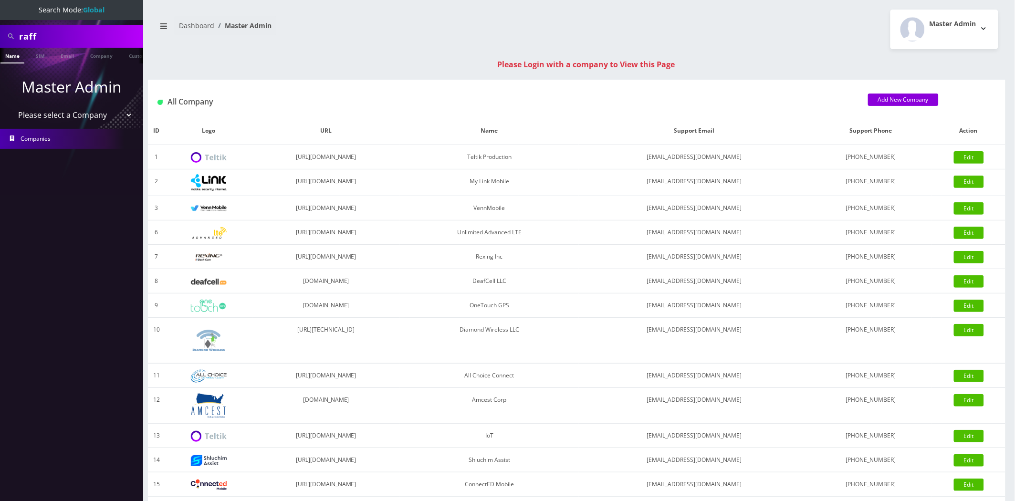
type input "raff"
click at [18, 60] on link "Name" at bounding box center [12, 56] width 24 height 16
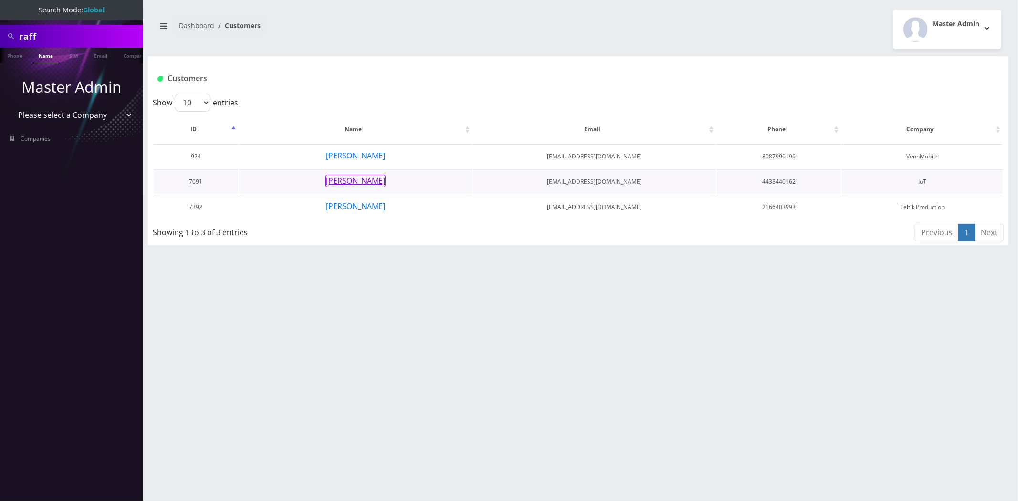
click at [373, 180] on button "[PERSON_NAME]" at bounding box center [355, 181] width 60 height 12
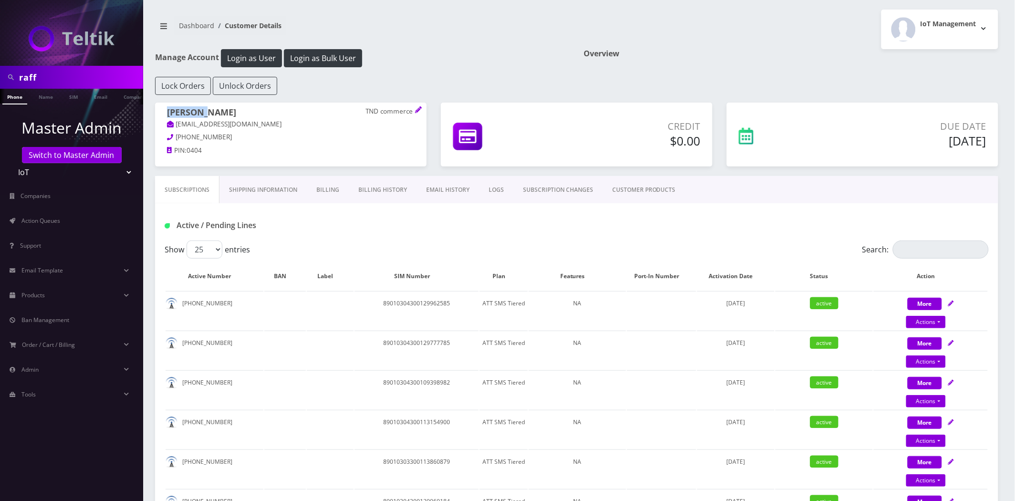
drag, startPoint x: 202, startPoint y: 112, endPoint x: 160, endPoint y: 112, distance: 42.0
click at [160, 112] on div "[PERSON_NAME] TND commerce [EMAIL_ADDRESS][DOMAIN_NAME] [PHONE_NUMBER] PIN: 0404" at bounding box center [291, 133] width 272 height 61
copy h1 "[PERSON_NAME]"
drag, startPoint x: 262, startPoint y: 111, endPoint x: 414, endPoint y: 6, distance: 184.1
click at [205, 110] on h1 "[PERSON_NAME] TND commerce" at bounding box center [291, 113] width 248 height 12
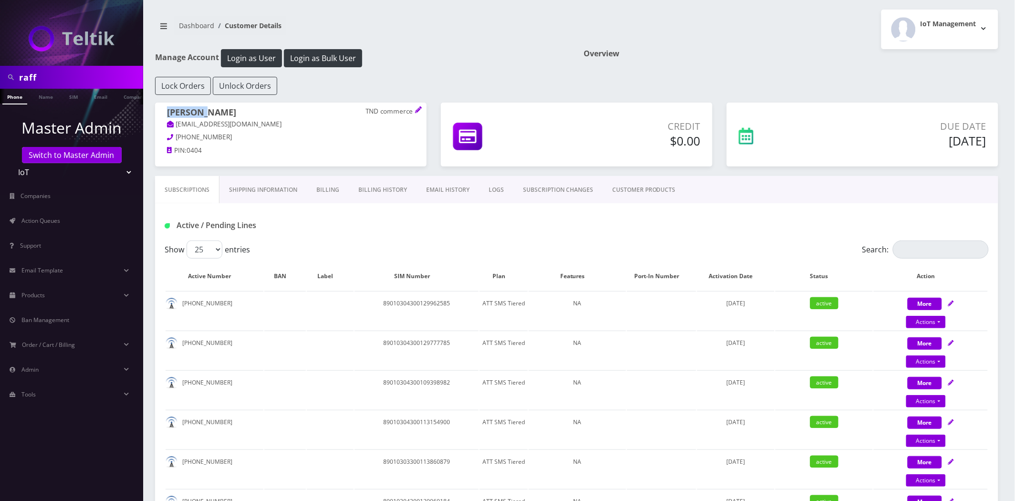
copy h1 "[PERSON_NAME]"
drag, startPoint x: 273, startPoint y: 123, endPoint x: 167, endPoint y: 126, distance: 106.0
click at [167, 126] on p "raffimannarelli@gmail.com" at bounding box center [291, 124] width 248 height 10
copy link "raffimannarelli@gmail.com"
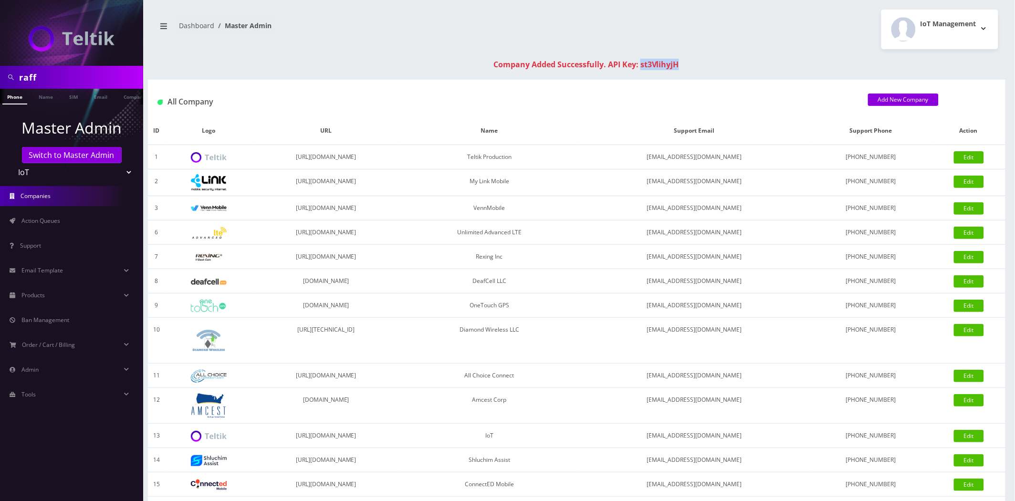
drag, startPoint x: 679, startPoint y: 65, endPoint x: 642, endPoint y: 67, distance: 36.8
click at [642, 67] on div "Company Added Successfully. API Key: st3VlihyjH" at bounding box center [585, 64] width 857 height 11
copy div "st3VlihyjH"
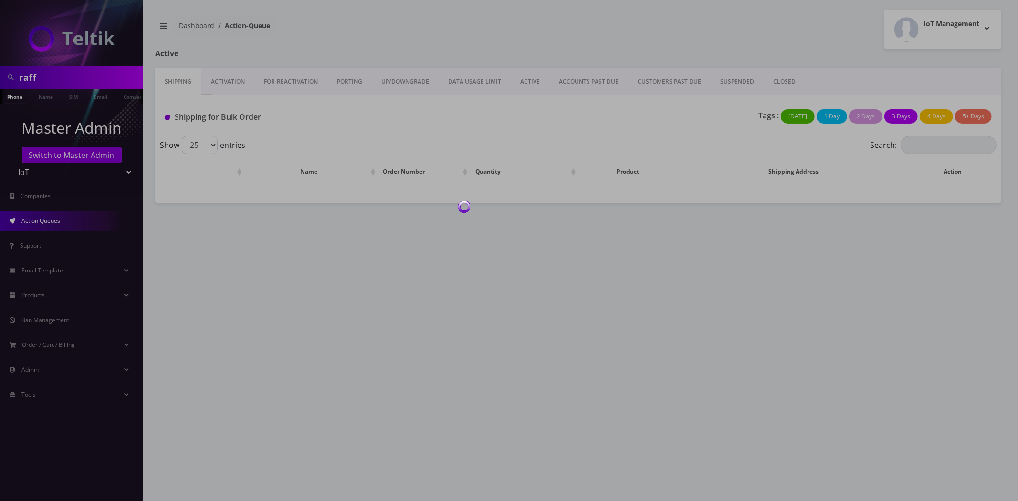
click at [80, 77] on div at bounding box center [509, 250] width 1018 height 501
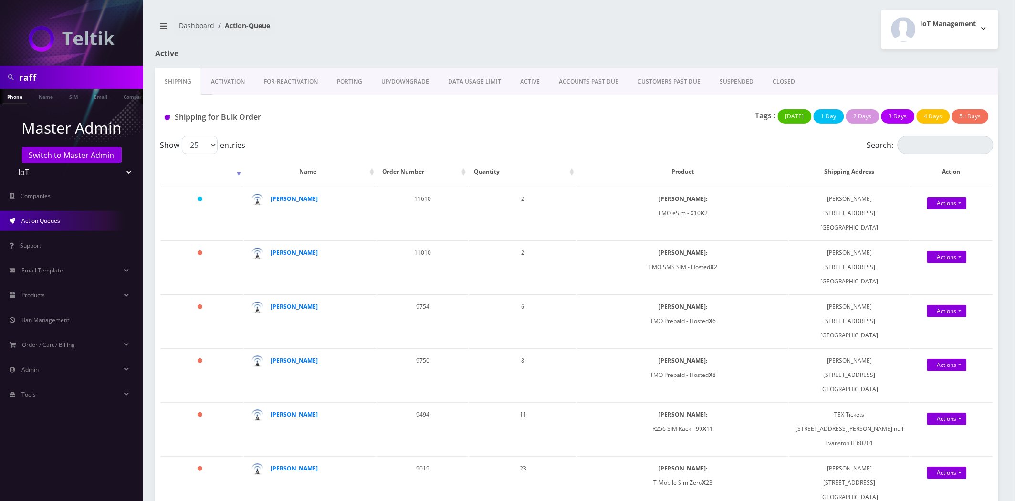
click at [77, 78] on input "raff" at bounding box center [80, 77] width 122 height 18
paste input "7913"
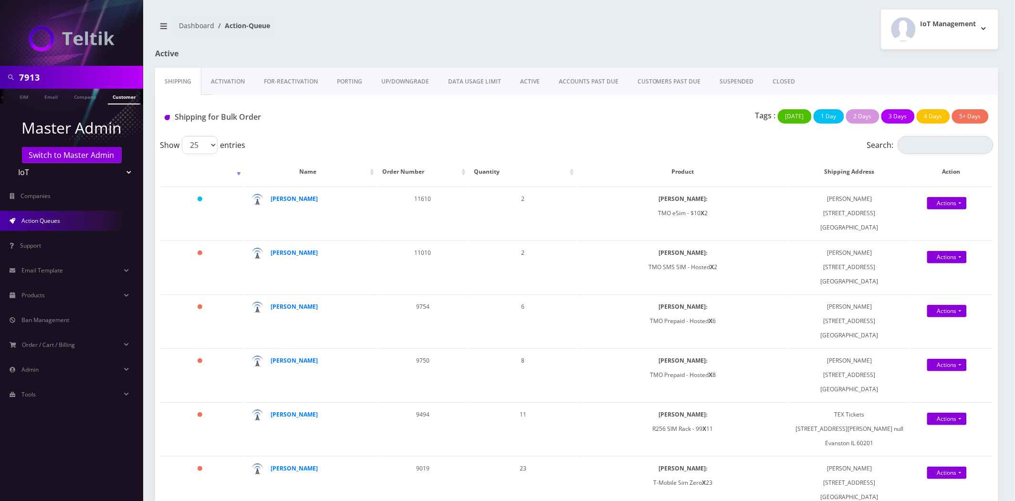
type input "7913"
click at [123, 98] on link "Customer" at bounding box center [124, 97] width 33 height 16
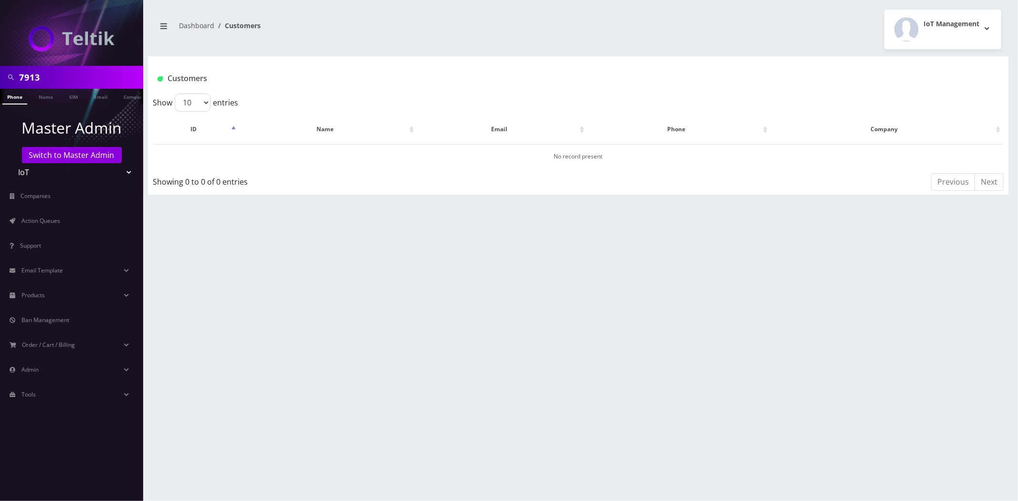
scroll to position [0, 5]
click at [122, 97] on link "Company" at bounding box center [130, 97] width 32 height 16
click at [68, 149] on link "Switch to Master Admin" at bounding box center [72, 155] width 100 height 16
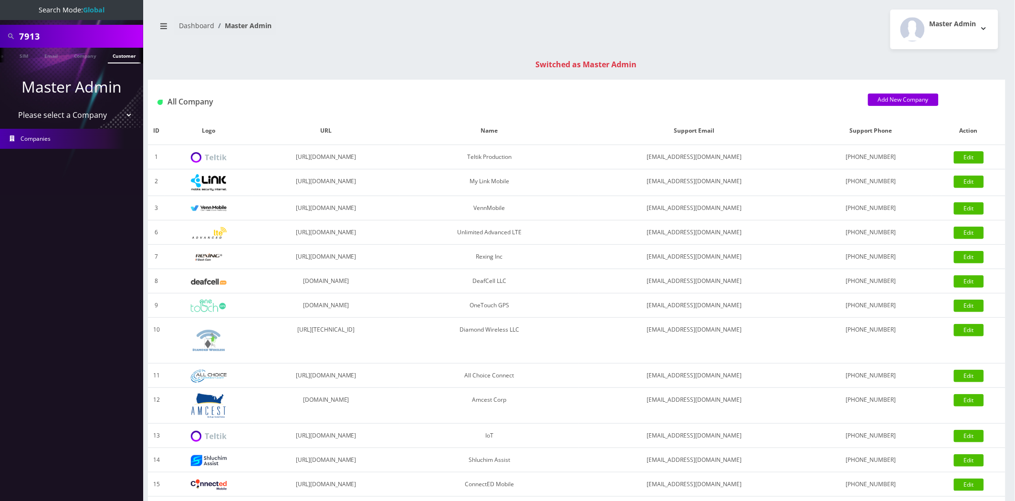
scroll to position [0, 52]
click at [126, 58] on link "Customer" at bounding box center [124, 56] width 33 height 16
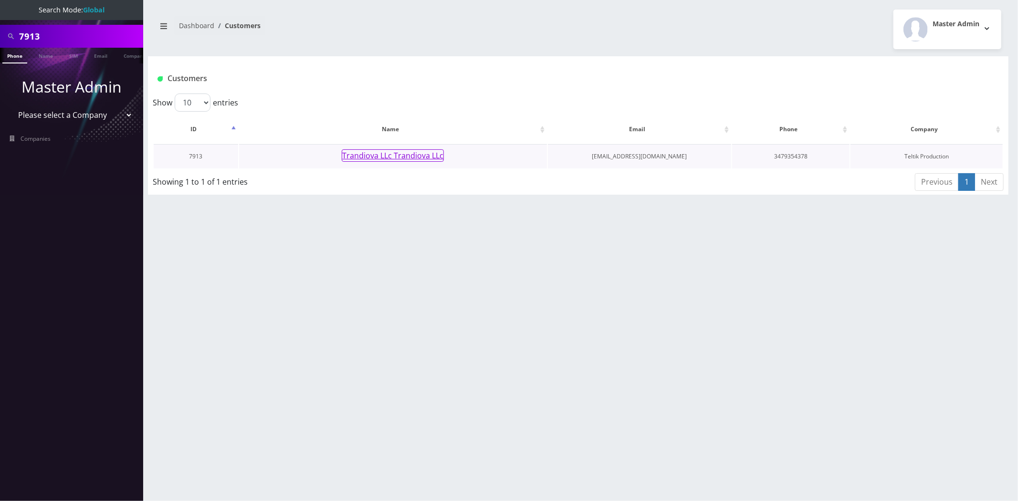
click at [382, 155] on button "Trandiova LLc Trandiova LLc" at bounding box center [393, 155] width 102 height 12
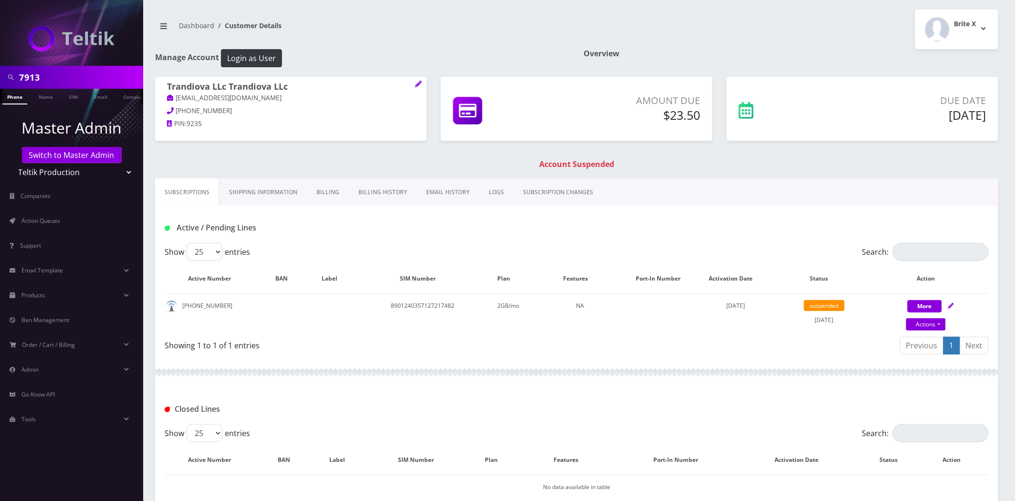
click at [391, 196] on link "Billing History" at bounding box center [383, 192] width 68 height 28
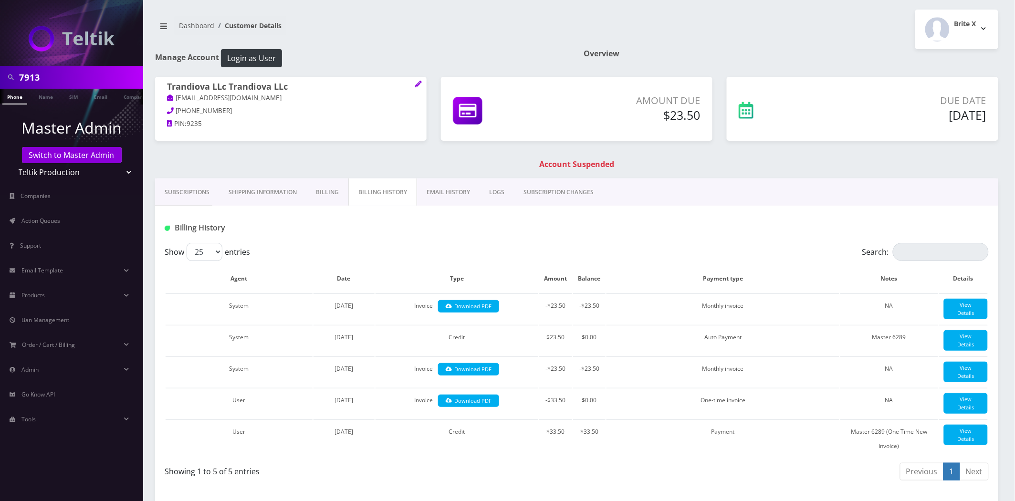
click at [330, 188] on link "Billing" at bounding box center [327, 192] width 42 height 28
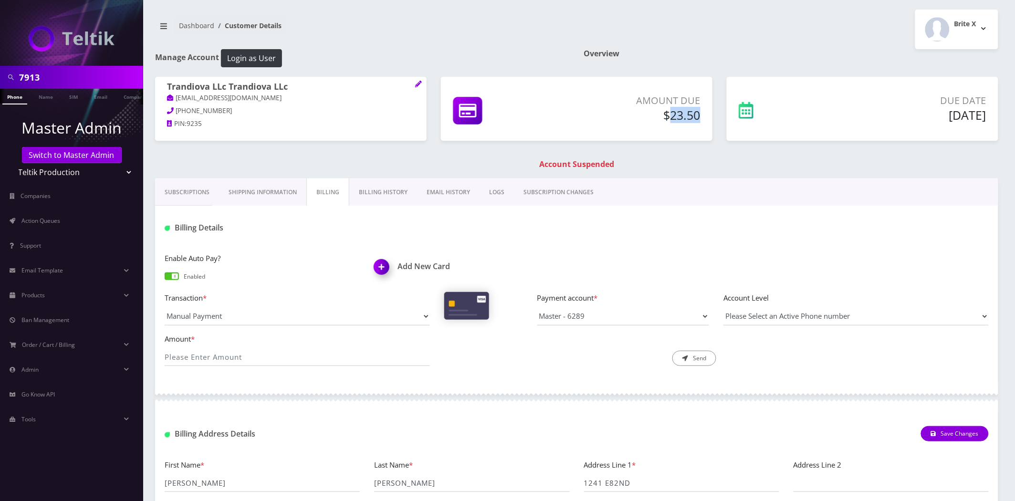
drag, startPoint x: 706, startPoint y: 111, endPoint x: 481, endPoint y: 283, distance: 283.5
click at [671, 116] on div "Amount Due $23.50" at bounding box center [631, 110] width 153 height 32
copy h5 "23.50"
drag, startPoint x: 302, startPoint y: 335, endPoint x: 302, endPoint y: 340, distance: 4.8
click at [302, 340] on label "Amount *" at bounding box center [297, 339] width 265 height 11
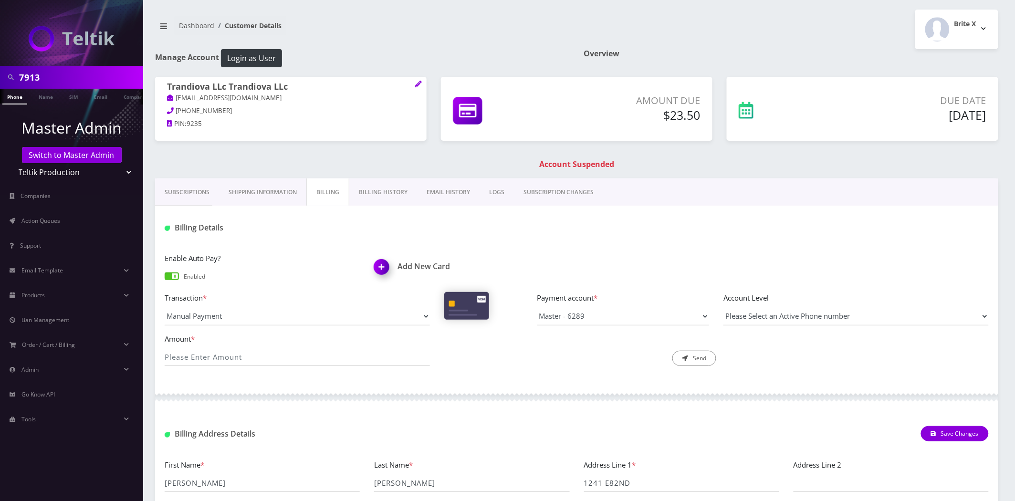
click at [302, 348] on input "Amount *" at bounding box center [297, 357] width 265 height 18
click at [302, 347] on div "Amount *" at bounding box center [297, 349] width 280 height 33
click at [303, 351] on input "Amount *" at bounding box center [297, 357] width 265 height 18
paste input "23.50"
type input "23.50"
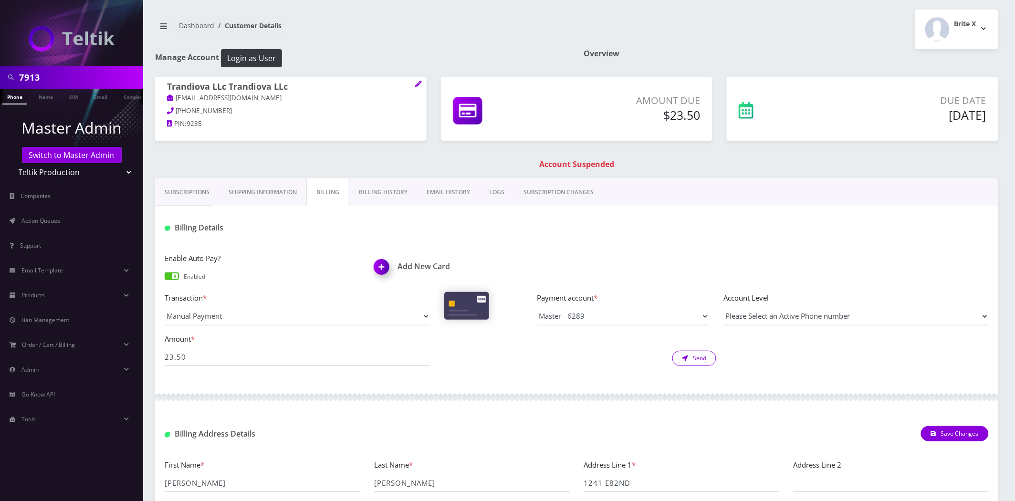
click at [701, 358] on button "Send" at bounding box center [694, 358] width 44 height 15
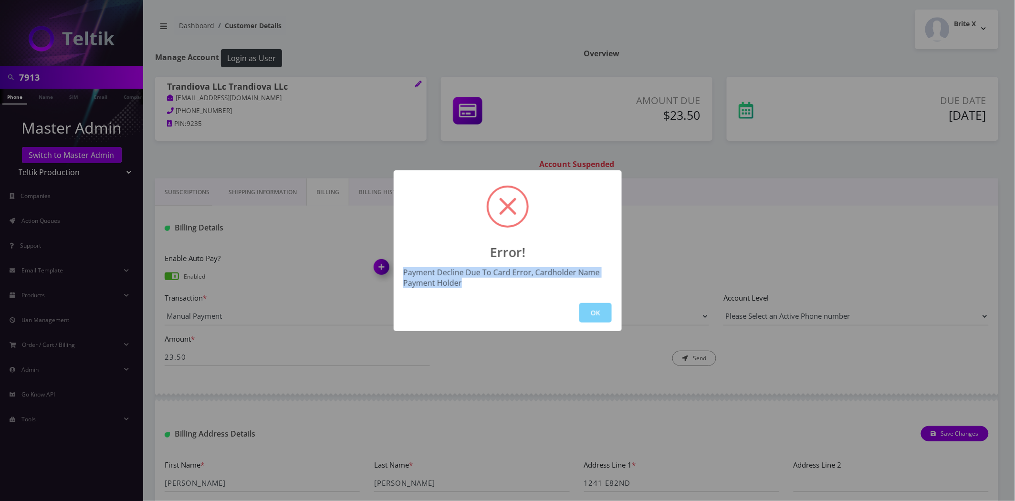
drag, startPoint x: 474, startPoint y: 284, endPoint x: 402, endPoint y: 275, distance: 72.1
click at [402, 275] on div "Payment Decline Due To Card Error, Cardholder Name Payment Holder" at bounding box center [507, 277] width 219 height 21
copy div "Payment Decline Due To Card Error, Cardholder Name Payment Holder"
click at [588, 308] on button "OK" at bounding box center [595, 313] width 32 height 20
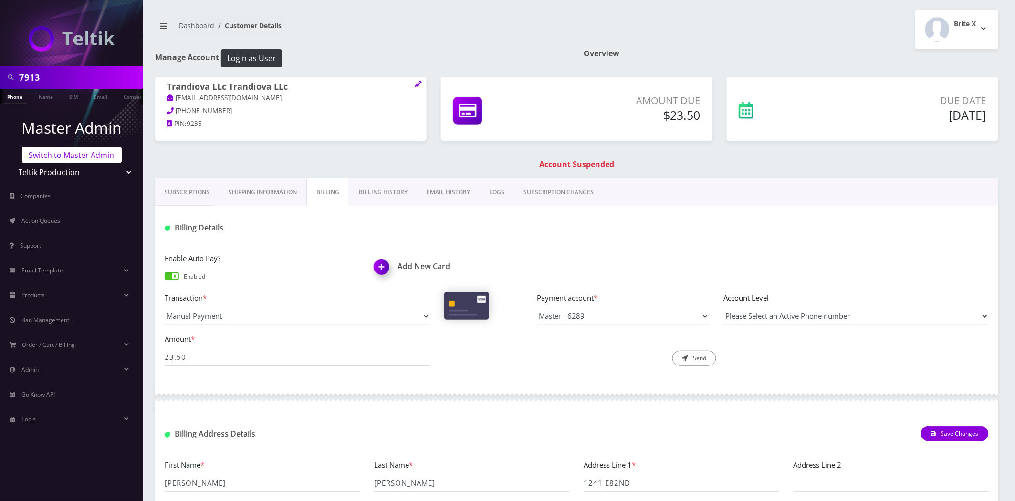
click at [64, 149] on link "Switch to Master Admin" at bounding box center [72, 155] width 100 height 16
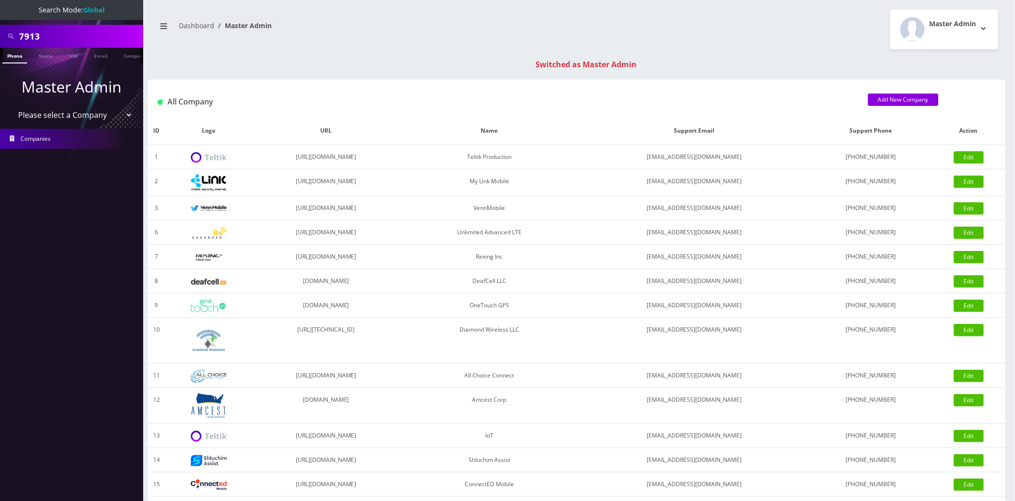
drag, startPoint x: 67, startPoint y: 113, endPoint x: 68, endPoint y: 121, distance: 8.2
click at [67, 113] on select "Please select a Company Teltik Production My Link Mobile VennMobile Unlimited A…" at bounding box center [72, 115] width 122 height 18
click at [82, 116] on select "Please select a Company Teltik Production My Link Mobile VennMobile Unlimited A…" at bounding box center [72, 115] width 122 height 18
select select "22"
click at [11, 106] on select "Please select a Company Teltik Production My Link Mobile VennMobile Unlimited A…" at bounding box center [72, 115] width 122 height 18
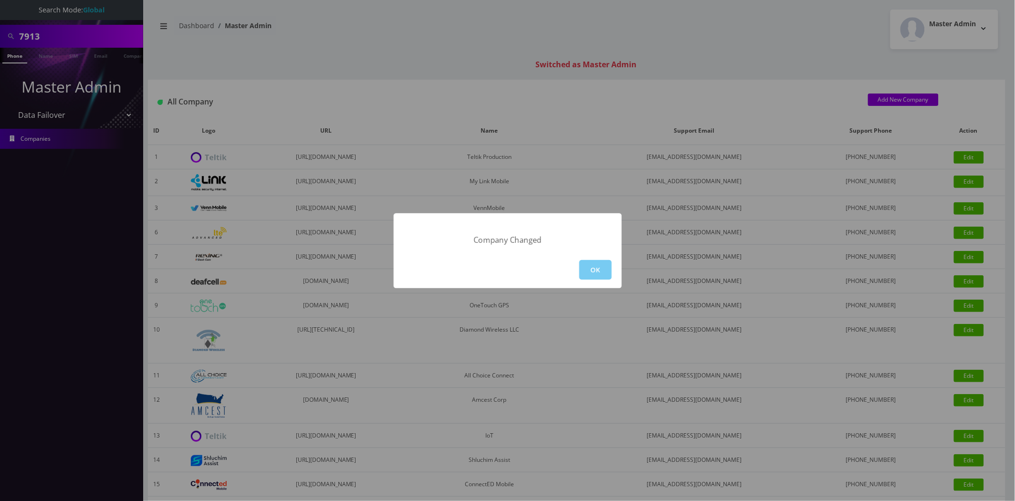
click at [587, 264] on button "OK" at bounding box center [595, 270] width 32 height 20
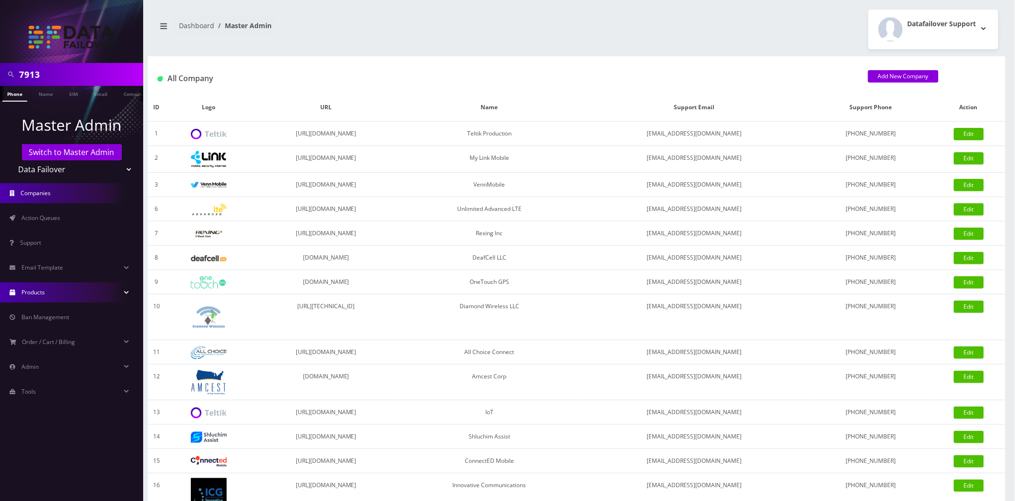
click at [41, 292] on span "Products" at bounding box center [32, 292] width 23 height 8
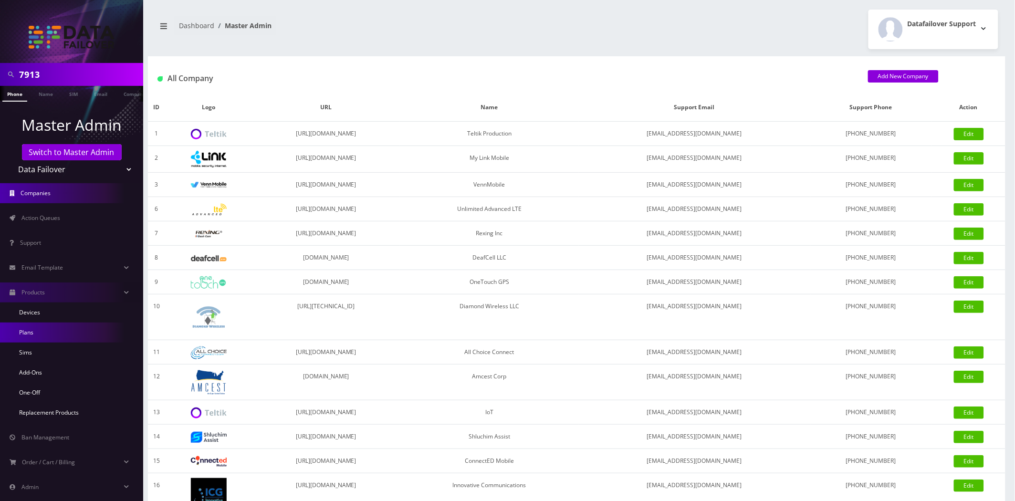
click at [31, 333] on link "Plans" at bounding box center [71, 333] width 143 height 20
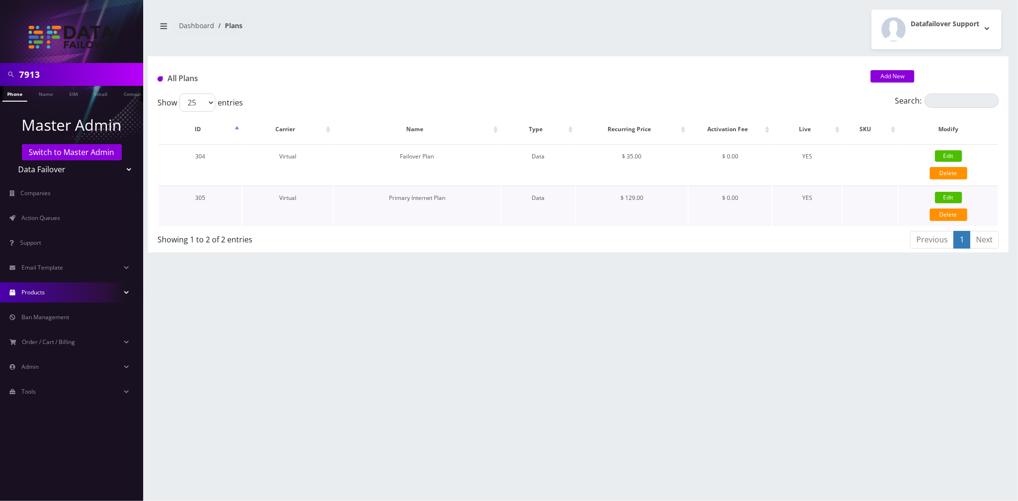
click at [951, 198] on link "Edit" at bounding box center [948, 197] width 27 height 11
type input "Primary Internet Plan"
select select "2"
select select "13"
select select "0"
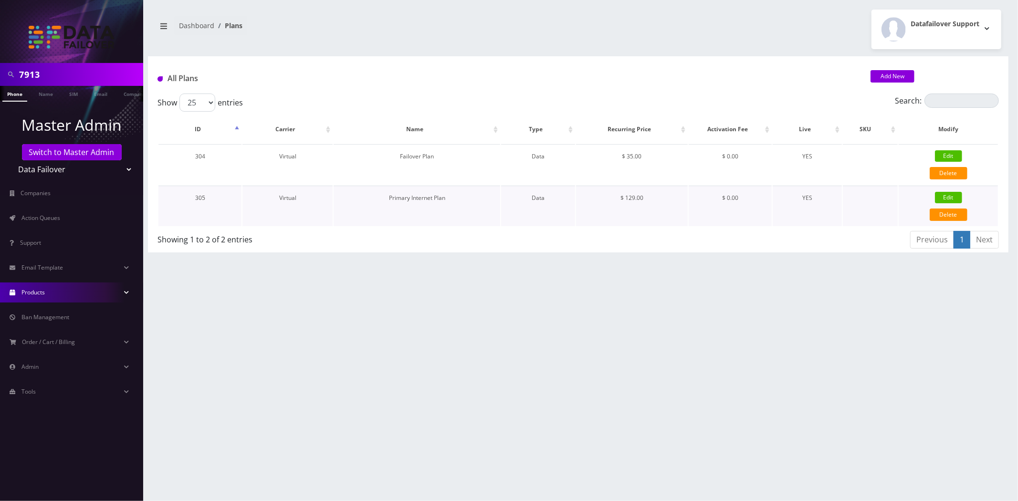
checkbox input "false"
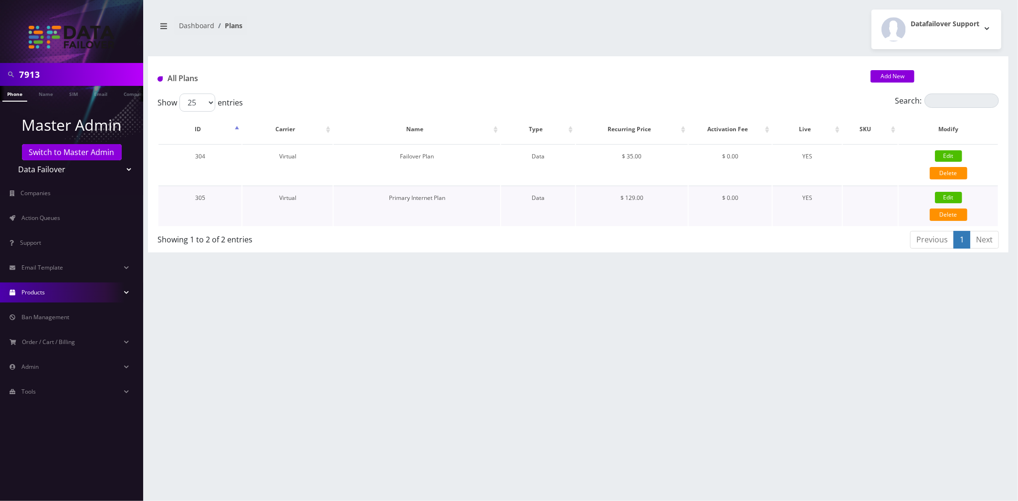
checkbox input "false"
type input "5"
type input "3.5"
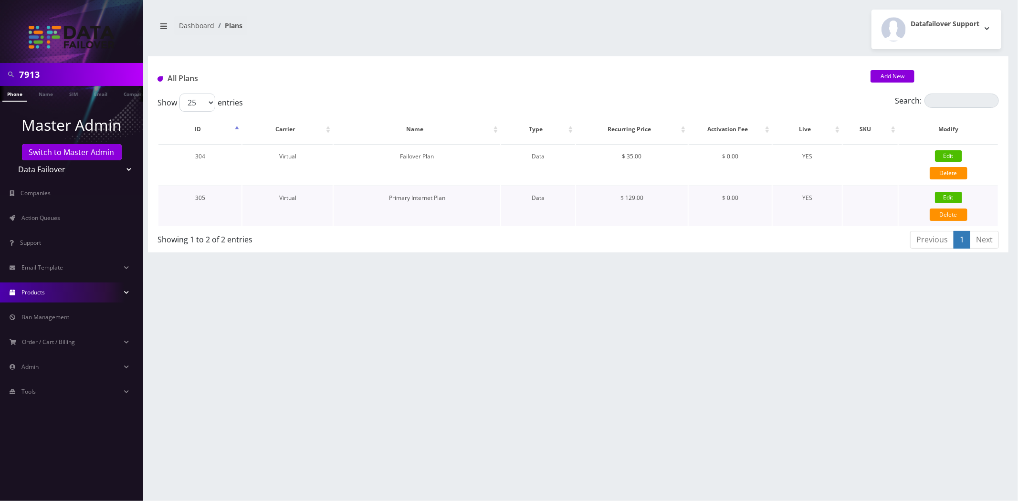
checkbox input "true"
checkbox input "false"
type input "129"
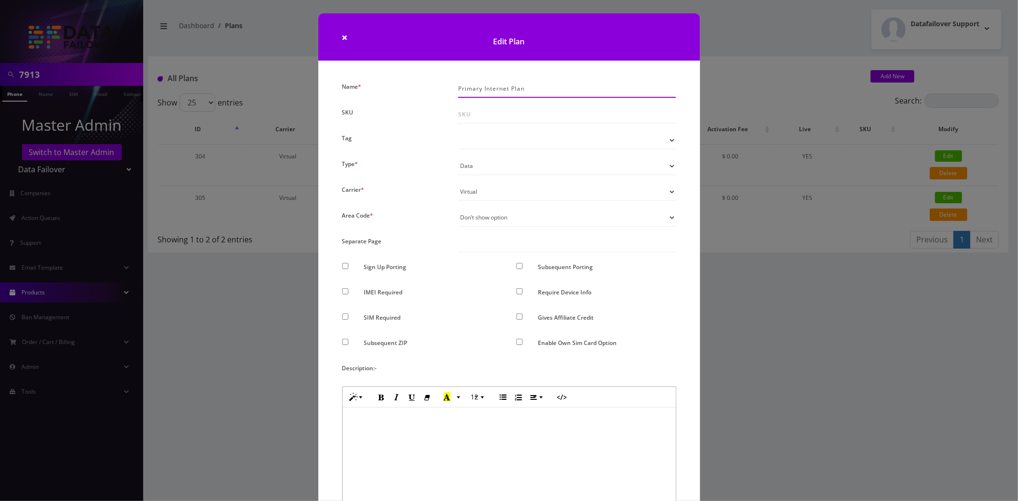
click at [521, 89] on input "Primary Internet Plan" at bounding box center [567, 89] width 218 height 18
click at [519, 89] on input "Primary Internet Plan" at bounding box center [567, 89] width 218 height 18
click at [518, 89] on input "Primary Internet Plan" at bounding box center [567, 89] width 218 height 18
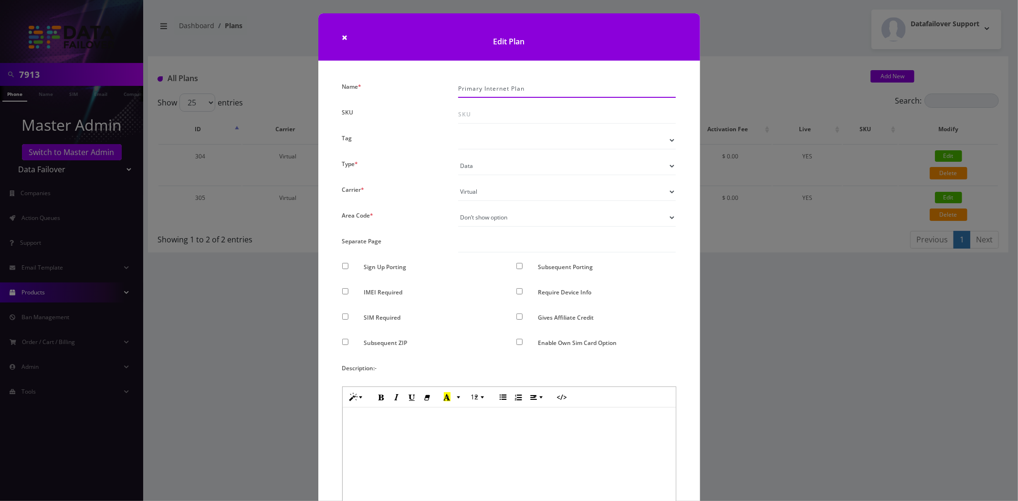
click at [518, 89] on input "Primary Internet Plan" at bounding box center [567, 89] width 218 height 18
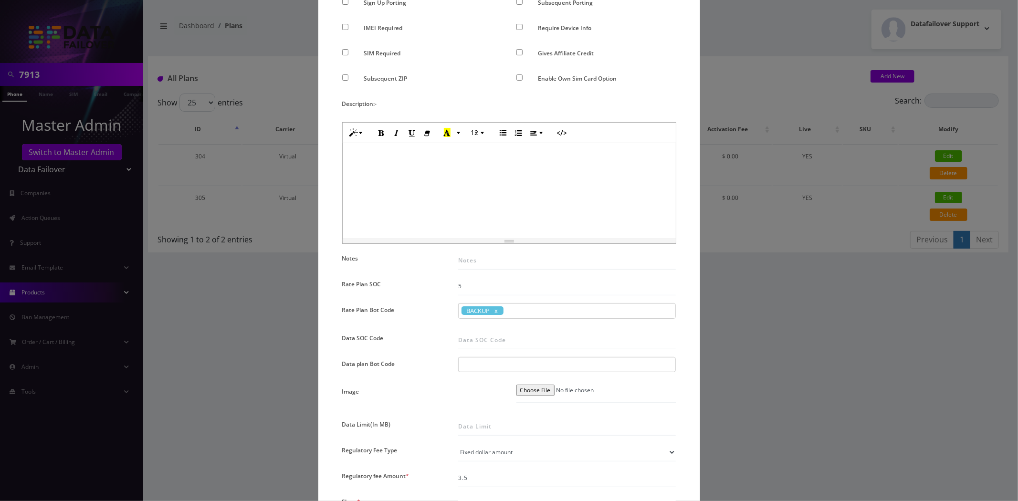
scroll to position [265, 0]
copy span "BACKUP"
drag, startPoint x: 490, startPoint y: 308, endPoint x: 463, endPoint y: 315, distance: 27.3
click at [465, 313] on span "BACKUP" at bounding box center [482, 310] width 42 height 9
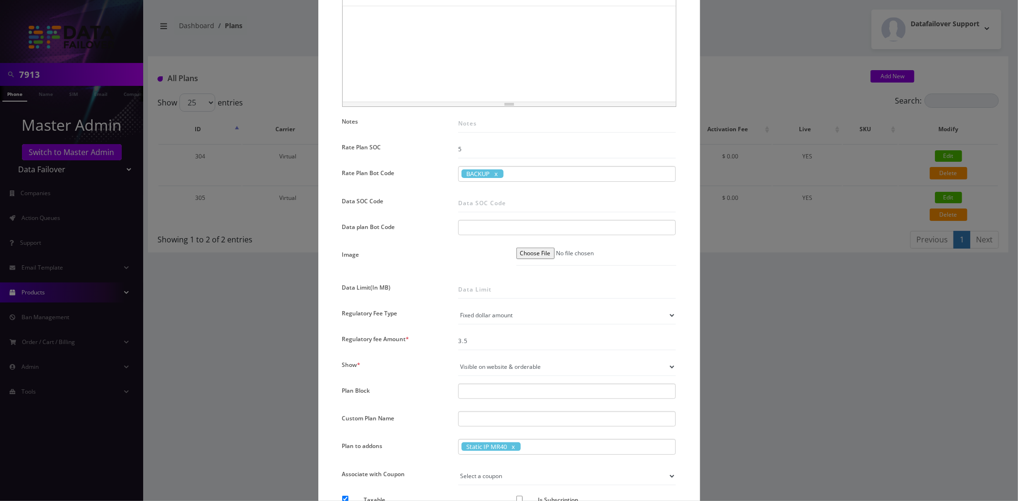
scroll to position [477, 0]
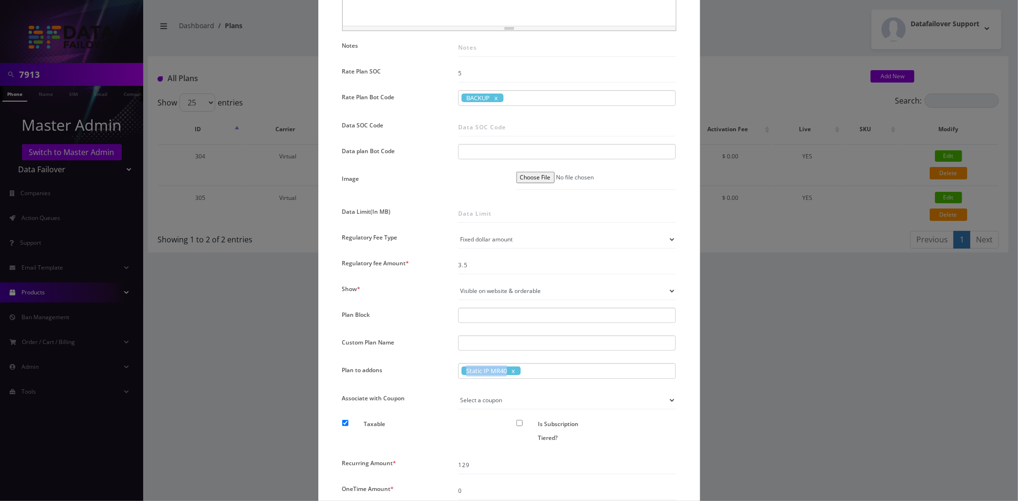
copy span "Static IP MR40"
drag, startPoint x: 505, startPoint y: 369, endPoint x: 483, endPoint y: 388, distance: 29.1
click at [483, 388] on div "Name * Primary Internet Plan SKU Tag Type * Voice Data Wearable Membership Digi…" at bounding box center [509, 88] width 348 height 970
click at [483, 389] on div "Name * Primary Internet Plan SKU Tag Type * Voice Data Wearable Membership Digi…" at bounding box center [509, 88] width 348 height 970
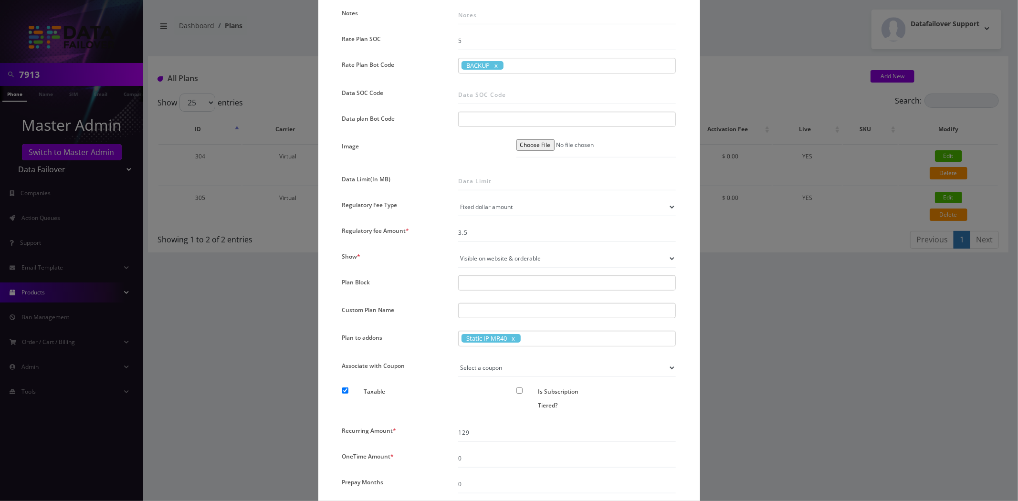
scroll to position [585, 0]
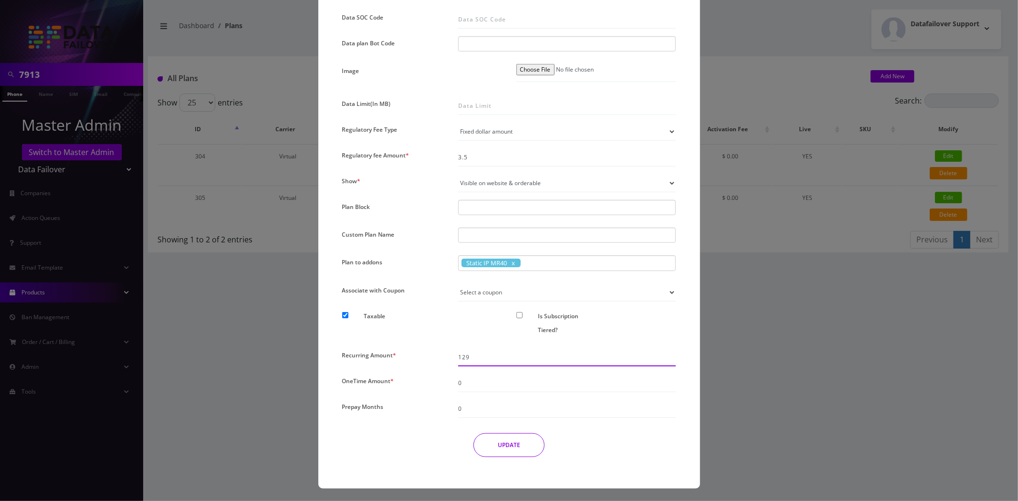
drag, startPoint x: 496, startPoint y: 356, endPoint x: 436, endPoint y: 355, distance: 60.1
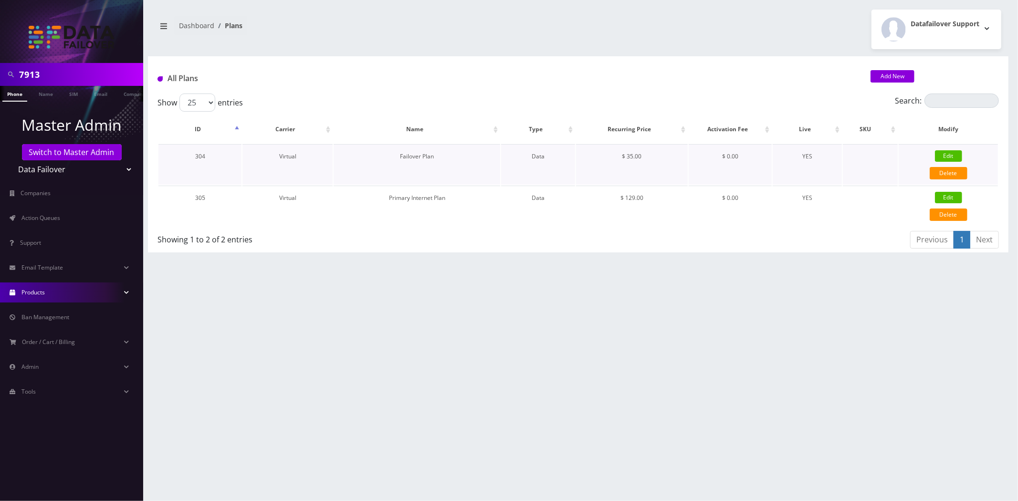
click at [946, 152] on link "Edit" at bounding box center [948, 155] width 27 height 11
type input "Failover Plan"
select select "2"
select select "13"
select select "0"
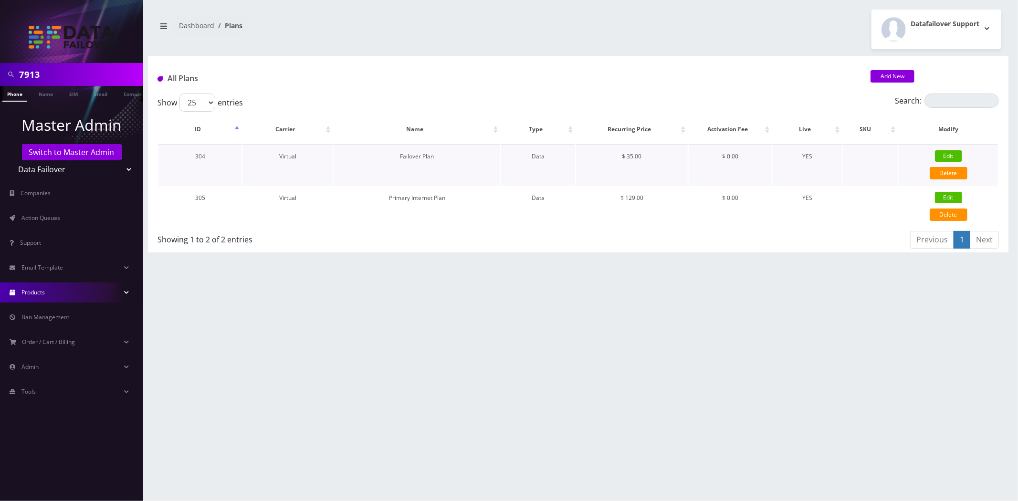
checkbox input "false"
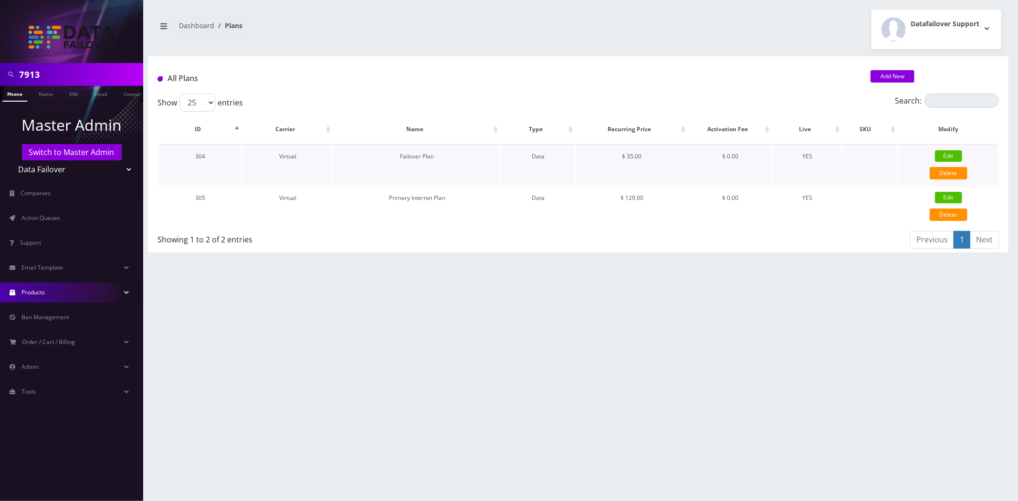
checkbox input "false"
type input "6"
type input "3.5"
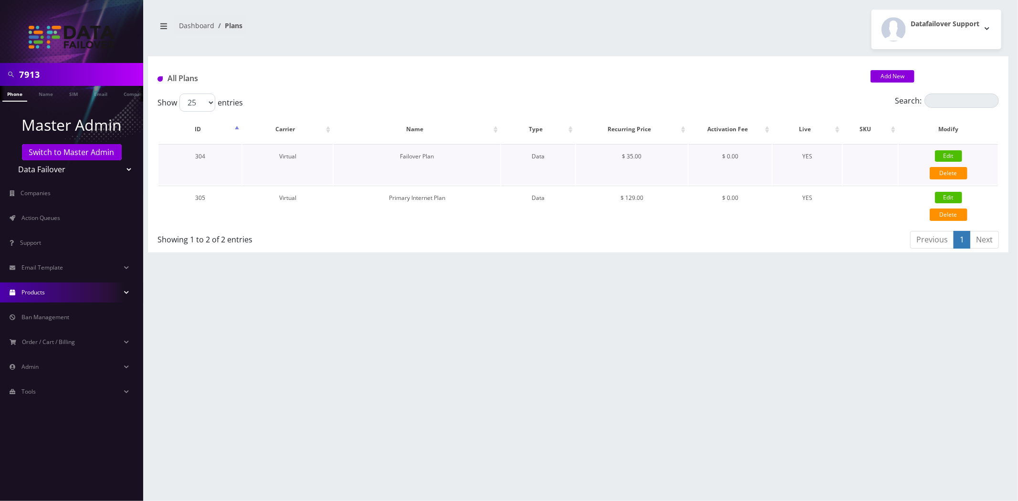
checkbox input "true"
checkbox input "false"
type input "35"
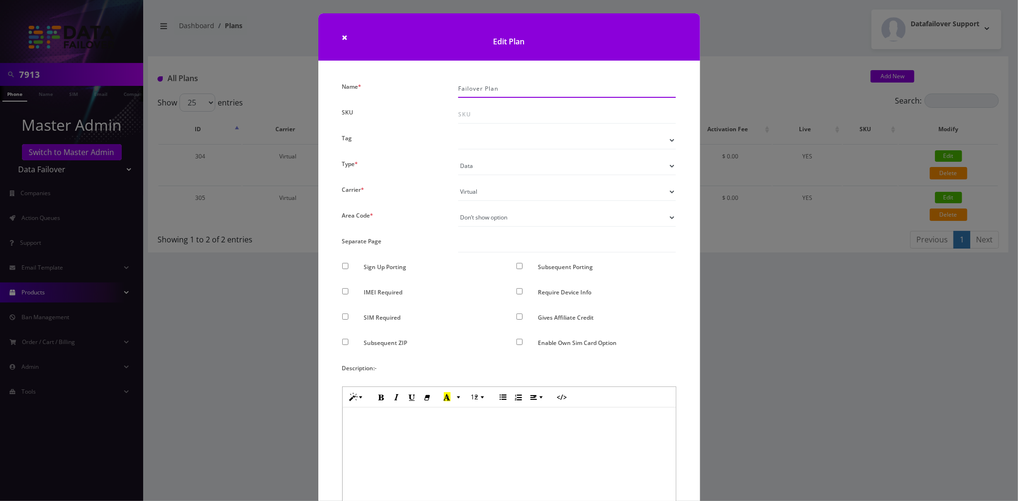
click at [517, 80] on input "Failover Plan" at bounding box center [567, 89] width 218 height 18
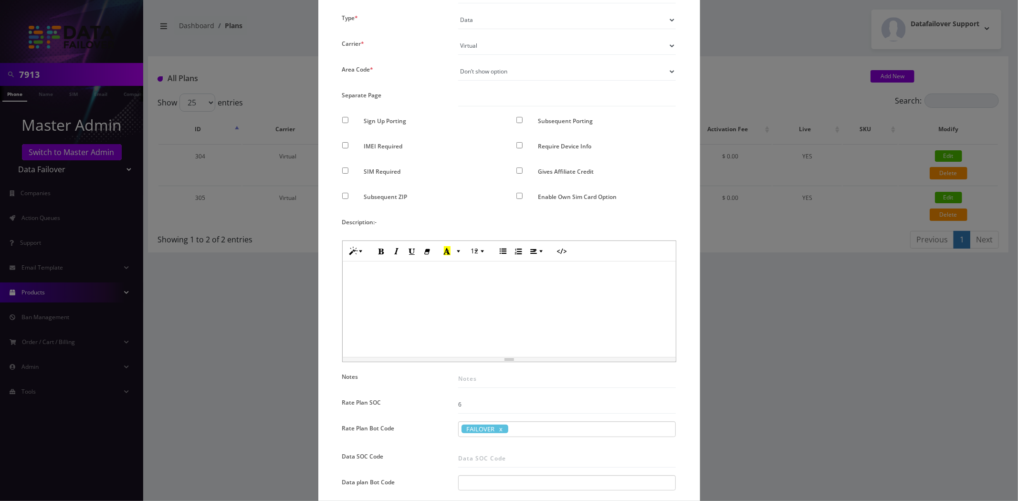
scroll to position [212, 0]
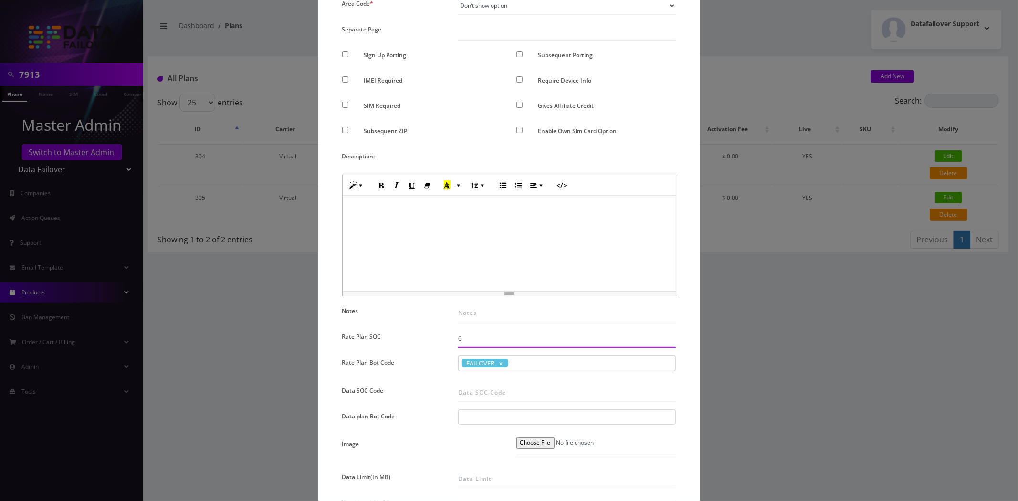
drag, startPoint x: 499, startPoint y: 340, endPoint x: 413, endPoint y: 334, distance: 86.1
click at [403, 334] on div "Name * Failover Plan SKU Tag Type * Voice Data Wearable Membership Digits Cloud…" at bounding box center [509, 353] width 348 height 970
drag, startPoint x: 493, startPoint y: 361, endPoint x: 655, endPoint y: 369, distance: 161.5
click at [458, 363] on div "FAILOVER" at bounding box center [567, 363] width 218 height 16
click at [492, 359] on span "FAILOVER" at bounding box center [484, 363] width 47 height 9
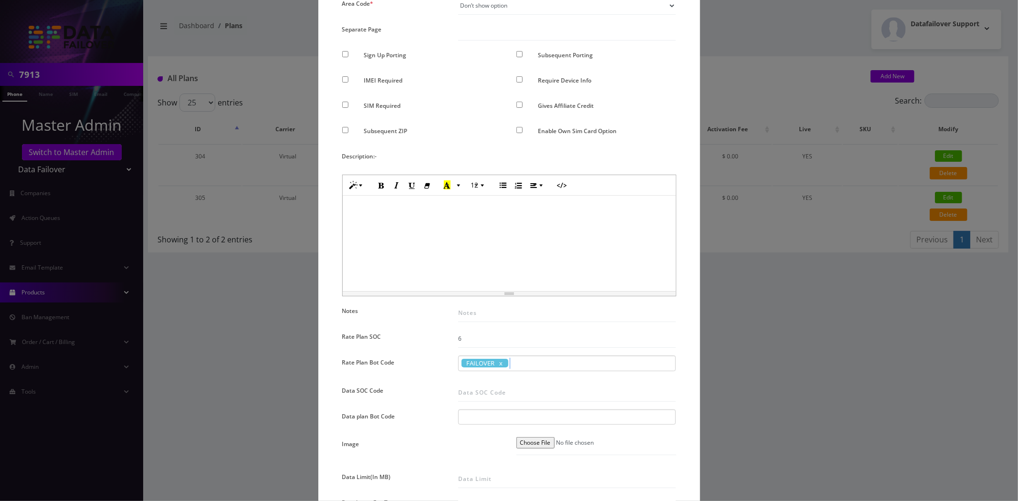
click at [491, 360] on span "FAILOVER" at bounding box center [484, 363] width 47 height 9
click at [481, 363] on span "FAILOVER" at bounding box center [484, 363] width 47 height 9
drag, startPoint x: 481, startPoint y: 363, endPoint x: 473, endPoint y: 360, distance: 7.9
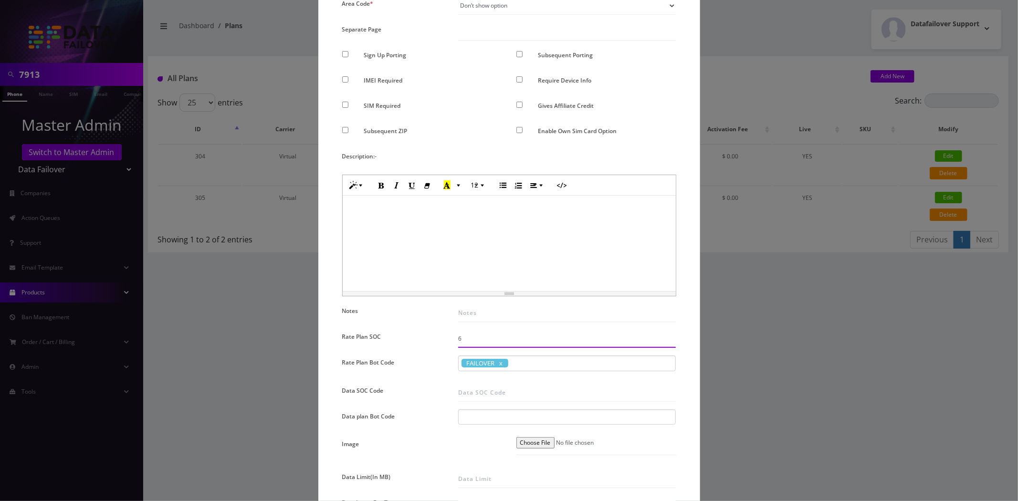
click at [472, 340] on input "6" at bounding box center [567, 339] width 218 height 18
copy span "FAILOVER"
drag, startPoint x: 466, startPoint y: 361, endPoint x: 851, endPoint y: 359, distance: 385.1
click at [491, 362] on span "FAILOVER" at bounding box center [484, 363] width 47 height 9
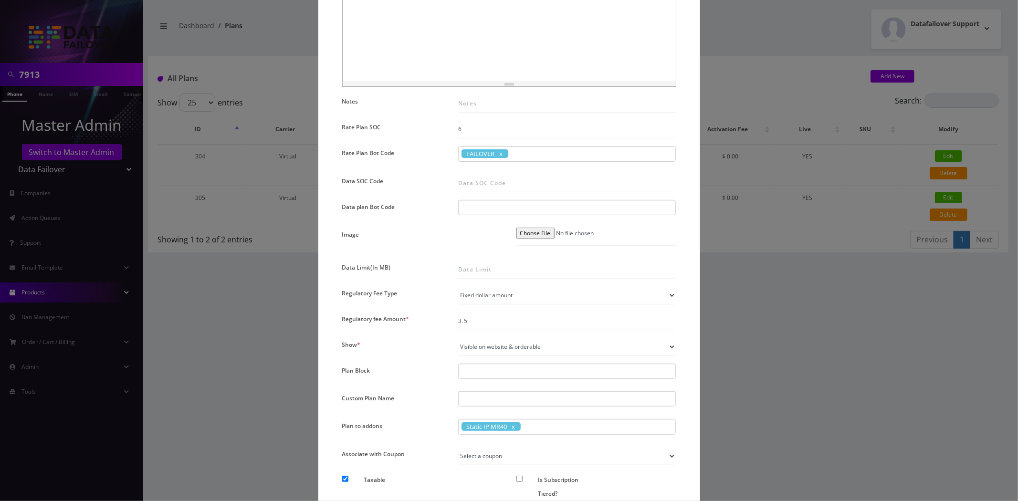
scroll to position [424, 0]
click at [522, 321] on input "3.5" at bounding box center [567, 319] width 218 height 18
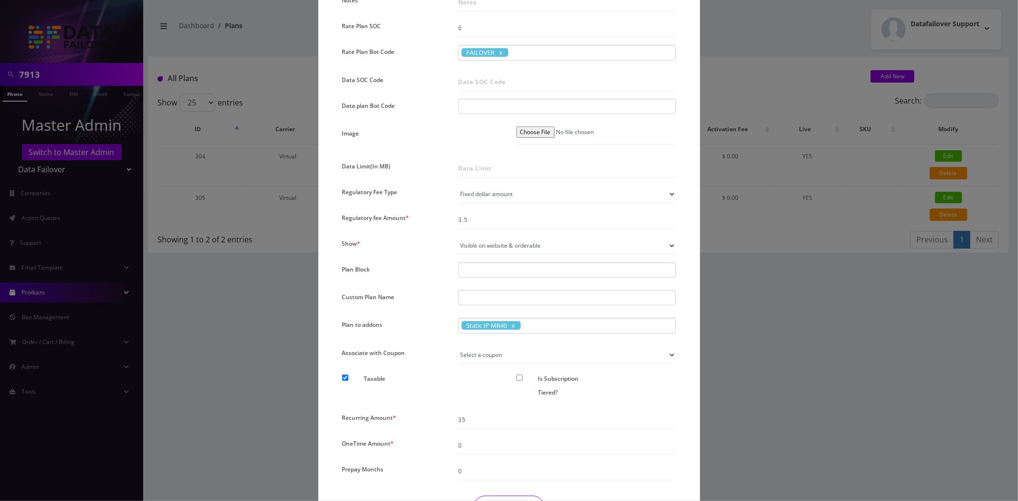
scroll to position [530, 0]
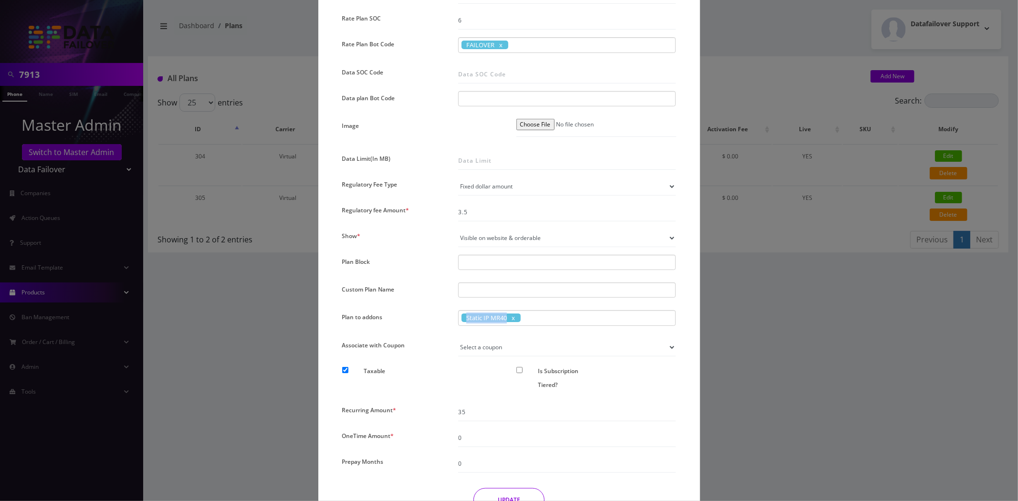
copy span "Static IP MR40"
drag, startPoint x: 504, startPoint y: 316, endPoint x: 614, endPoint y: 339, distance: 112.1
click at [610, 333] on div "Name * Failover Plan SKU Tag Type * Voice Data Wearable Membership Digits Cloud…" at bounding box center [509, 35] width 348 height 970
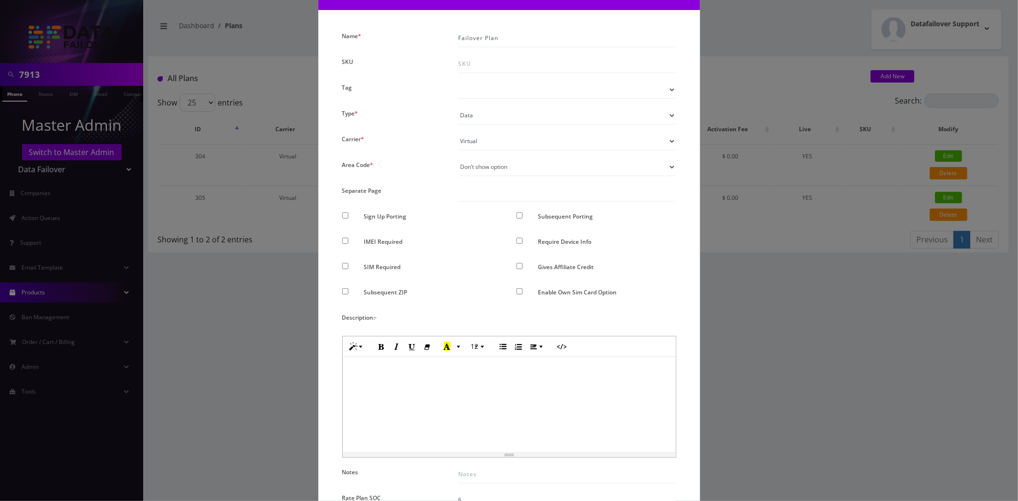
scroll to position [0, 0]
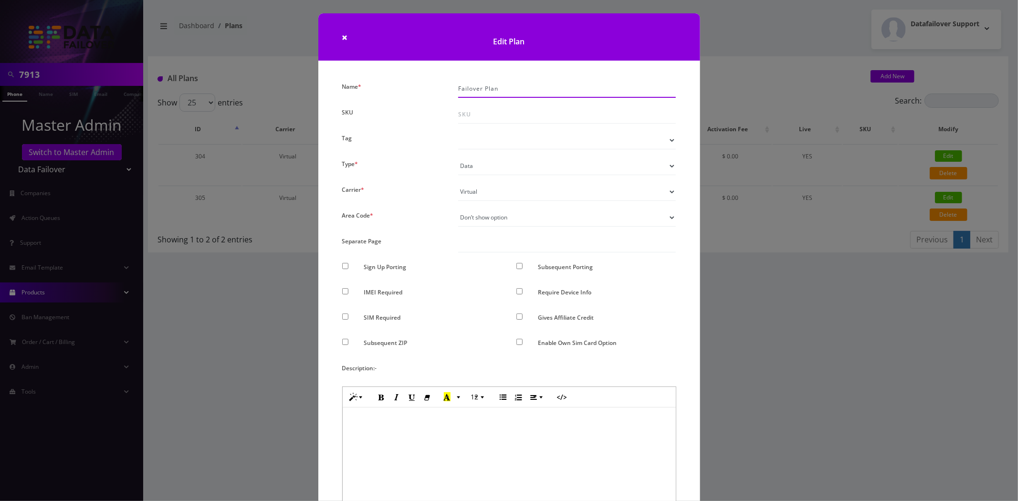
click at [556, 87] on input "Failover Plan" at bounding box center [567, 89] width 218 height 18
click at [557, 88] on input "Failover Plan" at bounding box center [567, 89] width 218 height 18
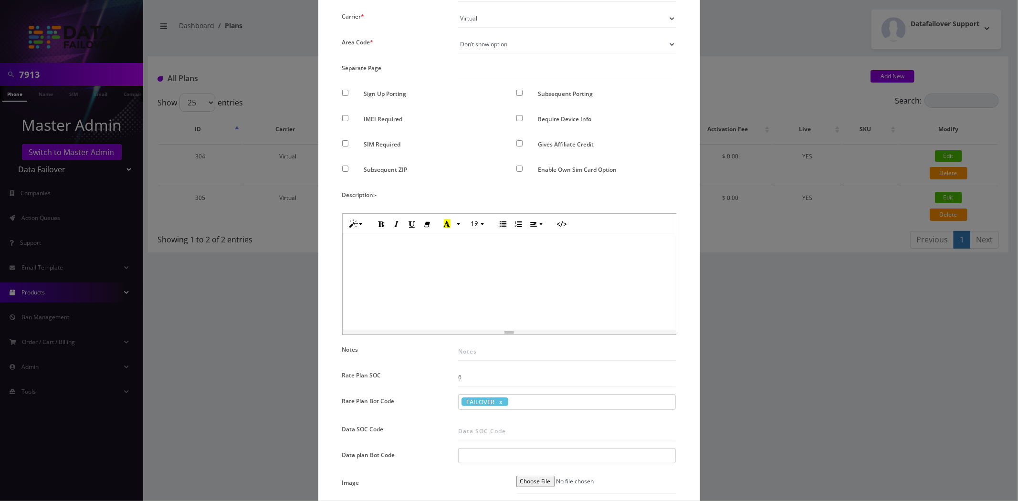
scroll to position [265, 0]
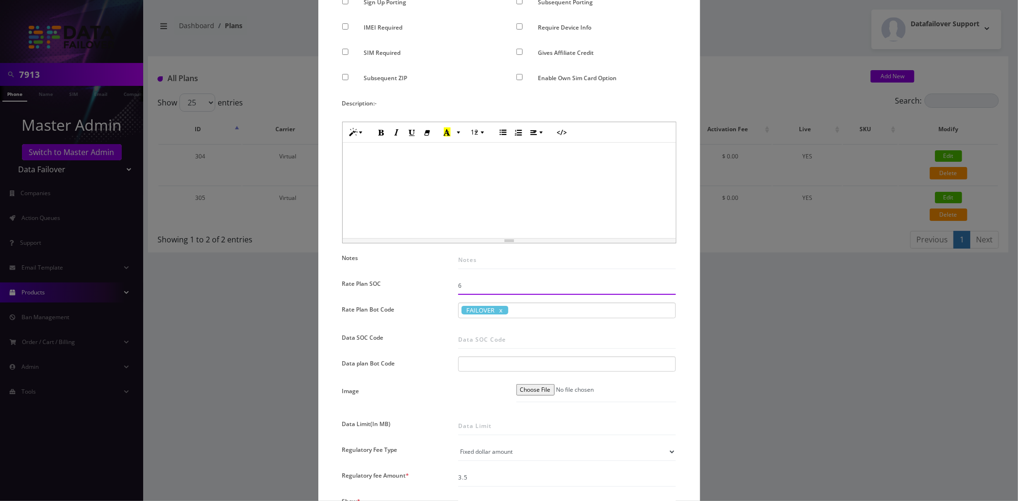
drag, startPoint x: 486, startPoint y: 286, endPoint x: 426, endPoint y: 282, distance: 59.8
click at [426, 282] on div "Name * Failover Plan SKU Tag Type * Voice Data Wearable Membership Digits Cloud…" at bounding box center [509, 300] width 348 height 970
copy span "FAILOVER"
drag, startPoint x: 493, startPoint y: 309, endPoint x: 464, endPoint y: 307, distance: 29.7
click at [464, 307] on span "FAILOVER" at bounding box center [484, 310] width 47 height 9
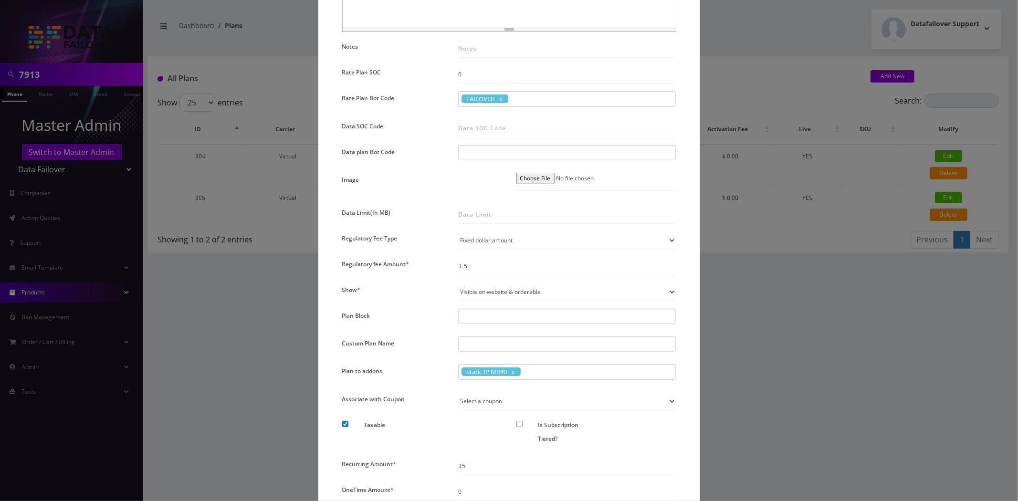
scroll to position [477, 0]
copy span "Static IP MR40"
drag, startPoint x: 505, startPoint y: 370, endPoint x: 570, endPoint y: 396, distance: 70.0
click at [570, 397] on div "Name * Failover Plan SKU Tag Type * Voice Data Wearable Membership Digits Cloud…" at bounding box center [509, 88] width 348 height 970
click at [570, 394] on select "Primary69.99 100test Select a coupon" at bounding box center [567, 400] width 218 height 18
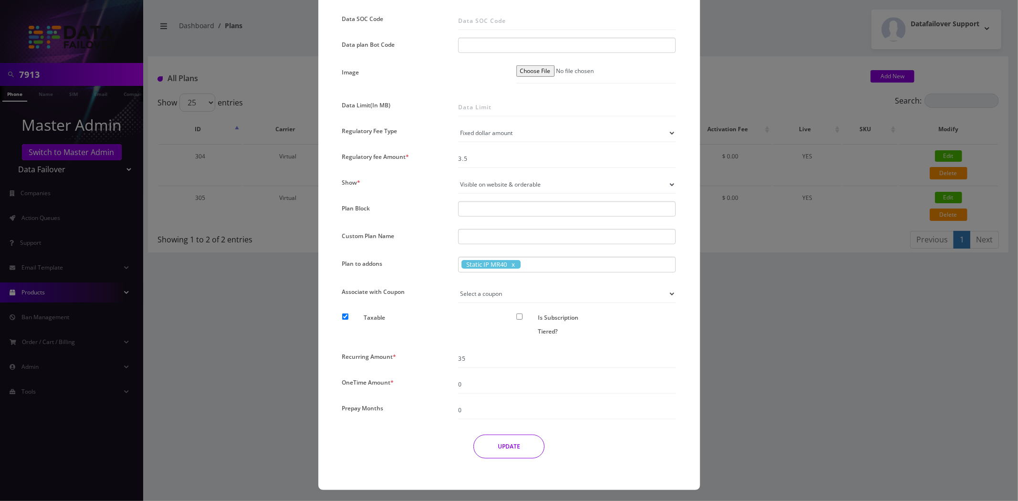
scroll to position [585, 0]
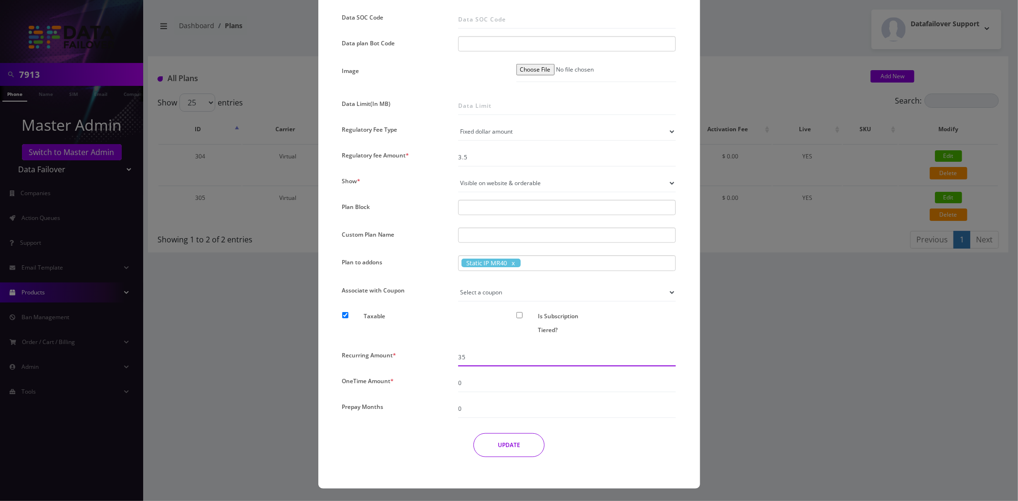
drag, startPoint x: 476, startPoint y: 351, endPoint x: 389, endPoint y: 359, distance: 87.2
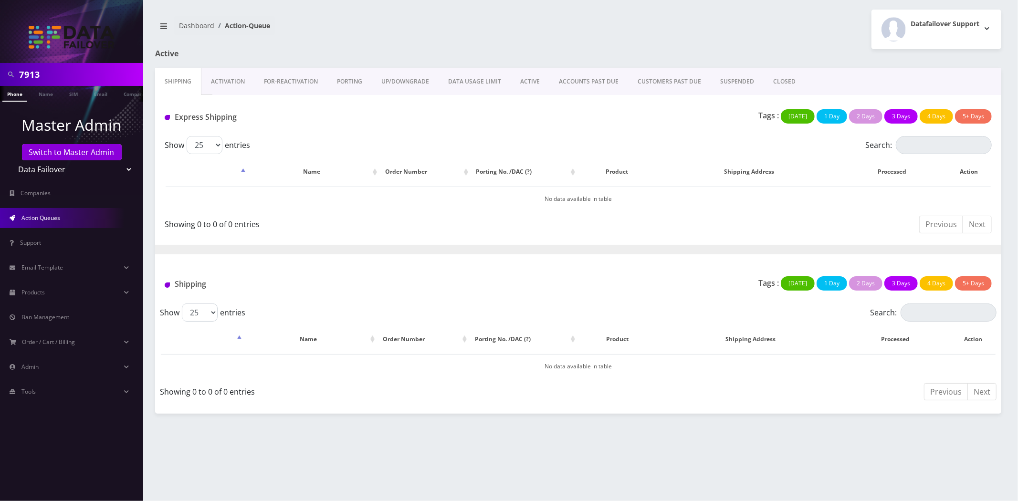
click at [65, 174] on select "Teltik Production My Link Mobile VennMobile Unlimited Advanced LTE Rexing Inc D…" at bounding box center [72, 169] width 122 height 18
select select "29"
click at [11, 160] on select "Teltik Production My Link Mobile VennMobile Unlimited Advanced LTE Rexing Inc D…" at bounding box center [72, 169] width 122 height 18
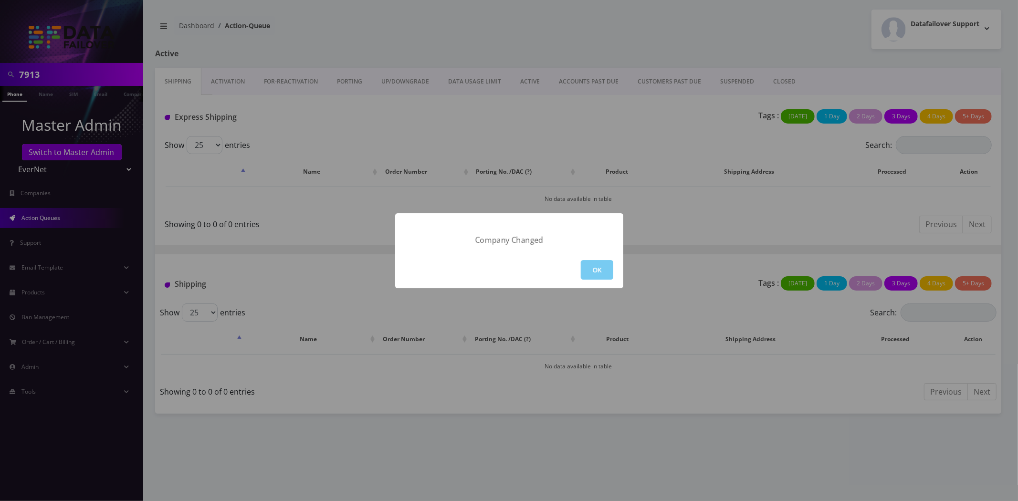
click at [595, 274] on button "OK" at bounding box center [597, 270] width 32 height 20
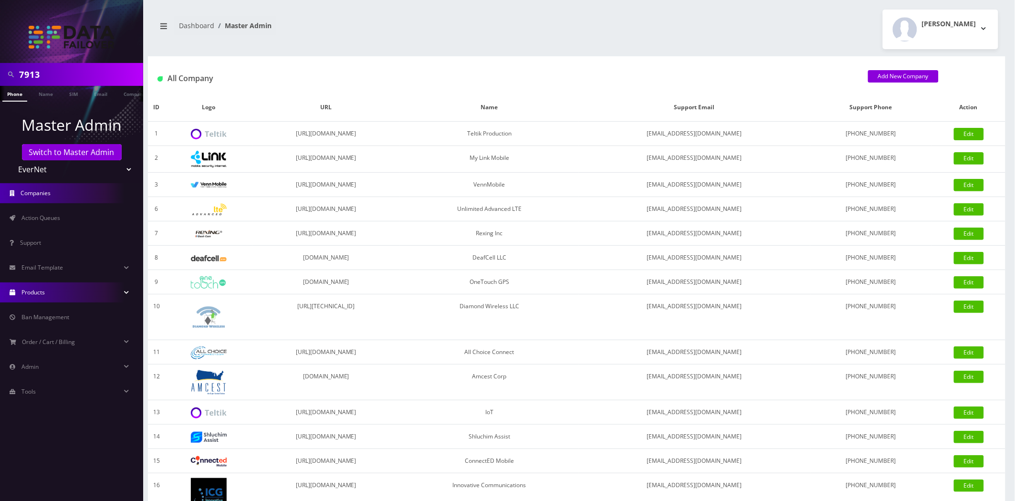
click at [30, 290] on span "Products" at bounding box center [32, 292] width 23 height 8
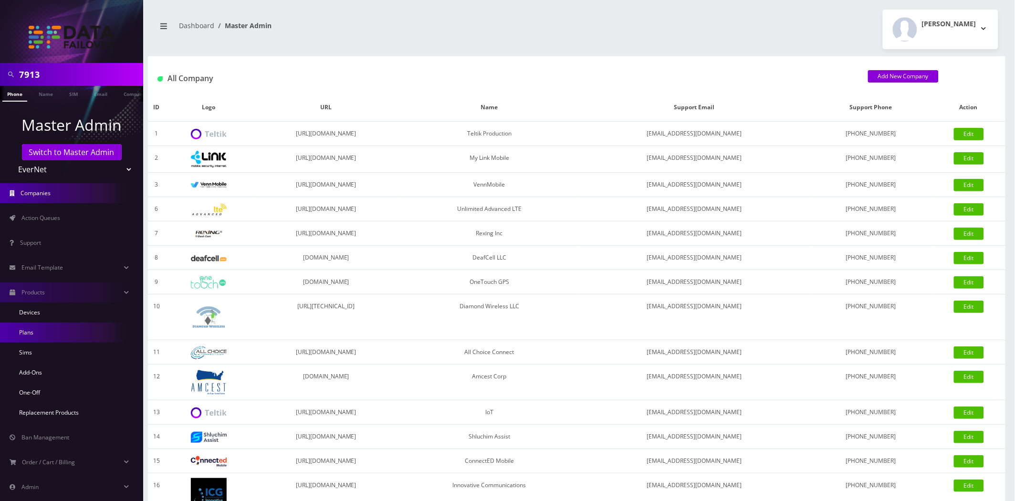
click at [35, 328] on link "Plans" at bounding box center [71, 333] width 143 height 20
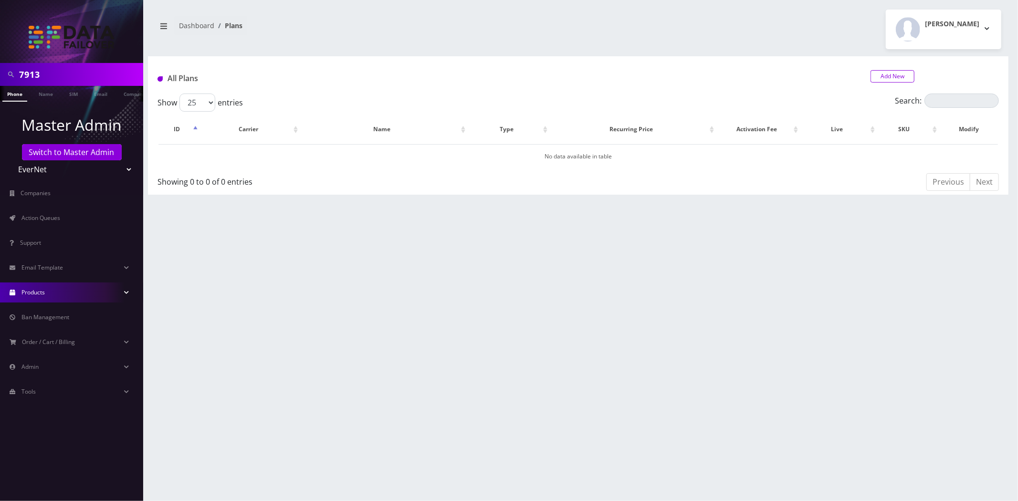
click at [877, 75] on link "Add New" at bounding box center [892, 76] width 44 height 12
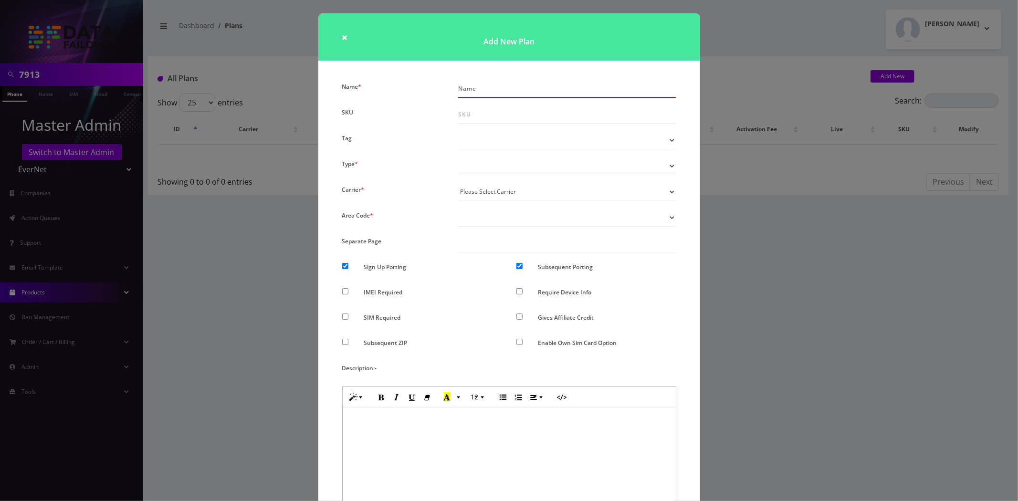
click at [522, 89] on input "Name *" at bounding box center [567, 89] width 218 height 18
paste input "Failover Plan"
type input "Failover Plan"
click at [483, 166] on select "Voice Data Wearable Membership Digits Cloud IoT" at bounding box center [567, 166] width 218 height 18
select select "2"
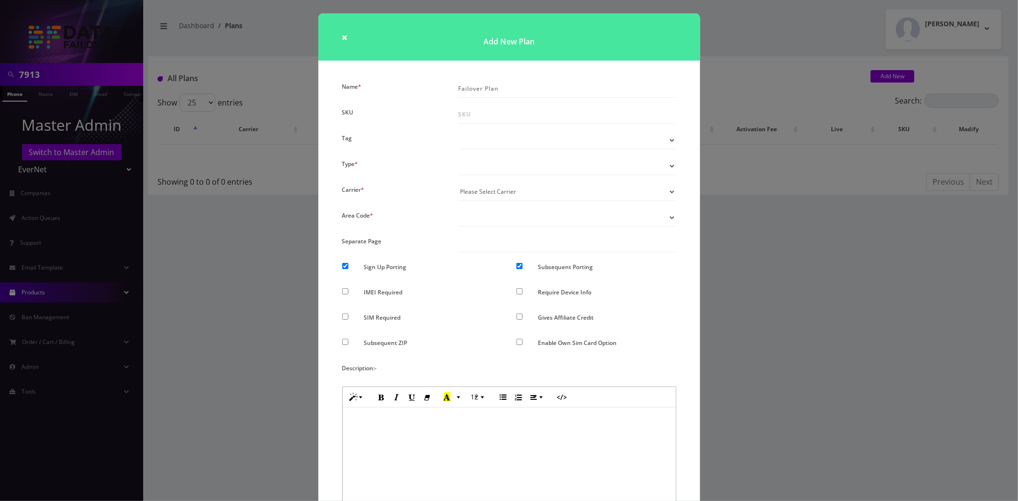
click at [458, 157] on select "Voice Data Wearable Membership Digits Cloud IoT" at bounding box center [567, 166] width 218 height 18
click at [480, 190] on select "Please Select Carrier No carrier / unlocked Virtual" at bounding box center [567, 192] width 218 height 18
select select "13"
click at [458, 183] on select "Please Select Carrier No carrier / unlocked Virtual" at bounding box center [567, 192] width 218 height 18
click at [528, 222] on select "Don’t show option Show option for area code but NOT required Show option for ar…" at bounding box center [567, 218] width 218 height 18
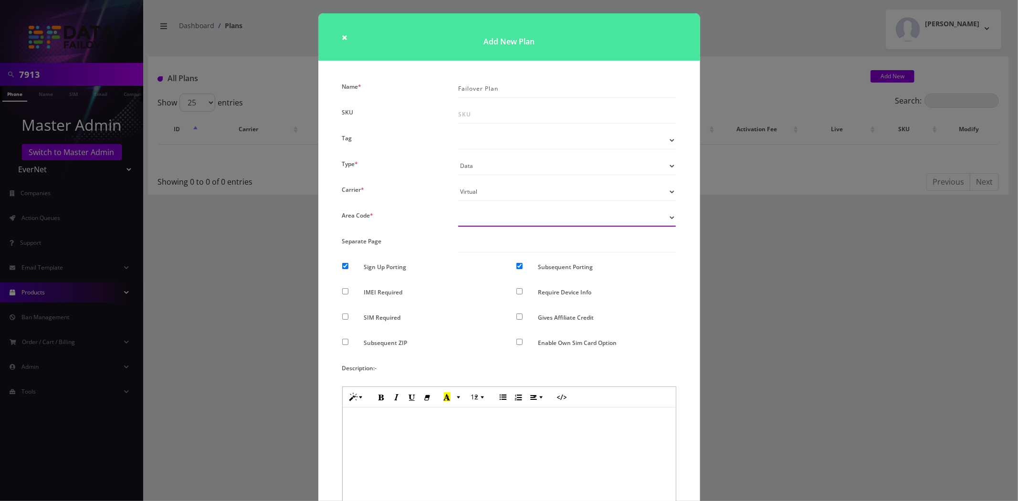
select select "0"
click at [458, 209] on select "Don’t show option Show option for area code but NOT required Show option for ar…" at bounding box center [567, 218] width 218 height 18
click at [342, 266] on input "Sign Up Porting" at bounding box center [345, 266] width 6 height 6
checkbox input "false"
click at [521, 266] on input "Subsequent Porting" at bounding box center [519, 266] width 6 height 6
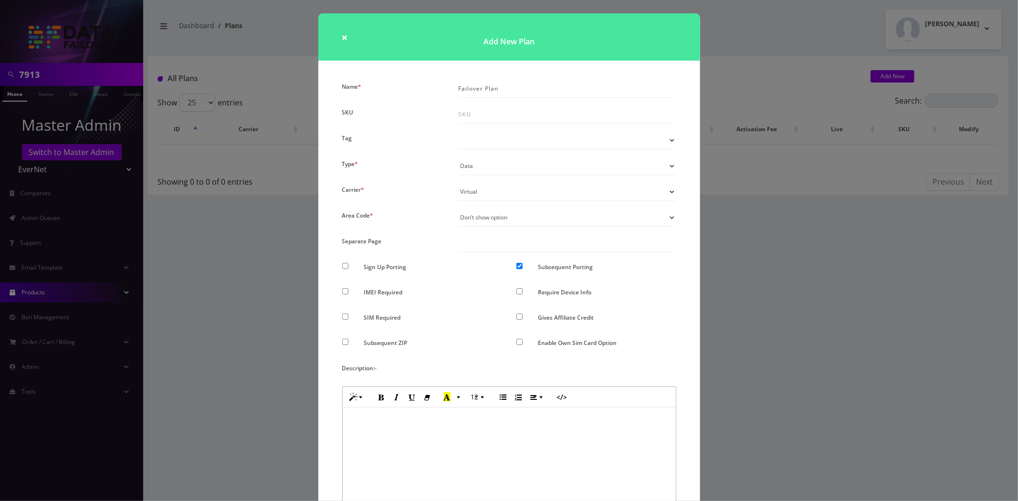
checkbox input "false"
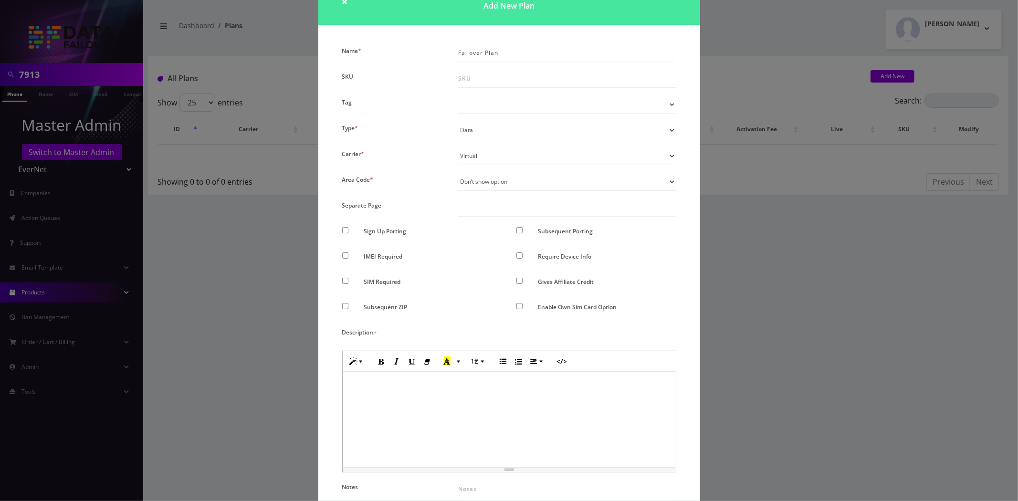
scroll to position [265, 0]
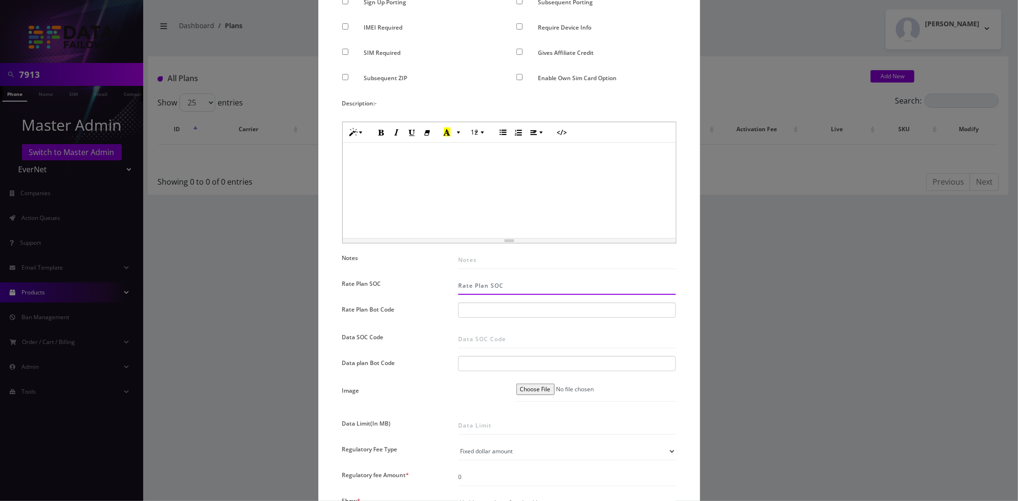
click at [489, 281] on input "Rate Plan SOC" at bounding box center [567, 286] width 218 height 18
paste input "6"
type input "6"
click at [487, 312] on div at bounding box center [567, 310] width 218 height 15
paste input "6"
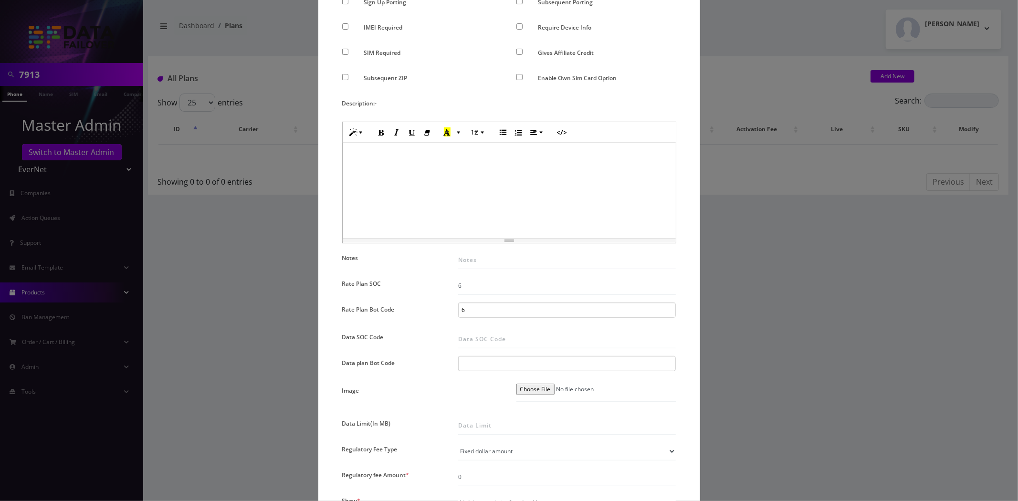
type input "6"
click at [475, 309] on span at bounding box center [475, 310] width 5 height 9
paste input "FAILOVER"
type input "FAILOVER"
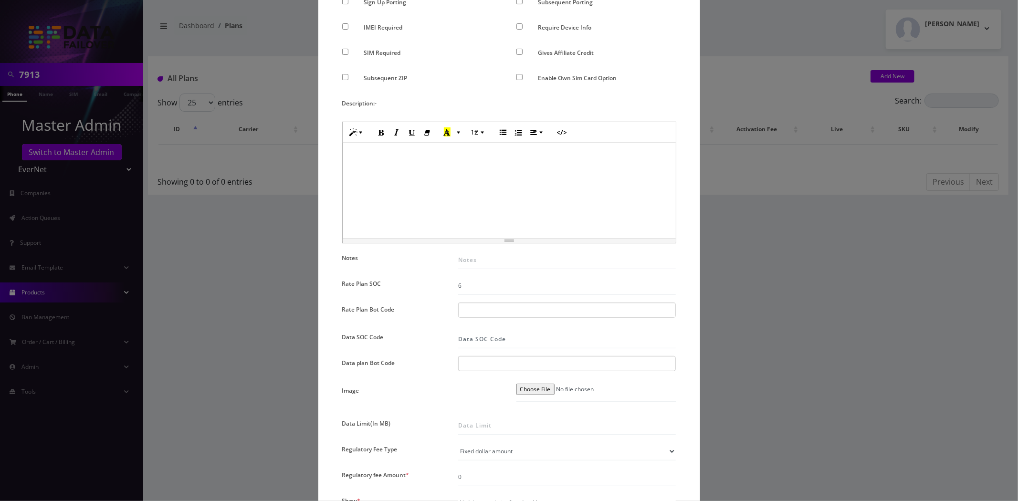
click at [458, 347] on input "Data SOC Code" at bounding box center [567, 339] width 218 height 18
click at [449, 378] on div "Name * Failover Plan SKU Tag Type * Voice Data Wearable Membership Digits Cloud…" at bounding box center [509, 300] width 348 height 970
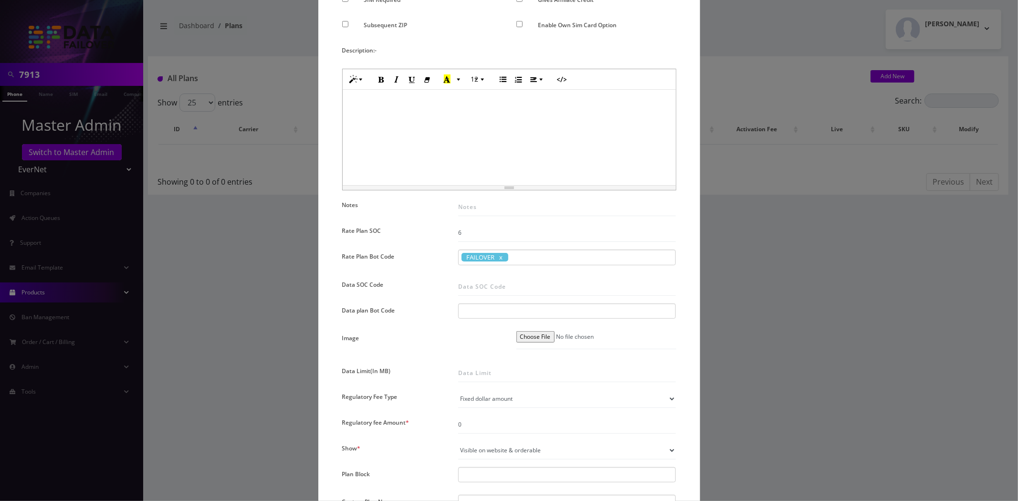
click at [526, 406] on select "Fixed dollar amount Percentage of plan cost" at bounding box center [567, 399] width 218 height 18
click at [502, 433] on div "Name * Failover Plan SKU Tag Type * Voice Data Wearable Membership Digits Cloud…" at bounding box center [509, 247] width 348 height 970
click at [482, 424] on input "0" at bounding box center [567, 425] width 218 height 18
click at [482, 423] on input "0" at bounding box center [567, 425] width 218 height 18
paste input "3.5"
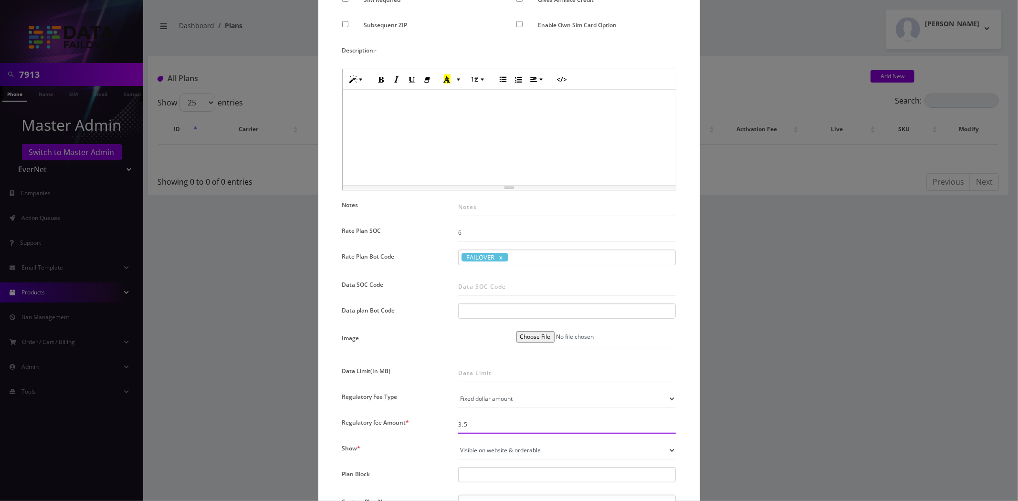
type input "3.5"
click at [415, 447] on div "Show *" at bounding box center [393, 450] width 116 height 18
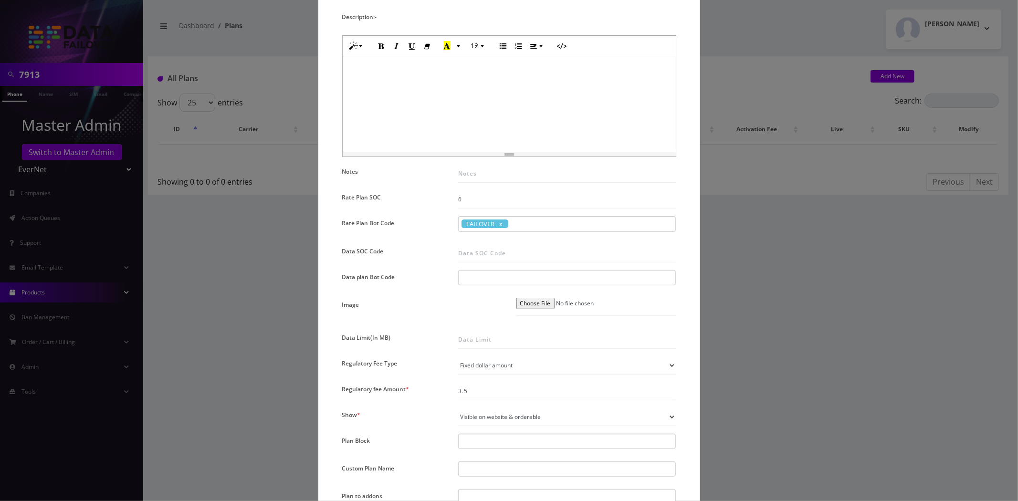
scroll to position [424, 0]
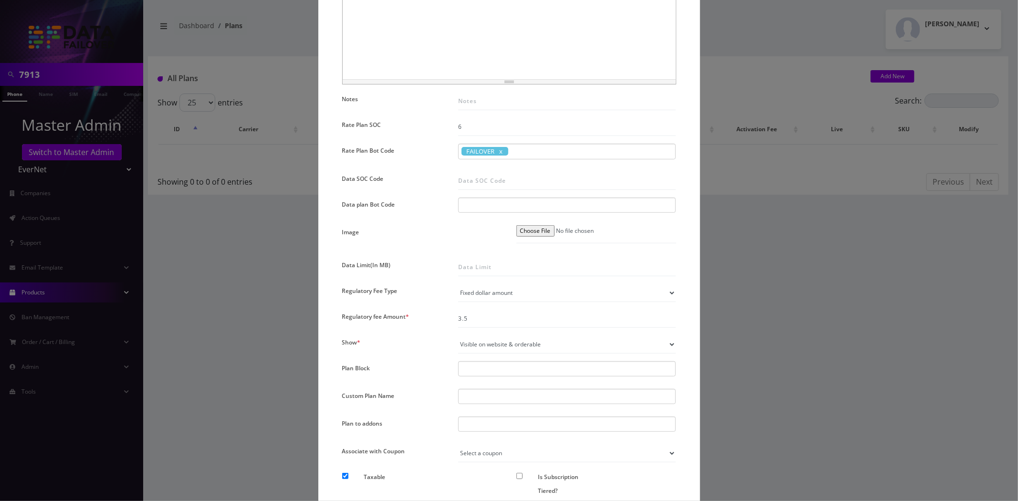
click at [486, 429] on div at bounding box center [567, 424] width 218 height 15
paste input "Static IP MR40"
type input "Static IP MR40"
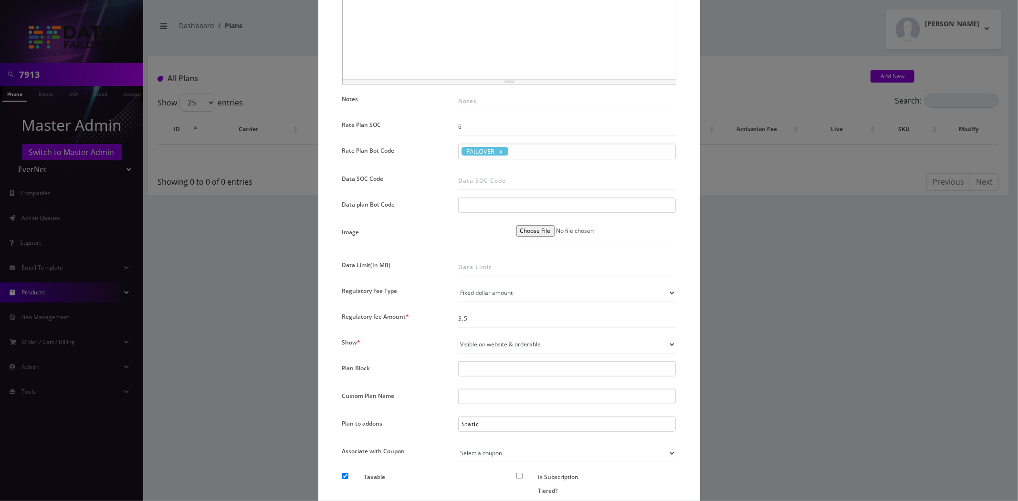
click at [246, 379] on div "× Add New Plan Name * Failover Plan SKU Tag Type * Voice Data Wearable Membersh…" at bounding box center [509, 250] width 1018 height 501
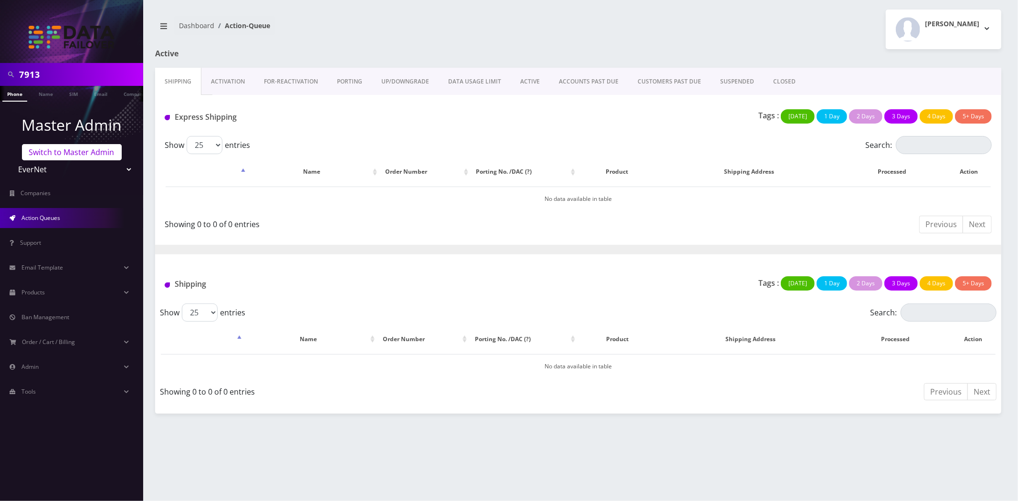
click at [78, 151] on link "Switch to Master Admin" at bounding box center [72, 152] width 100 height 16
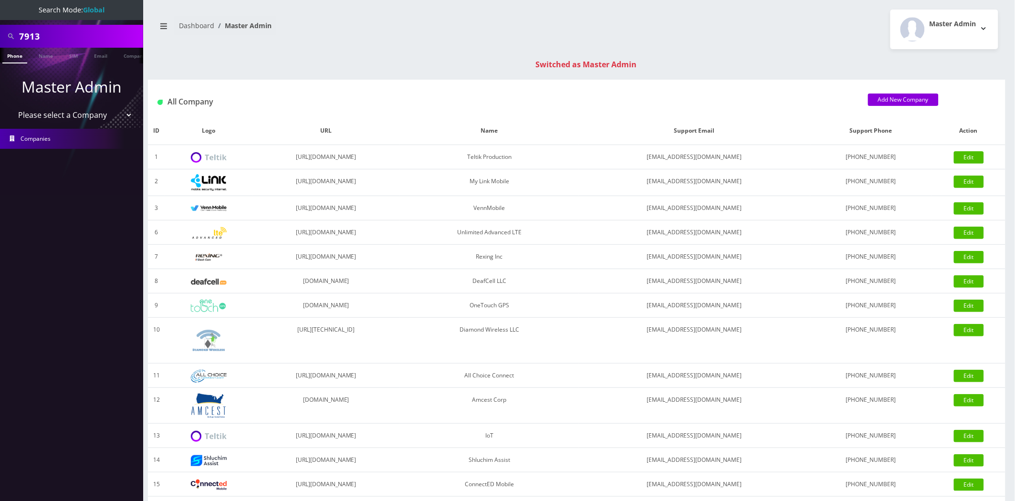
drag, startPoint x: 65, startPoint y: 108, endPoint x: 67, endPoint y: 115, distance: 7.3
click at [65, 108] on select "Please select a Company Teltik Production My Link Mobile VennMobile Unlimited A…" at bounding box center [72, 115] width 122 height 18
select select "22"
click at [11, 106] on select "Please select a Company Teltik Production My Link Mobile VennMobile Unlimited A…" at bounding box center [72, 115] width 122 height 18
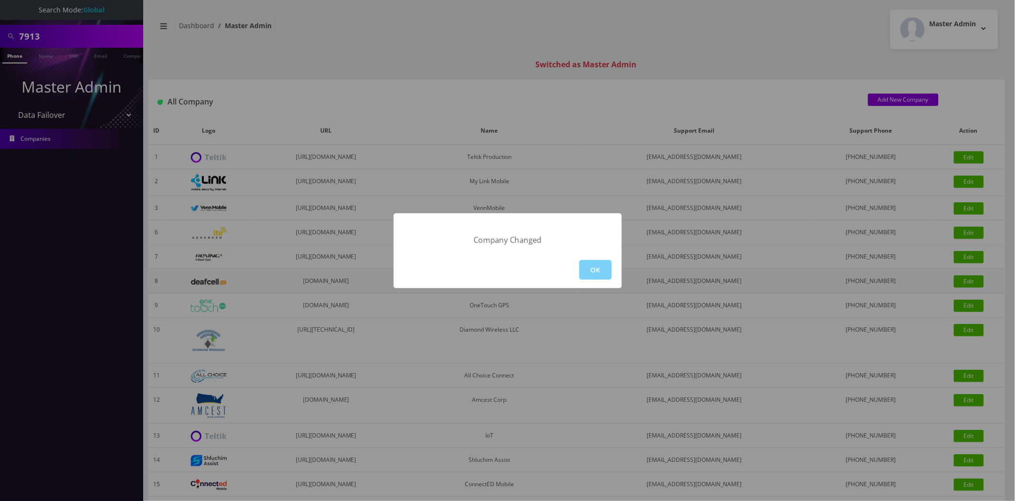
click at [594, 269] on button "OK" at bounding box center [595, 270] width 32 height 20
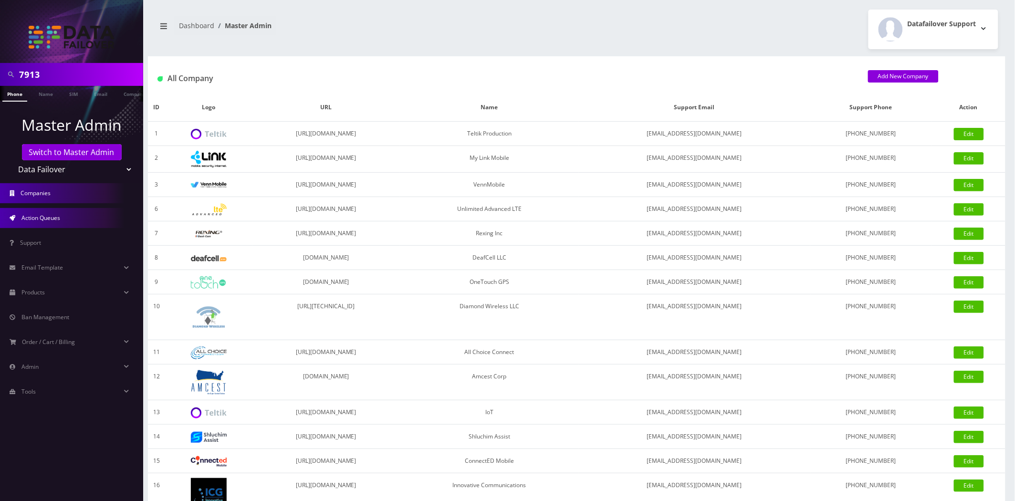
click at [50, 218] on span "Action Queues" at bounding box center [40, 218] width 39 height 8
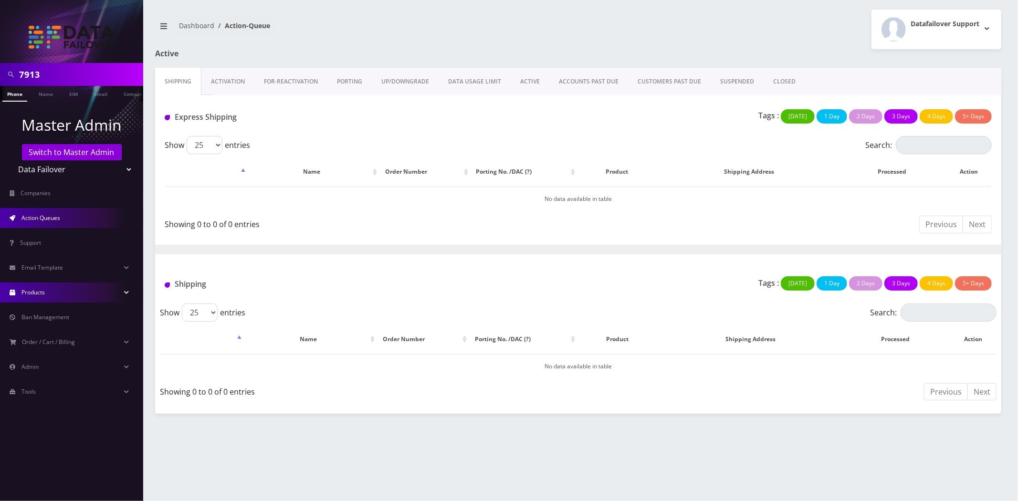
click at [51, 293] on link "Products" at bounding box center [71, 292] width 143 height 20
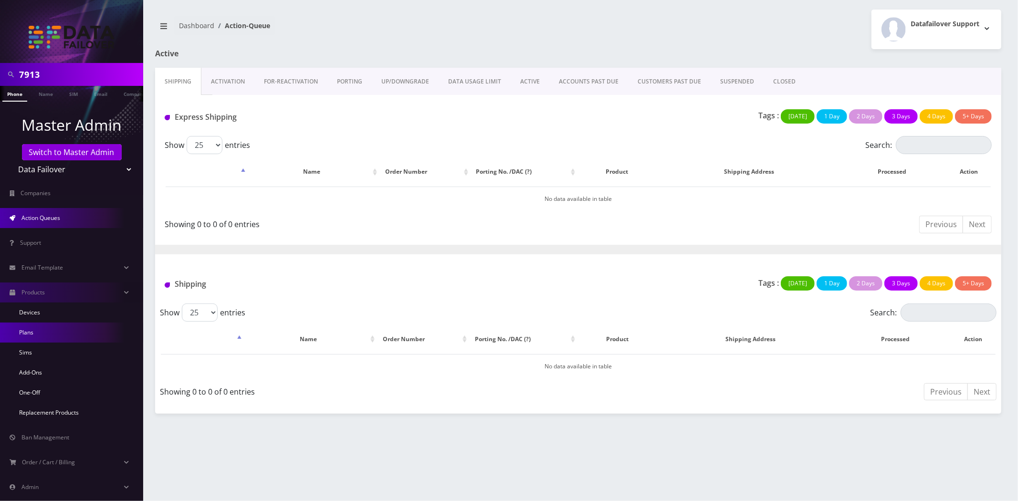
click at [38, 328] on link "Plans" at bounding box center [71, 333] width 143 height 20
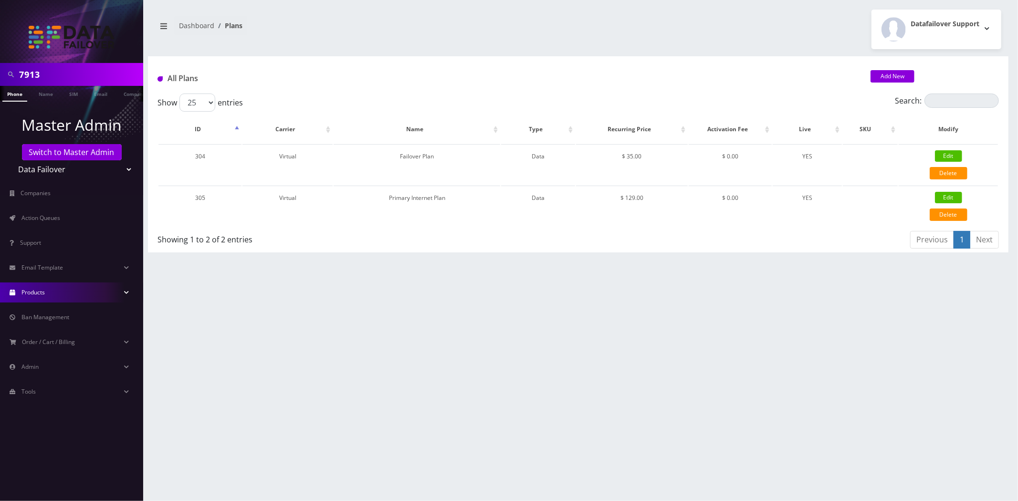
click at [46, 286] on link "Products" at bounding box center [71, 292] width 143 height 20
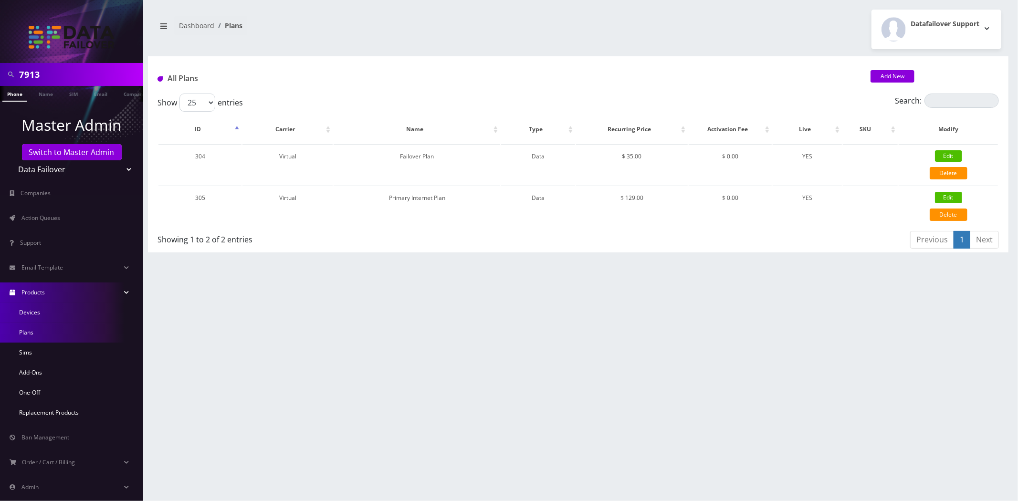
click at [35, 308] on link "Devices" at bounding box center [71, 313] width 143 height 20
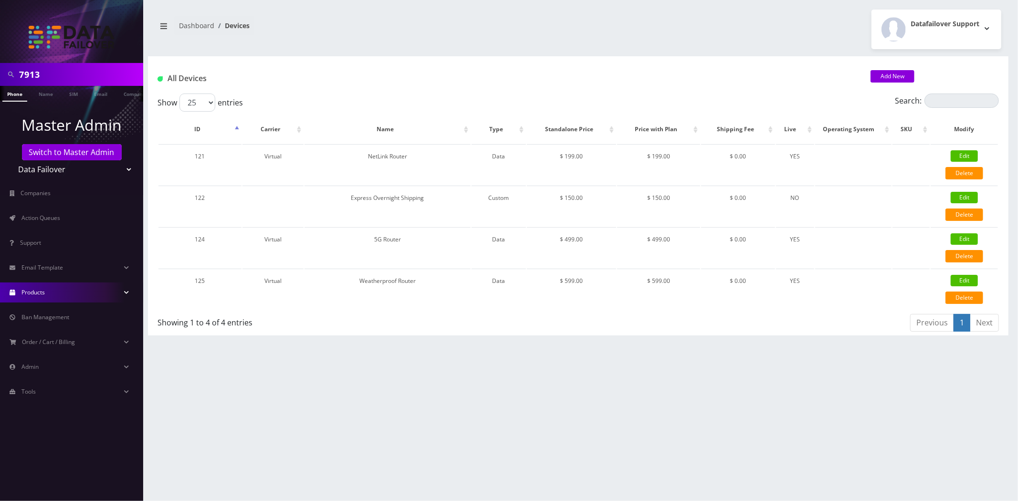
click at [40, 292] on span "Products" at bounding box center [32, 292] width 23 height 8
click at [549, 433] on div "7913 Phone Name SIM Email Company Customer Dashboard Devices Datafailover Suppo…" at bounding box center [577, 250] width 879 height 501
click at [955, 153] on link "Edit" at bounding box center [964, 155] width 27 height 11
type input "NetLink Router"
select select "2"
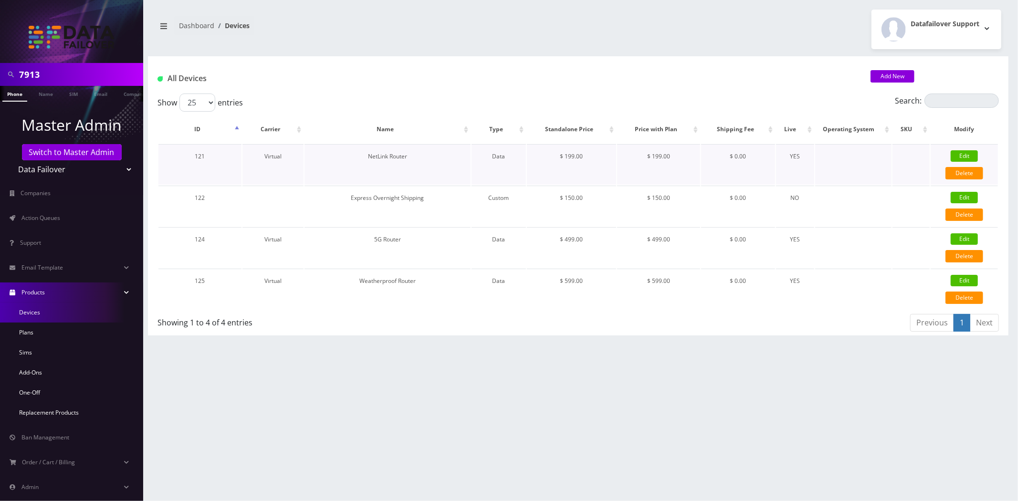
select select "13"
type input "With NetScan technology that powers your monthly service plan"
type input "199"
select select "1"
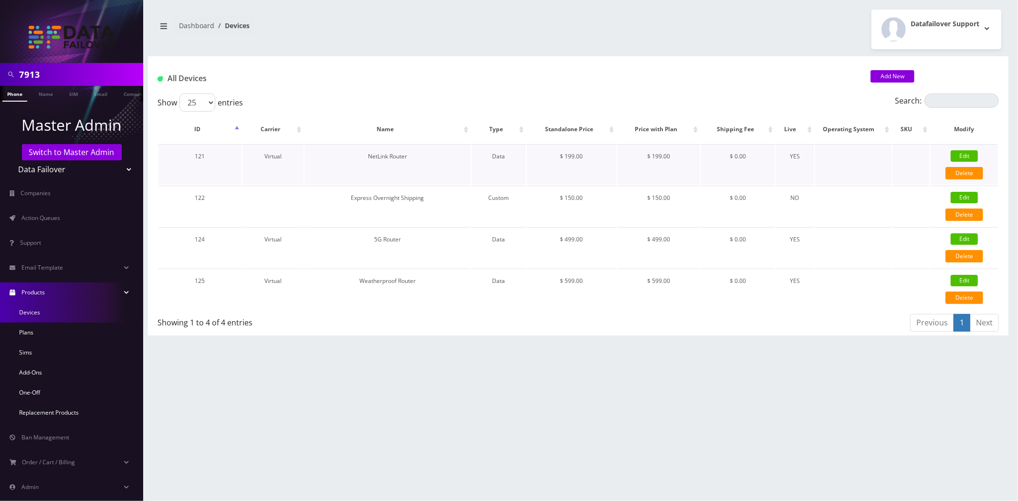
checkbox input "true"
checkbox input "false"
select select "104"
click at [964, 275] on link "Edit" at bounding box center [963, 280] width 27 height 11
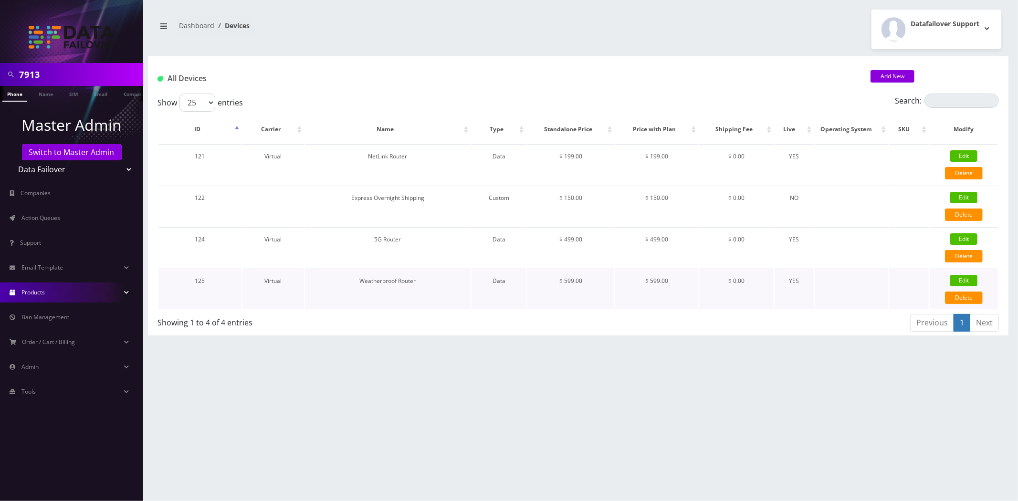
type input "Weatherproof Router"
select select "2"
select select "13"
type input "Outdoor 5G Fortress instead of standard 4G indoor router"
type input "599"
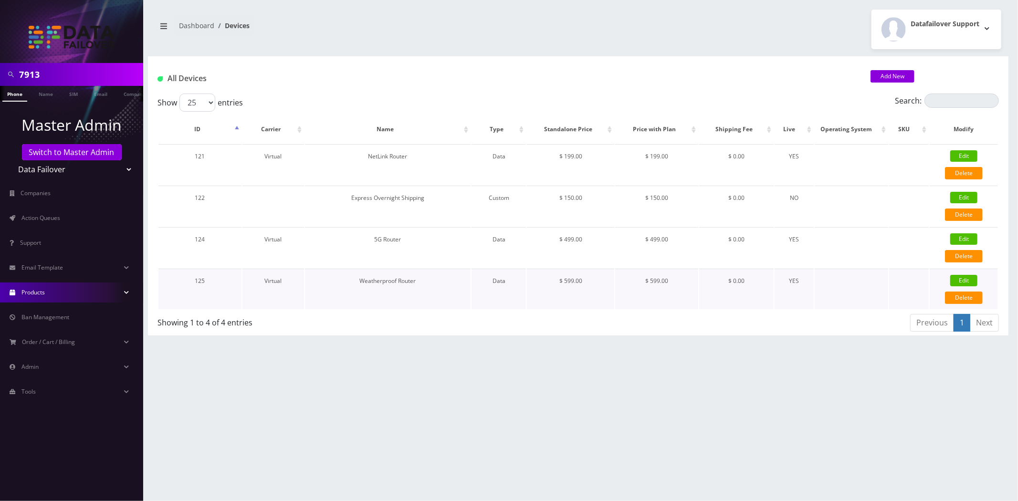
type input "599"
checkbox input "true"
checkbox input "false"
select select "0"
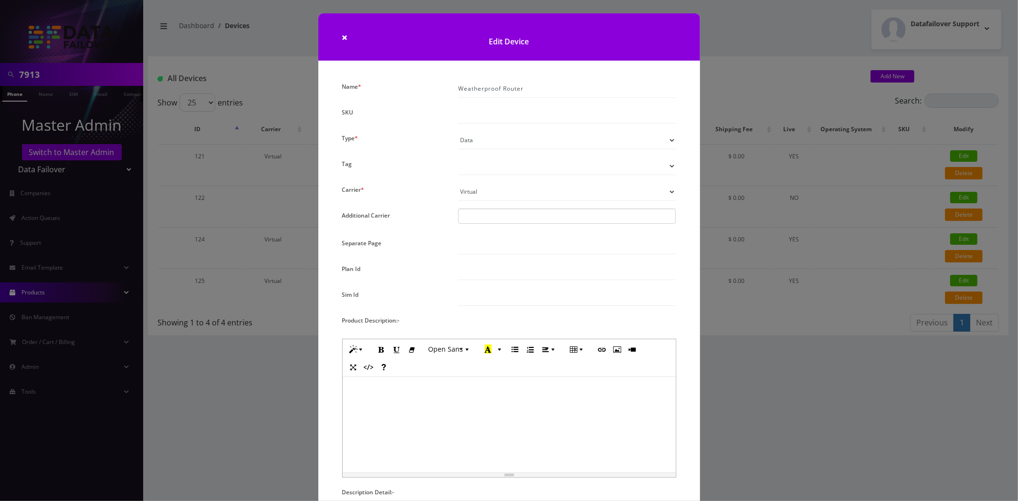
click at [242, 375] on div "× Edit Device Name * Weatherproof Router SKU Type * Custom Voice Data Wearable …" at bounding box center [509, 250] width 1018 height 501
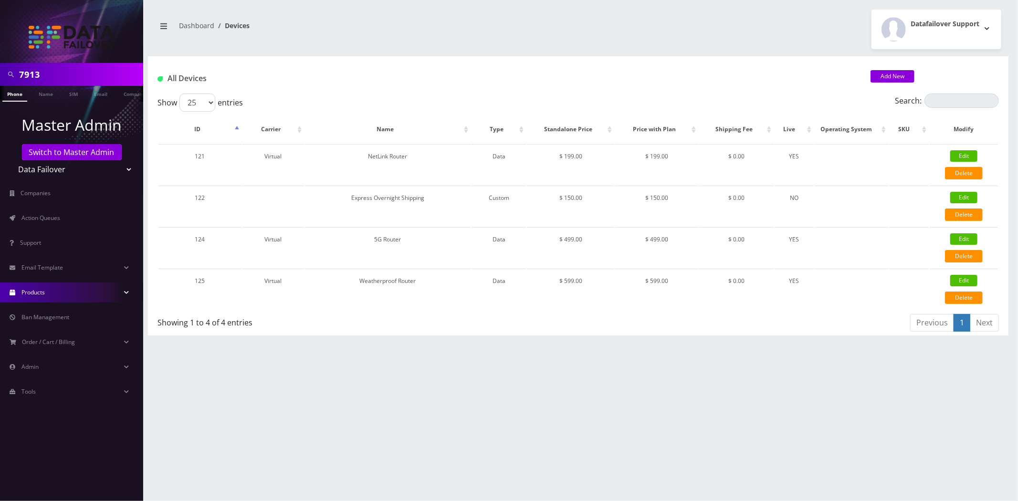
click at [58, 296] on link "Products" at bounding box center [71, 292] width 143 height 20
click at [961, 234] on link "Edit" at bounding box center [963, 238] width 27 height 11
type input "5G Router"
select select "2"
select select "13"
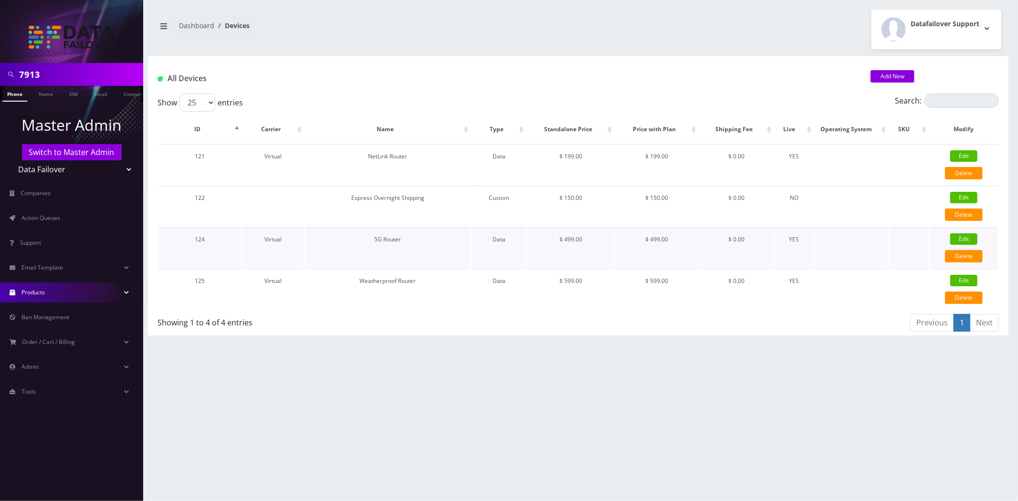
type input "(CAT20) Instead of standard 4G (CAT12)"
type input "499"
checkbox input "true"
checkbox input "false"
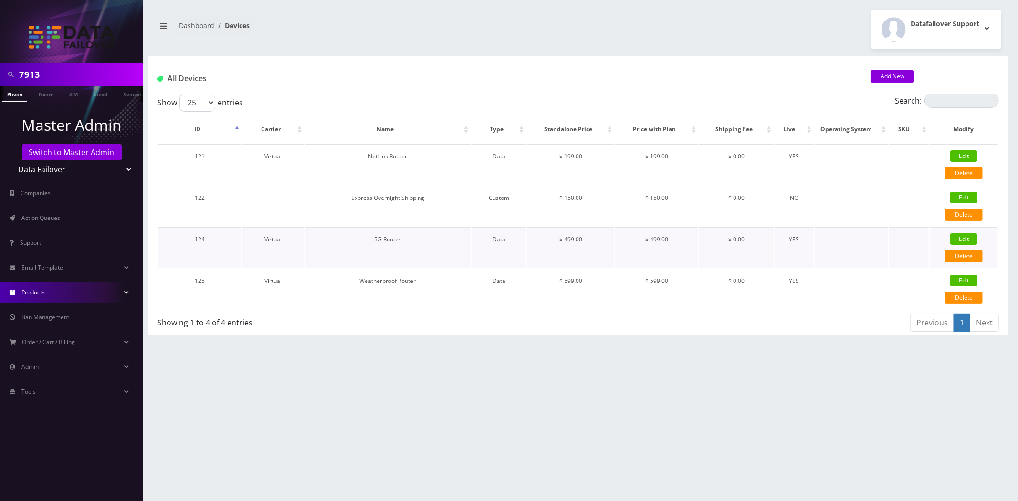
checkbox input "false"
select select "0"
click at [960, 193] on link "Edit" at bounding box center [963, 197] width 27 height 11
type input "Express Overnight Shipping"
select select "0"
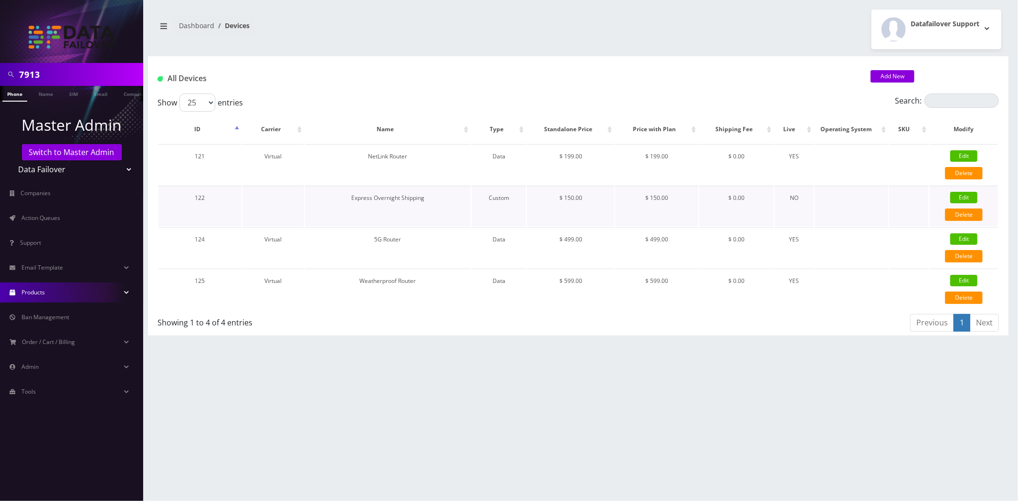
select select "0"
type input "150"
select select "0"
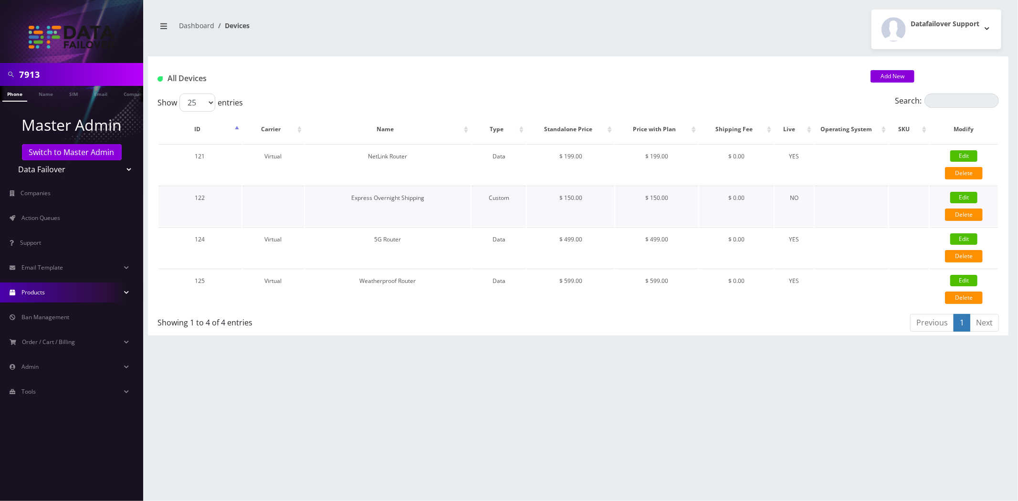
checkbox input "true"
checkbox input "false"
select select "0"
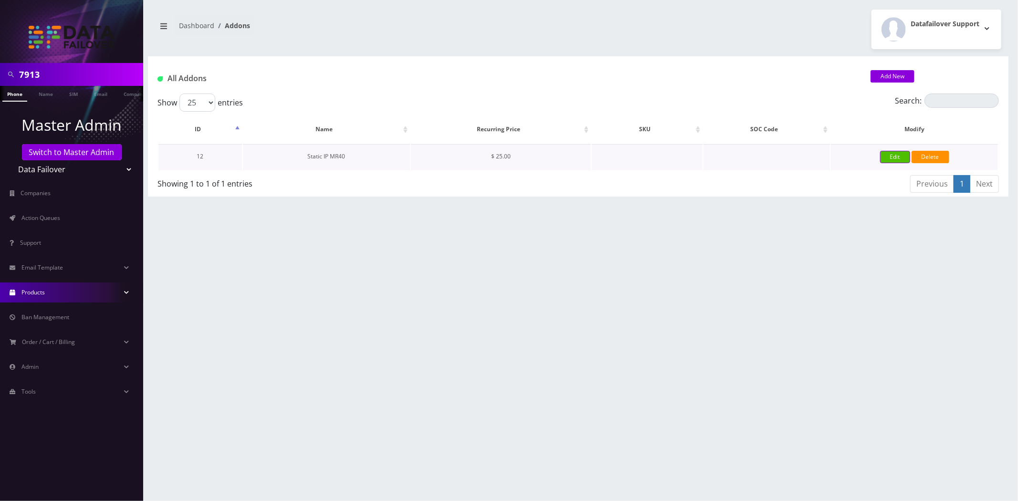
click at [887, 156] on link "Edit" at bounding box center [895, 157] width 30 height 12
type input "Static IP MR40"
type input "25"
checkbox input "true"
checkbox input "false"
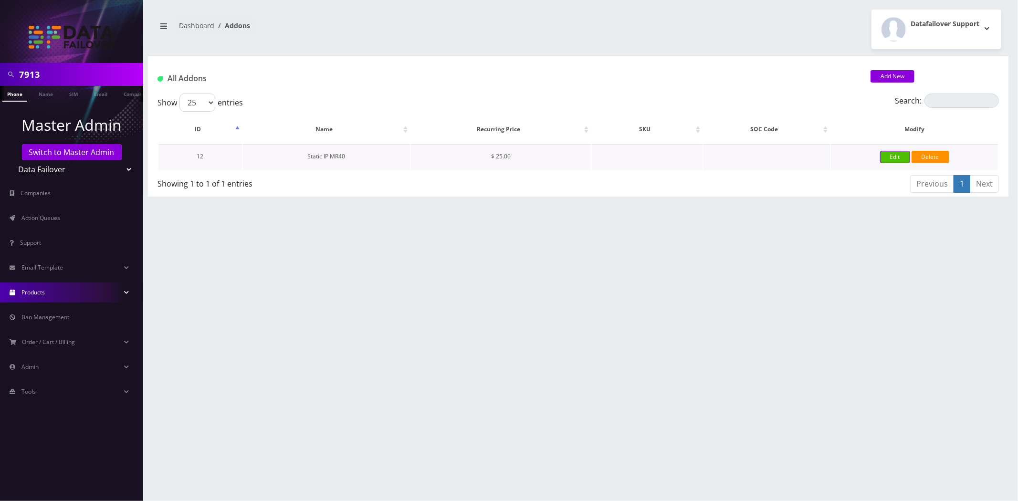
checkbox input "false"
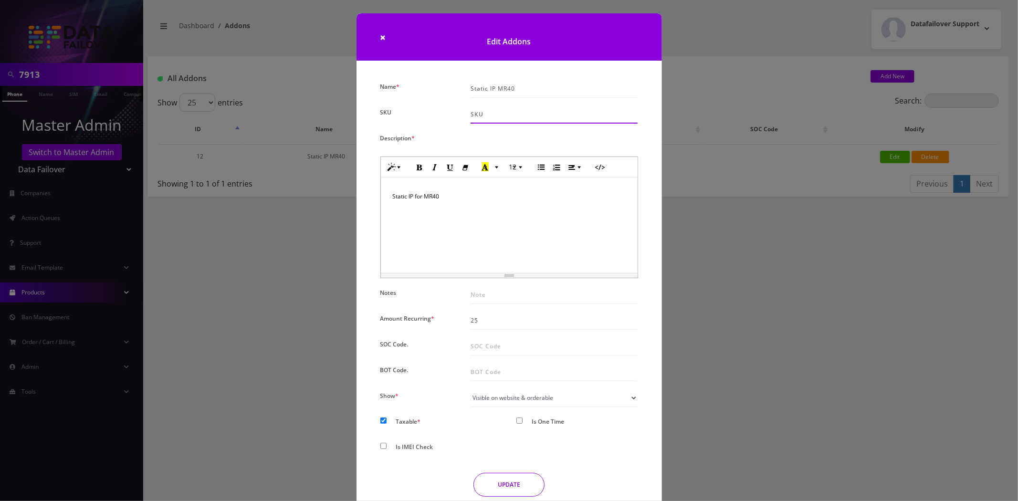
click at [552, 106] on input "SKU" at bounding box center [553, 114] width 167 height 18
click at [552, 93] on input "Static IP MR40" at bounding box center [553, 89] width 167 height 18
click at [498, 327] on input "25" at bounding box center [553, 321] width 167 height 18
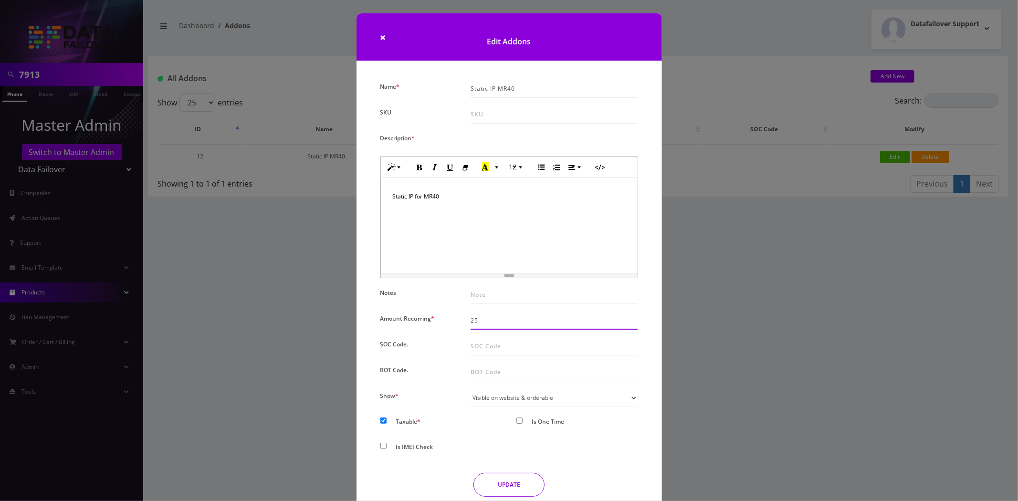
click at [498, 327] on input "25" at bounding box center [553, 321] width 167 height 18
click at [491, 213] on div "Static IP for MR40" at bounding box center [509, 225] width 257 height 95
copy div "Static IP for MR40"
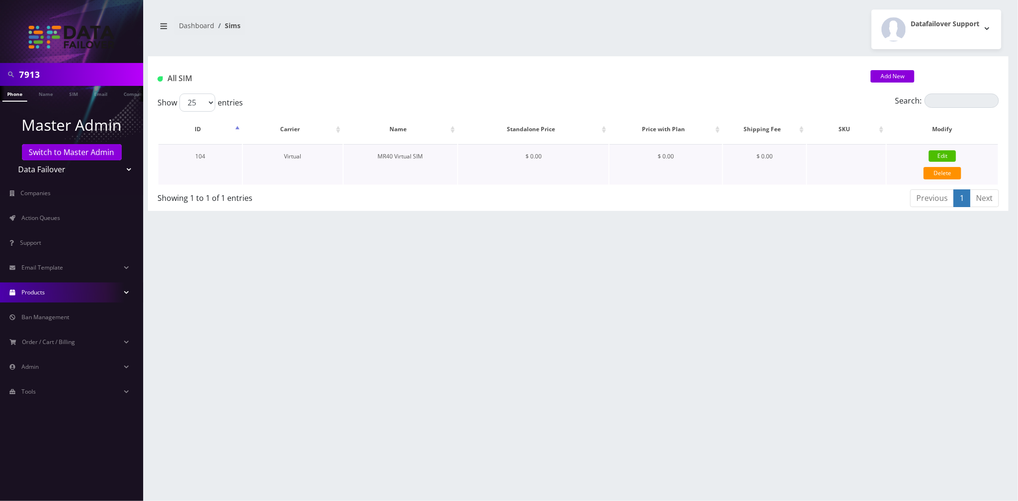
click at [939, 155] on link "Edit" at bounding box center [942, 155] width 27 height 11
type input "MR40 Virtual SIM"
select select "13"
type input "0"
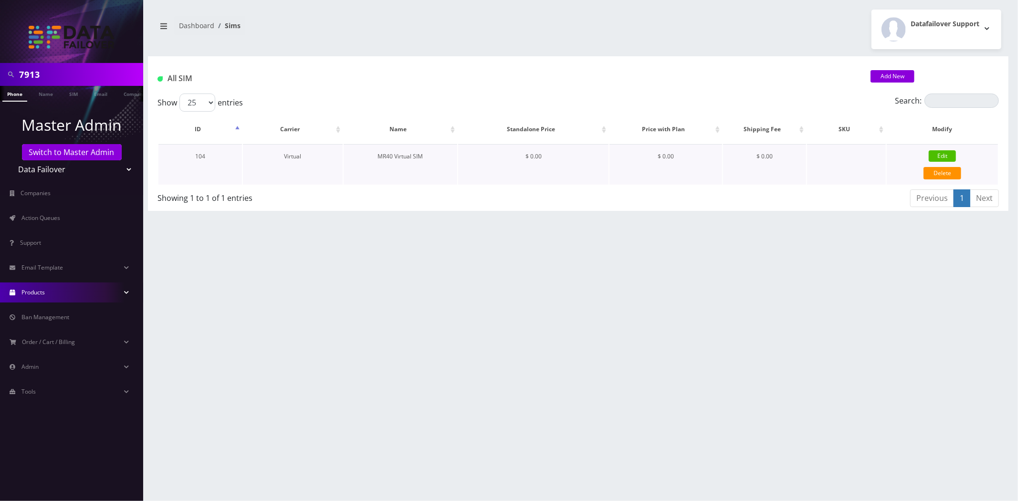
select select "0"
checkbox input "true"
checkbox input "false"
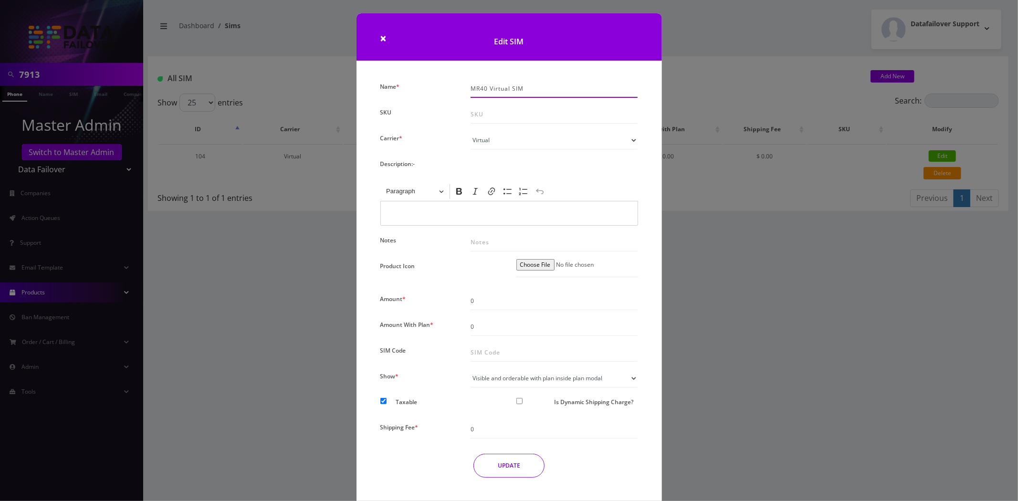
click at [509, 96] on input "MR40 Virtual SIM" at bounding box center [553, 89] width 167 height 18
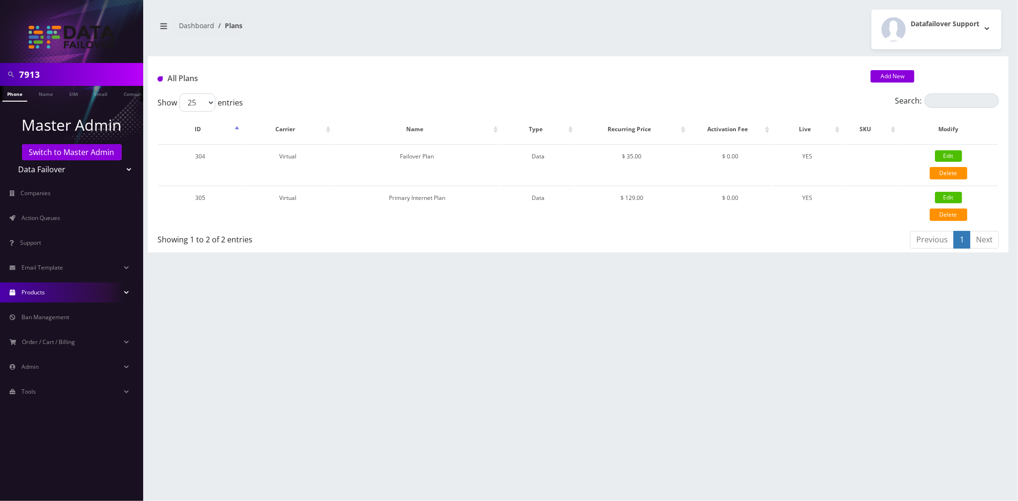
click at [40, 163] on select "Teltik Production My Link Mobile VennMobile Unlimited Advanced LTE [PERSON_NAME…" at bounding box center [72, 169] width 122 height 18
select select "29"
click at [11, 160] on select "Teltik Production My Link Mobile VennMobile Unlimited Advanced LTE [PERSON_NAME…" at bounding box center [72, 169] width 122 height 18
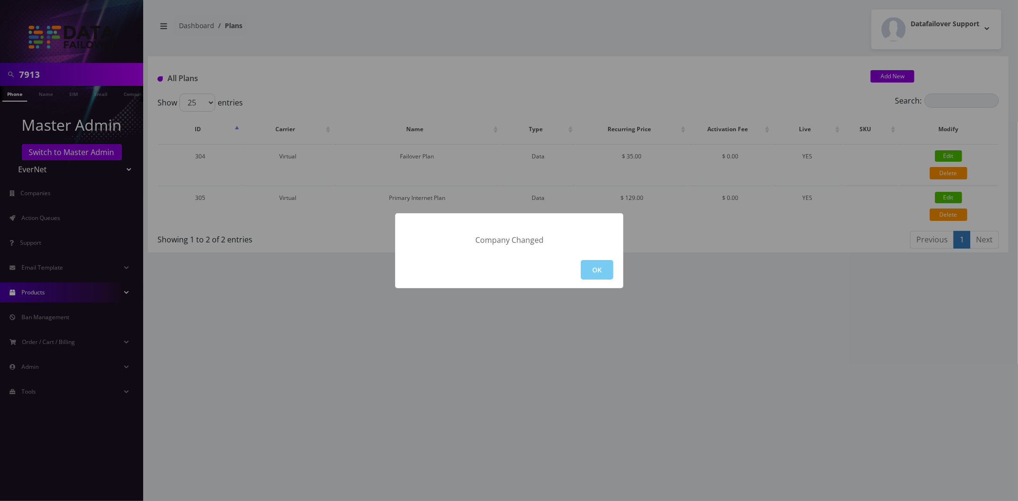
click at [604, 277] on button "OK" at bounding box center [597, 270] width 32 height 20
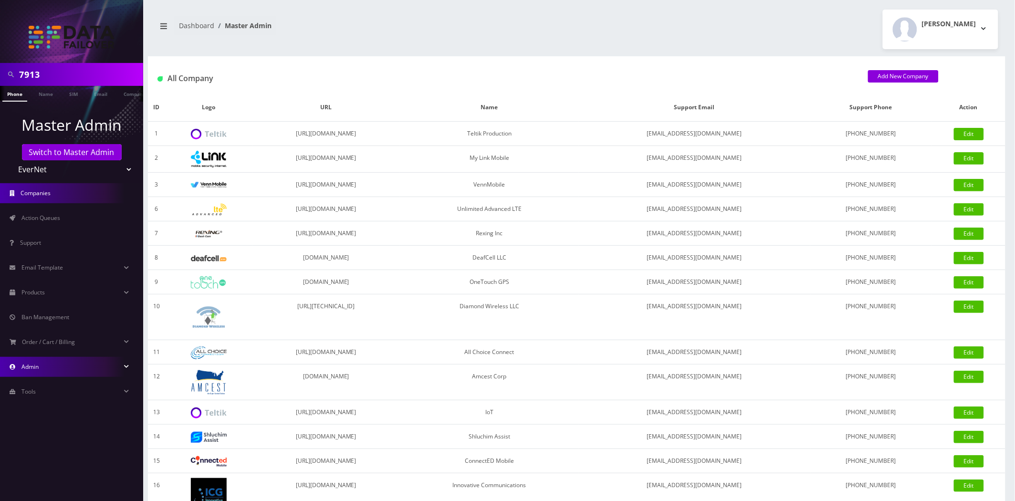
click at [39, 374] on link "Admin" at bounding box center [71, 367] width 143 height 20
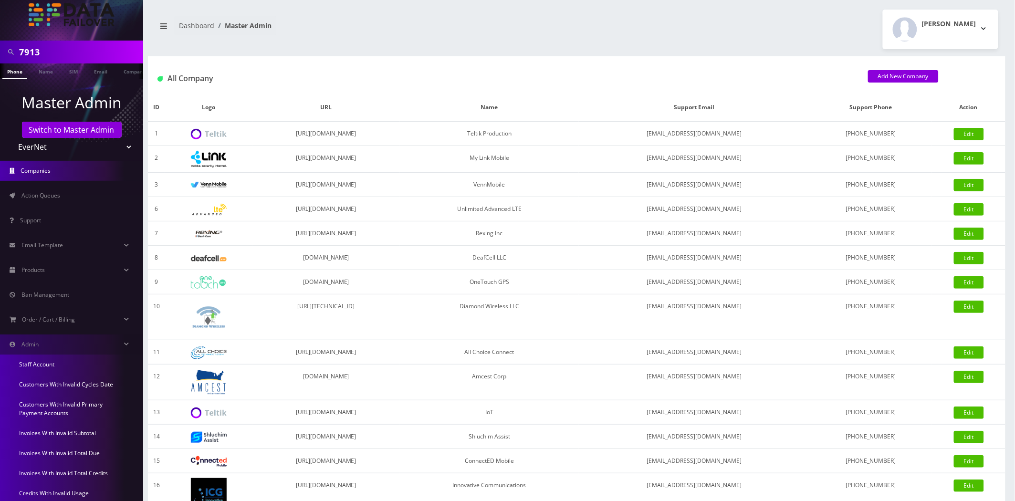
scroll to position [68, 0]
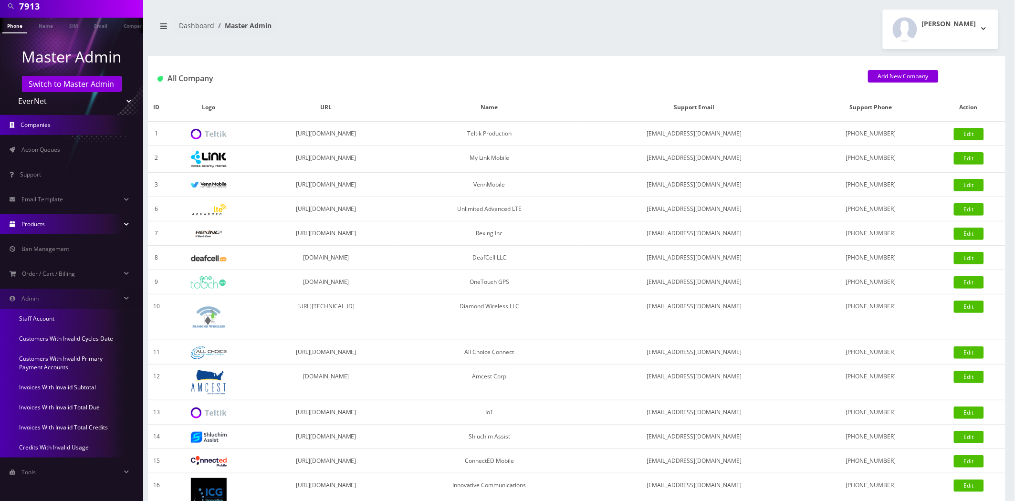
click at [45, 220] on span "Products" at bounding box center [32, 224] width 23 height 8
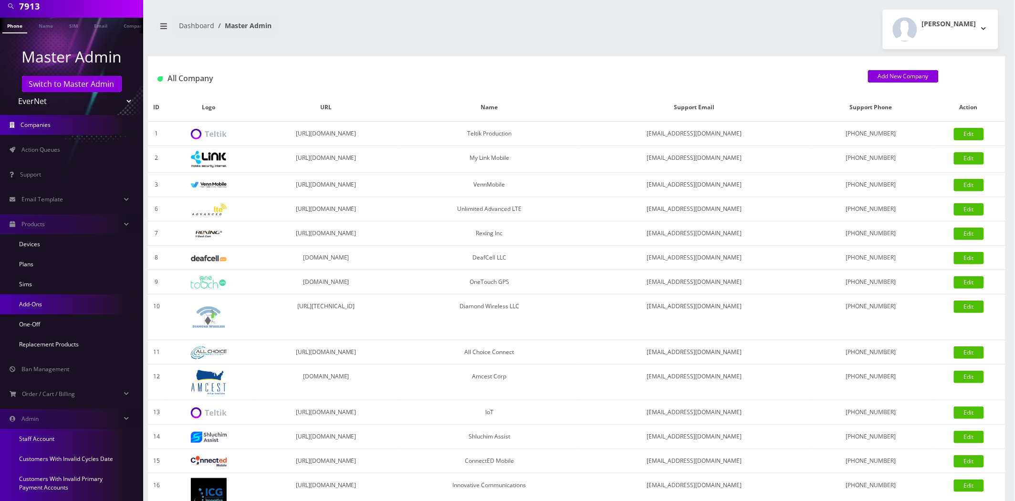
click at [37, 302] on link "Add-Ons" at bounding box center [71, 304] width 143 height 20
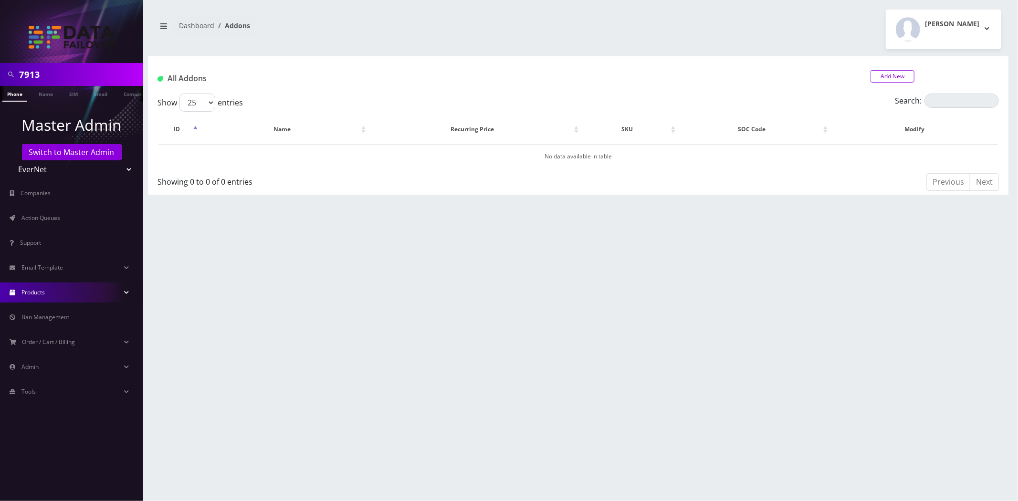
click at [904, 72] on link "Add New" at bounding box center [892, 76] width 44 height 12
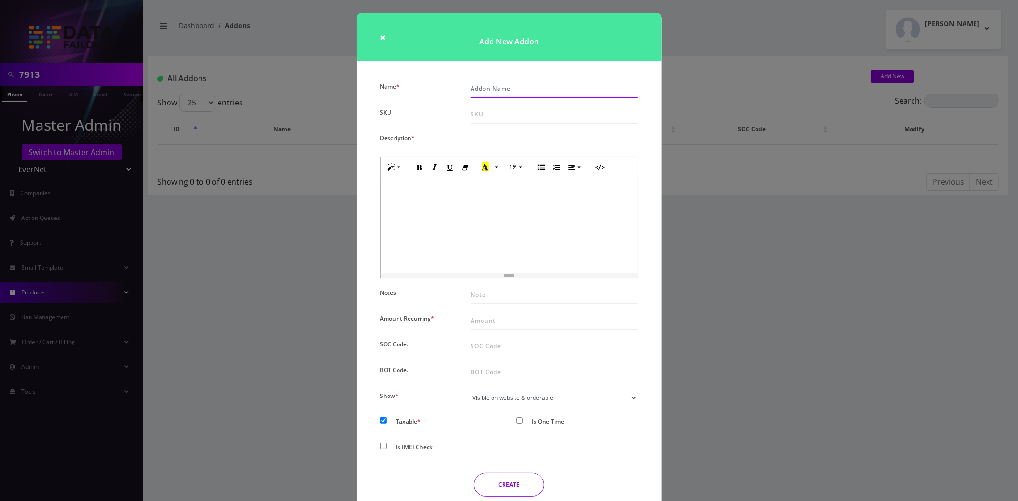
click at [519, 84] on input "Name *" at bounding box center [553, 89] width 167 height 18
paste input "Static IP MR40"
type input "Static IP MR40"
click at [495, 315] on input "Amount Recurring *" at bounding box center [553, 321] width 167 height 18
paste input "25"
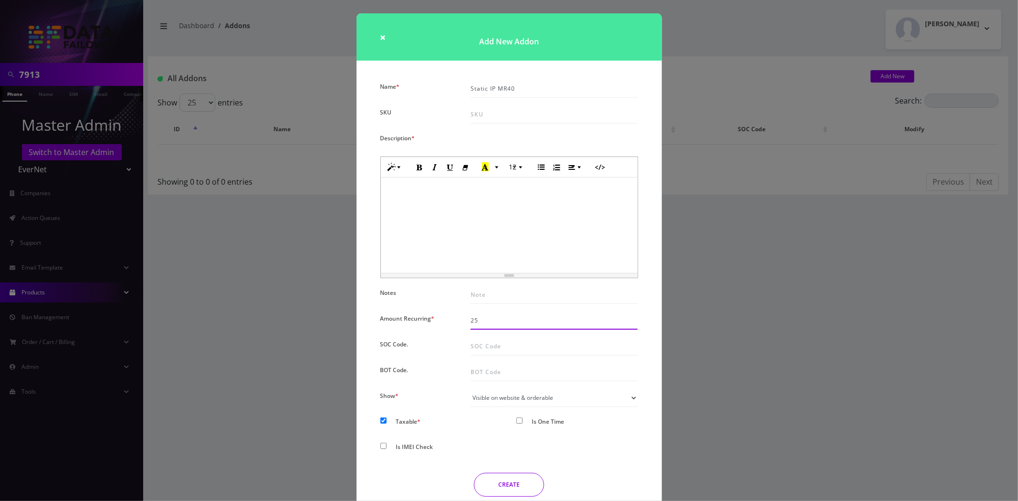
type input "25"
click at [494, 479] on button "CREATE" at bounding box center [509, 485] width 70 height 24
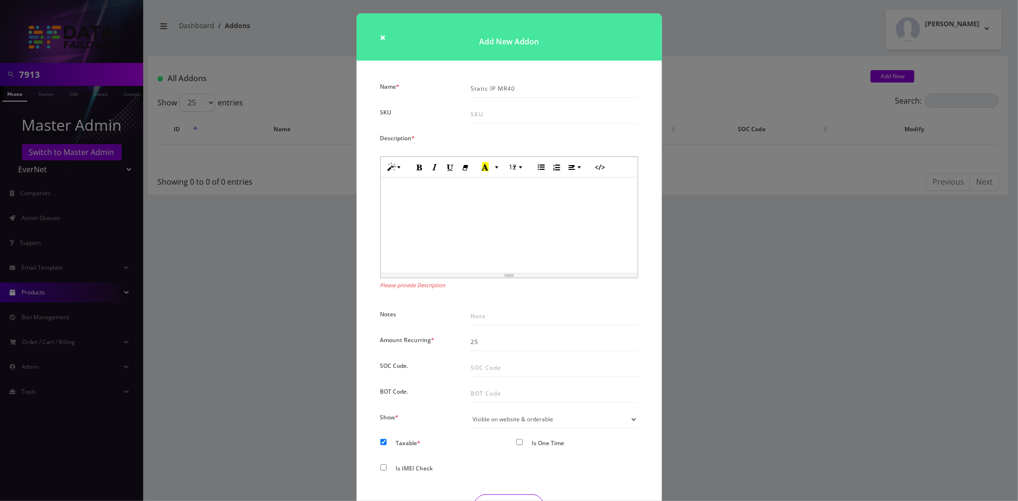
click at [512, 210] on div at bounding box center [509, 225] width 257 height 95
paste div
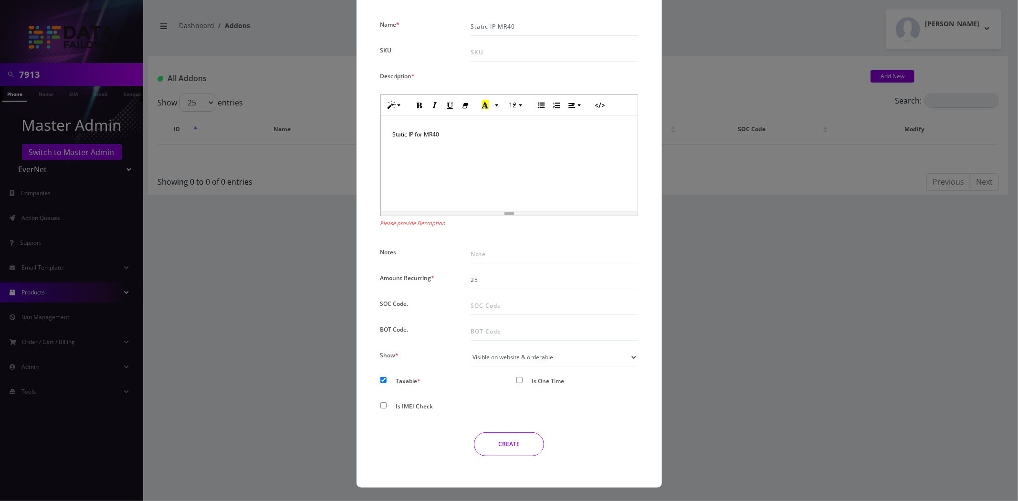
click at [521, 439] on button "CREATE" at bounding box center [509, 444] width 70 height 24
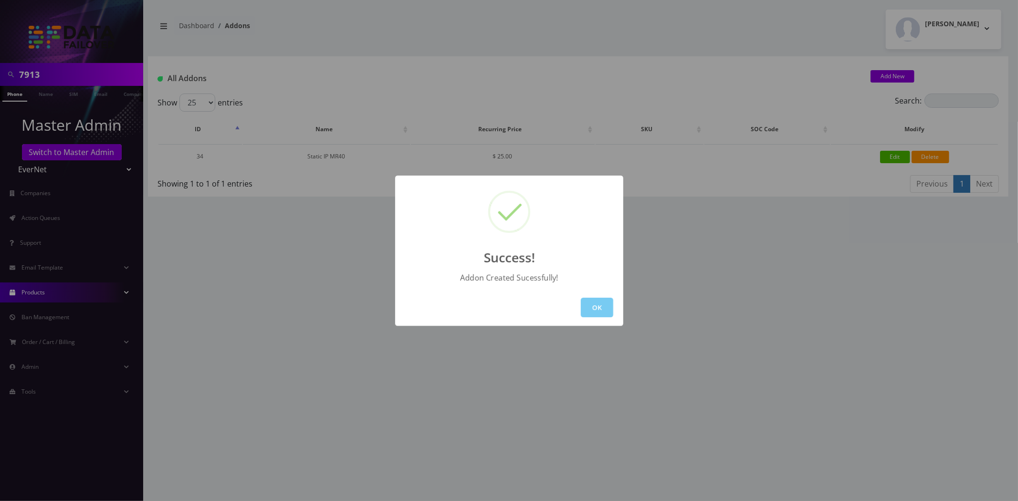
click at [597, 312] on button "OK" at bounding box center [597, 308] width 32 height 20
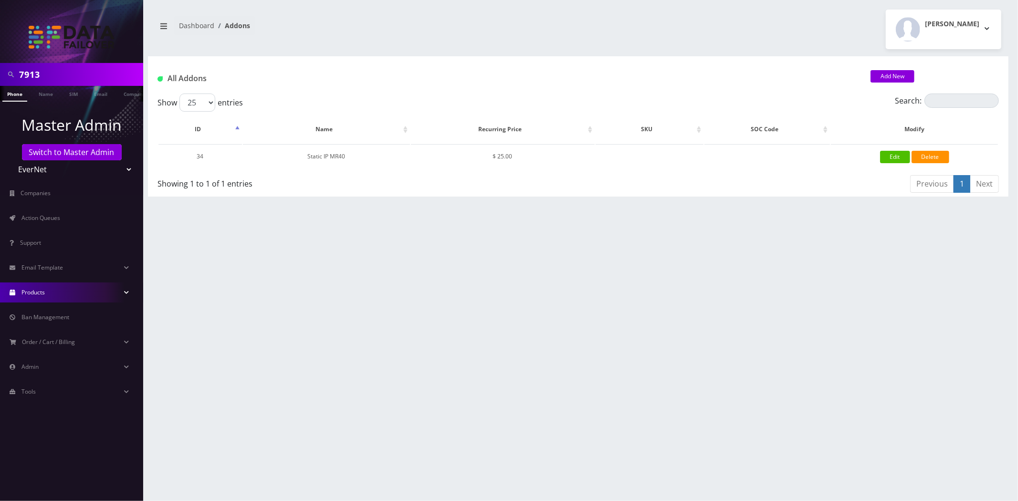
click at [42, 290] on span "Products" at bounding box center [32, 292] width 23 height 8
click at [31, 350] on link "Sims" at bounding box center [71, 353] width 143 height 20
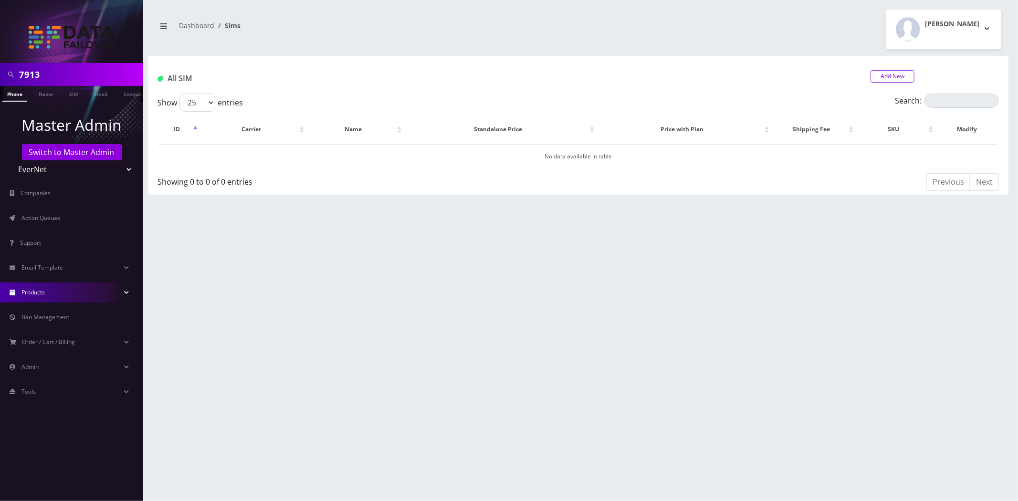
click at [871, 75] on link "Add New" at bounding box center [892, 76] width 44 height 12
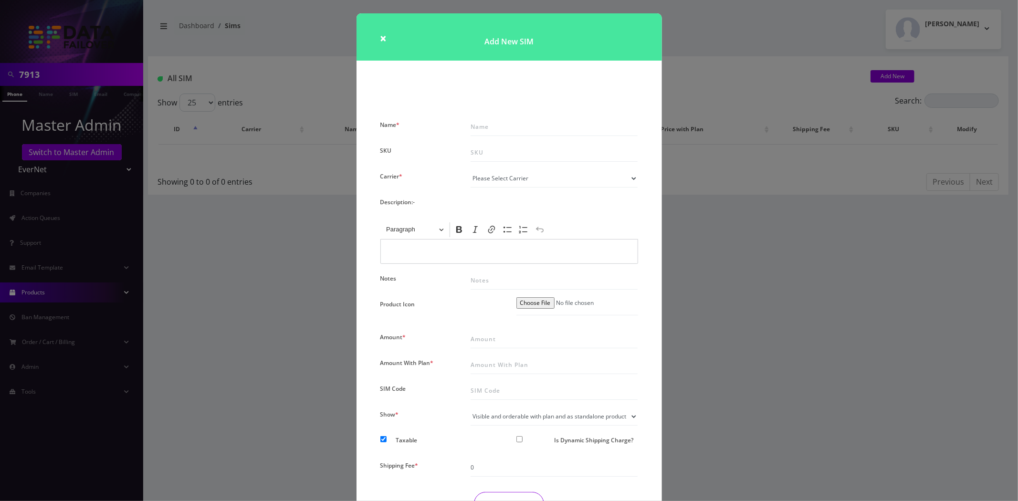
click at [489, 117] on div "Add New SIM" at bounding box center [509, 65] width 320 height 105
click at [493, 119] on input "Name *" at bounding box center [553, 127] width 167 height 18
paste input "MR40 Virtual SIM"
type input "MR40 Virtual SIM"
click at [508, 172] on select "Please Select Carrier No carrier / unlocked Virtual" at bounding box center [553, 178] width 167 height 18
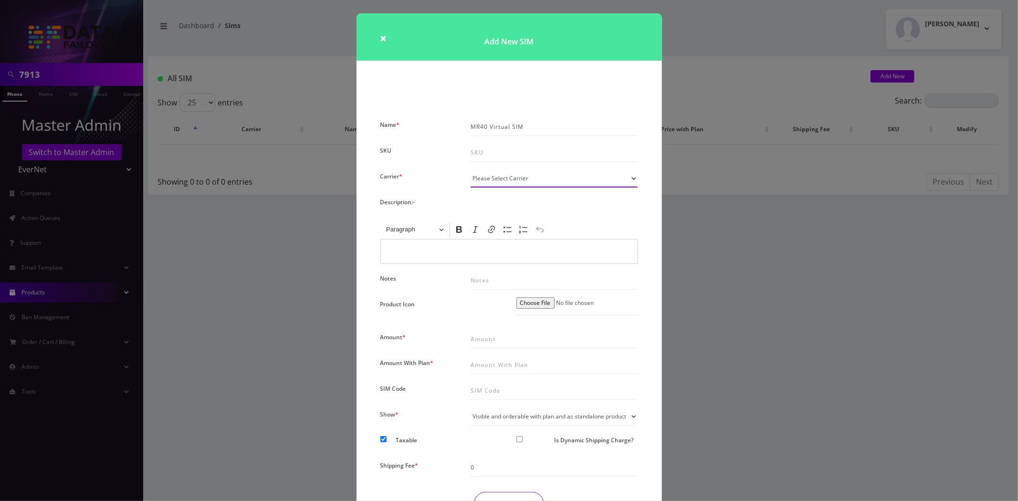
select select "13"
click at [470, 169] on select "Please Select Carrier No carrier / unlocked Virtual" at bounding box center [553, 178] width 167 height 18
click at [509, 347] on div at bounding box center [553, 339] width 181 height 18
type input "0"
click at [497, 369] on input "Amount With Plan *" at bounding box center [553, 365] width 167 height 18
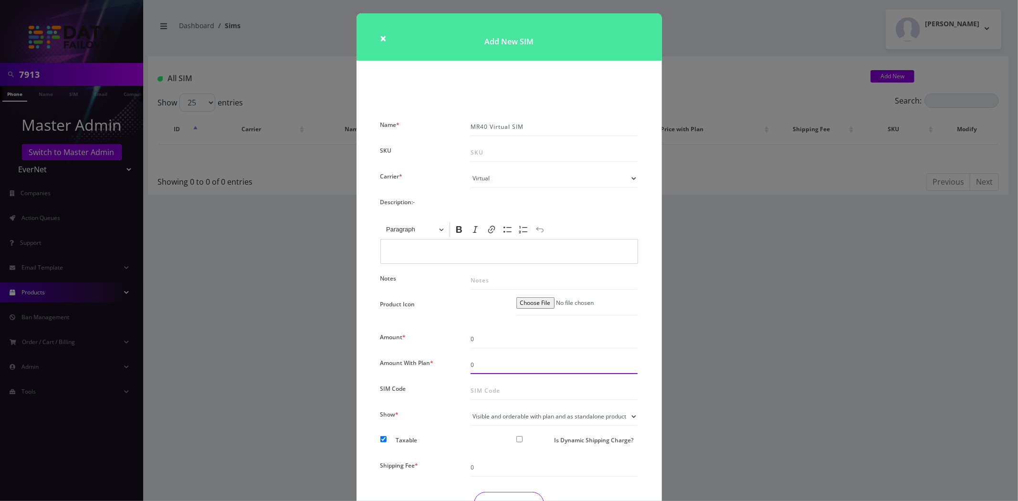
type input "0"
click at [484, 411] on select "Visible and orderable with plan inside plan modal Visible and orderable with pl…" at bounding box center [553, 417] width 167 height 18
select select "0"
click at [470, 408] on select "Visible and orderable with plan inside plan modal Visible and orderable with pl…" at bounding box center [553, 417] width 167 height 18
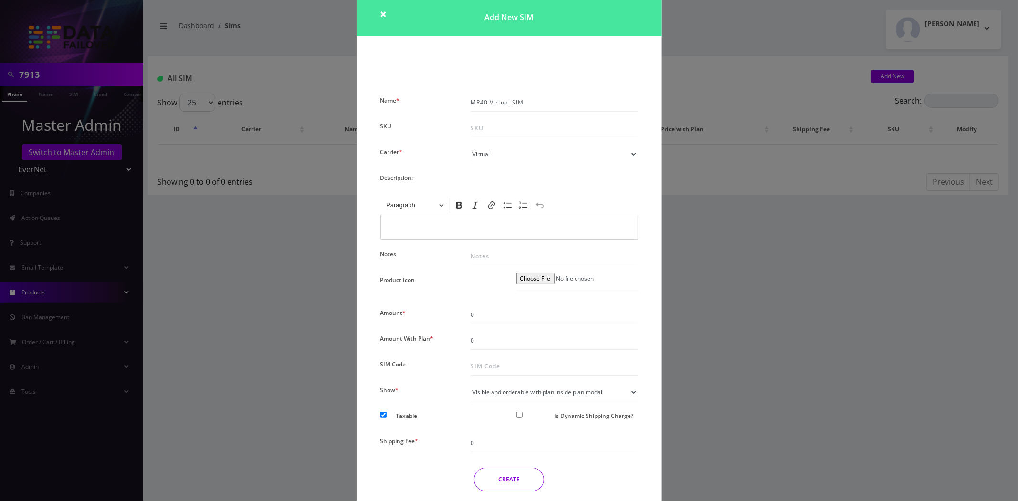
scroll to position [53, 0]
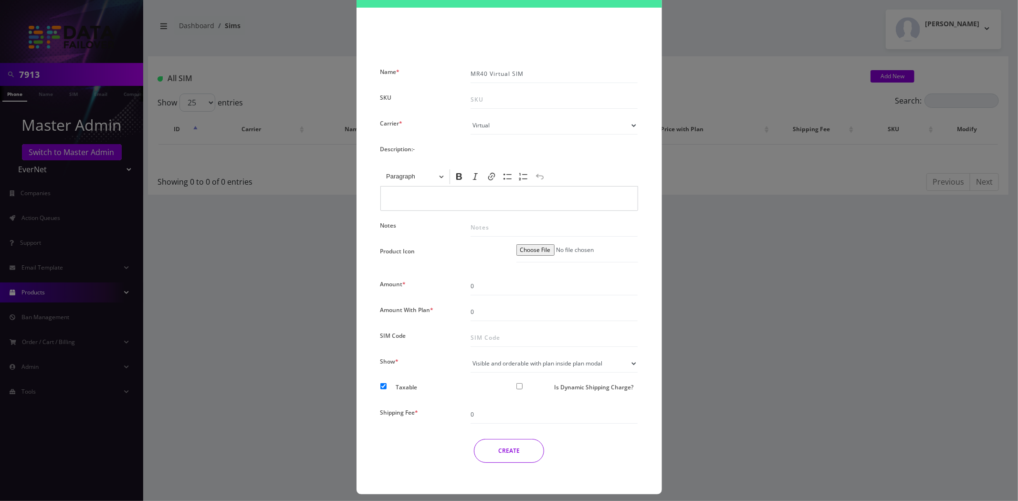
click at [500, 447] on button "CREATE" at bounding box center [509, 451] width 70 height 24
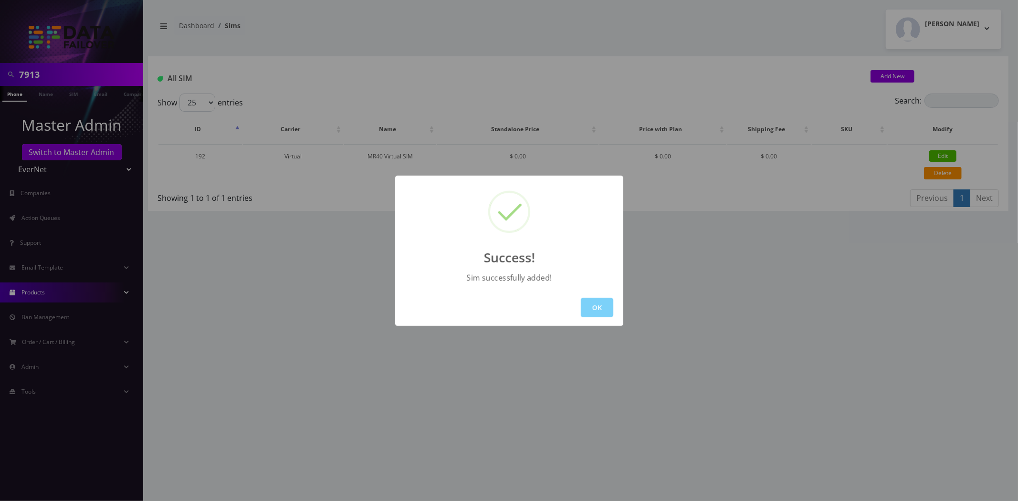
click at [592, 309] on button "OK" at bounding box center [597, 308] width 32 height 20
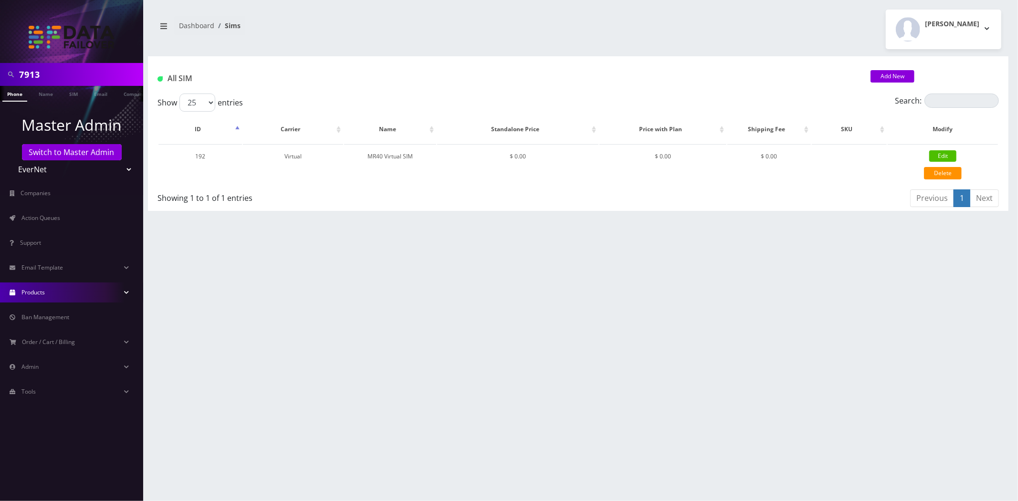
click at [69, 288] on link "Products" at bounding box center [71, 292] width 143 height 20
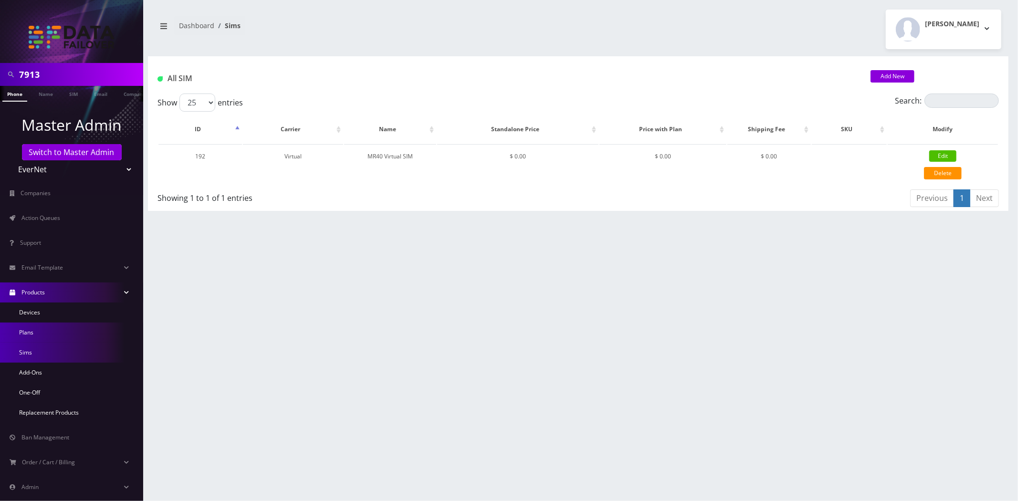
click at [32, 333] on link "Plans" at bounding box center [71, 333] width 143 height 20
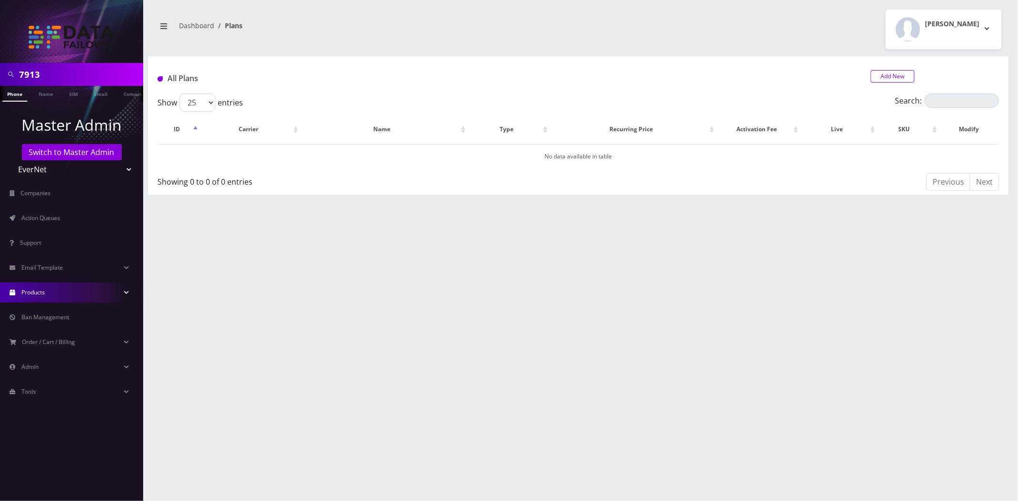
click at [893, 70] on link "Add New" at bounding box center [892, 76] width 44 height 12
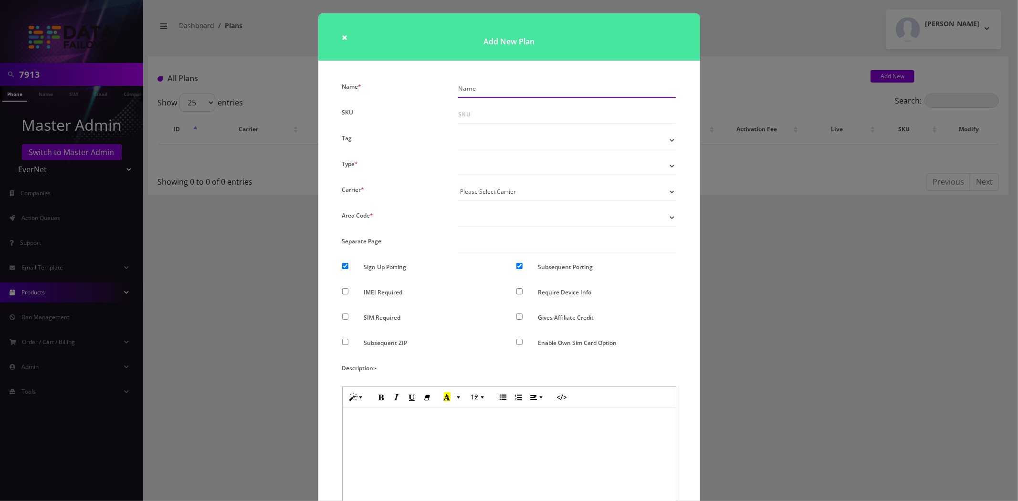
click at [509, 90] on input "Name *" at bounding box center [567, 89] width 218 height 18
paste input "Failover Plan"
type input "Failover Plan"
click at [487, 145] on select "Tag" at bounding box center [567, 140] width 218 height 18
click at [490, 163] on select "Voice Data Wearable Membership Digits Cloud IoT" at bounding box center [567, 166] width 218 height 18
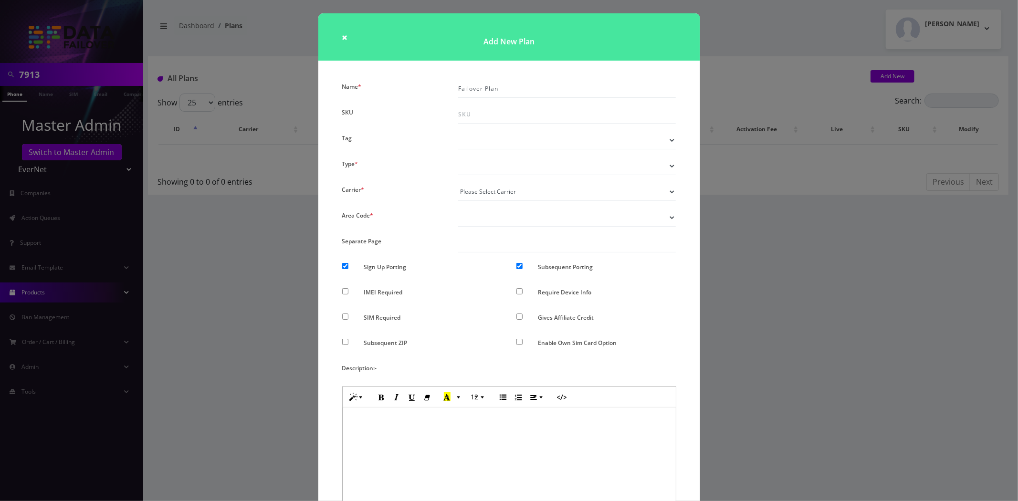
select select "2"
click at [458, 157] on select "Voice Data Wearable Membership Digits Cloud IoT" at bounding box center [567, 166] width 218 height 18
click at [488, 191] on select "Please Select Carrier No carrier / unlocked Virtual" at bounding box center [567, 192] width 218 height 18
select select "13"
click at [458, 183] on select "Please Select Carrier No carrier / unlocked Virtual" at bounding box center [567, 192] width 218 height 18
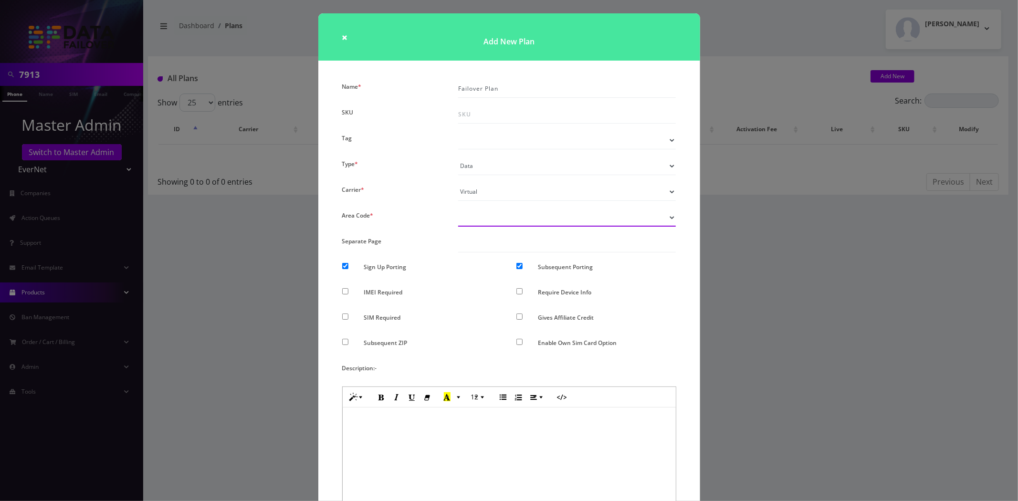
click at [483, 216] on select "Don’t show option Show option for area code but NOT required Show option for ar…" at bounding box center [567, 218] width 218 height 18
select select "0"
click at [458, 209] on select "Don’t show option Show option for area code but NOT required Show option for ar…" at bounding box center [567, 218] width 218 height 18
click at [345, 265] on input "Sign Up Porting" at bounding box center [345, 266] width 6 height 6
checkbox input "false"
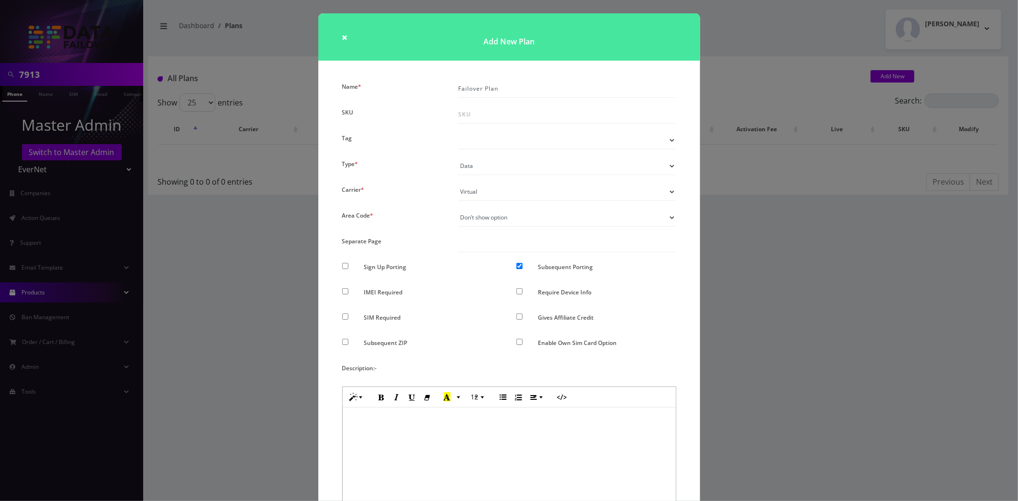
click at [521, 263] on div at bounding box center [523, 269] width 29 height 18
click at [516, 265] on input "Subsequent Porting" at bounding box center [519, 266] width 6 height 6
checkbox input "false"
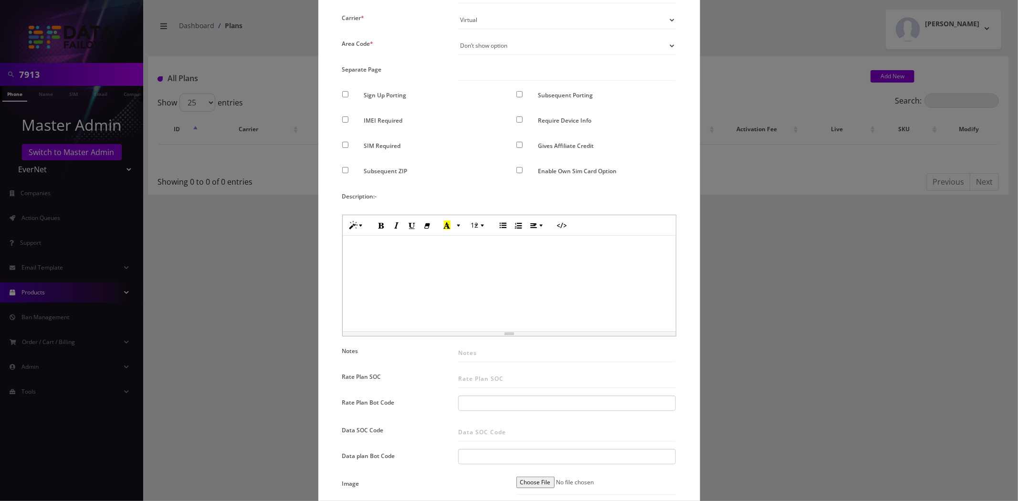
scroll to position [265, 0]
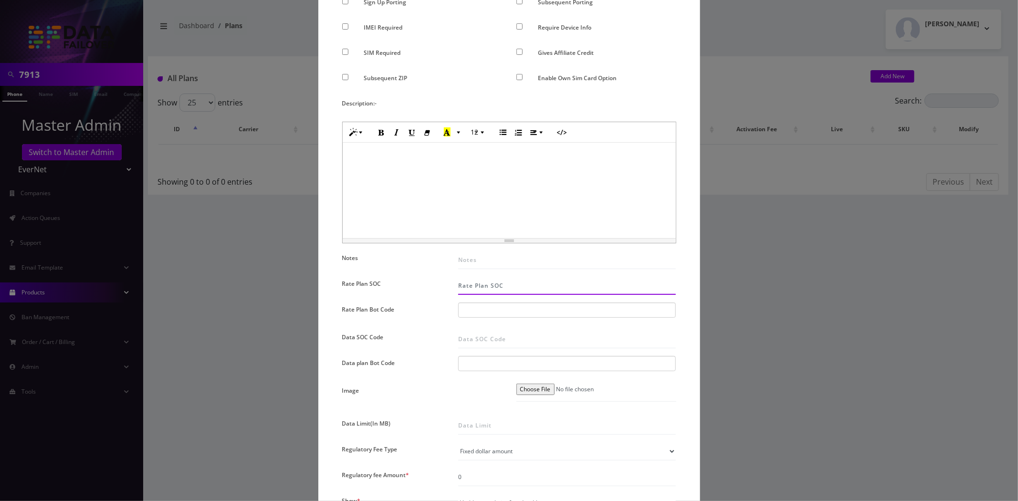
click at [492, 283] on input "Rate Plan SOC" at bounding box center [567, 286] width 218 height 18
paste input "6"
type input "6"
click at [494, 311] on div at bounding box center [567, 310] width 218 height 15
paste input "FAILOVER"
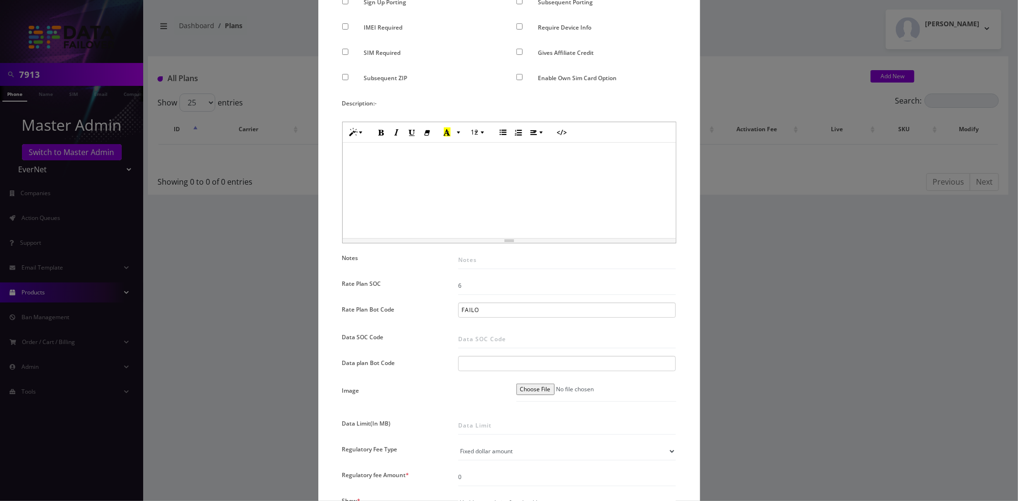
scroll to position [0, 12]
type input "FAILOVER"
click at [429, 340] on div "Data SOC Code" at bounding box center [393, 340] width 116 height 18
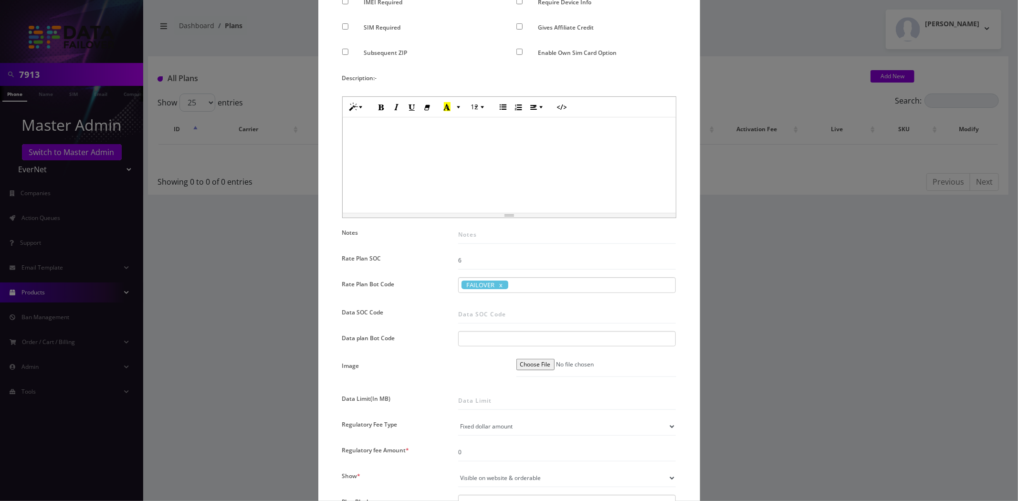
scroll to position [318, 0]
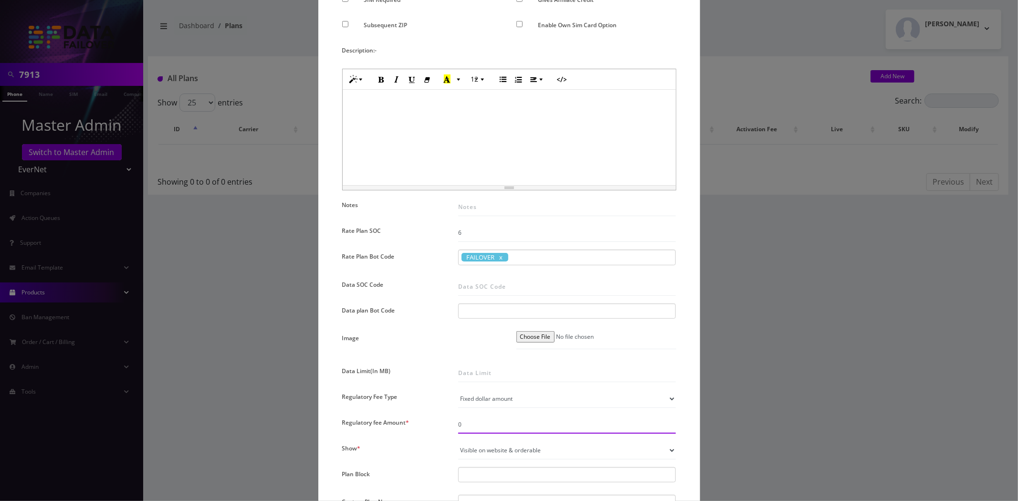
click at [481, 427] on input "0" at bounding box center [567, 425] width 218 height 18
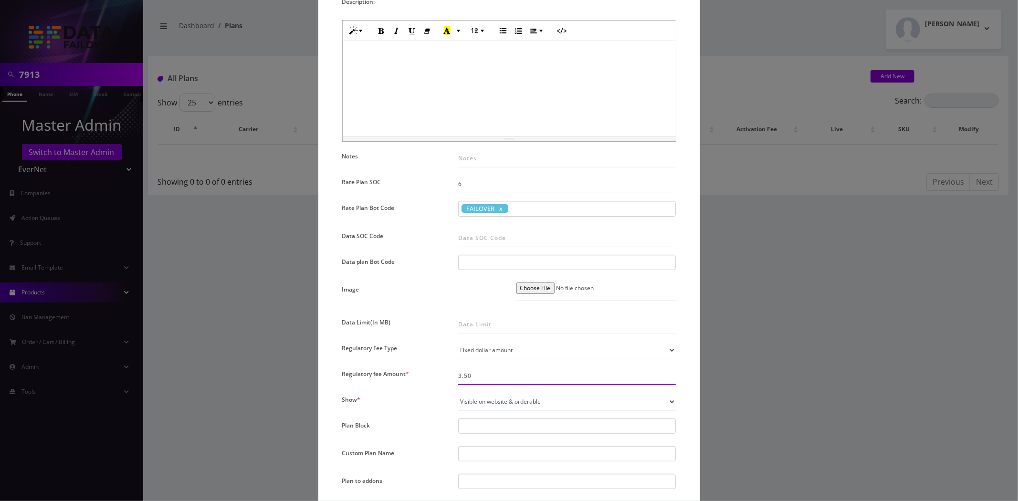
scroll to position [371, 0]
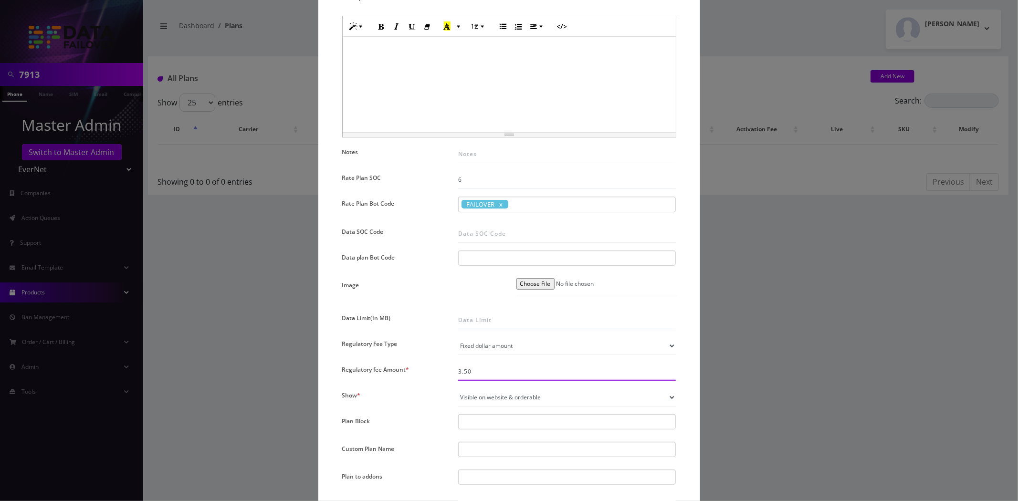
type input "3.50"
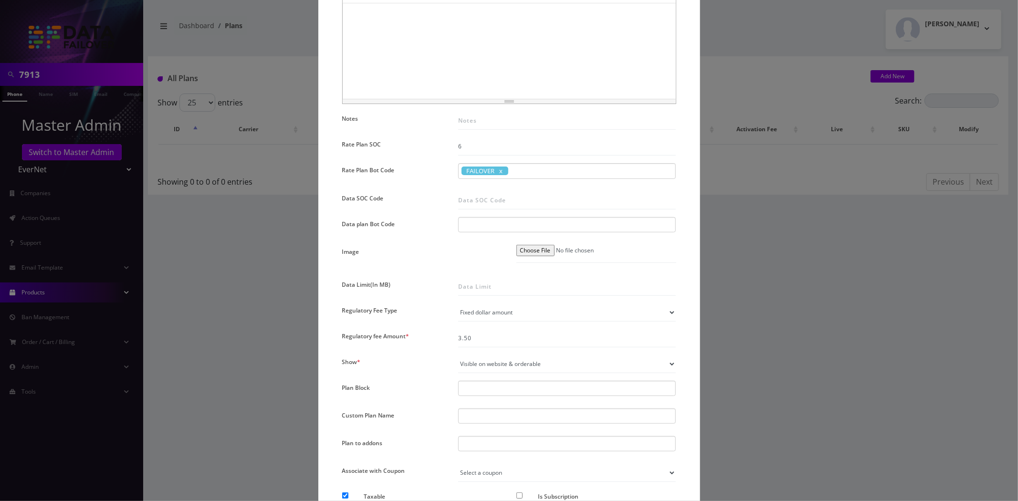
scroll to position [477, 0]
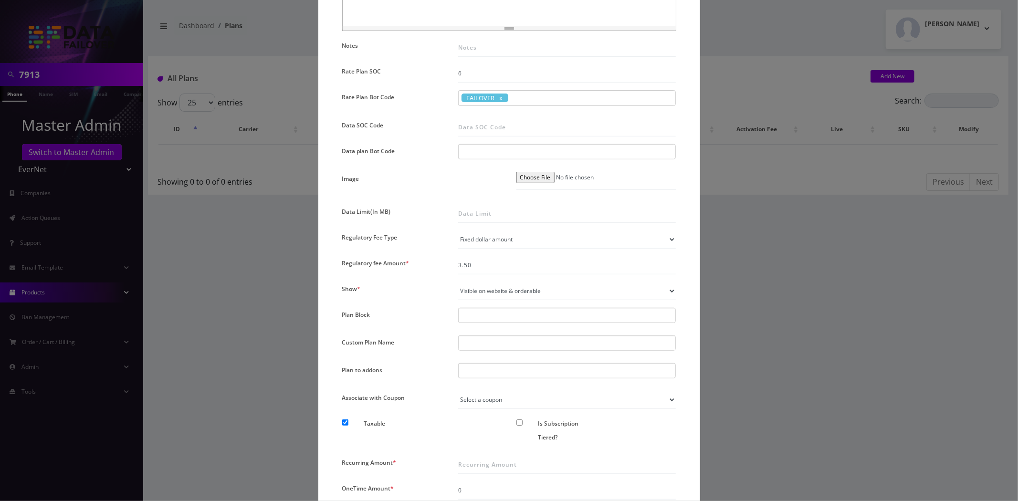
click at [485, 375] on div at bounding box center [567, 370] width 218 height 15
paste input "Static IP MR40"
type input "Static IP MR40"
click at [453, 411] on div "Name * Failover Plan SKU Tag Type * Voice Data Wearable Membership Digits Cloud…" at bounding box center [509, 88] width 348 height 970
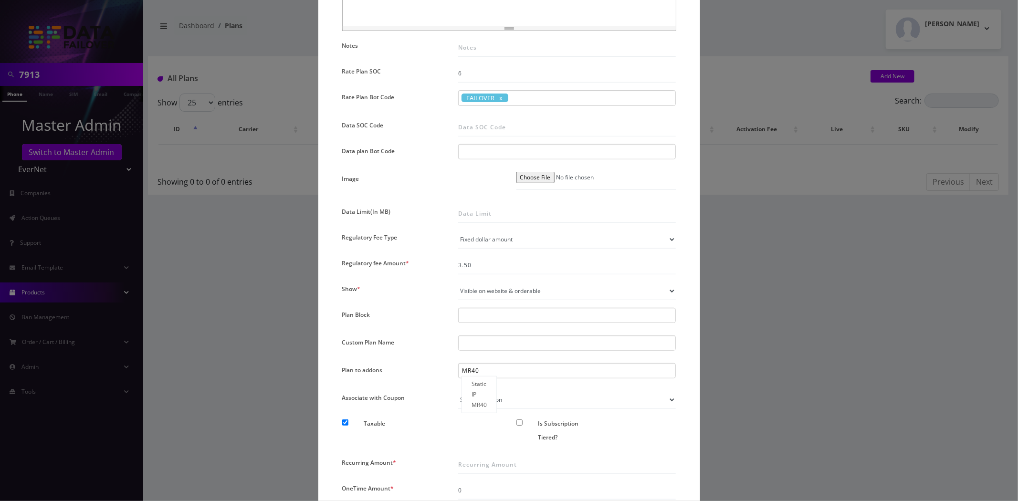
scroll to position [0, 0]
click at [484, 365] on div "Static IP MR40 Static IP MR40 Static IP MR40" at bounding box center [567, 370] width 218 height 15
click at [482, 391] on div "Static IP MR40" at bounding box center [478, 394] width 35 height 37
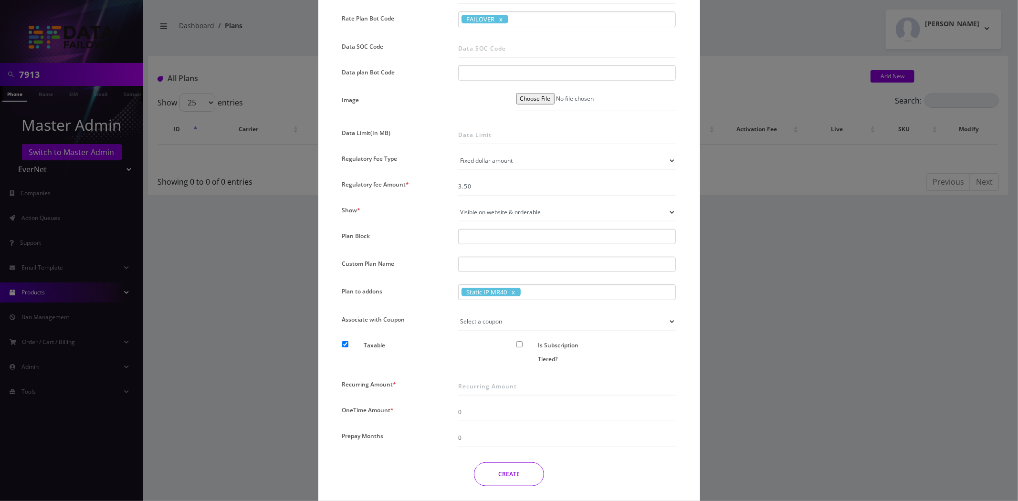
scroll to position [583, 0]
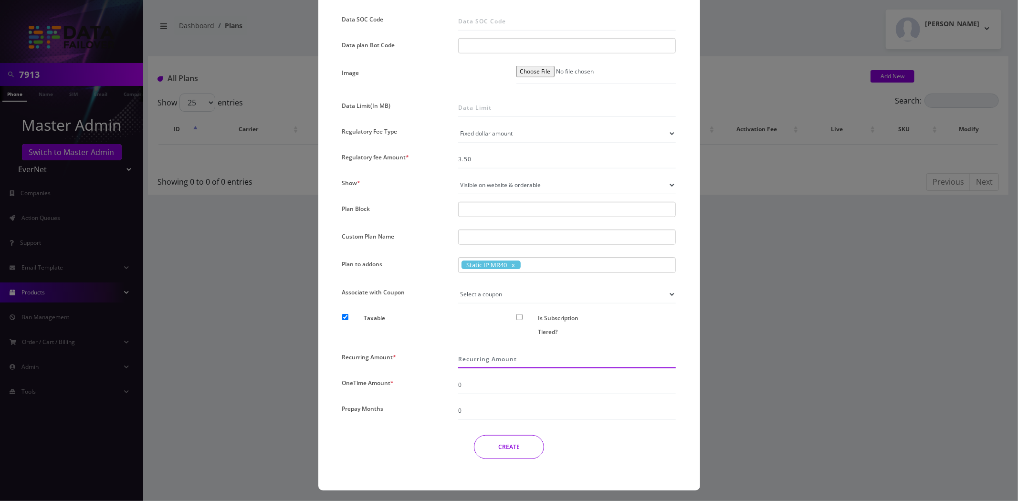
click at [490, 362] on input "Recurring Amount *" at bounding box center [567, 359] width 218 height 18
paste input "35"
type input "35"
click at [419, 450] on div "CREATE" at bounding box center [509, 447] width 348 height 24
click at [508, 450] on button "CREATE" at bounding box center [509, 447] width 70 height 24
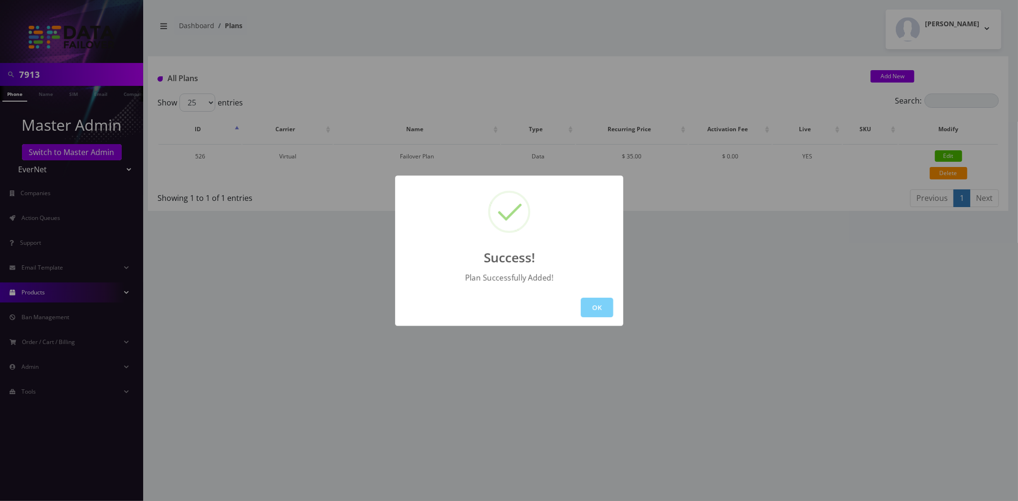
click at [592, 302] on button "OK" at bounding box center [597, 308] width 32 height 20
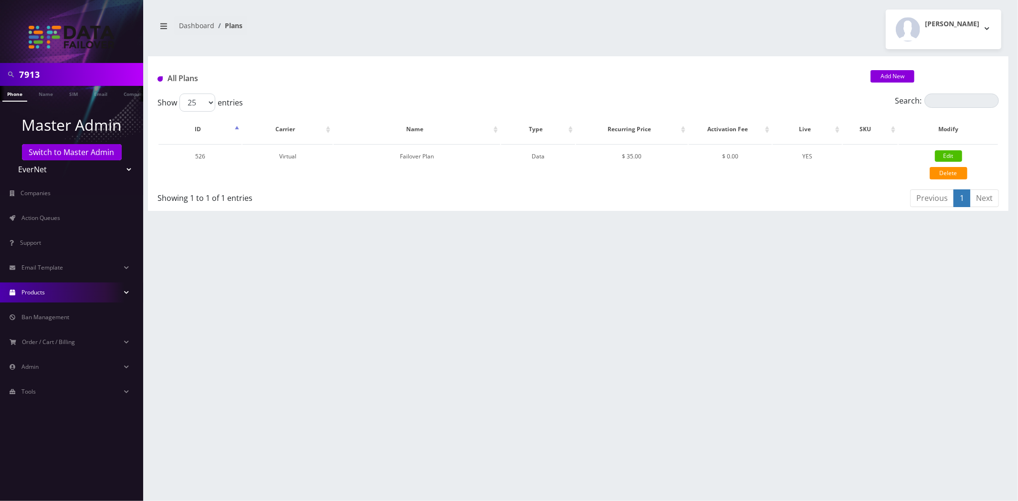
click at [893, 83] on div "Add New" at bounding box center [934, 79] width 143 height 16
click at [895, 78] on link "Add New" at bounding box center [892, 76] width 44 height 12
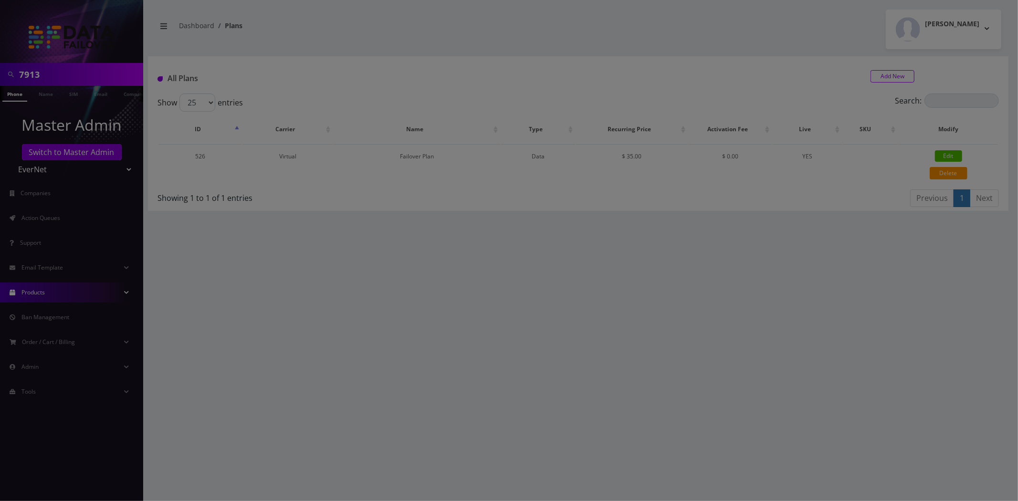
scroll to position [0, 0]
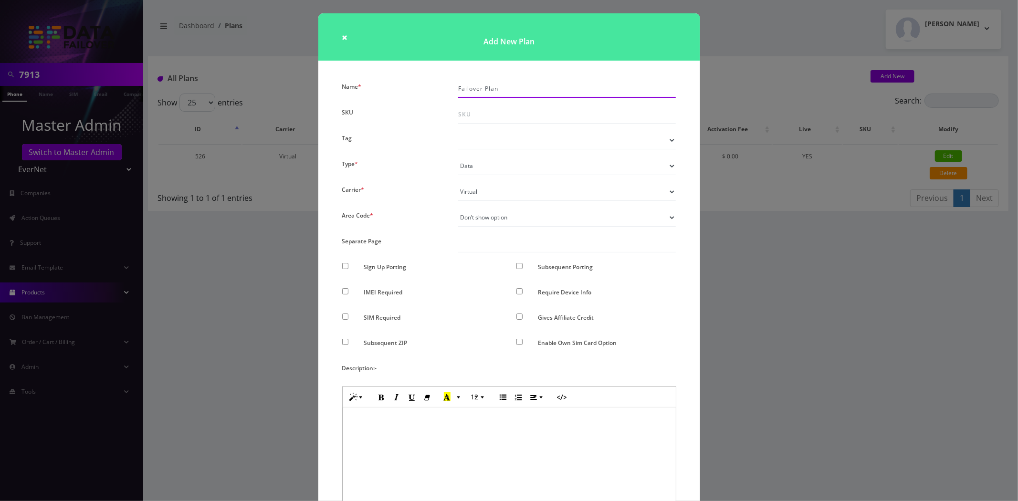
click at [526, 87] on input "Failover Plan" at bounding box center [567, 89] width 218 height 18
paste input "Primary Internet"
type input "Primary Internet Plan"
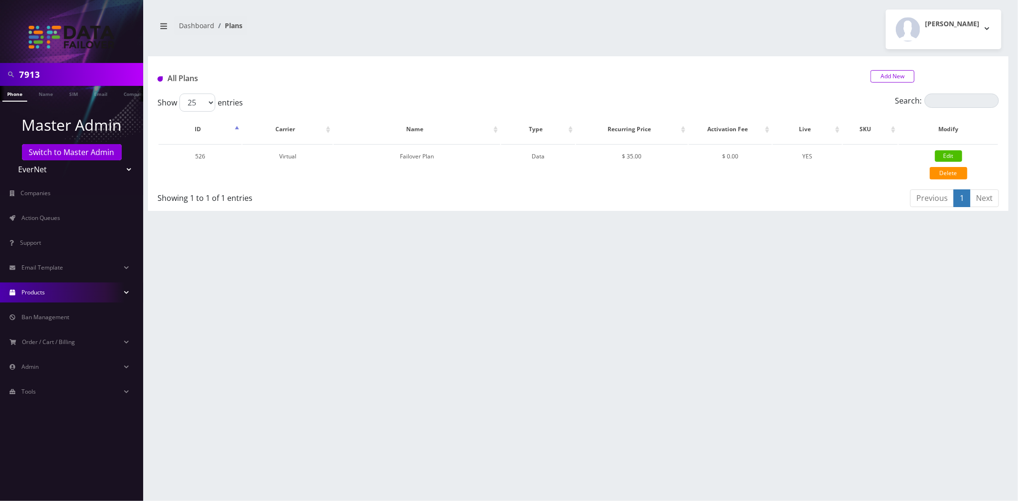
click at [874, 79] on link "Add New" at bounding box center [892, 76] width 44 height 12
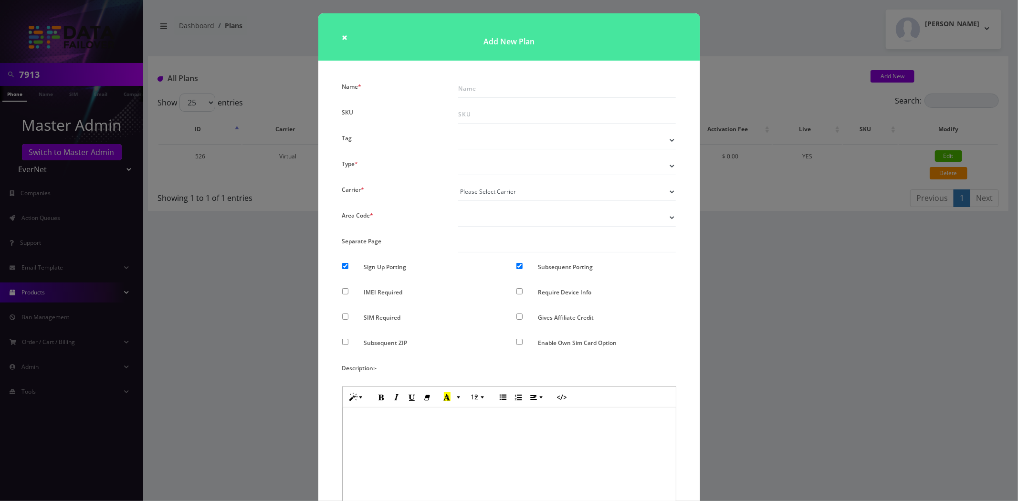
click at [514, 89] on input "Name *" at bounding box center [567, 89] width 218 height 18
paste input "Primary Internet Plan"
type input "Primary Internet Plan"
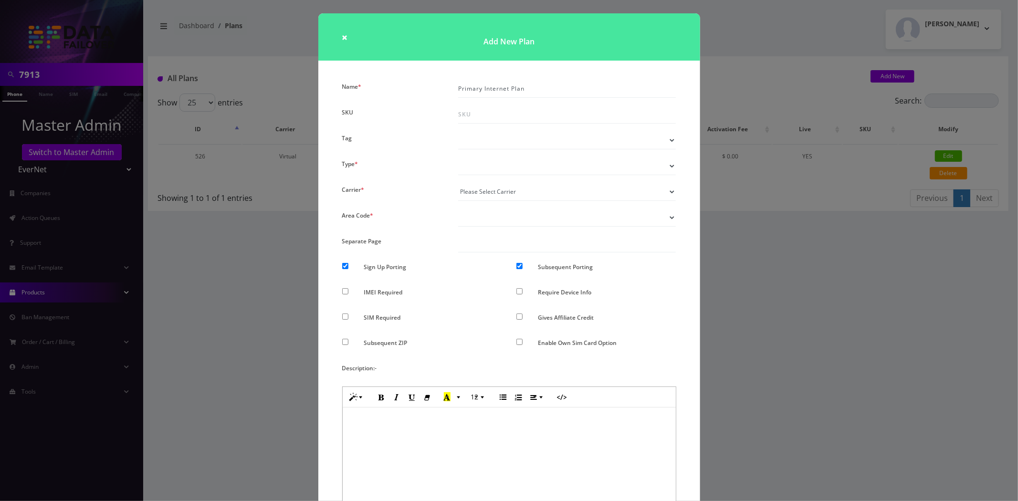
click at [508, 146] on select "Tag" at bounding box center [567, 140] width 218 height 18
click at [429, 188] on div "Carrier *" at bounding box center [393, 192] width 116 height 18
click at [497, 164] on select "Voice Data Wearable Membership Digits Cloud IoT" at bounding box center [567, 166] width 218 height 18
select select "2"
click at [458, 157] on select "Voice Data Wearable Membership Digits Cloud IoT" at bounding box center [567, 166] width 218 height 18
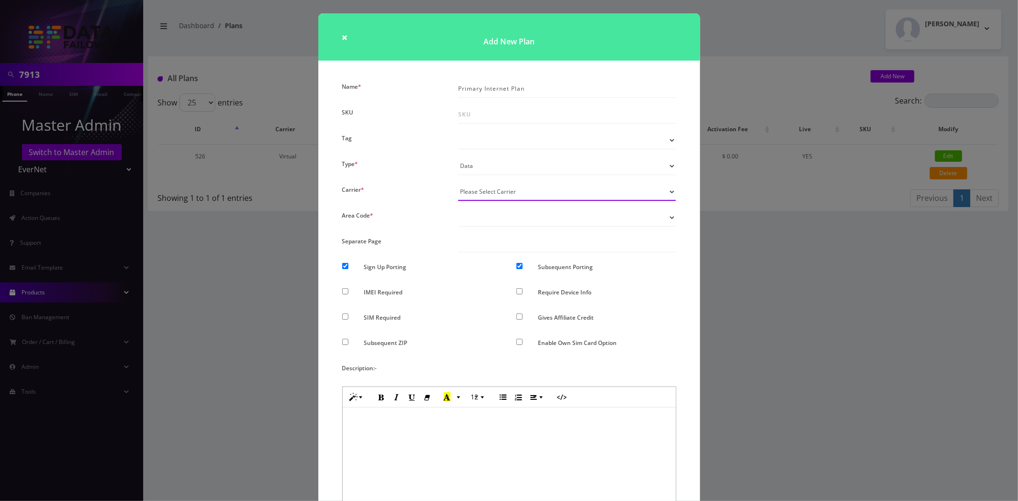
click at [478, 191] on select "Please Select Carrier No carrier / unlocked Virtual" at bounding box center [567, 192] width 218 height 18
select select "13"
click at [458, 183] on select "Please Select Carrier No carrier / unlocked Virtual" at bounding box center [567, 192] width 218 height 18
click at [481, 222] on select "Don’t show option Show option for area code but NOT required Show option for ar…" at bounding box center [567, 218] width 218 height 18
select select "0"
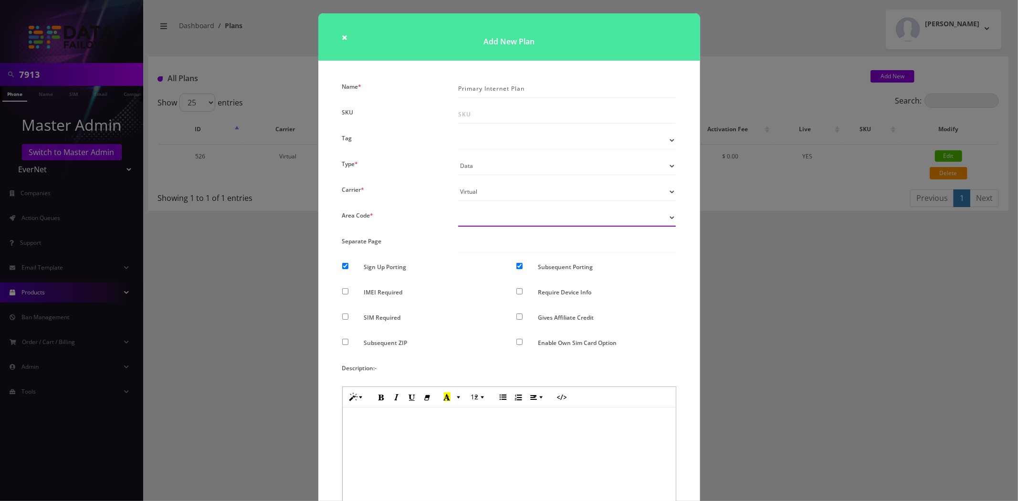
click at [458, 209] on select "Don’t show option Show option for area code but NOT required Show option for ar…" at bounding box center [567, 218] width 218 height 18
drag, startPoint x: 344, startPoint y: 266, endPoint x: 422, endPoint y: 266, distance: 77.8
click at [344, 266] on input "Sign Up Porting" at bounding box center [345, 266] width 6 height 6
checkbox input "false"
click at [517, 264] on input "Subsequent Porting" at bounding box center [519, 266] width 6 height 6
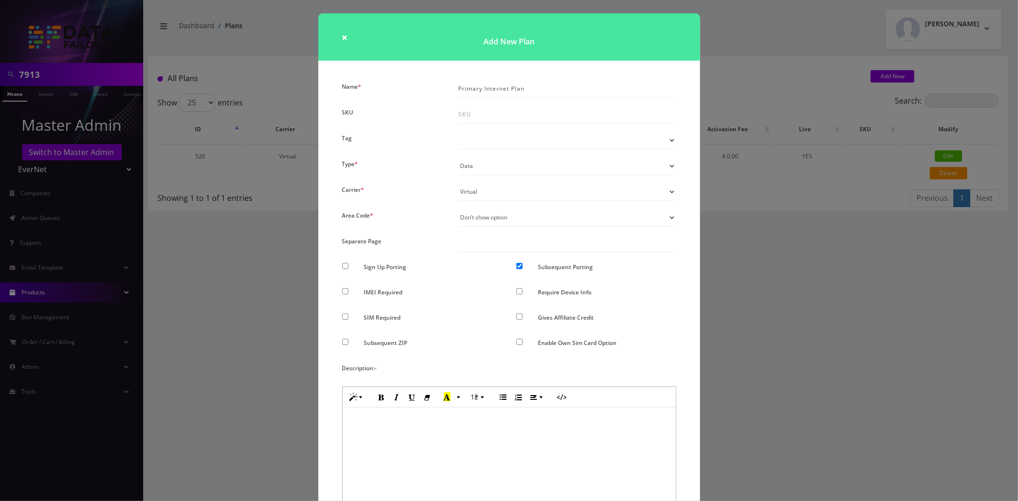
checkbox input "false"
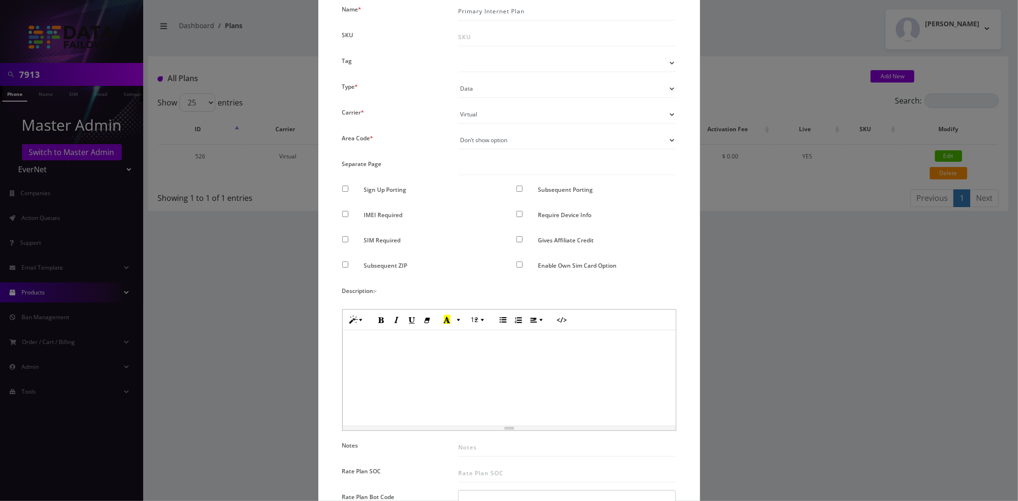
scroll to position [106, 0]
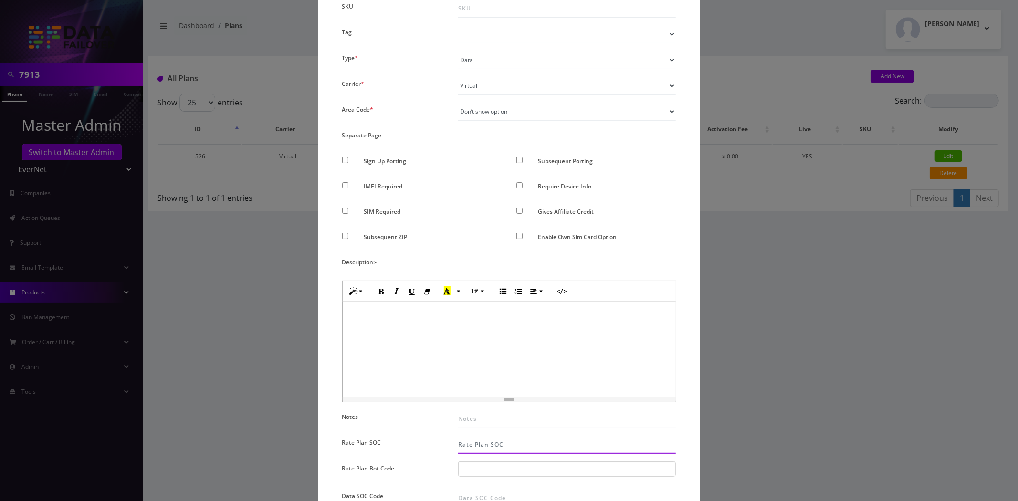
click at [479, 448] on input "Rate Plan SOC" at bounding box center [567, 445] width 218 height 18
type input "5"
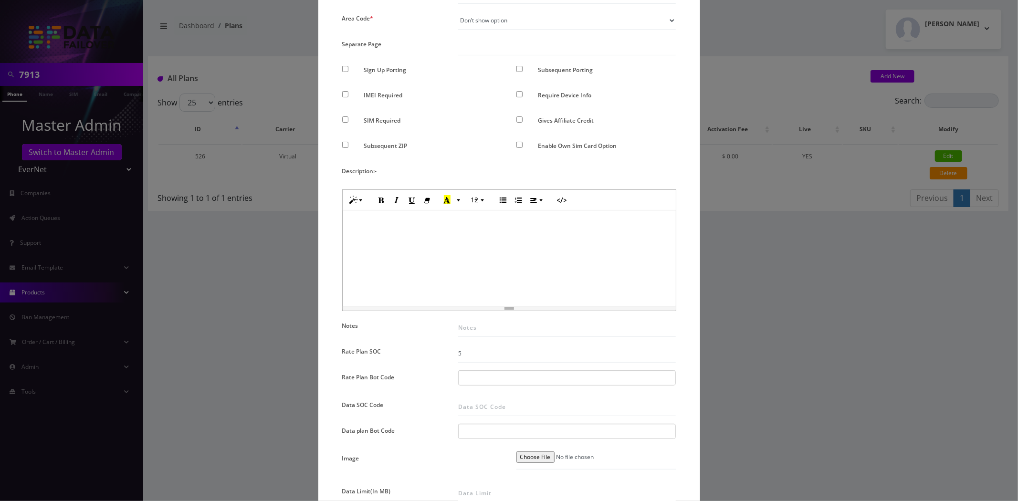
scroll to position [212, 0]
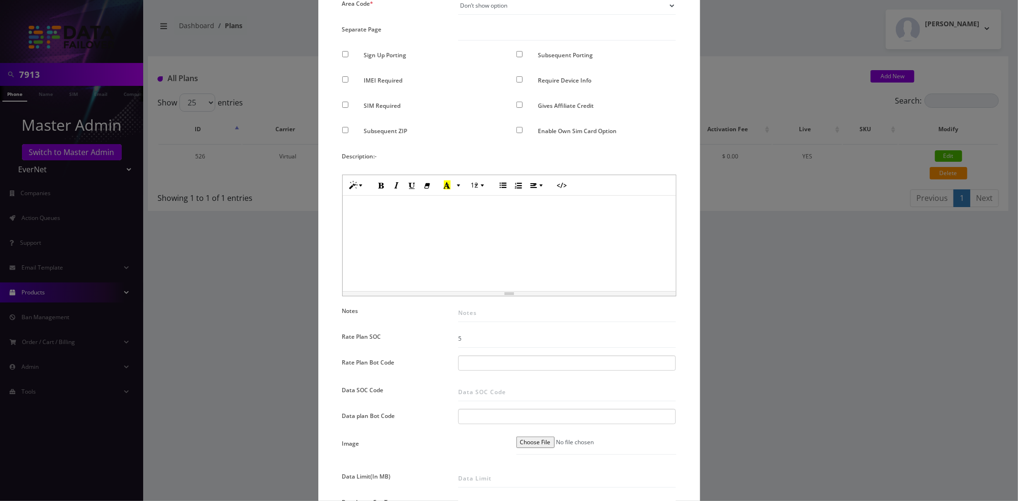
click at [480, 367] on div at bounding box center [567, 362] width 218 height 15
paste input "BACKUP"
type input "BACKUP"
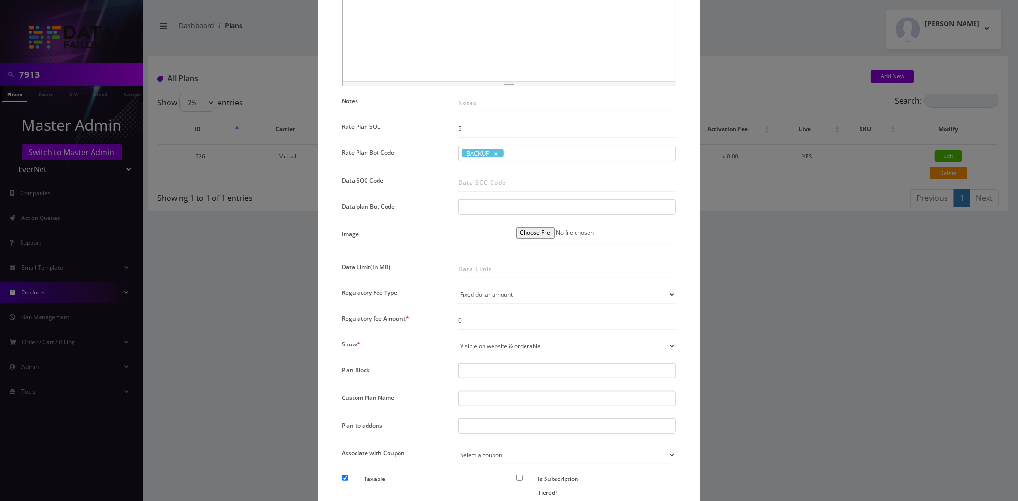
scroll to position [424, 0]
drag, startPoint x: 488, startPoint y: 318, endPoint x: 355, endPoint y: 320, distance: 132.2
click at [355, 320] on div "Name * Primary Internet Plan SKU Tag Type * Voice Data Wearable Membership Digi…" at bounding box center [509, 141] width 348 height 970
type input "3.50"
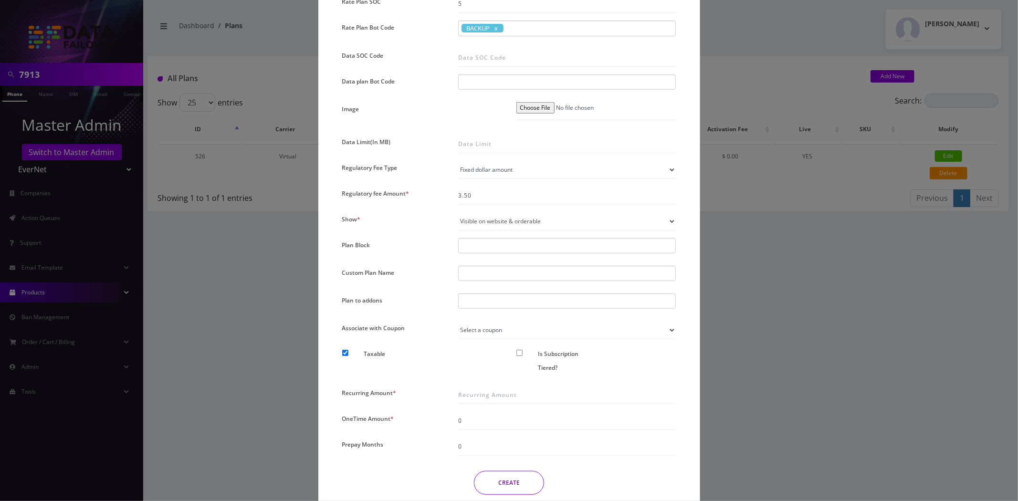
scroll to position [583, 0]
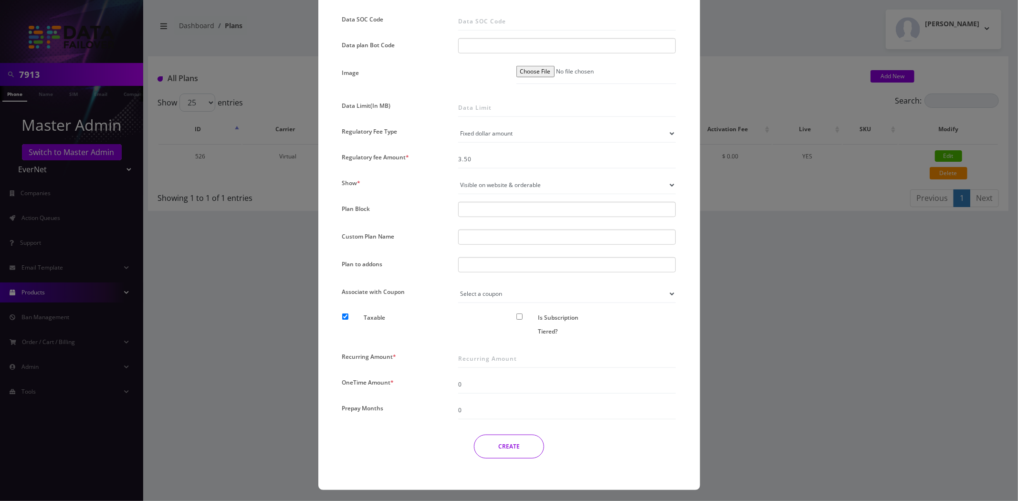
click at [509, 257] on div at bounding box center [567, 264] width 218 height 15
paste input "Static IP MR40"
type input "Static IP MR40"
click at [466, 278] on div "Static IP MR40" at bounding box center [478, 288] width 35 height 37
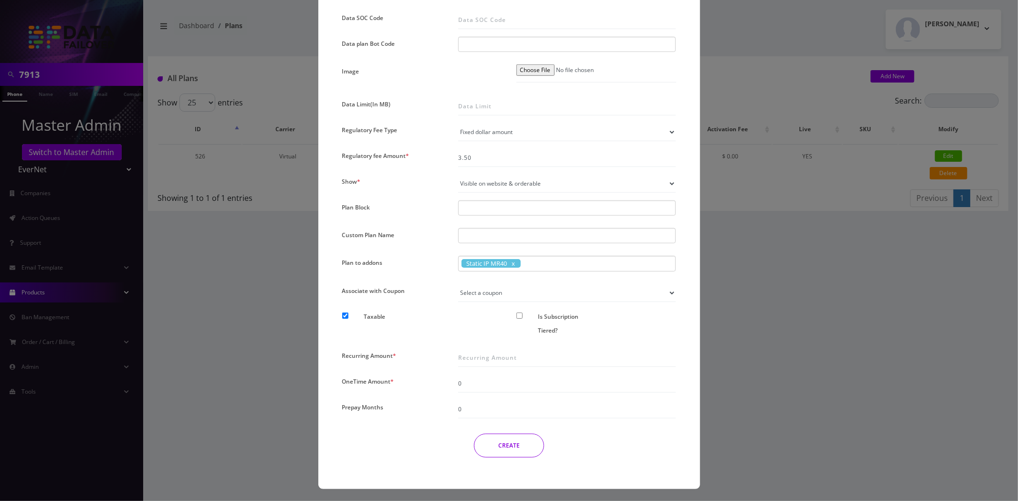
scroll to position [585, 0]
click at [511, 358] on input "Recurring Amount *" at bounding box center [567, 357] width 218 height 18
paste input "129"
type input "129"
click at [511, 444] on button "CREATE" at bounding box center [509, 445] width 70 height 24
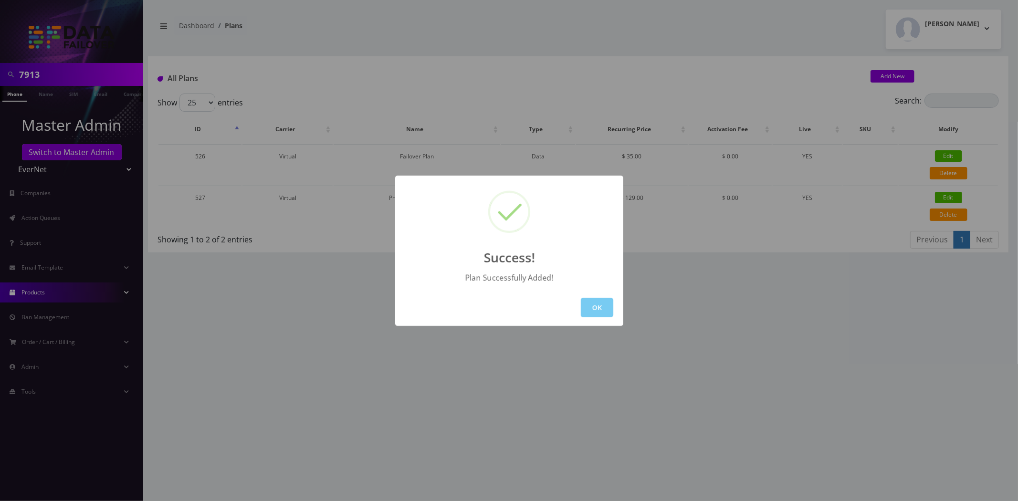
click at [588, 299] on button "OK" at bounding box center [597, 308] width 32 height 20
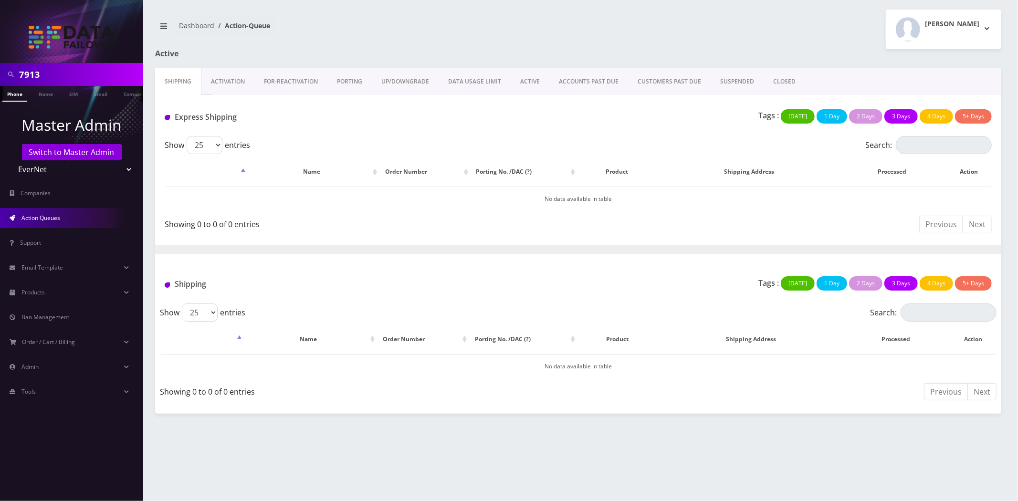
click at [75, 77] on input "7913" at bounding box center [80, 74] width 122 height 18
click at [74, 77] on input "7913" at bounding box center [80, 74] width 122 height 18
click at [61, 153] on link "Switch to Master Admin" at bounding box center [72, 152] width 100 height 16
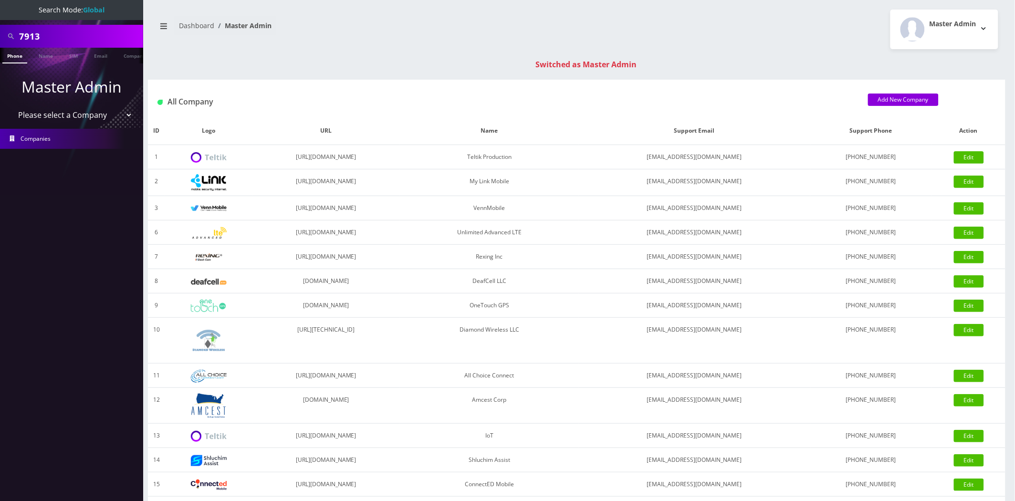
drag, startPoint x: 49, startPoint y: 109, endPoint x: 50, endPoint y: 119, distance: 10.5
click at [49, 109] on select "Please select a Company Teltik Production My Link Mobile VennMobile Unlimited A…" at bounding box center [72, 115] width 122 height 18
select select "13"
click at [11, 106] on select "Please select a Company Teltik Production My Link Mobile VennMobile Unlimited A…" at bounding box center [72, 115] width 122 height 18
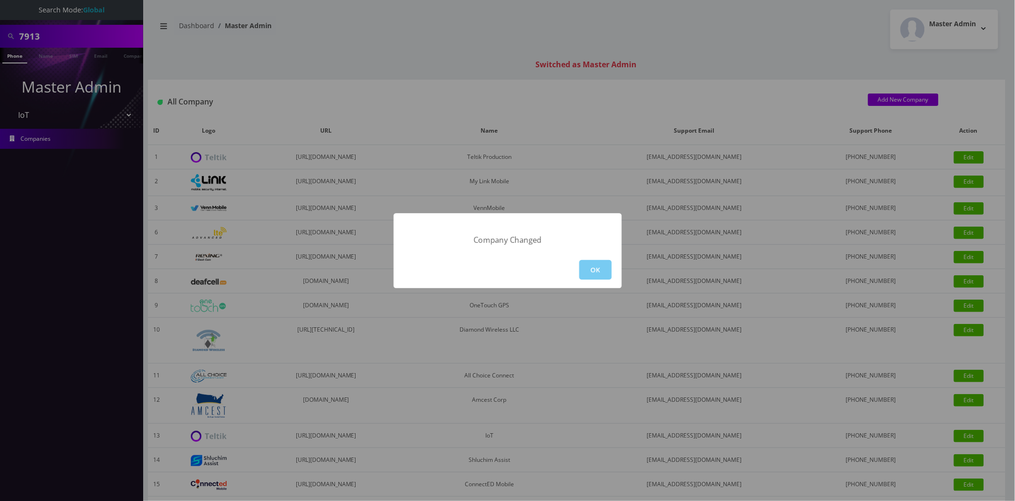
click at [580, 268] on button "OK" at bounding box center [595, 270] width 32 height 20
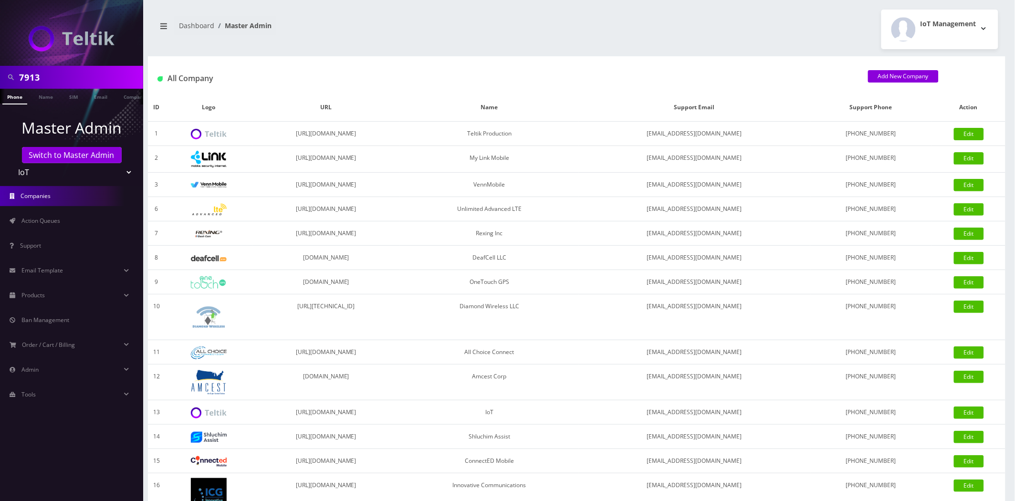
click at [50, 87] on div "7913" at bounding box center [71, 77] width 143 height 23
click at [49, 82] on input "7913" at bounding box center [80, 77] width 122 height 18
type input "[PERSON_NAME]"
click at [38, 103] on link "Name" at bounding box center [46, 97] width 24 height 16
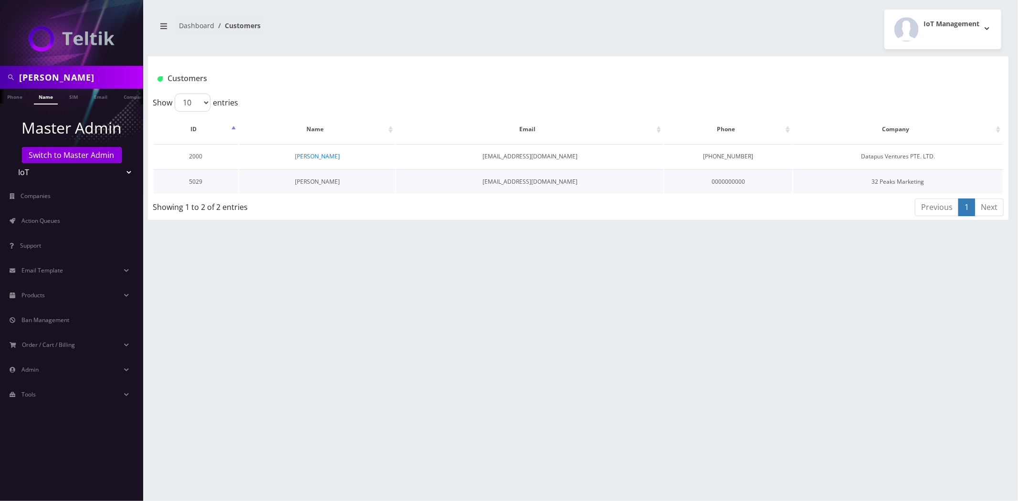
click at [320, 178] on link "[PERSON_NAME]" at bounding box center [317, 182] width 45 height 8
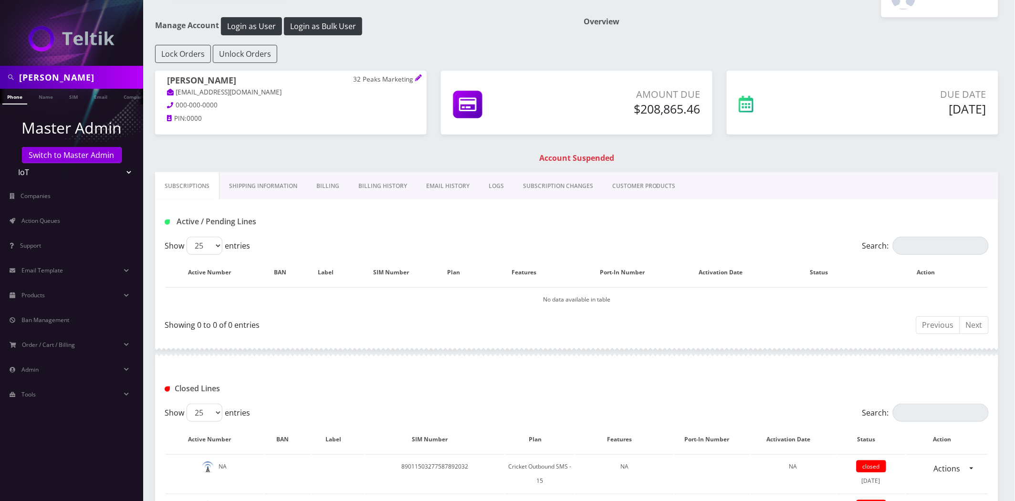
scroll to position [318, 0]
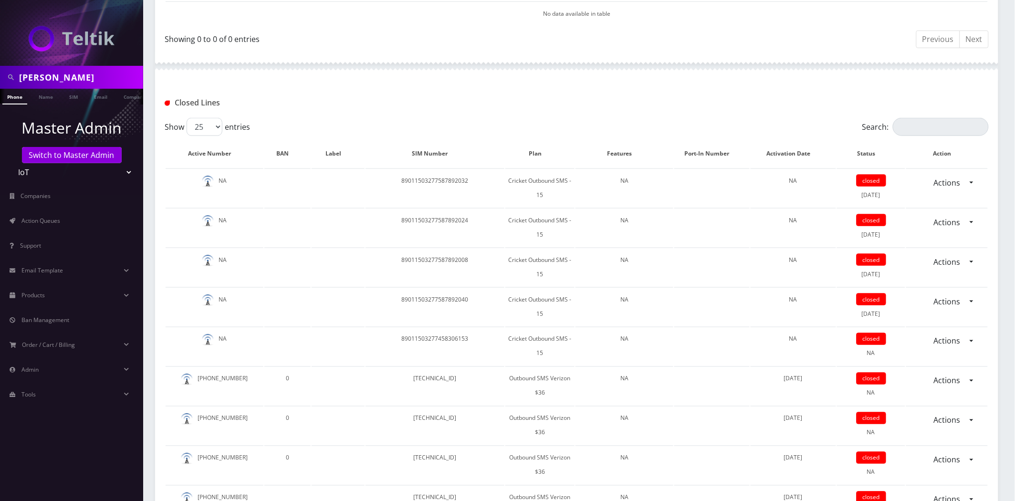
click at [941, 122] on input "Search:" at bounding box center [941, 127] width 96 height 18
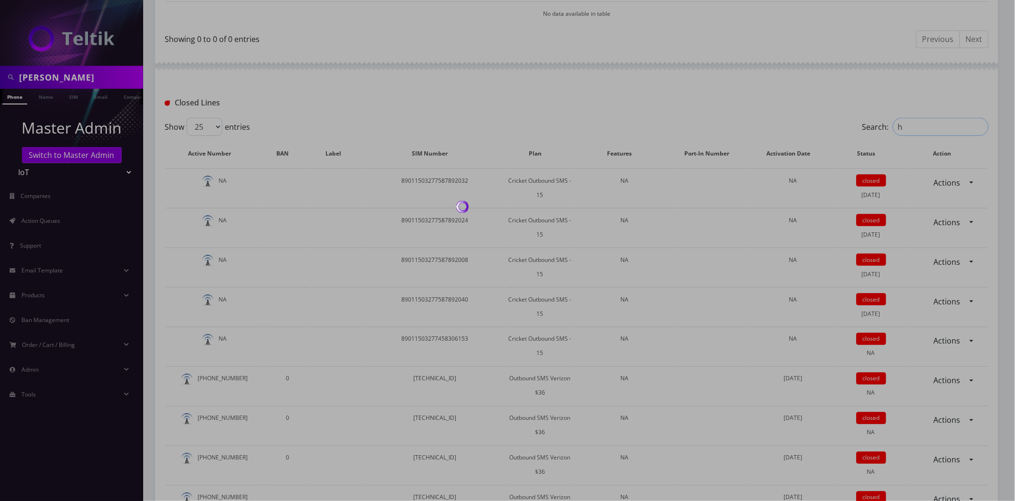
scroll to position [146, 0]
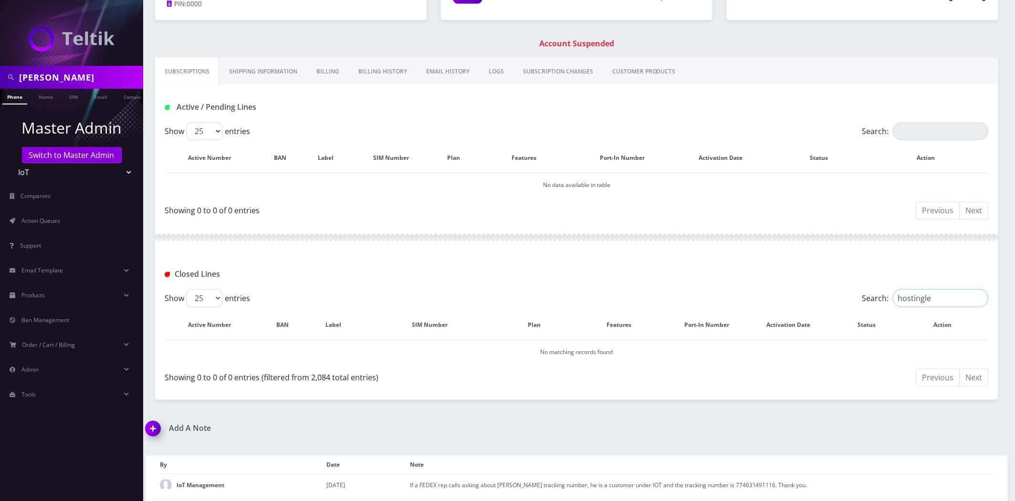
type input "e"
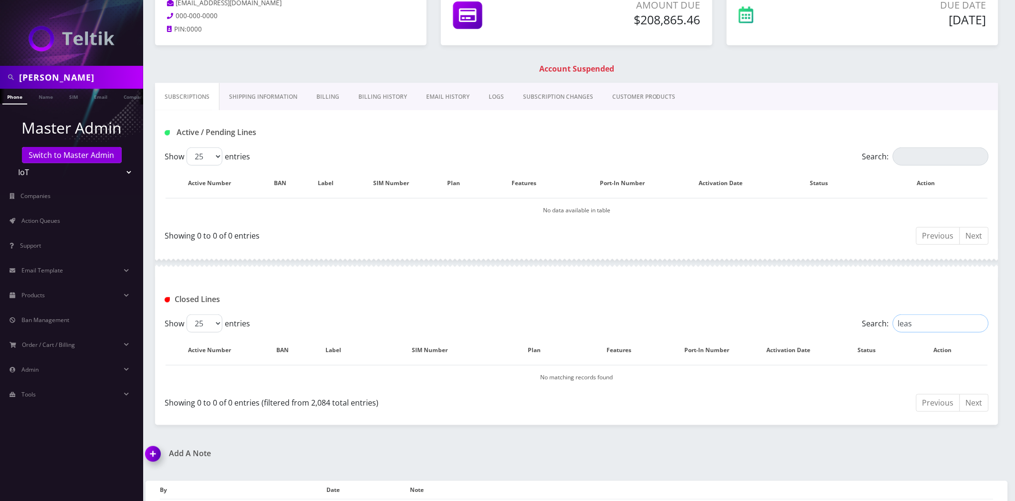
scroll to position [94, 0]
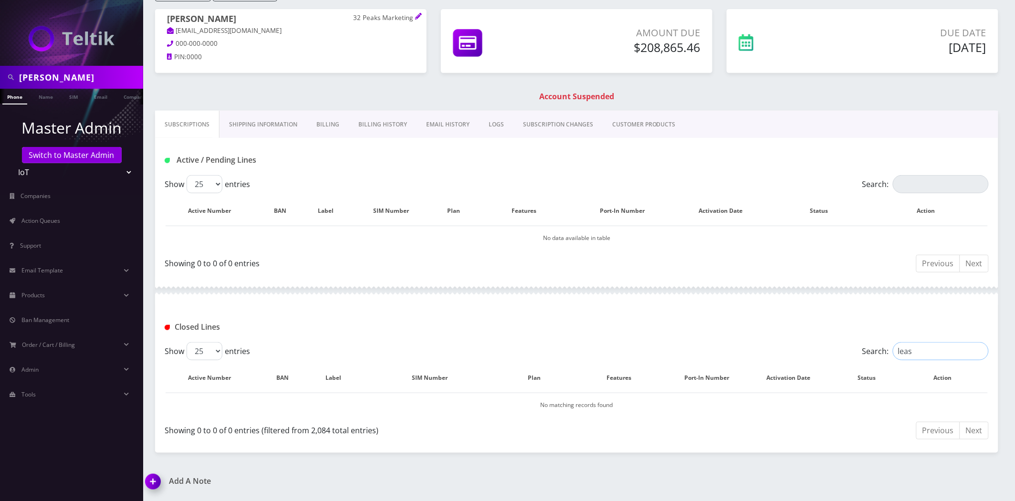
type input "leas"
click at [77, 81] on input "[PERSON_NAME]" at bounding box center [80, 77] width 122 height 18
click at [77, 80] on input "[PERSON_NAME]" at bounding box center [80, 77] width 122 height 18
click at [75, 80] on input "[PERSON_NAME]" at bounding box center [80, 77] width 122 height 18
type input "click buzz"
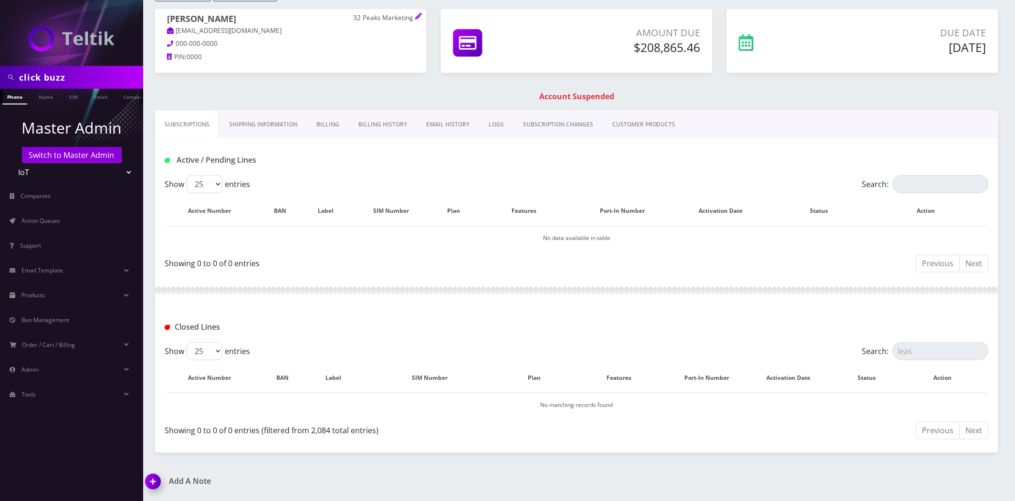
scroll to position [0, 5]
click at [125, 94] on link "Company" at bounding box center [130, 97] width 32 height 16
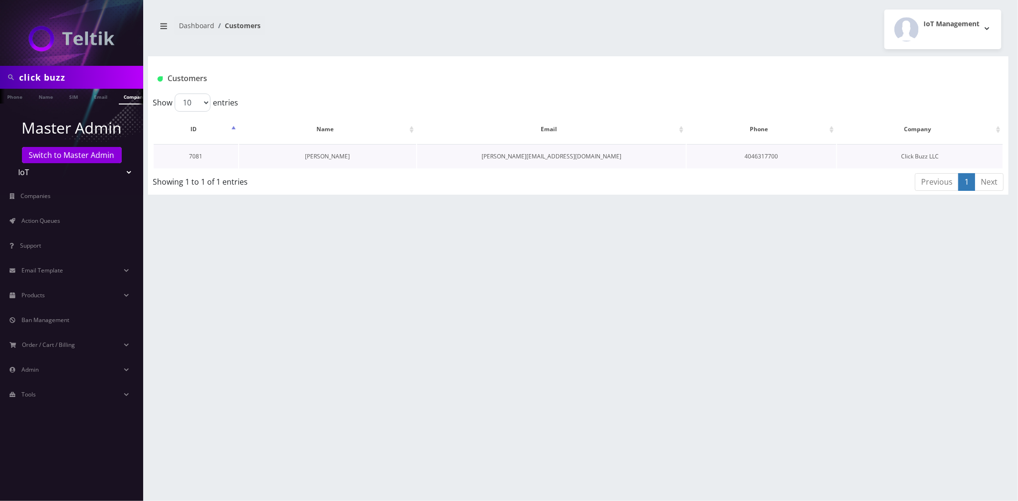
click at [314, 156] on link "[PERSON_NAME]" at bounding box center [327, 156] width 45 height 8
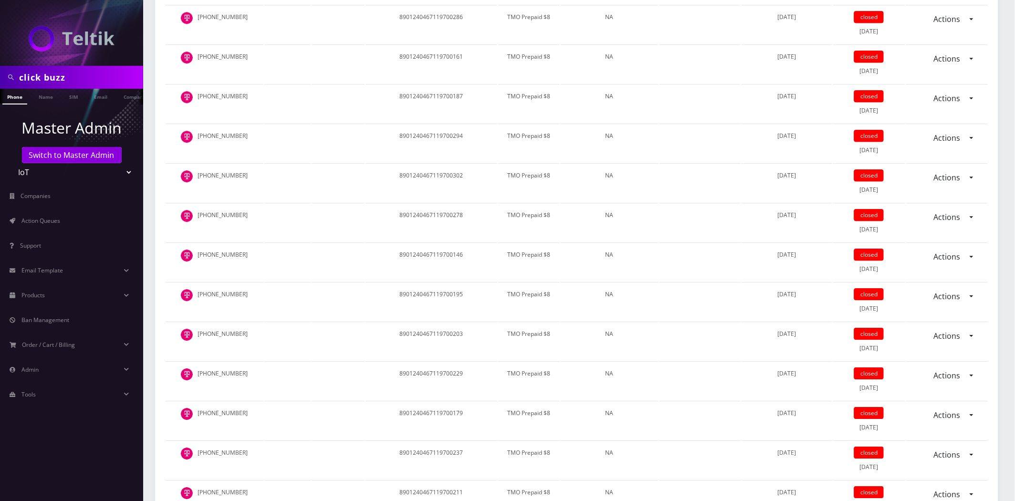
scroll to position [583, 0]
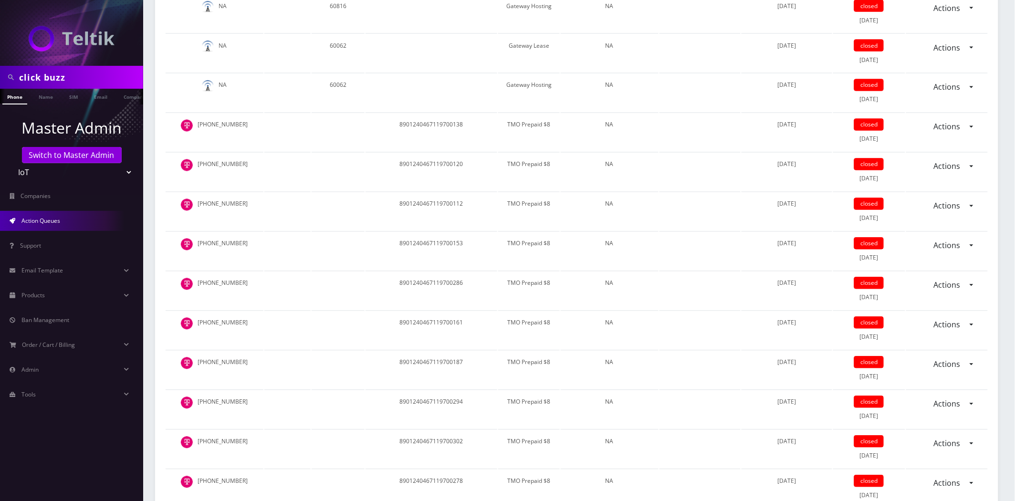
click at [38, 217] on span "Action Queues" at bounding box center [40, 221] width 39 height 8
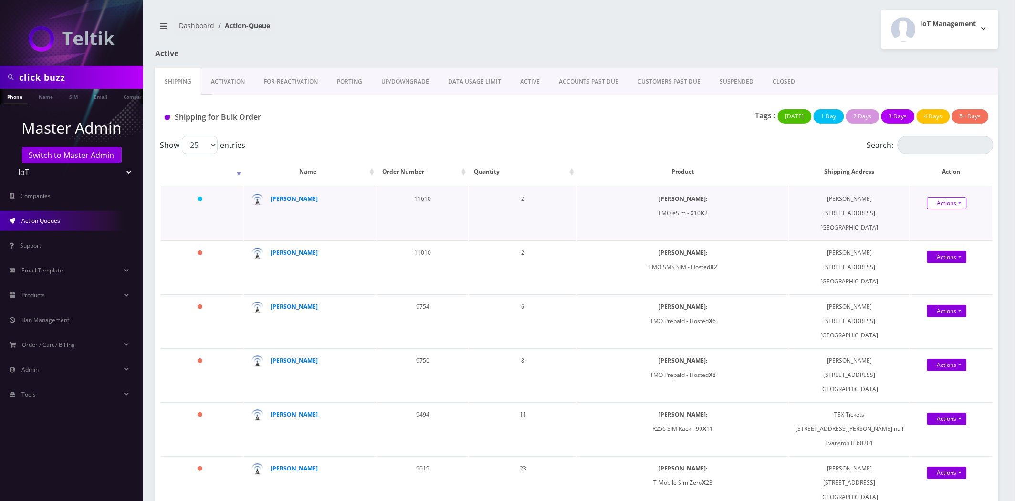
click at [947, 200] on link "Actions" at bounding box center [947, 203] width 40 height 12
click at [945, 215] on link "Shipped" at bounding box center [957, 222] width 76 height 14
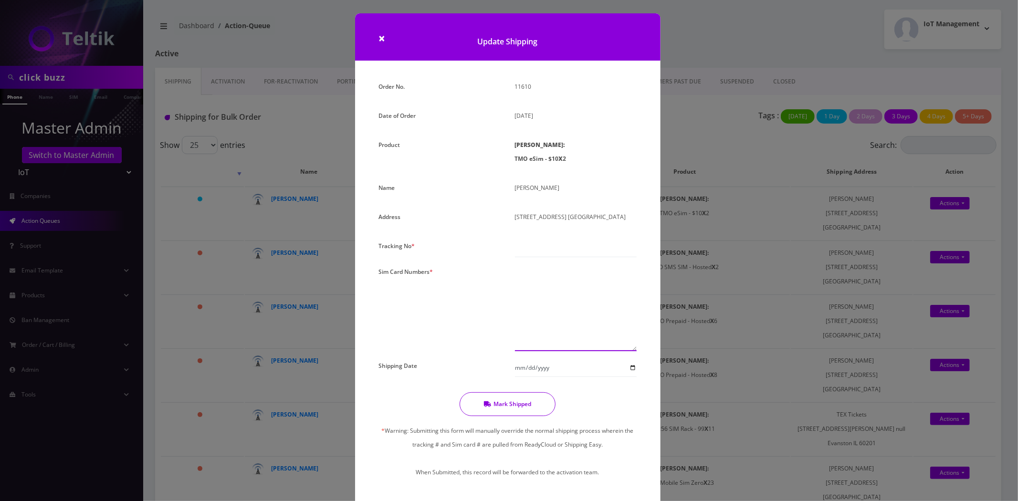
click at [561, 288] on textarea at bounding box center [576, 308] width 122 height 86
click at [142, 221] on div "× Update Shipping Order No. 11610 Date of Order [DATE] Product [PERSON_NAME]: T…" at bounding box center [509, 250] width 1018 height 501
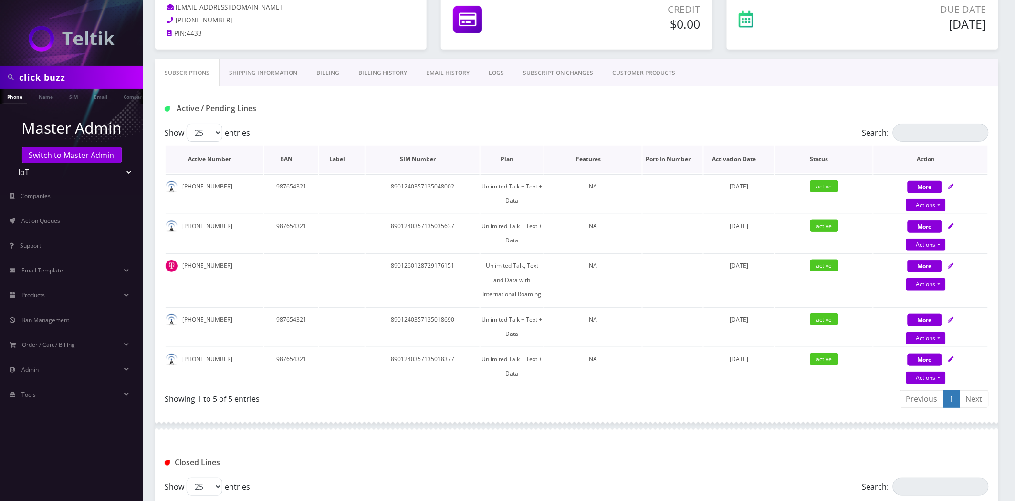
scroll to position [159, 0]
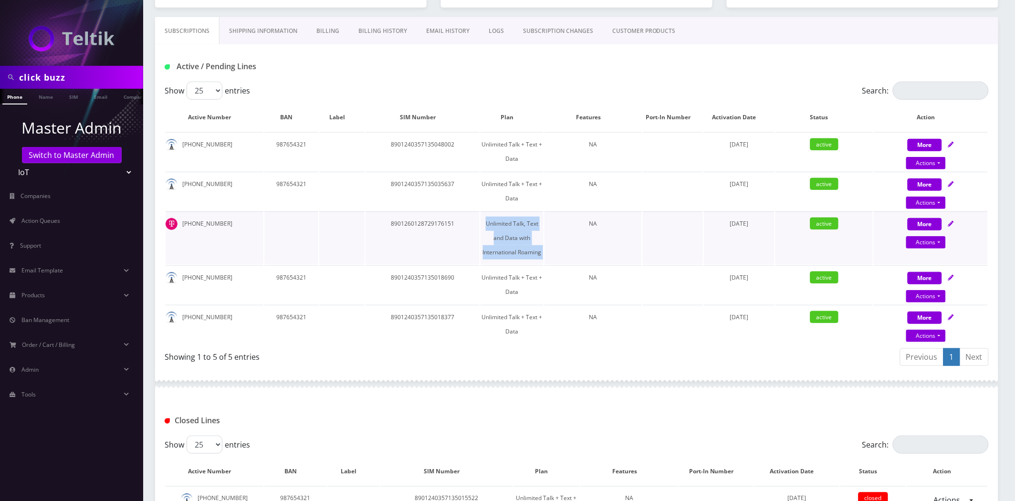
drag, startPoint x: 544, startPoint y: 251, endPoint x: 484, endPoint y: 217, distance: 69.2
click at [484, 217] on tr "646-322-0936 8901260128729176151 Unlimited Talk, Text and Data with Internation…" at bounding box center [577, 237] width 822 height 53
copy td "Unlimited Talk, Text and Data with International Roaming"
click at [75, 292] on link "Products" at bounding box center [71, 295] width 143 height 20
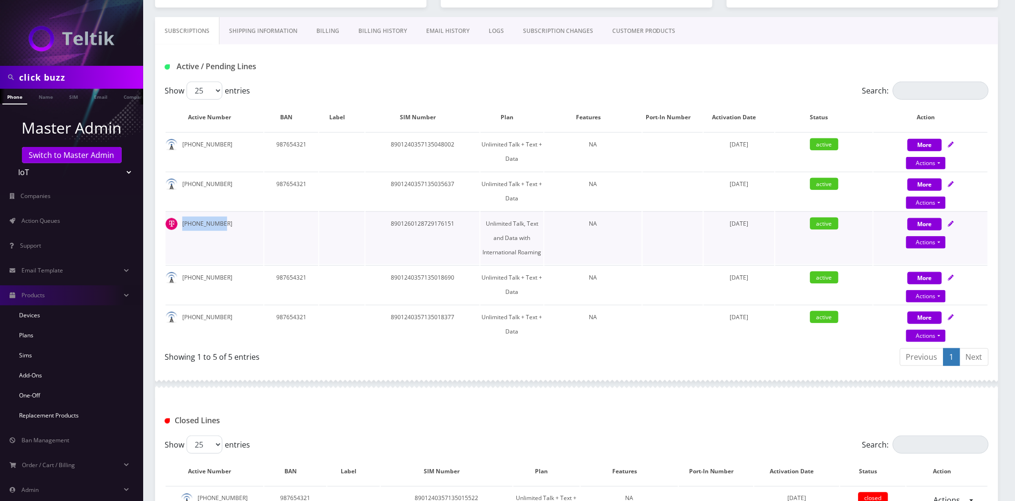
drag, startPoint x: 239, startPoint y: 214, endPoint x: 172, endPoint y: 225, distance: 67.7
click at [172, 225] on td "646-322-0936" at bounding box center [215, 237] width 98 height 53
copy td "646-322-0936"
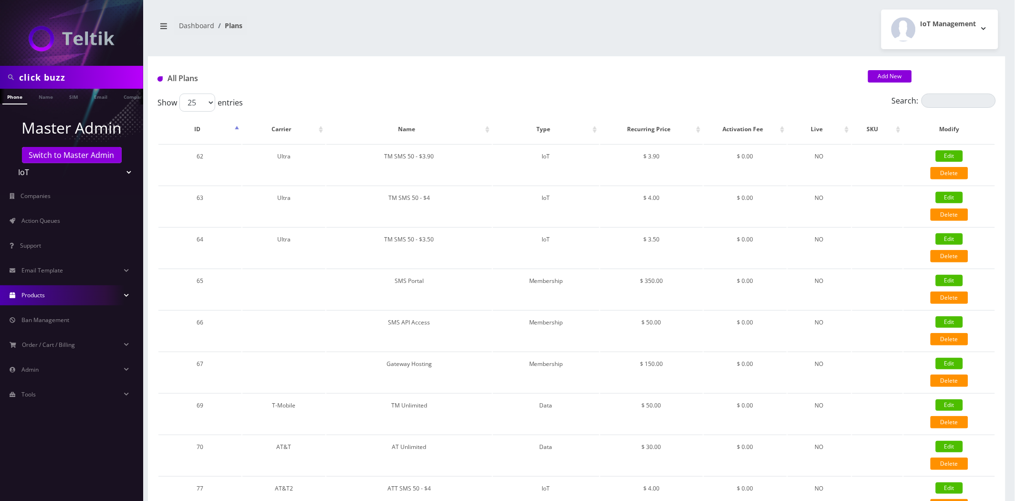
click at [942, 110] on div "Search:" at bounding box center [890, 103] width 209 height 18
click at [946, 102] on input "Search:" at bounding box center [958, 101] width 74 height 14
paste input "Unlimited Talk, Text and Data with International Roaming"
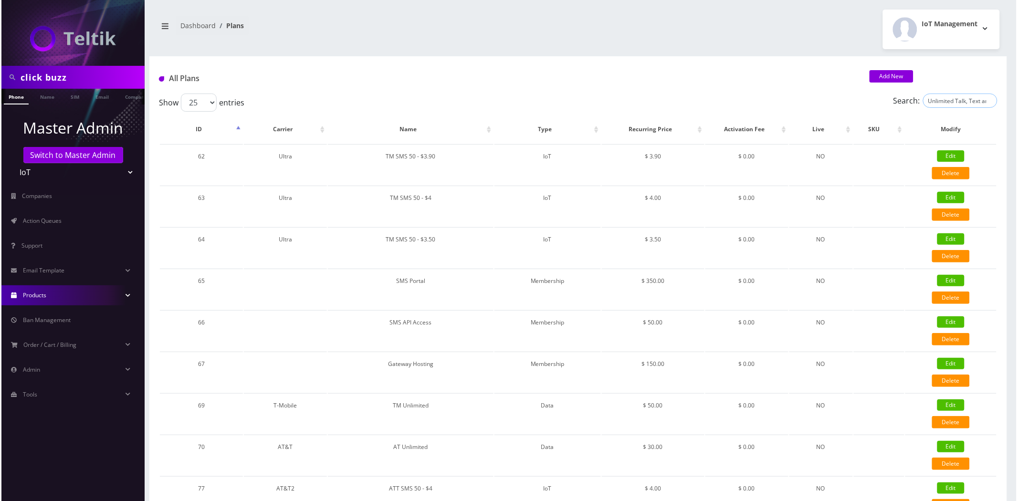
scroll to position [0, 92]
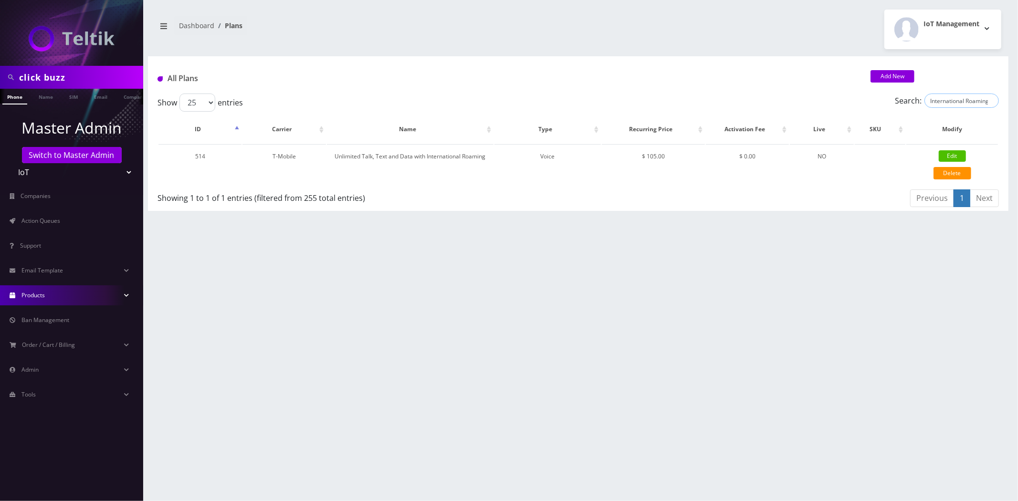
type input "Unlimited Talk, Text and Data with International Roaming"
click at [643, 212] on div "click buzz Phone Name SIM Email Company Customer Dashboard Plans IoT Management" at bounding box center [577, 250] width 879 height 501
drag, startPoint x: 475, startPoint y: 159, endPoint x: 331, endPoint y: 161, distance: 143.6
click at [331, 161] on td "Unlimited Talk, Text and Data with International Roaming" at bounding box center [410, 164] width 167 height 41
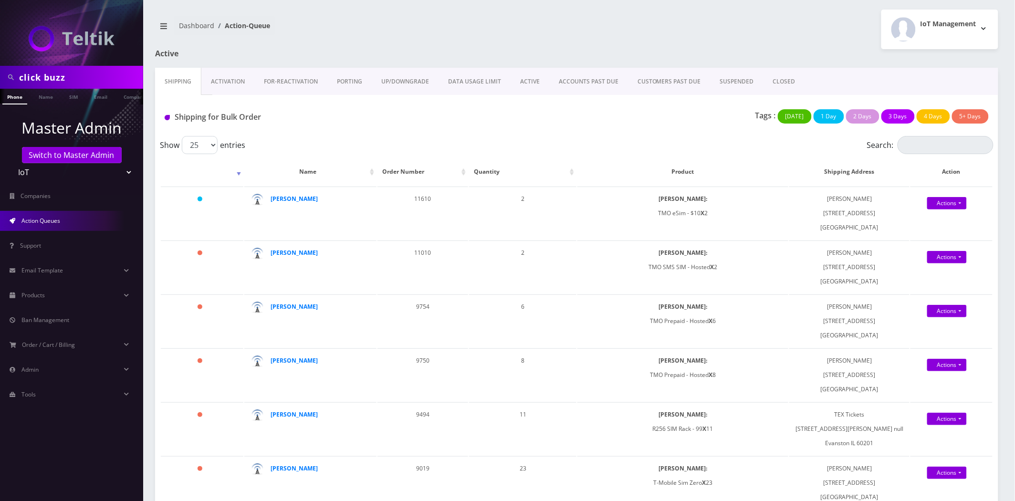
click at [73, 76] on input "click buzz" at bounding box center [80, 77] width 122 height 18
click at [71, 78] on input "click buzz" at bounding box center [80, 77] width 122 height 18
type input "nirvan"
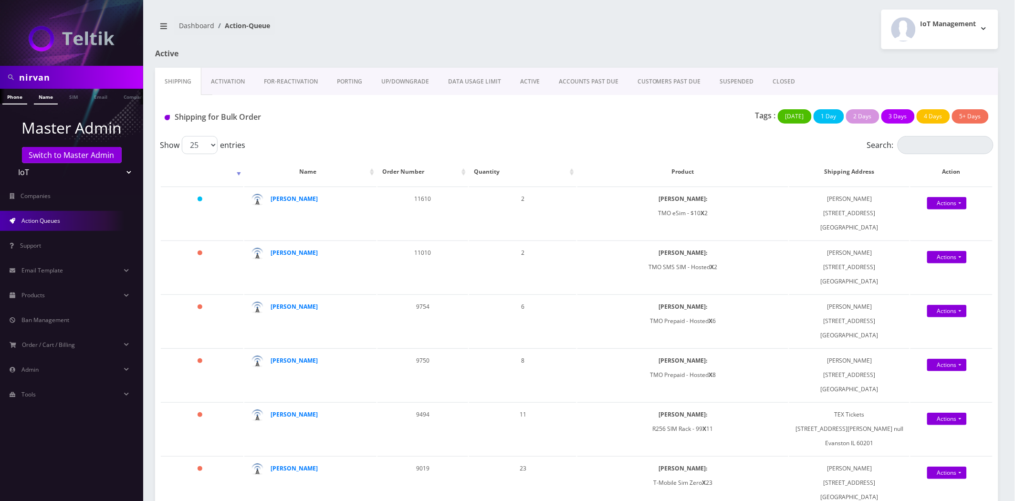
click at [40, 99] on link "Name" at bounding box center [46, 97] width 24 height 16
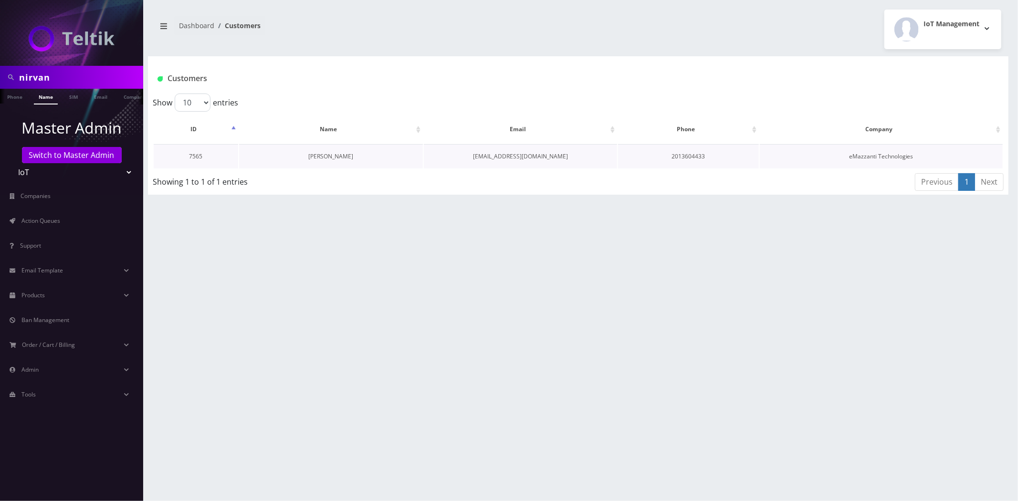
click at [336, 158] on link "[PERSON_NAME]" at bounding box center [331, 156] width 45 height 8
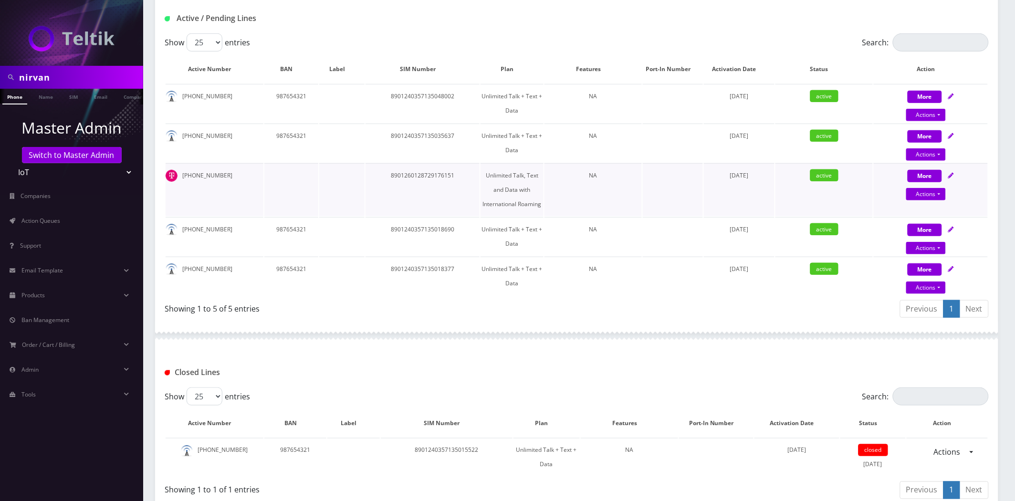
scroll to position [212, 0]
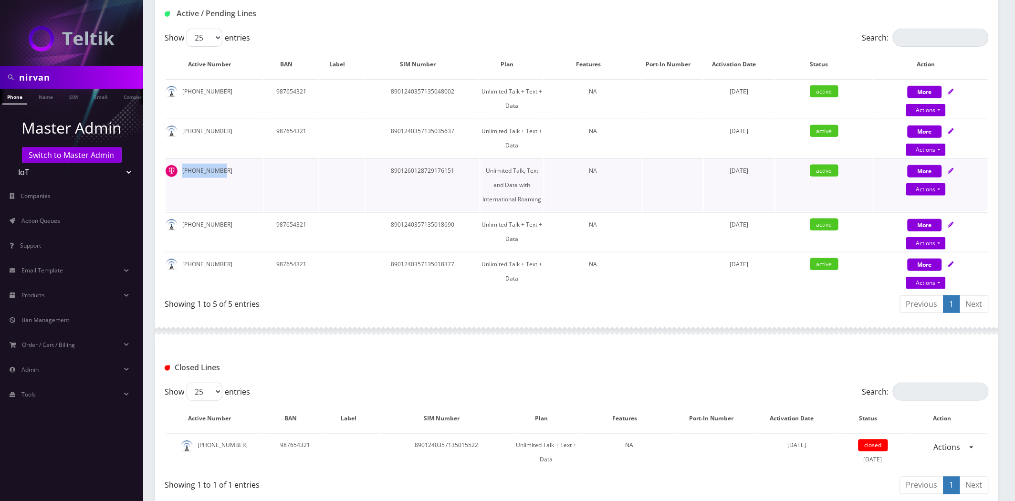
drag, startPoint x: 220, startPoint y: 166, endPoint x: 180, endPoint y: 168, distance: 40.2
click at [180, 168] on td "[PHONE_NUMBER]" at bounding box center [215, 184] width 98 height 53
copy td "[PHONE_NUMBER]"
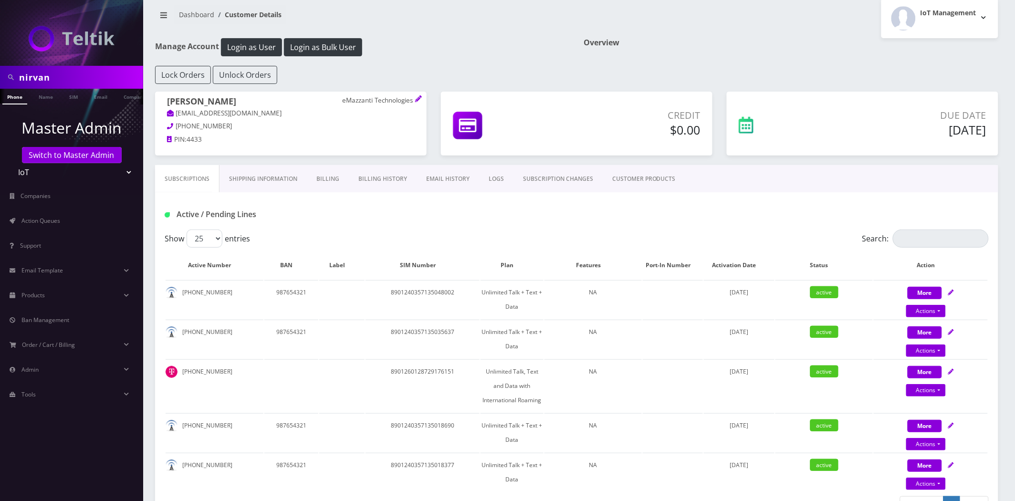
scroll to position [0, 0]
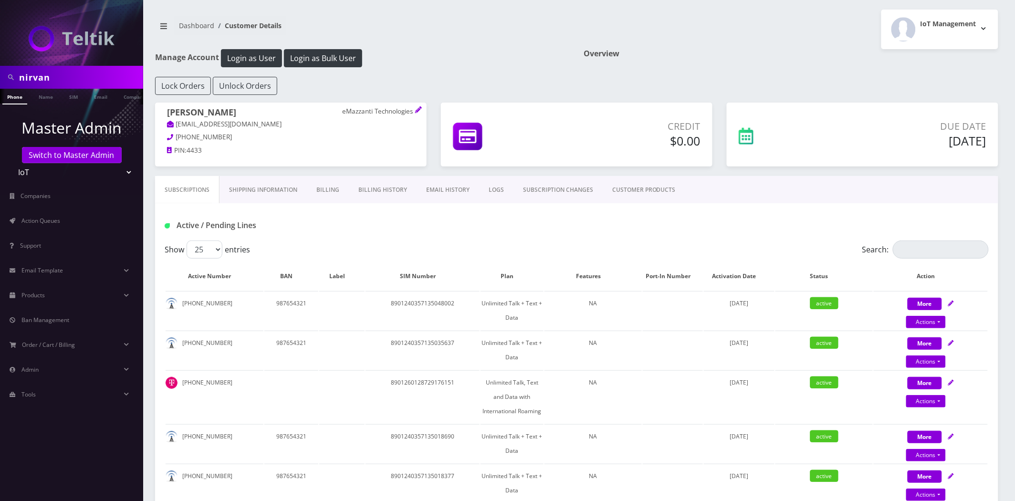
click at [374, 187] on link "Billing History" at bounding box center [383, 190] width 68 height 28
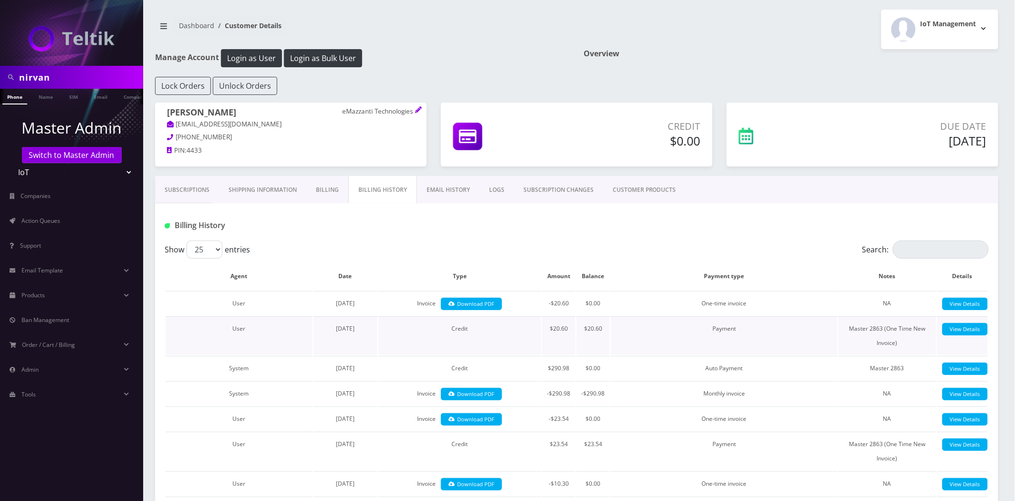
click at [216, 331] on td "User" at bounding box center [239, 335] width 147 height 39
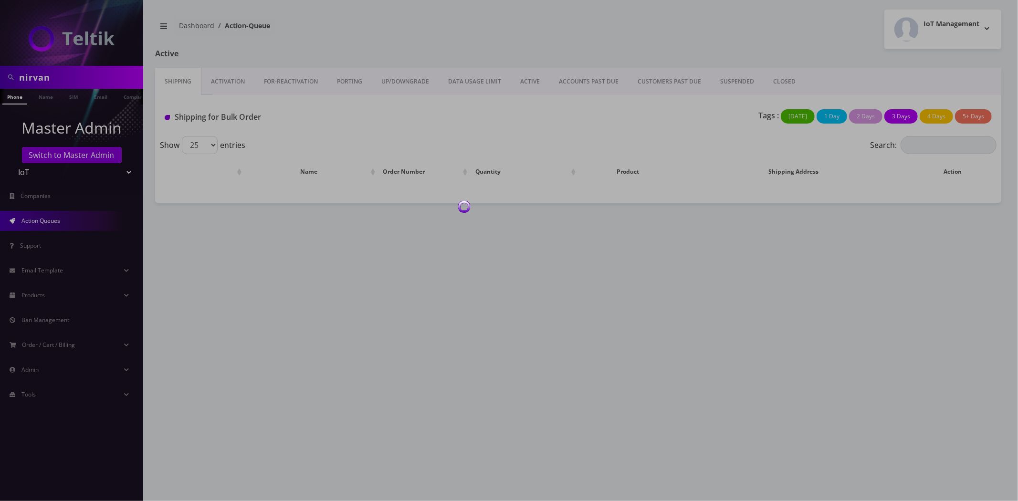
click at [74, 154] on div at bounding box center [509, 250] width 1018 height 501
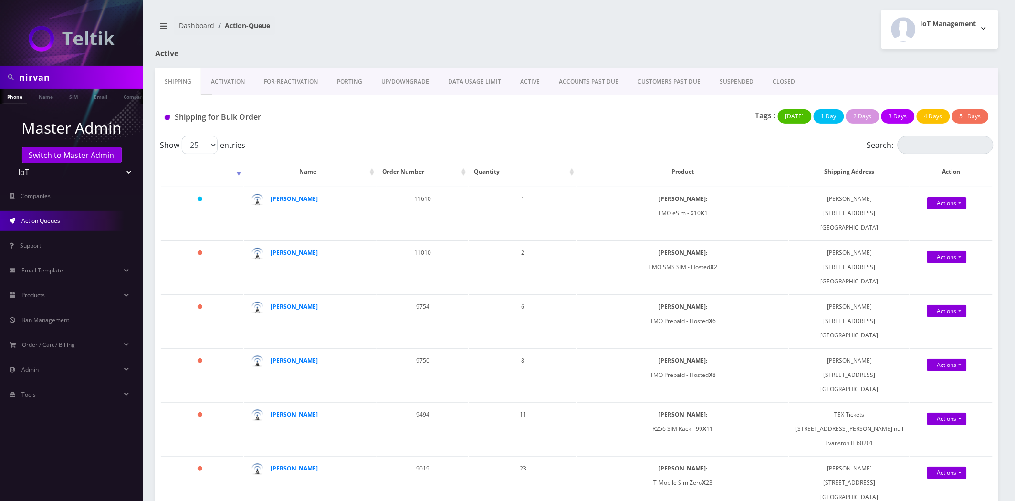
drag, startPoint x: 73, startPoint y: 155, endPoint x: 70, endPoint y: 145, distance: 11.0
click at [73, 155] on link "Switch to Master Admin" at bounding box center [72, 155] width 100 height 16
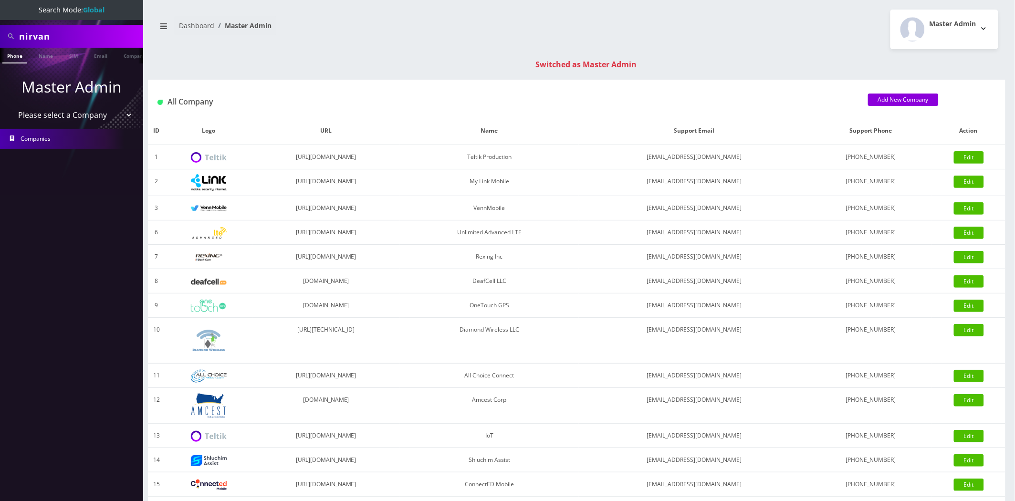
click at [69, 32] on input "nirvan" at bounding box center [80, 36] width 122 height 18
paste input "PAPIN PIERRE"
type input "PAPIN PIERRE"
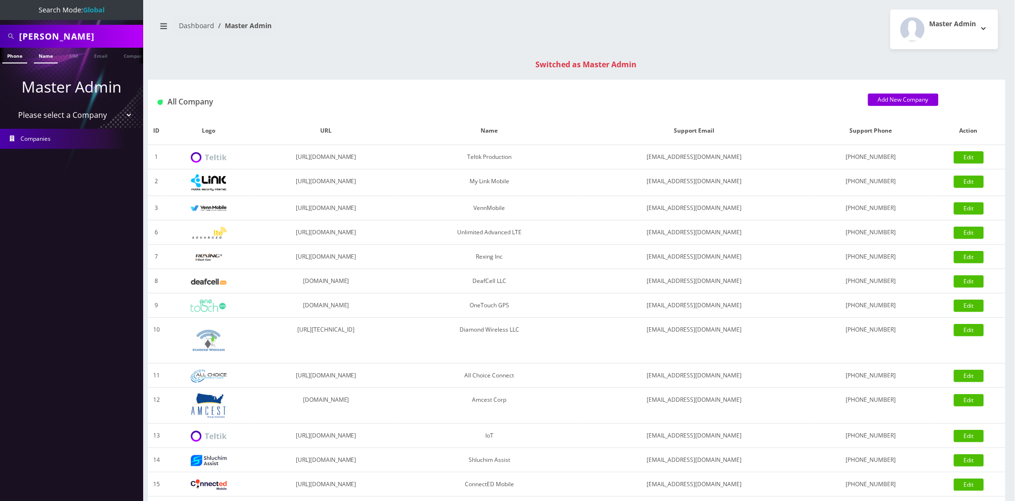
click at [45, 55] on link "Name" at bounding box center [46, 56] width 24 height 16
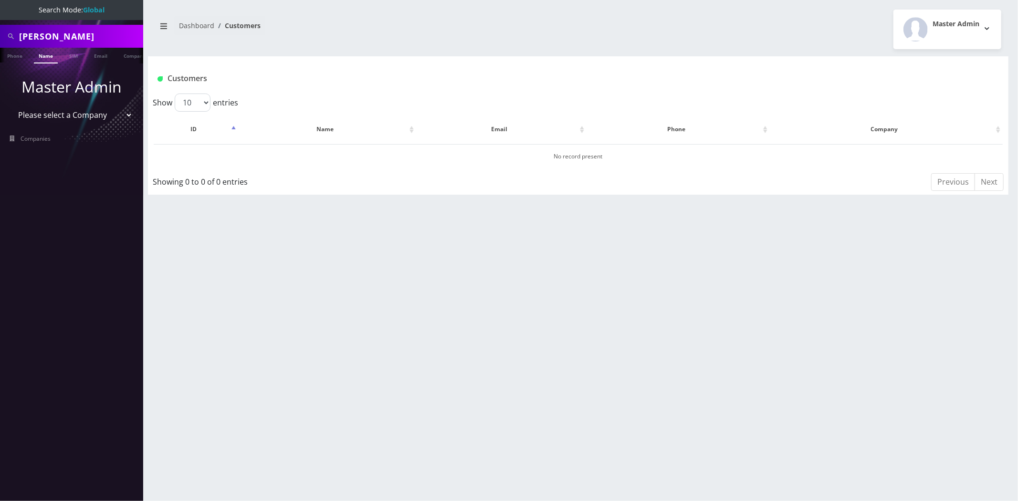
click at [62, 35] on input "[PERSON_NAME]" at bounding box center [80, 36] width 122 height 18
paste input "7913"
type input "7913"
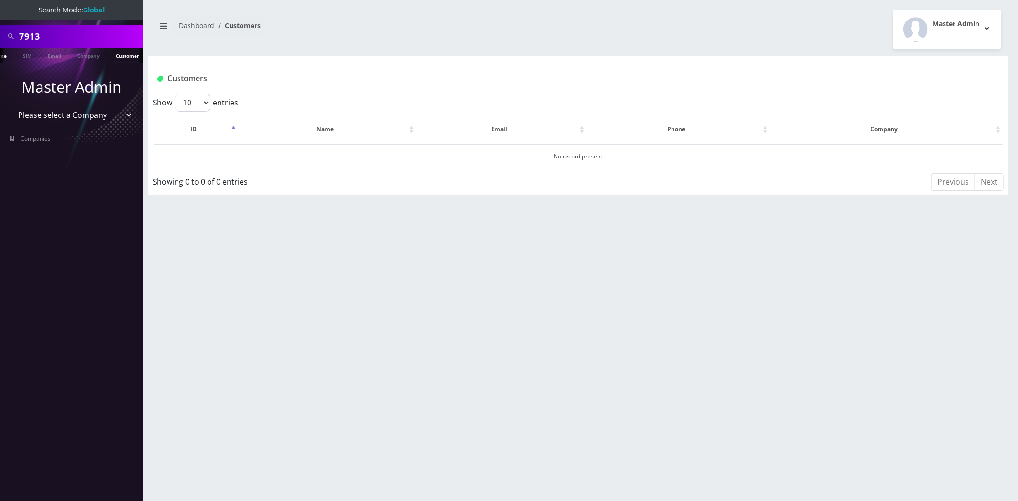
scroll to position [0, 52]
click at [125, 57] on link "Customer" at bounding box center [124, 56] width 33 height 16
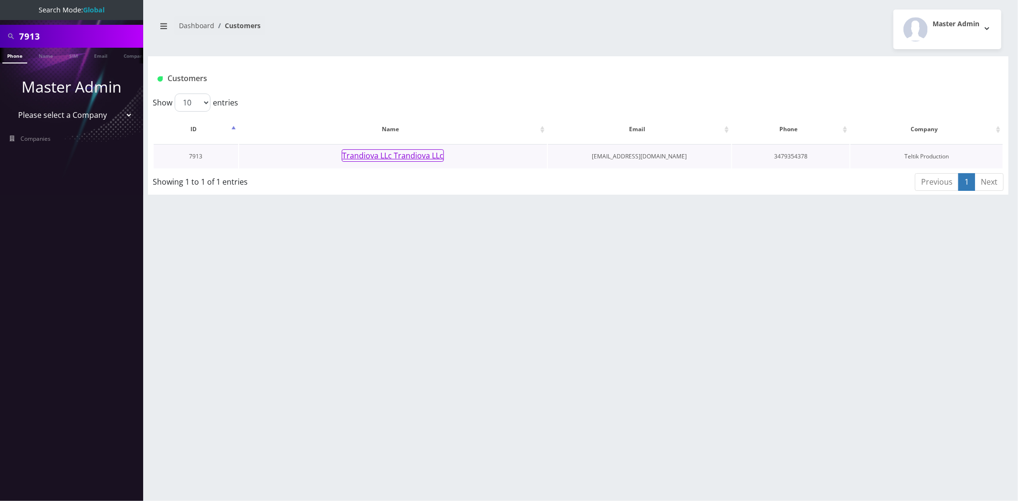
scroll to position [0, 5]
click at [380, 155] on button "Trandiova LLc Trandiova LLc" at bounding box center [393, 155] width 102 height 12
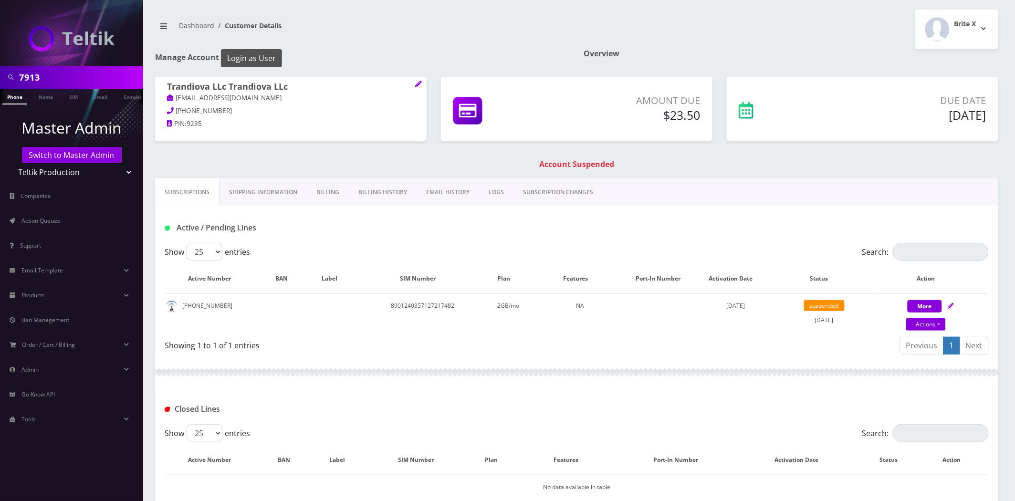
click at [238, 56] on button "Login as User" at bounding box center [251, 58] width 61 height 18
click at [378, 189] on link "Billing History" at bounding box center [383, 192] width 68 height 28
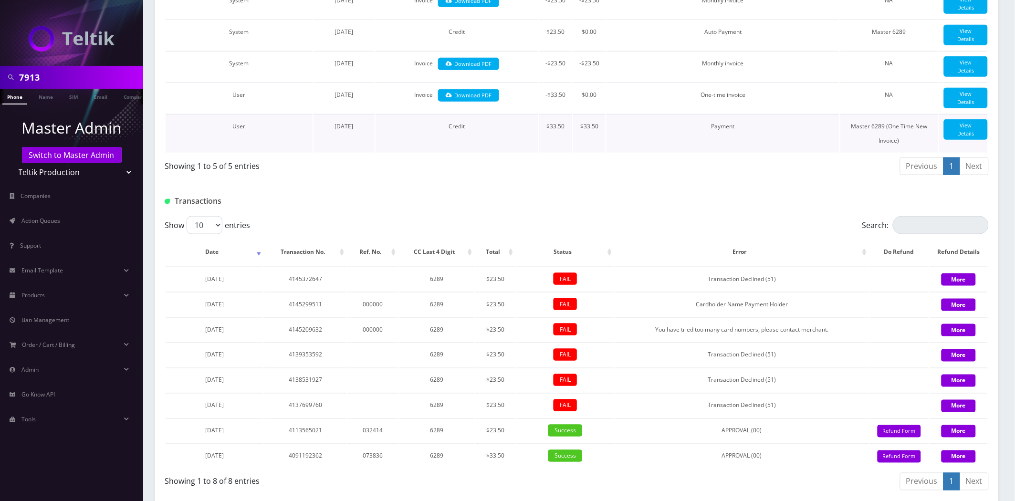
scroll to position [318, 0]
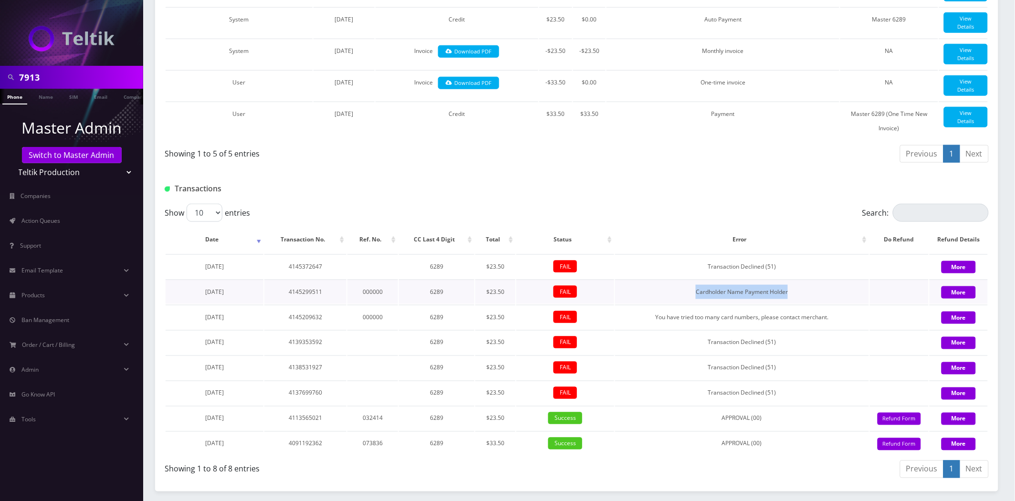
drag, startPoint x: 686, startPoint y: 294, endPoint x: 651, endPoint y: 292, distance: 34.4
click at [651, 292] on td "Cardholder Name Payment Holder" at bounding box center [741, 292] width 253 height 24
copy td "Cardholder Name Payment Holder"
click at [34, 80] on input "7913" at bounding box center [80, 77] width 122 height 18
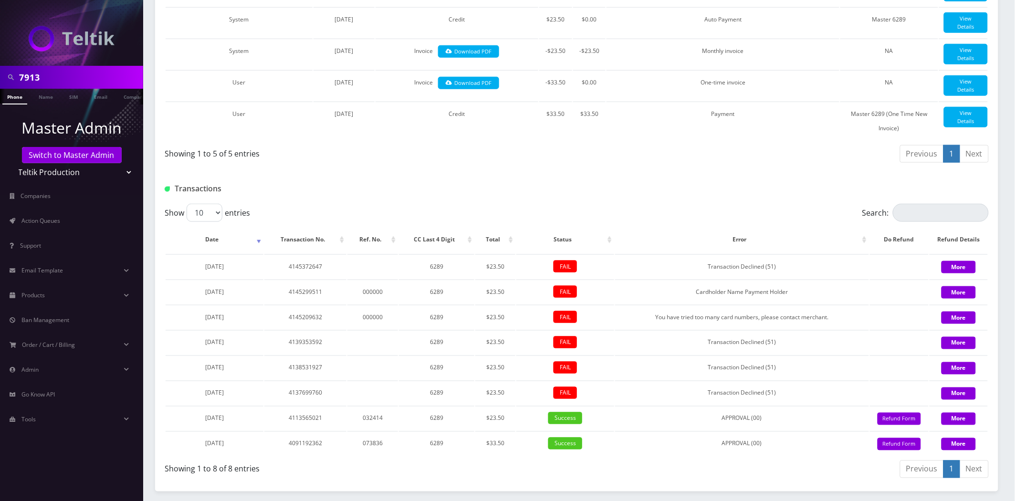
click at [34, 80] on input "7913" at bounding box center [80, 77] width 122 height 18
type input "shlomo"
click at [39, 96] on link "Name" at bounding box center [46, 97] width 24 height 16
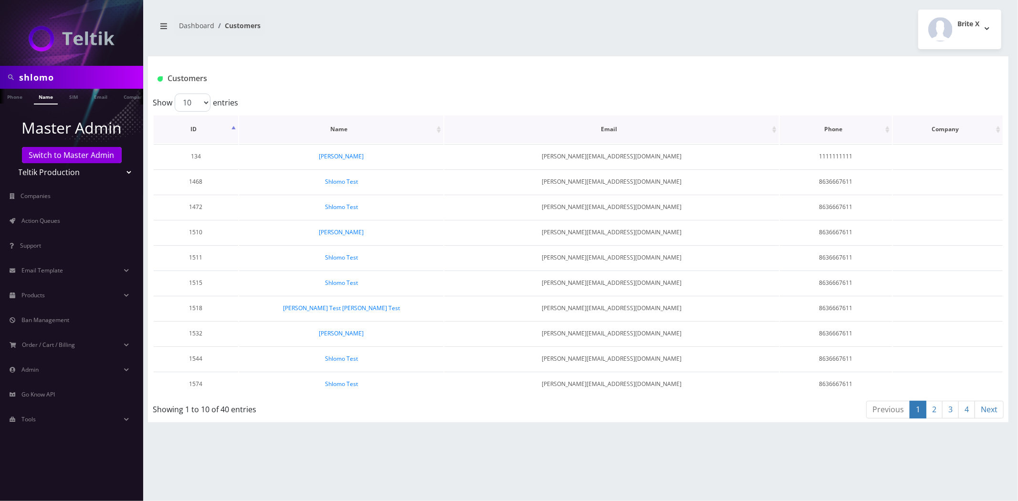
click at [199, 126] on th "ID" at bounding box center [196, 129] width 84 height 28
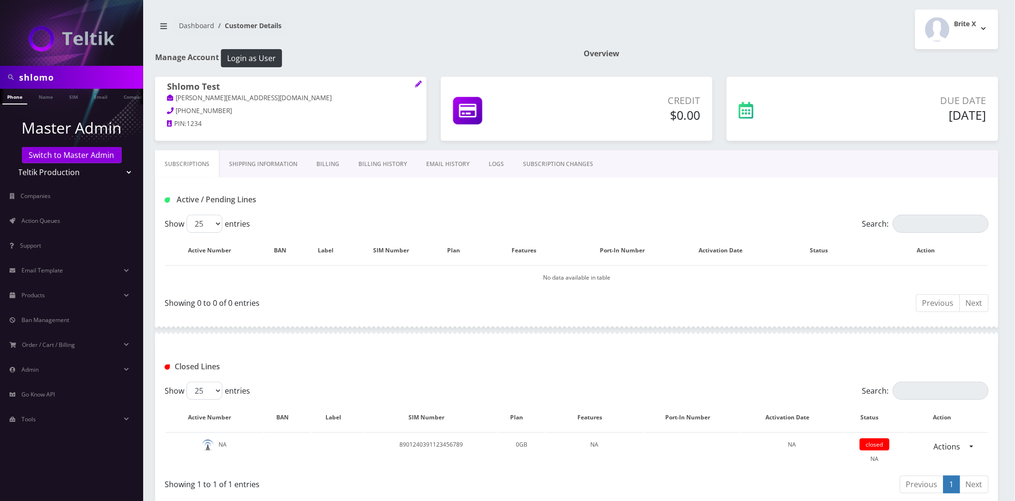
click at [325, 167] on link "Billing" at bounding box center [328, 164] width 42 height 28
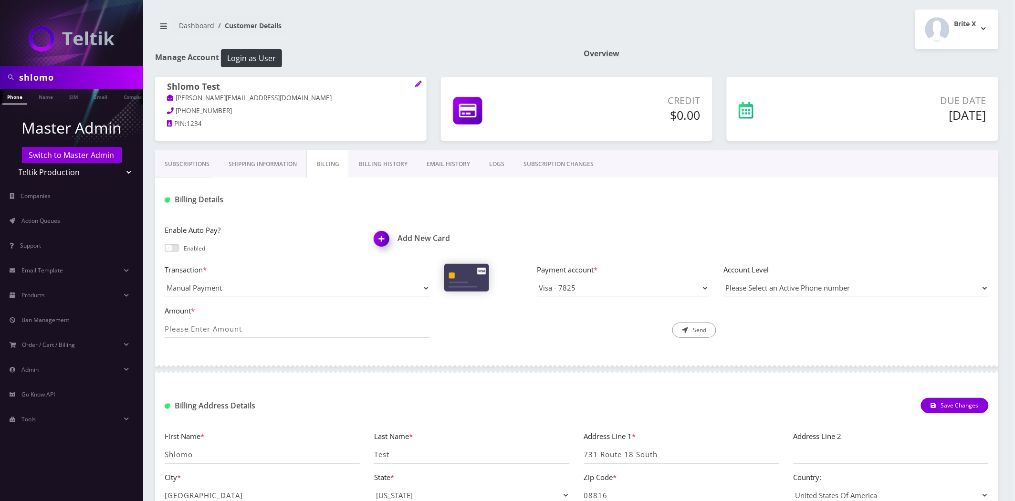
click at [378, 239] on img at bounding box center [383, 242] width 28 height 28
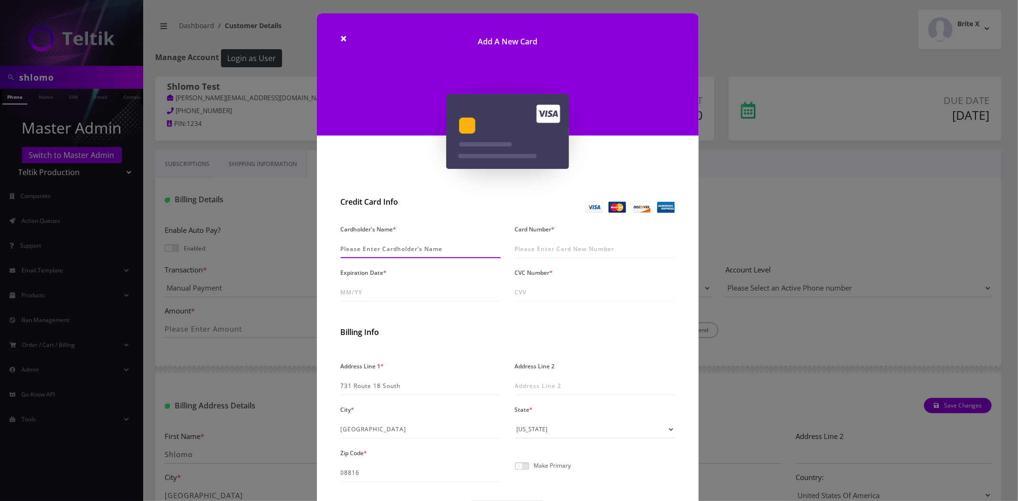
click at [376, 251] on input "Cardholder's Name *" at bounding box center [421, 249] width 160 height 18
click at [352, 247] on input "Cardholder's Name *" at bounding box center [421, 249] width 160 height 18
paste input "Payment Holder"
type input "Payment Holder"
click at [566, 250] on input "Card Number *" at bounding box center [595, 249] width 160 height 18
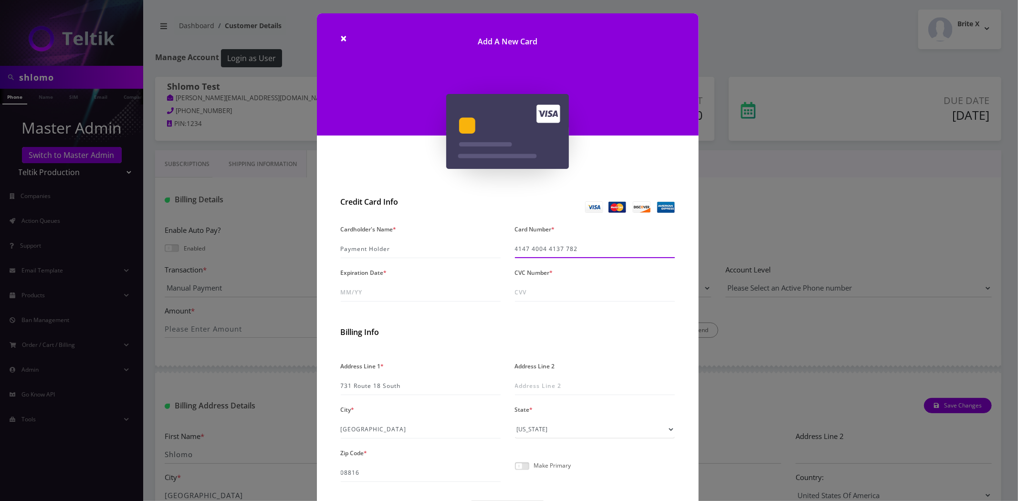
type input "4147 4004 4137 7825"
click at [356, 293] on input "Expiration Date *" at bounding box center [421, 292] width 160 height 18
type input "09/29"
click at [564, 292] on input "CVC Number *" at bounding box center [595, 292] width 160 height 18
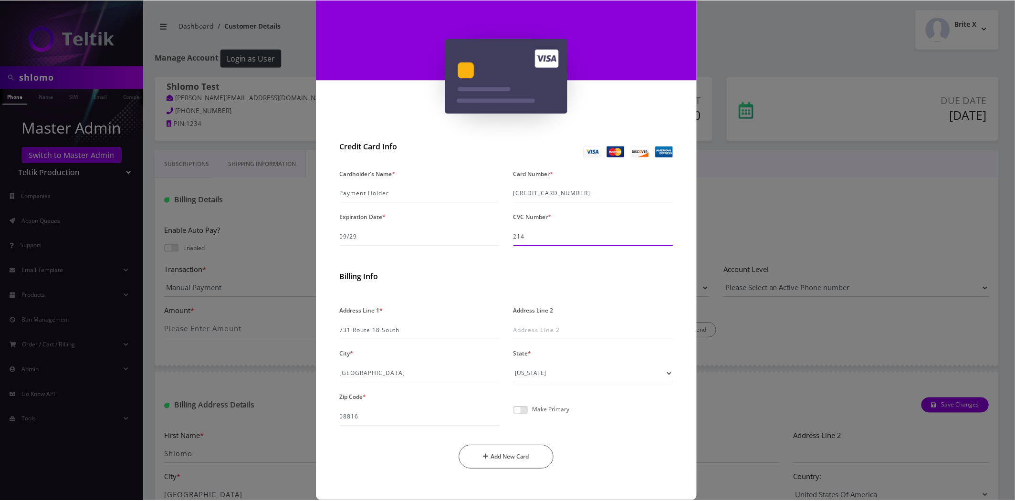
scroll to position [68, 0]
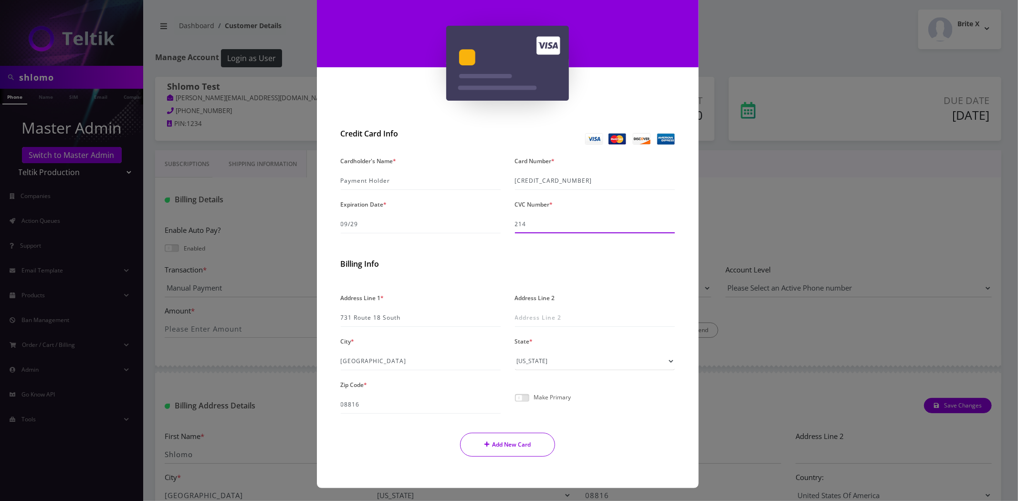
type input "214"
click at [506, 441] on button "Add New Card" at bounding box center [507, 445] width 95 height 24
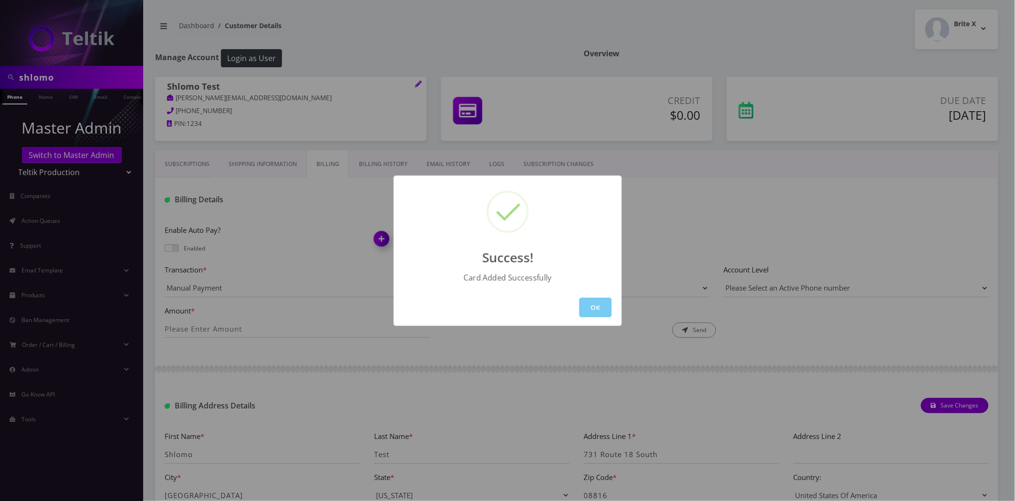
click at [596, 303] on button "OK" at bounding box center [595, 308] width 32 height 20
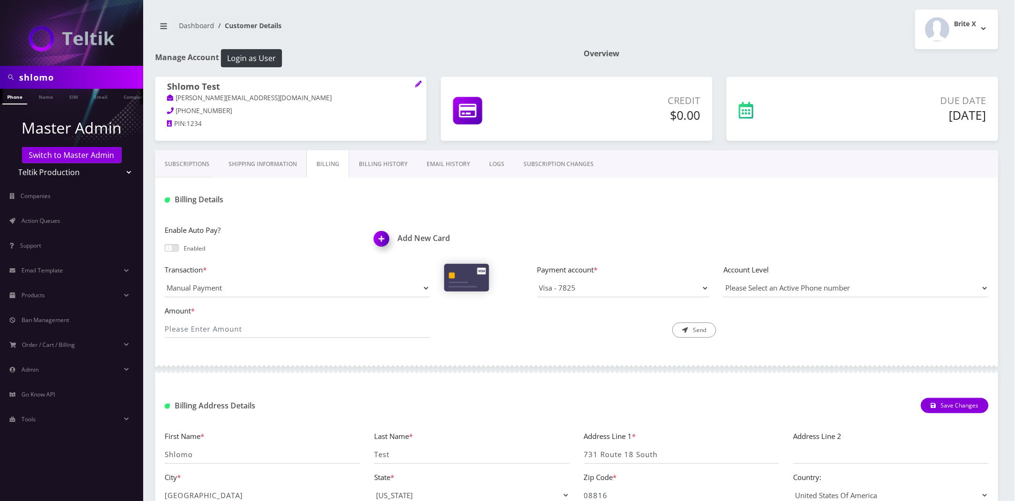
click at [374, 166] on link "Billing History" at bounding box center [383, 164] width 68 height 28
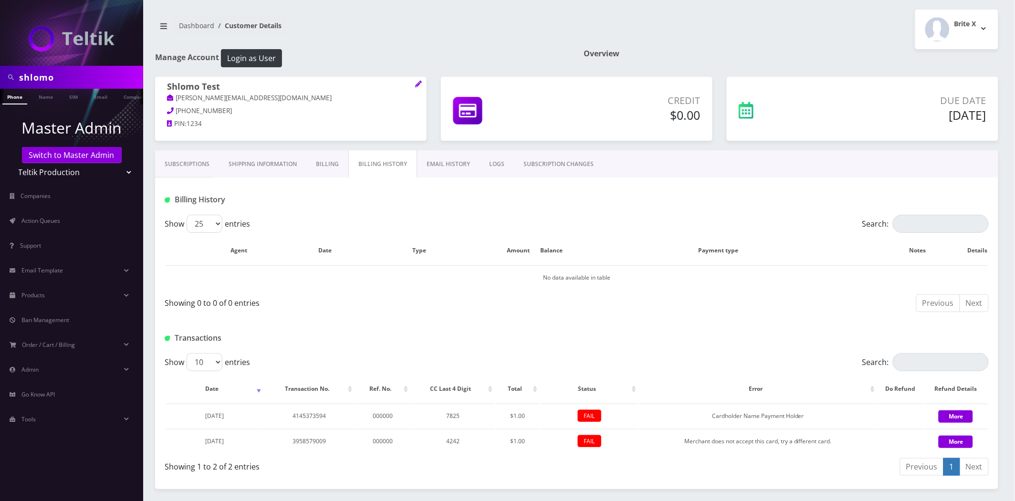
click at [337, 172] on link "Billing" at bounding box center [327, 164] width 42 height 28
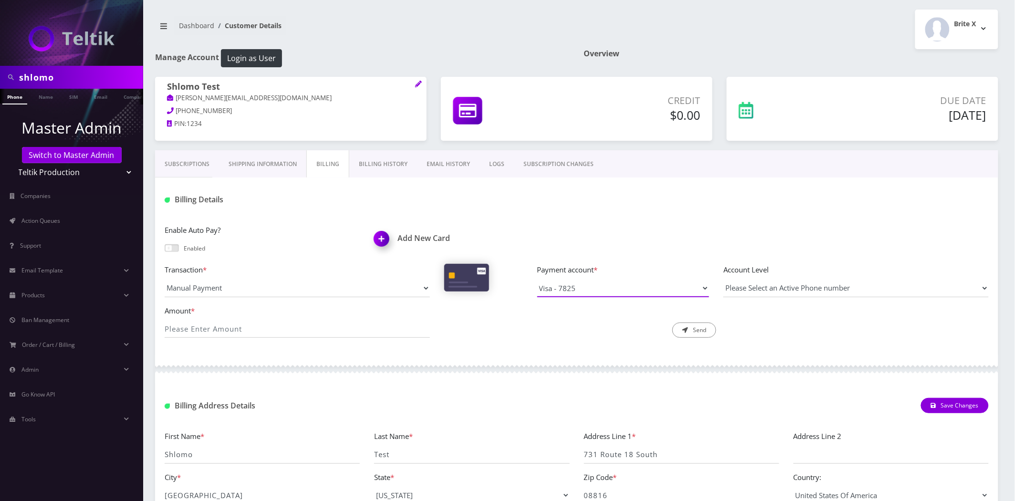
click at [576, 288] on select "Visa - 7825" at bounding box center [623, 288] width 172 height 18
click at [219, 328] on input "Amount *" at bounding box center [297, 329] width 265 height 18
type input "1"
drag, startPoint x: 567, startPoint y: 338, endPoint x: 689, endPoint y: 336, distance: 122.2
click at [567, 338] on div "Amount * 1 Description * Send" at bounding box center [576, 325] width 838 height 41
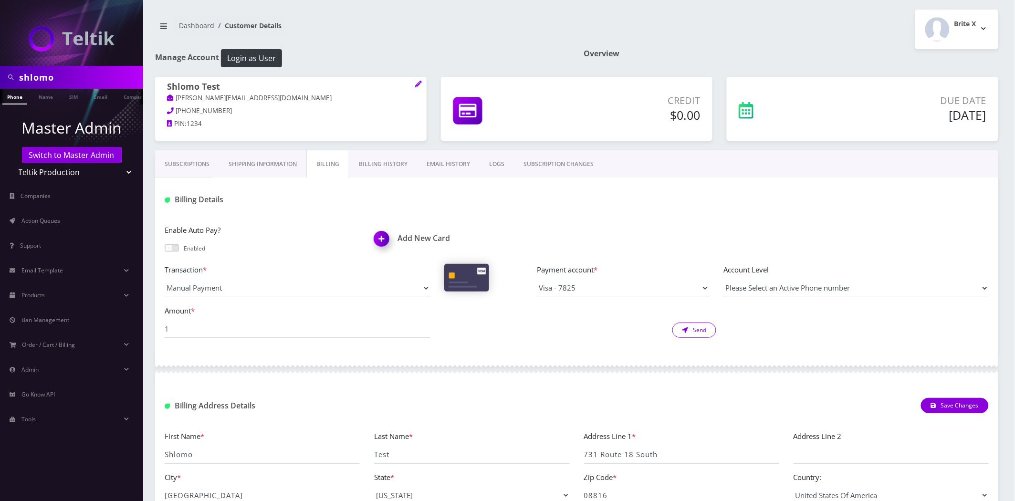
click at [697, 334] on button "Send" at bounding box center [694, 330] width 44 height 15
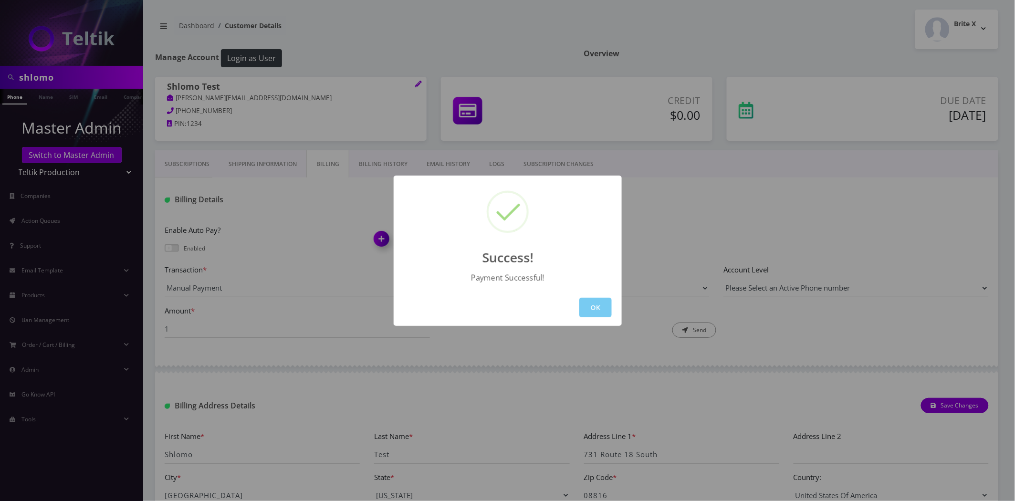
click at [606, 306] on button "OK" at bounding box center [595, 308] width 32 height 20
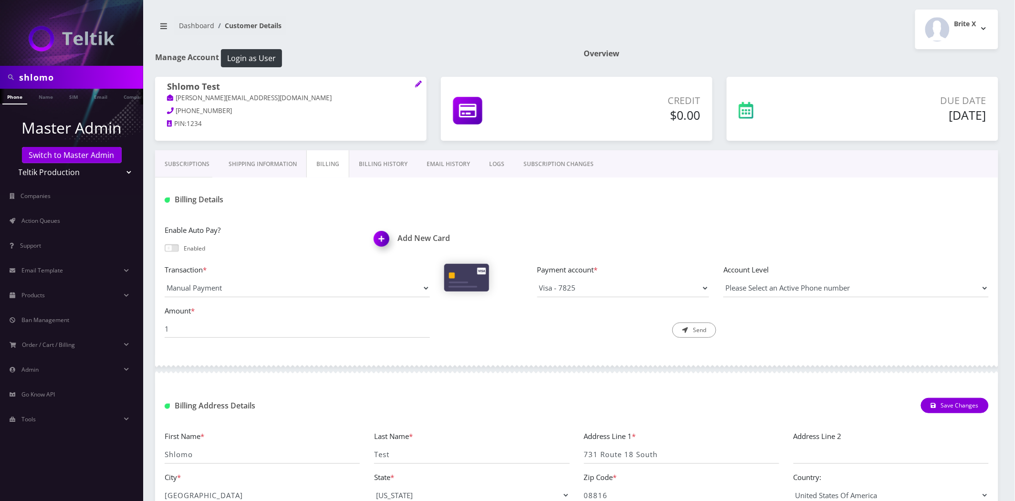
click at [366, 160] on link "Billing History" at bounding box center [383, 164] width 68 height 28
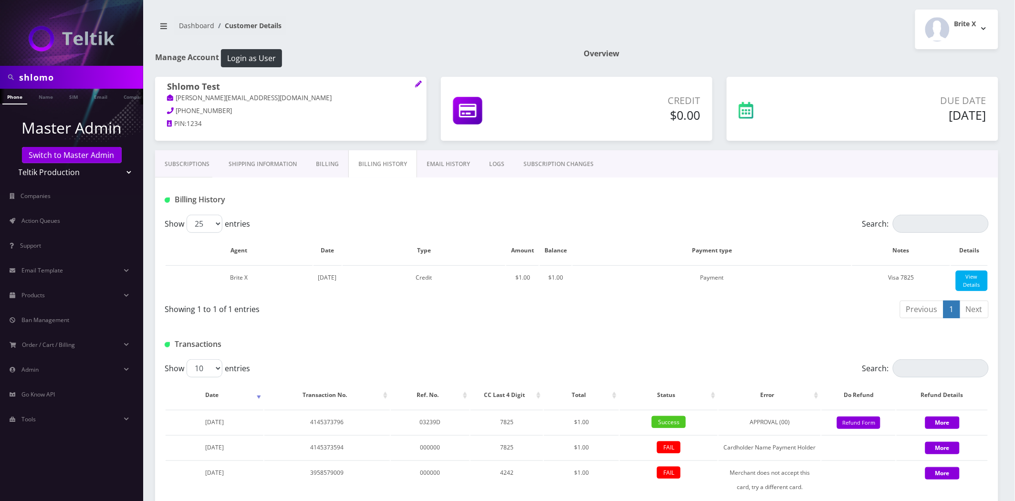
click at [348, 150] on link "Billing History" at bounding box center [382, 164] width 69 height 28
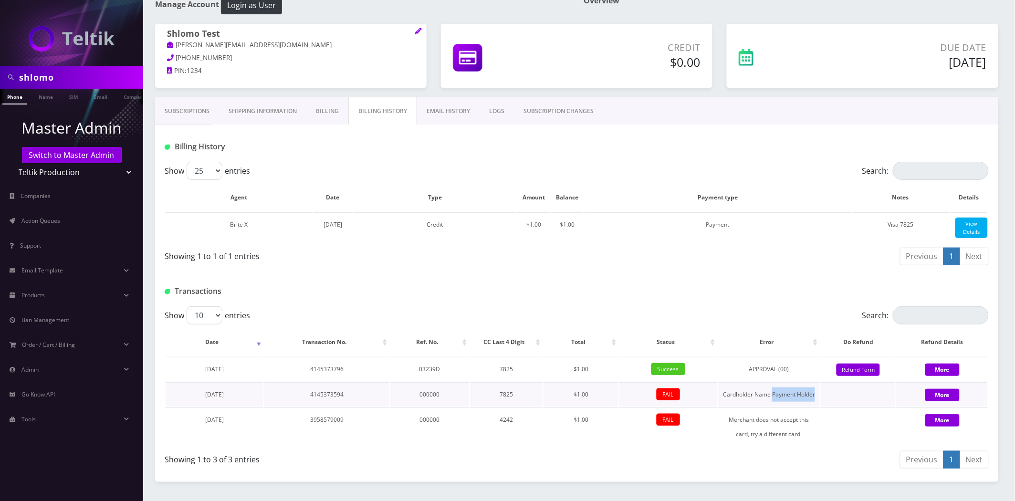
drag, startPoint x: 819, startPoint y: 401, endPoint x: 773, endPoint y: 403, distance: 45.4
click at [773, 403] on td "Cardholder Name Payment Holder" at bounding box center [769, 394] width 102 height 24
copy td "Payment Holder"
click at [736, 403] on td "Cardholder Name Payment Holder" at bounding box center [769, 394] width 102 height 24
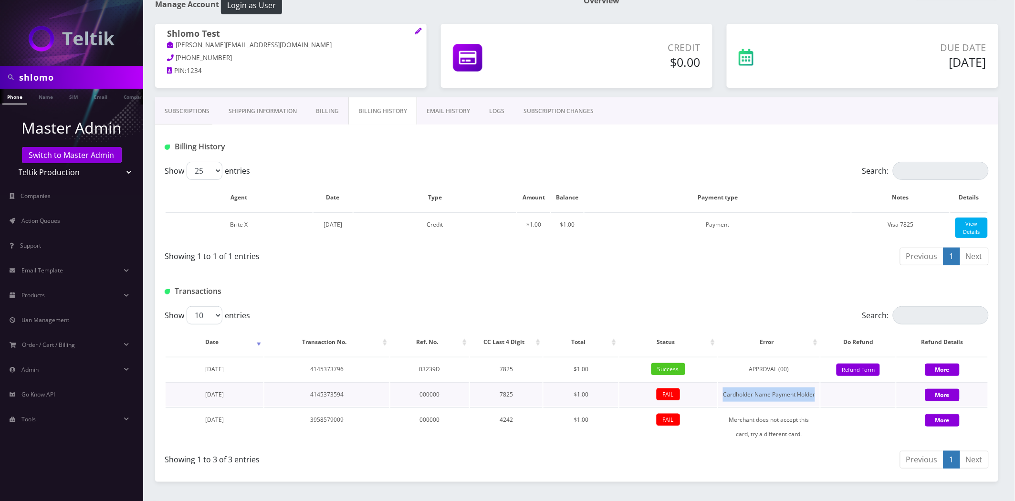
click at [736, 403] on td "Cardholder Name Payment Holder" at bounding box center [769, 394] width 102 height 24
copy td "Cardholder Name Payment Holder"
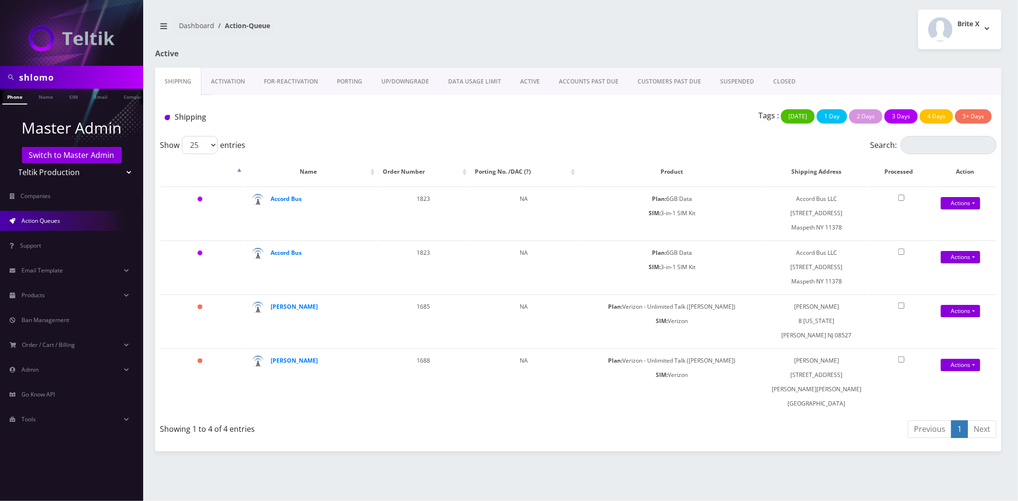
click at [206, 80] on link "Activation" at bounding box center [227, 82] width 53 height 28
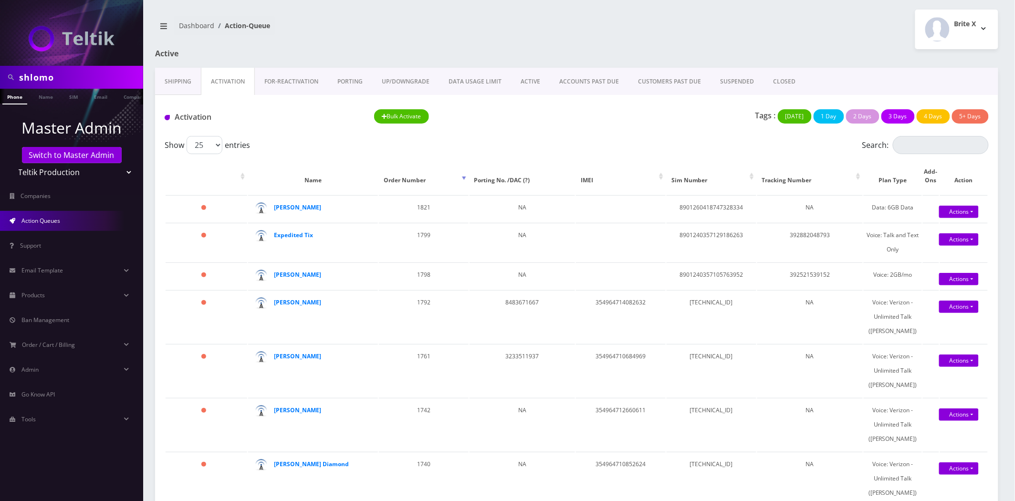
click at [526, 91] on link "ACTIVE" at bounding box center [530, 82] width 39 height 28
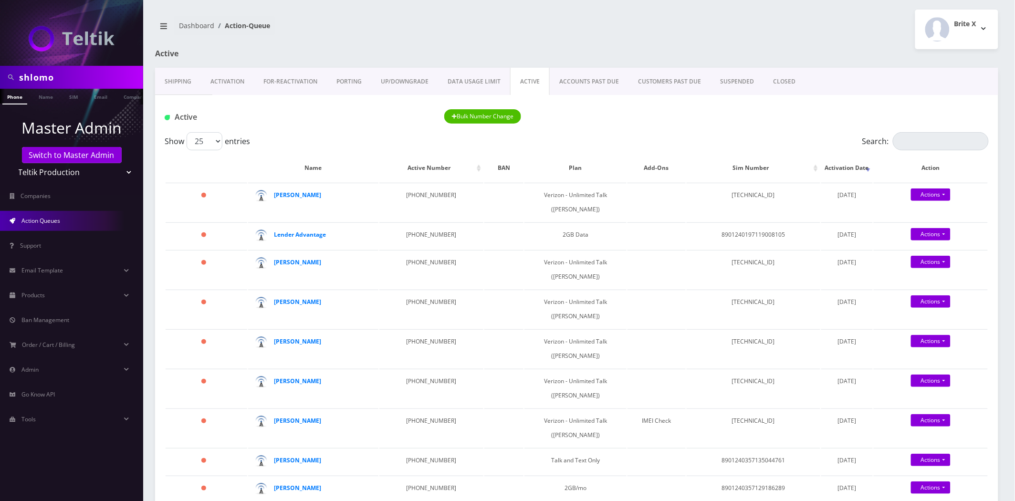
drag, startPoint x: 68, startPoint y: 173, endPoint x: 70, endPoint y: 179, distance: 6.9
click at [68, 173] on select "Teltik Production My Link Mobile VennMobile Unlimited Advanced LTE Rexing Inc D…" at bounding box center [72, 172] width 122 height 18
select select "13"
click at [11, 163] on select "Teltik Production My Link Mobile VennMobile Unlimited Advanced LTE Rexing Inc D…" at bounding box center [72, 172] width 122 height 18
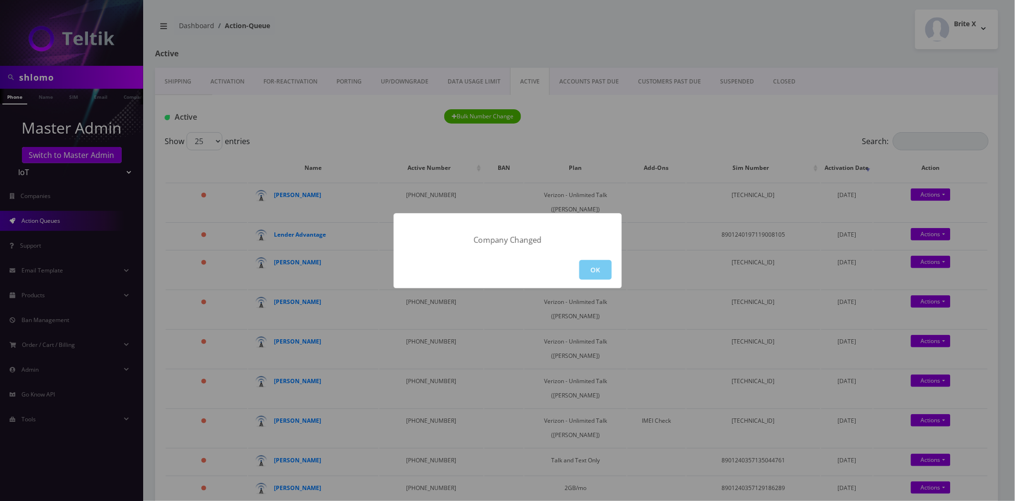
click at [603, 261] on button "OK" at bounding box center [595, 270] width 32 height 20
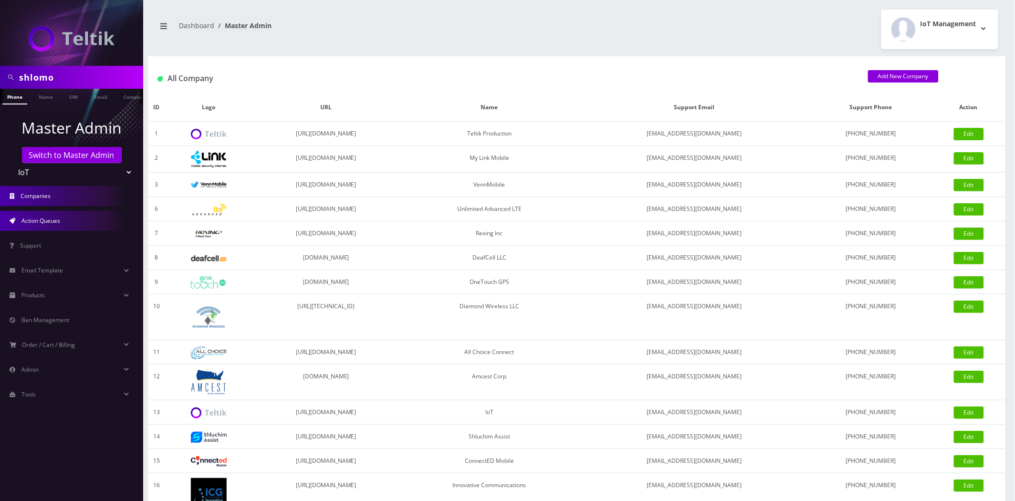
click at [25, 217] on span "Action Queues" at bounding box center [40, 221] width 39 height 8
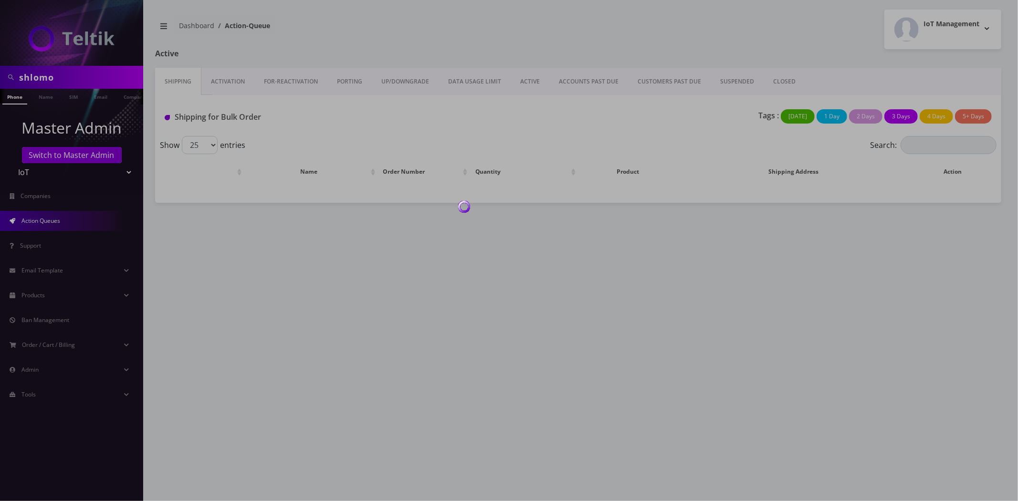
click at [230, 84] on div at bounding box center [509, 250] width 1018 height 501
click at [228, 83] on div at bounding box center [509, 250] width 1018 height 501
click at [223, 83] on div at bounding box center [509, 250] width 1018 height 501
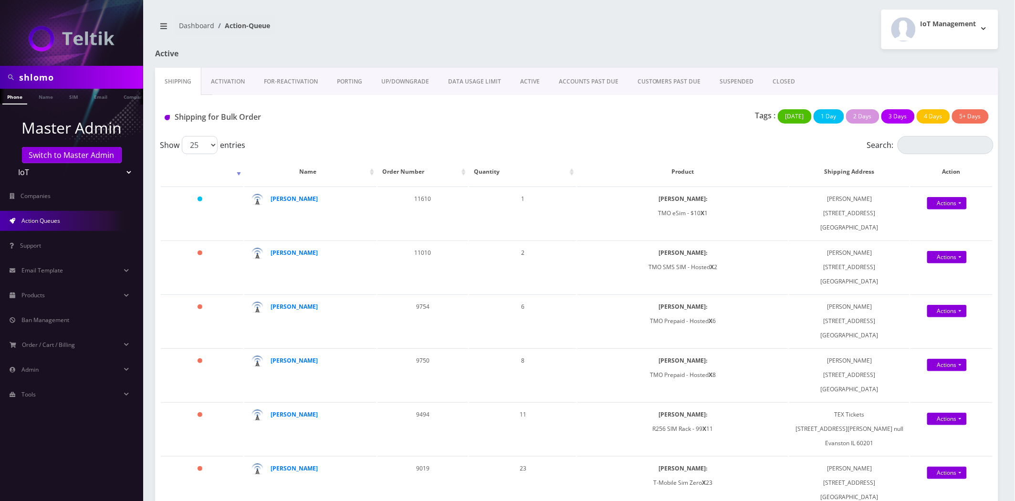
click at [223, 84] on link "Activation" at bounding box center [227, 82] width 53 height 28
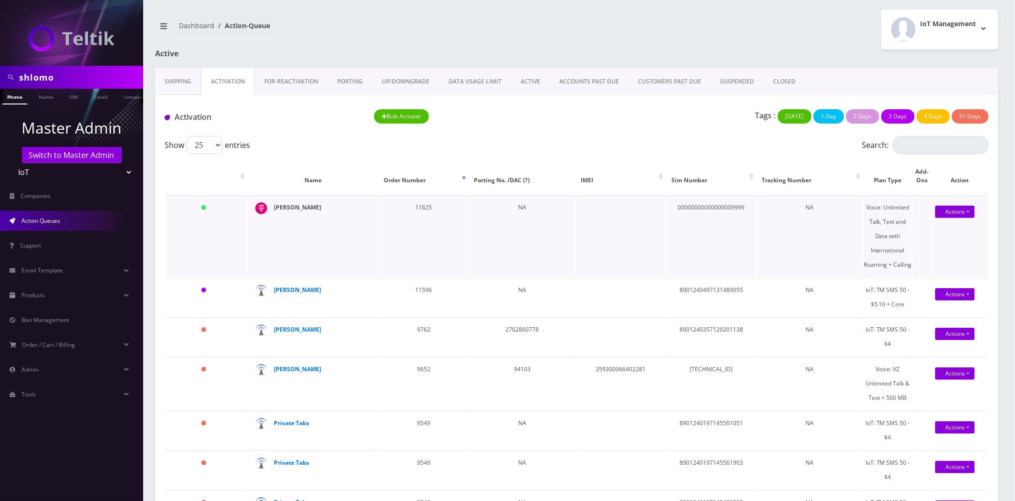
click at [295, 204] on strong "[PERSON_NAME]" at bounding box center [297, 207] width 47 height 8
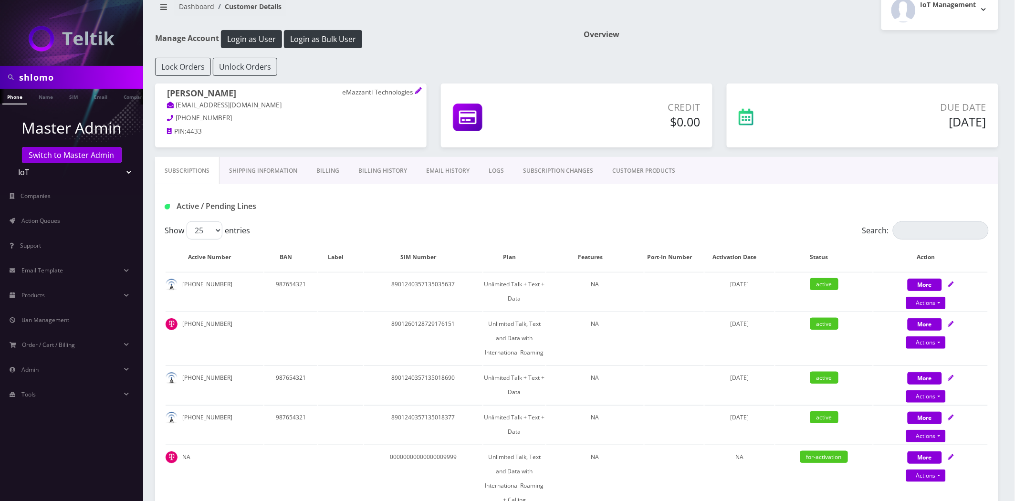
scroll to position [53, 0]
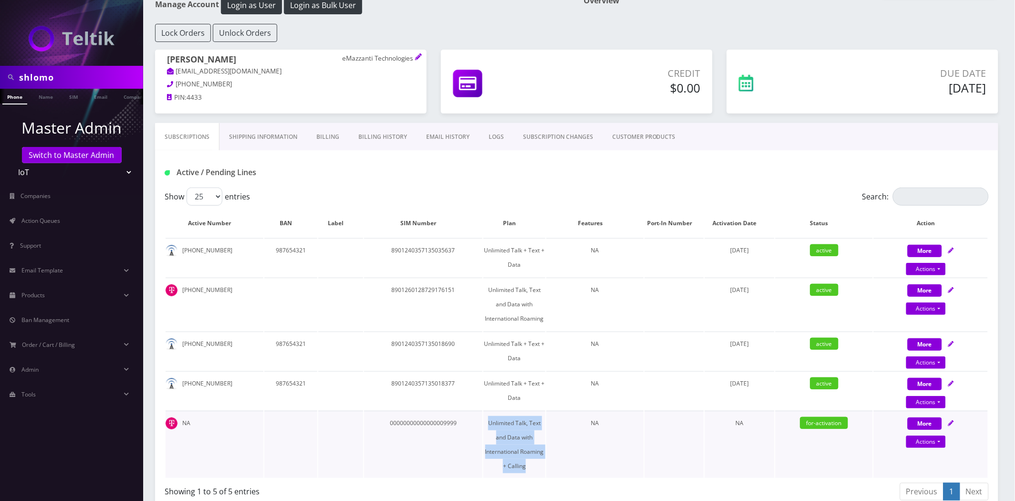
drag, startPoint x: 528, startPoint y: 465, endPoint x: 488, endPoint y: 415, distance: 64.5
click at [488, 415] on td "Unlimited Talk, Text and Data with International Roaming + Calling" at bounding box center [514, 444] width 62 height 67
copy td "Unlimited Talk, Text and Data with International Roaming + Calling"
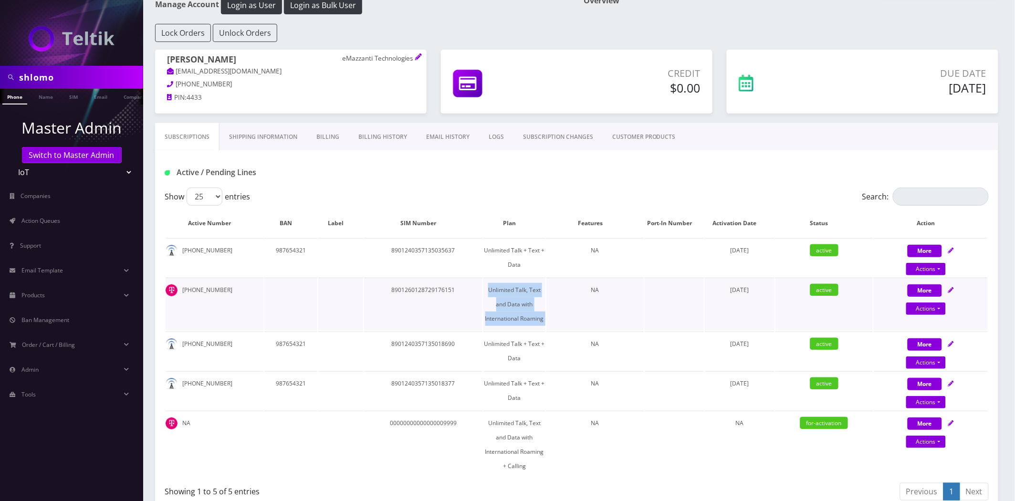
drag, startPoint x: 545, startPoint y: 318, endPoint x: 473, endPoint y: 287, distance: 78.4
click at [473, 287] on tr "[PHONE_NUMBER] 8901260128729176151 Unlimited Talk, Text and Data with Internati…" at bounding box center [577, 304] width 822 height 53
click at [48, 293] on link "Products" at bounding box center [71, 295] width 143 height 20
drag, startPoint x: 522, startPoint y: 312, endPoint x: 537, endPoint y: 314, distance: 15.0
click at [523, 313] on td "Unlimited Talk, Text and Data with International Roaming" at bounding box center [514, 304] width 62 height 53
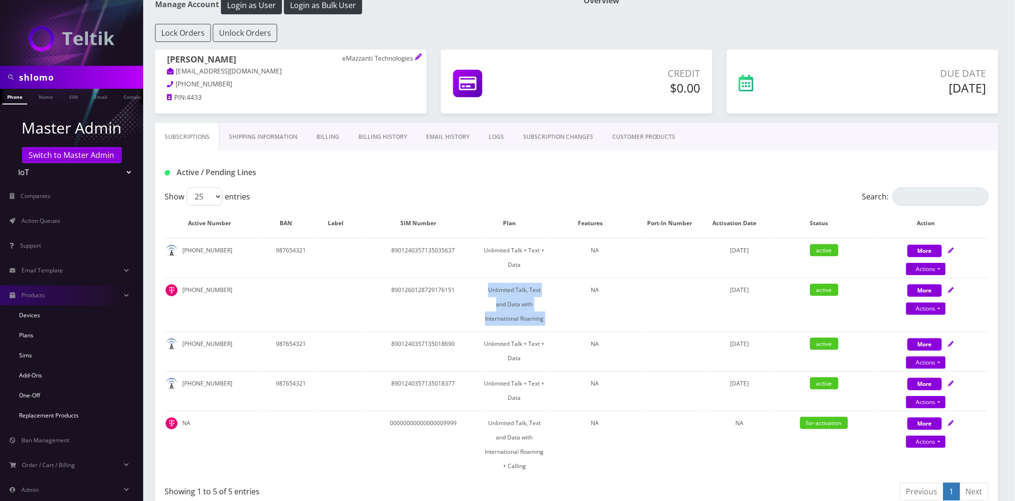
copy tr "Unlimited Talk, Text and Data with International Roaming"
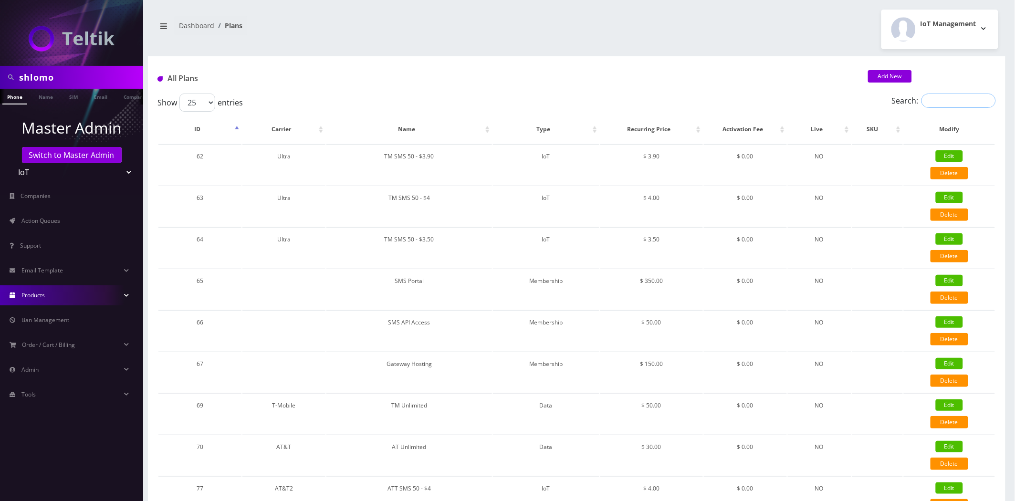
click at [943, 104] on input "Search:" at bounding box center [958, 101] width 74 height 14
paste input "Unlimited Talk, Text and Data with International Roaming + Calling"
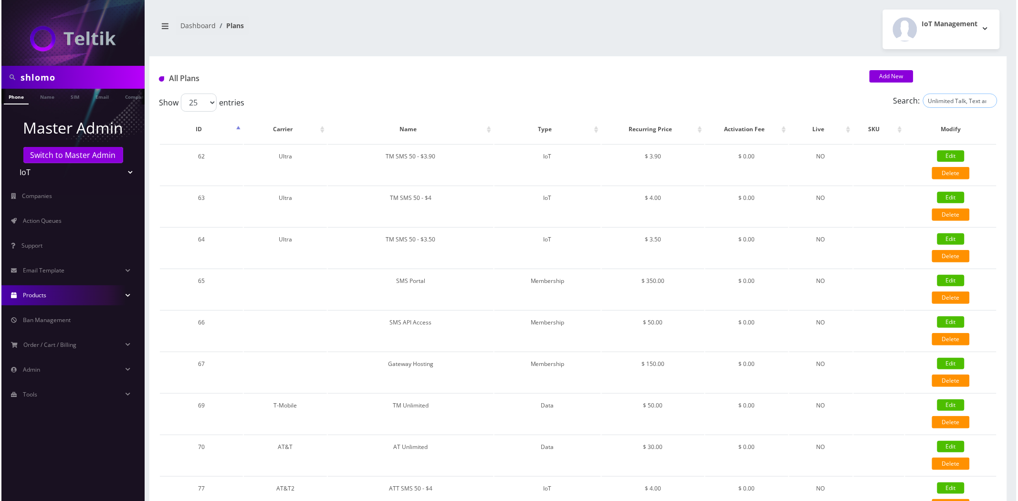
scroll to position [0, 113]
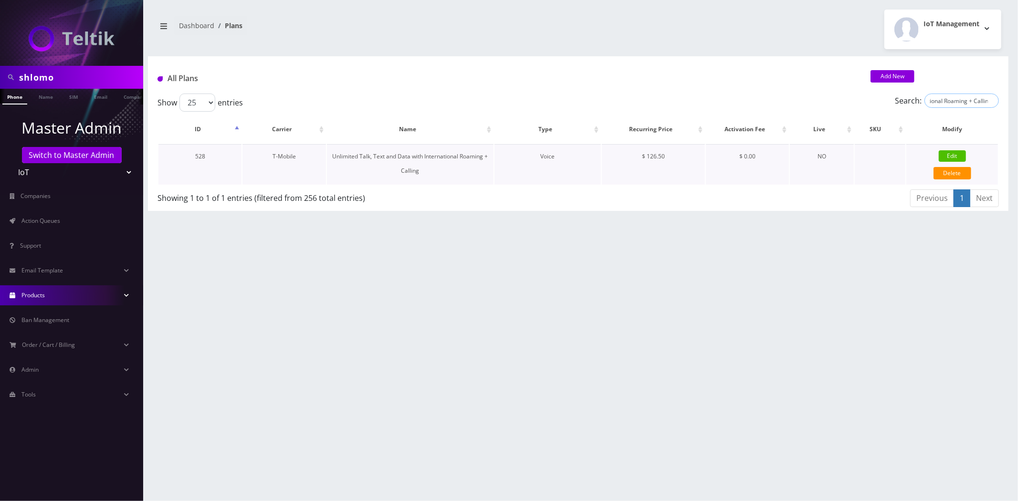
type input "Unlimited Talk, Text and Data with International Roaming + Calling"
click at [951, 150] on link "Edit" at bounding box center [952, 155] width 27 height 11
type input "Unlimited Talk, Text and Data with International Roaming + Calling"
select select "1"
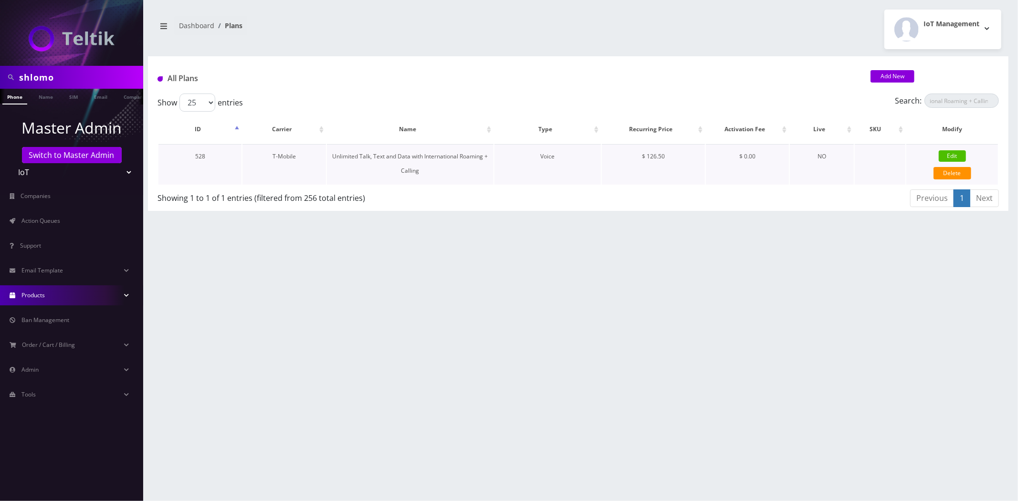
select select "0"
checkbox input "false"
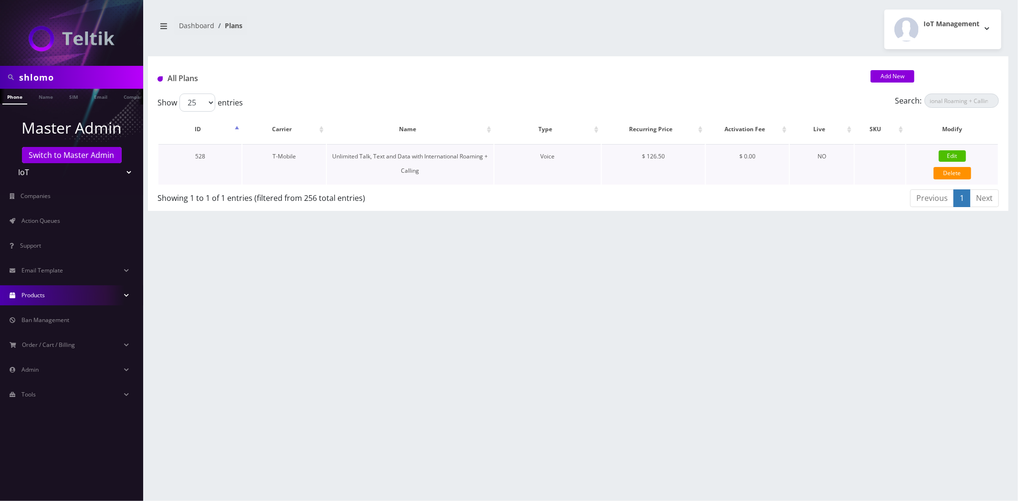
checkbox input "false"
type input "3.5"
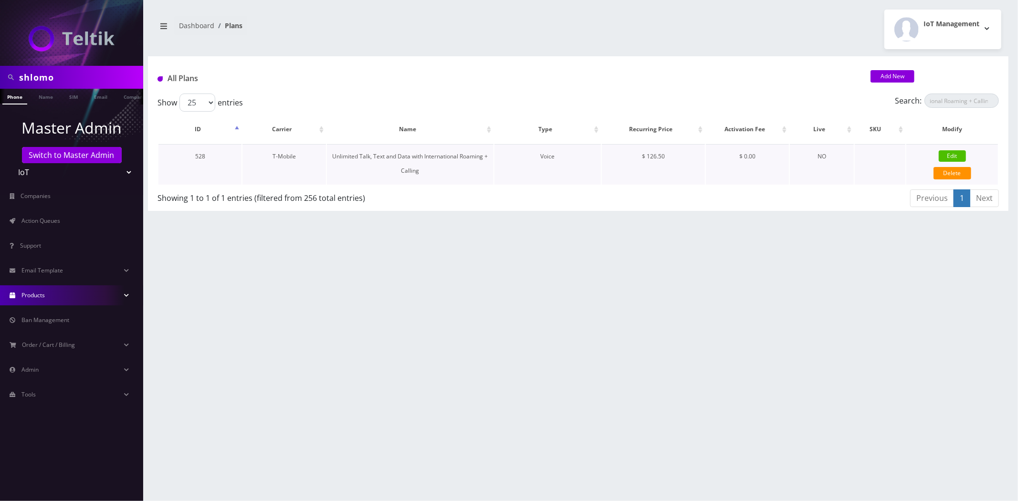
select select "0"
checkbox input "true"
checkbox input "false"
type input "126.5"
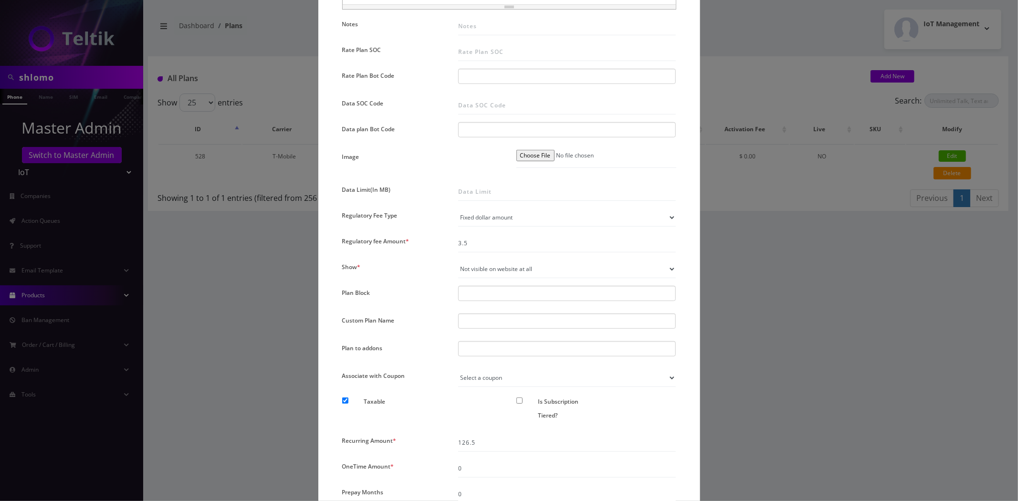
scroll to position [477, 0]
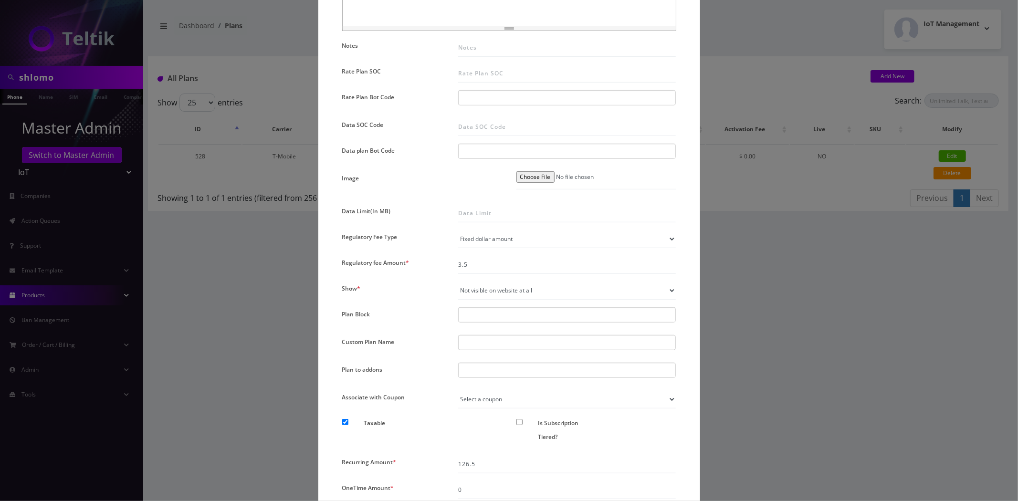
click at [817, 254] on div "× Edit Plan Name * Unlimited Talk, Text and Data with International Roaming + C…" at bounding box center [509, 250] width 1018 height 501
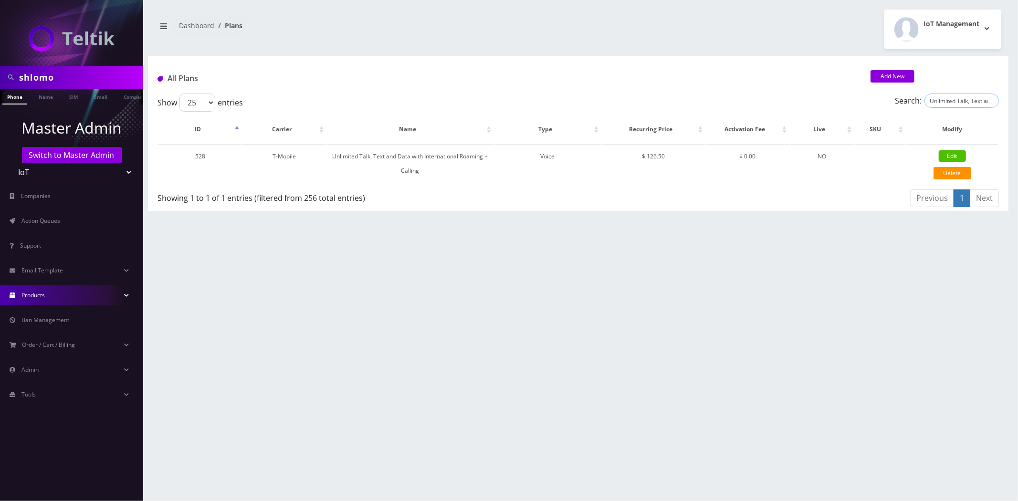
click at [973, 98] on input "Unlimited Talk, Text and Data with International Roaming + Calling" at bounding box center [961, 101] width 74 height 14
paste input "Unlimited Talk, Text and Data with International Roaming"
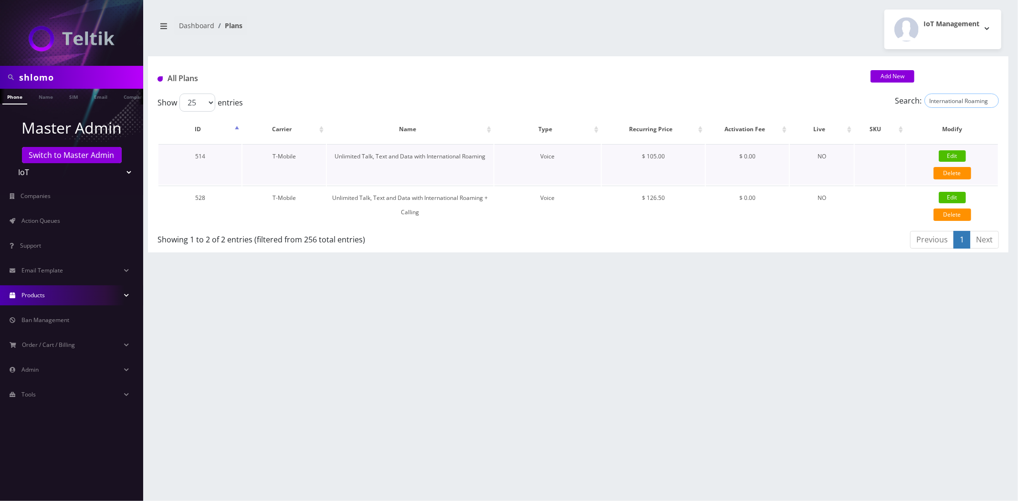
type input "Unlimited Talk, Text and Data with International Roaming"
click at [953, 155] on link "Edit" at bounding box center [952, 155] width 27 height 11
type input "Unlimited Talk, Text and Data with International Roaming"
checkbox input "false"
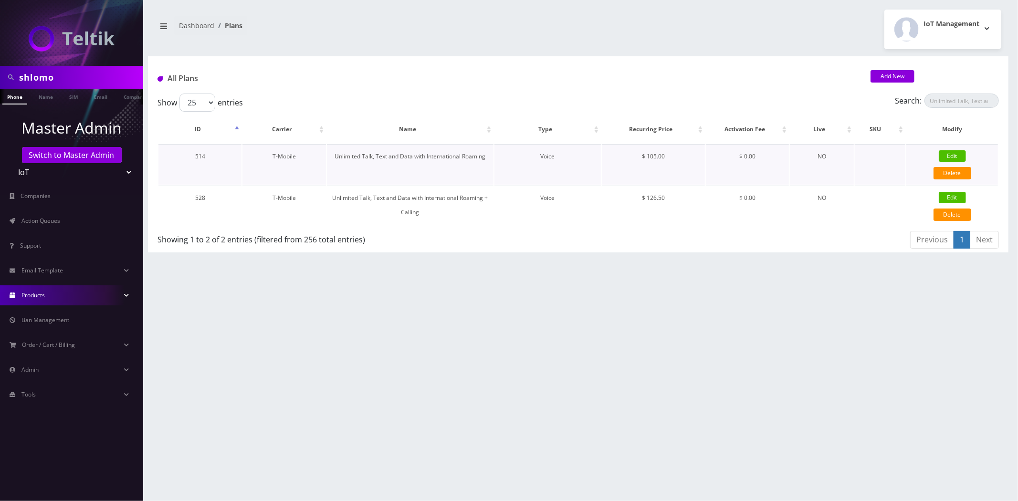
checkbox input "false"
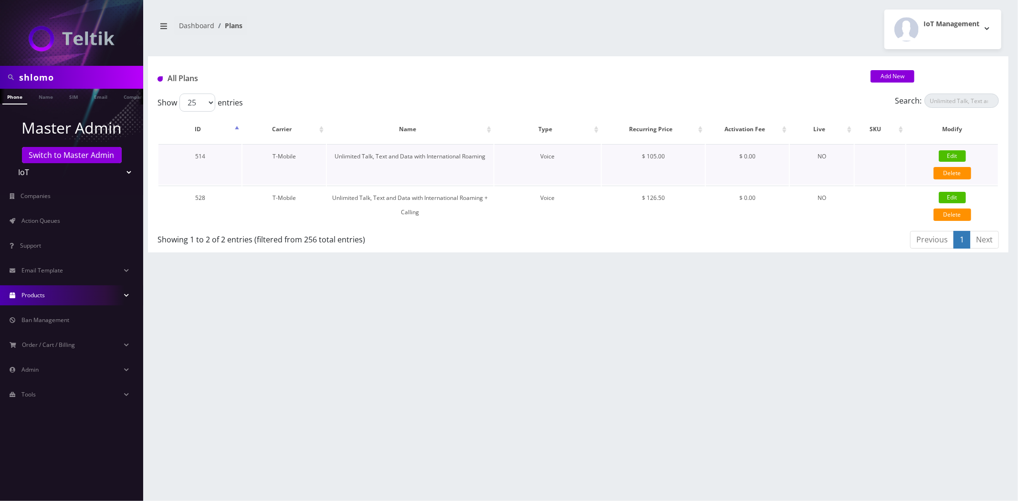
checkbox input "false"
checkbox input "true"
checkbox input "false"
type input "105"
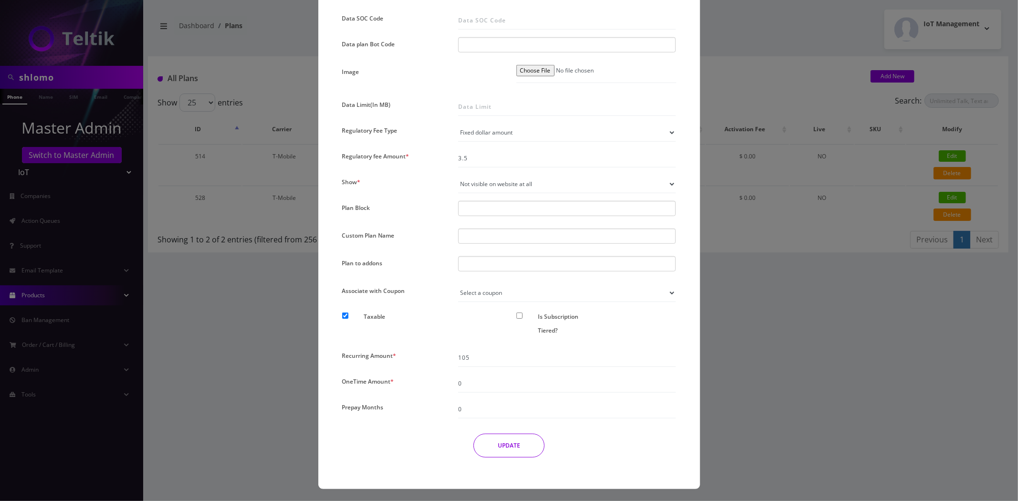
scroll to position [585, 0]
click at [847, 318] on div "× Edit Plan Name * Unlimited Talk, Text and Data with International Roaming SKU…" at bounding box center [509, 250] width 1018 height 501
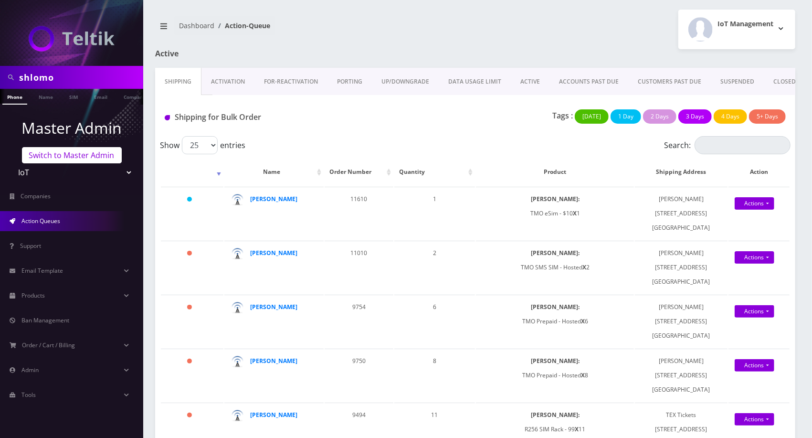
click at [81, 158] on link "Switch to Master Admin" at bounding box center [72, 155] width 100 height 16
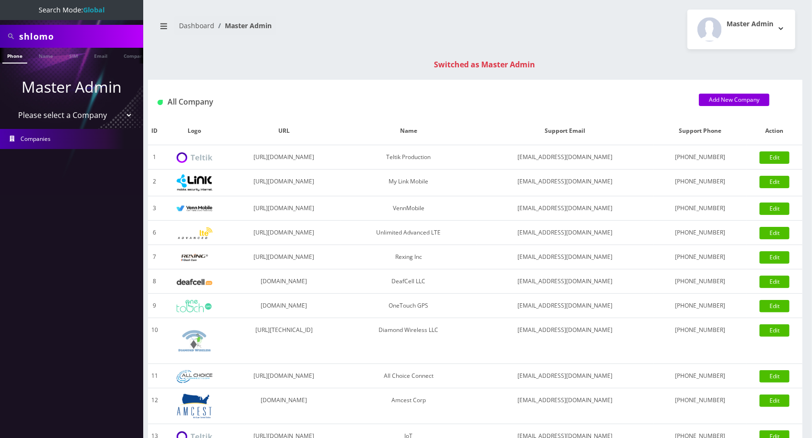
click at [73, 38] on input "shlomo" at bounding box center [80, 36] width 122 height 18
click at [74, 38] on input "shlomo" at bounding box center [80, 36] width 122 height 18
paste input "8391"
type input "shlomo8391"
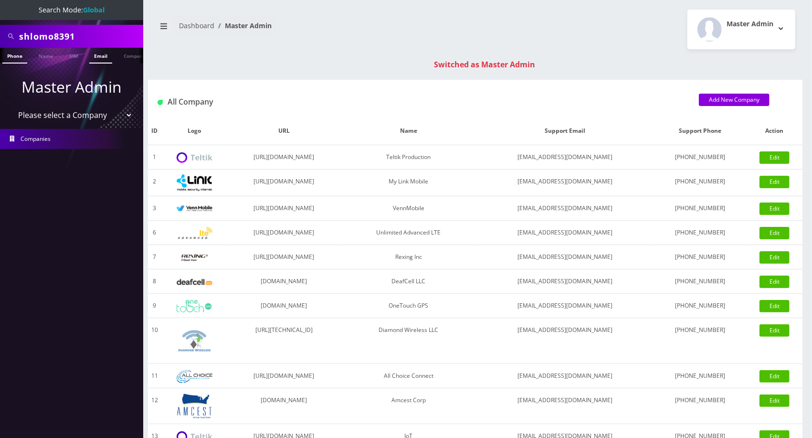
click at [101, 49] on link "Email" at bounding box center [100, 56] width 23 height 16
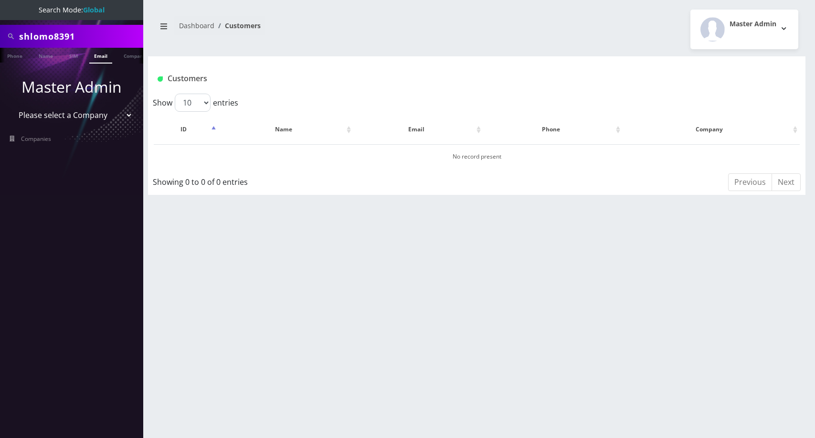
click at [99, 39] on input "shlomo8391" at bounding box center [80, 36] width 122 height 18
drag, startPoint x: 0, startPoint y: 0, endPoint x: 99, endPoint y: 39, distance: 106.5
click at [99, 39] on input "shlomo8391" at bounding box center [80, 36] width 122 height 18
type input "8391"
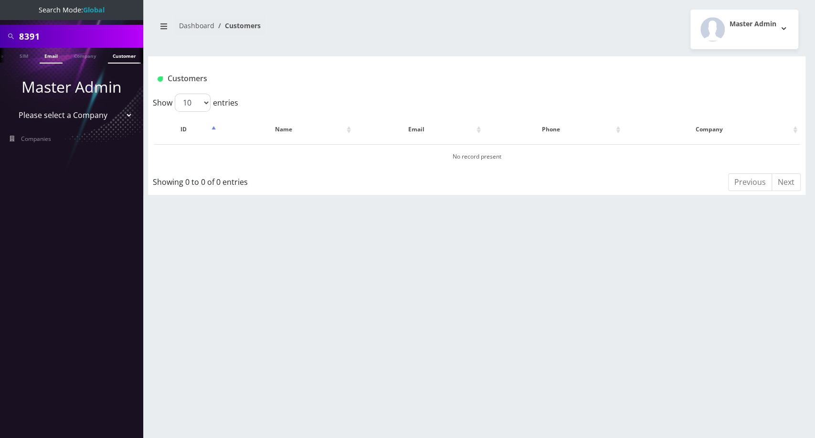
click at [126, 53] on link "Customer" at bounding box center [124, 56] width 33 height 16
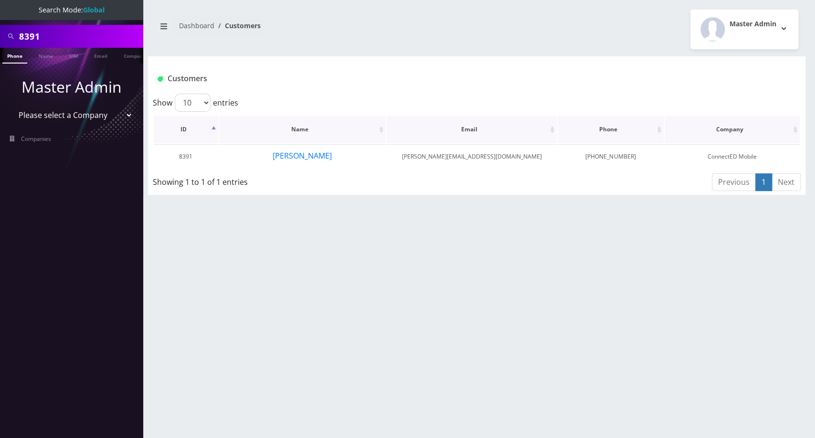
scroll to position [0, 4]
click at [298, 158] on button "Michael Gonzalez" at bounding box center [302, 155] width 60 height 12
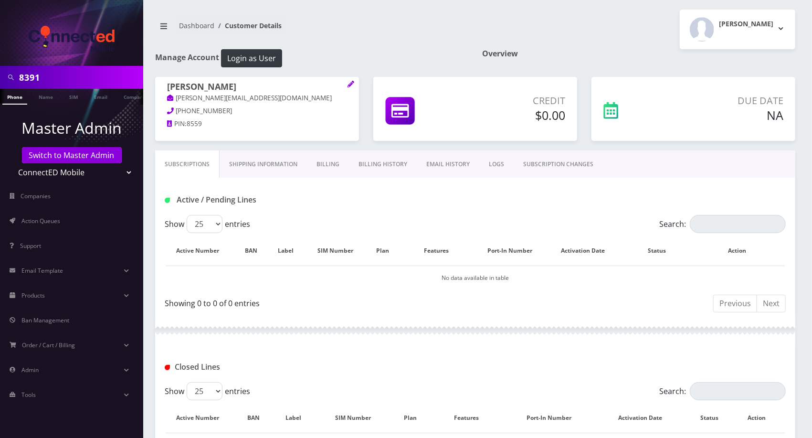
click at [362, 168] on link "Billing History" at bounding box center [383, 164] width 68 height 28
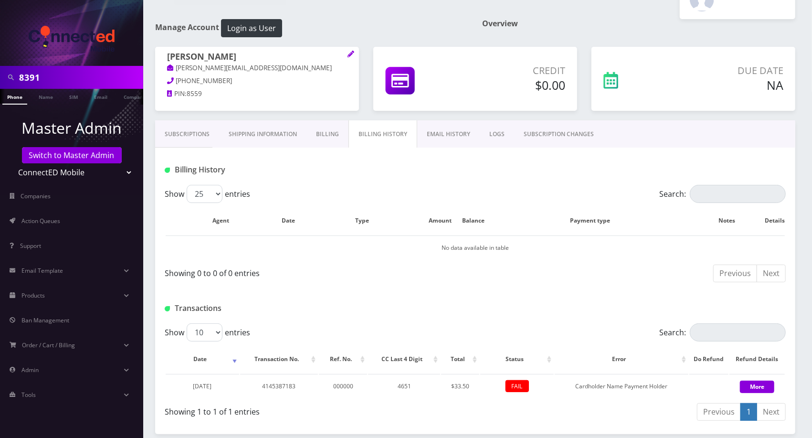
scroll to position [71, 0]
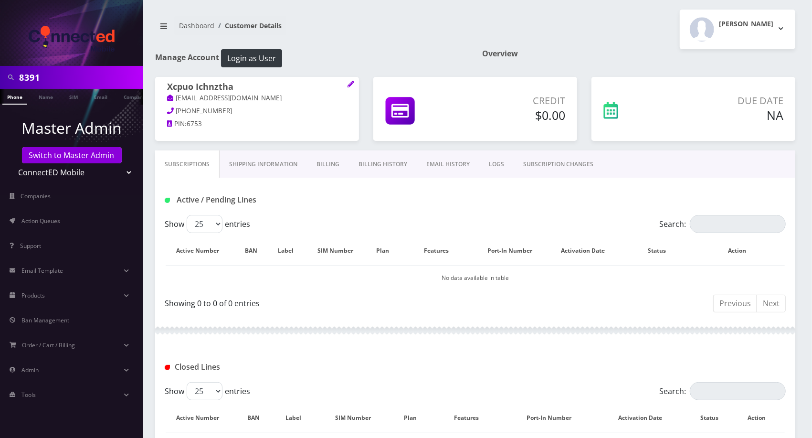
click at [378, 159] on link "Billing History" at bounding box center [383, 164] width 68 height 28
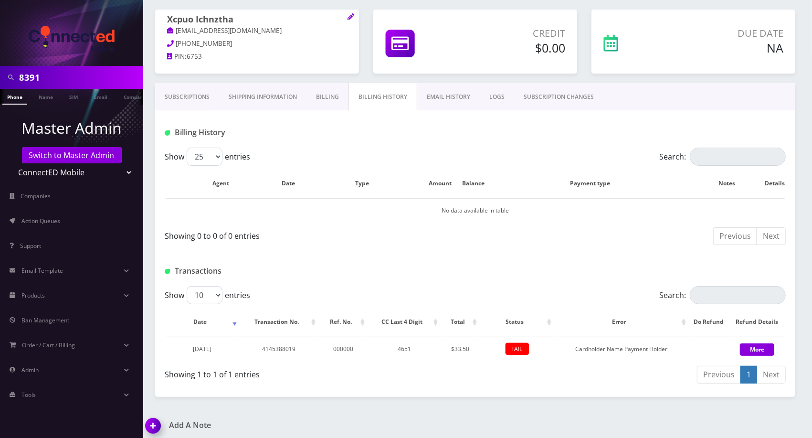
scroll to position [71, 0]
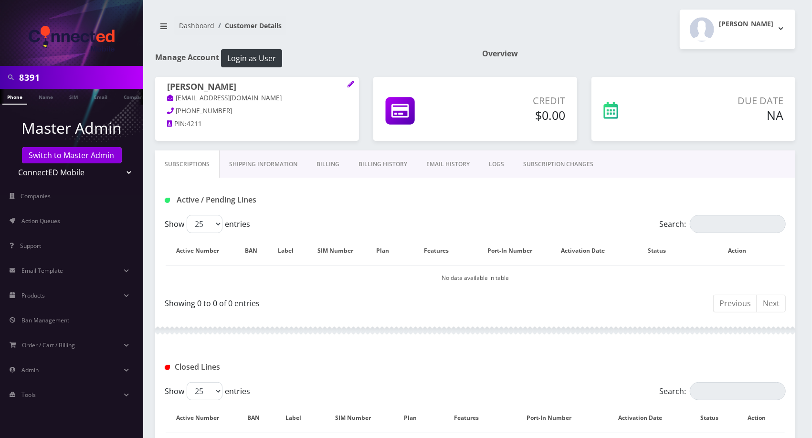
click at [383, 167] on link "Billing History" at bounding box center [383, 164] width 68 height 28
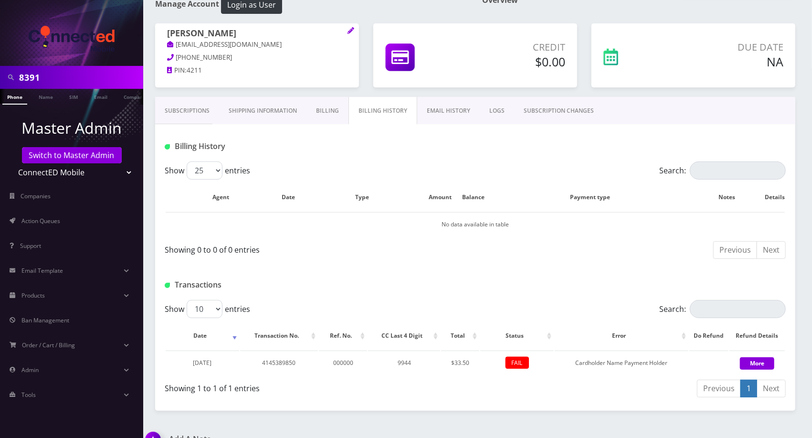
scroll to position [71, 0]
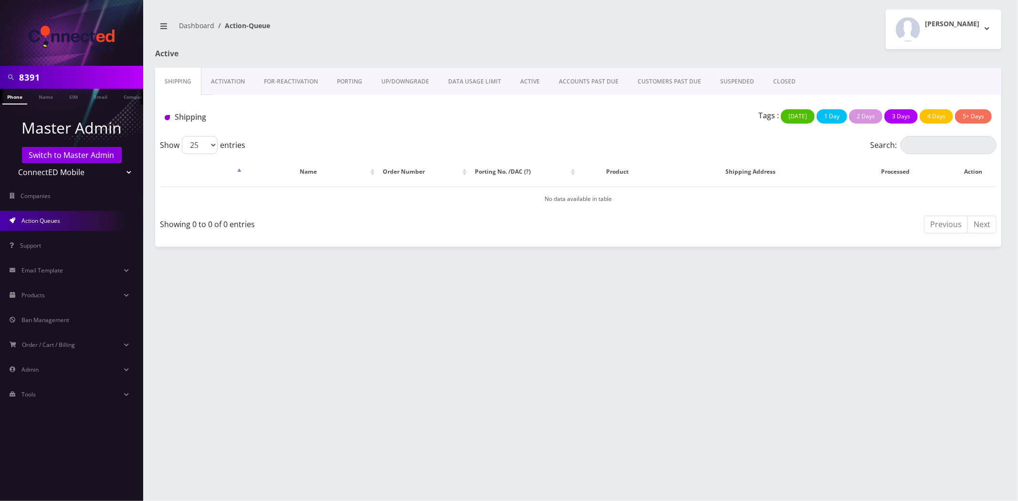
click at [225, 86] on link "Activation" at bounding box center [227, 82] width 53 height 28
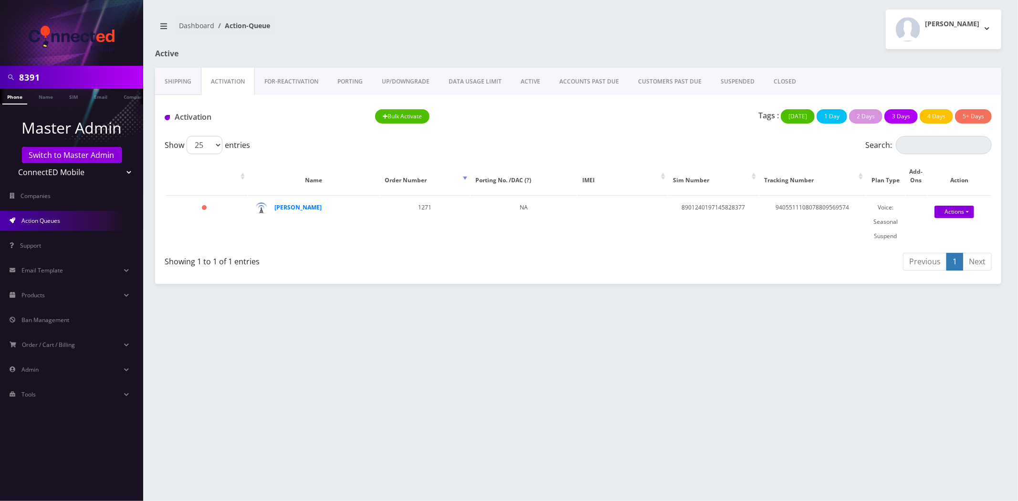
click at [527, 87] on link "ACTIVE" at bounding box center [530, 82] width 39 height 28
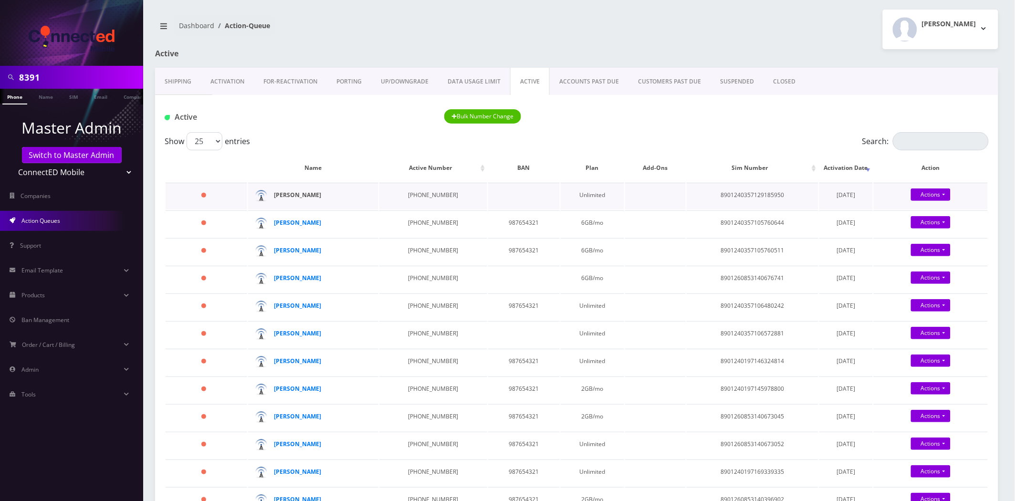
click at [302, 196] on strong "[PERSON_NAME]" at bounding box center [297, 195] width 47 height 8
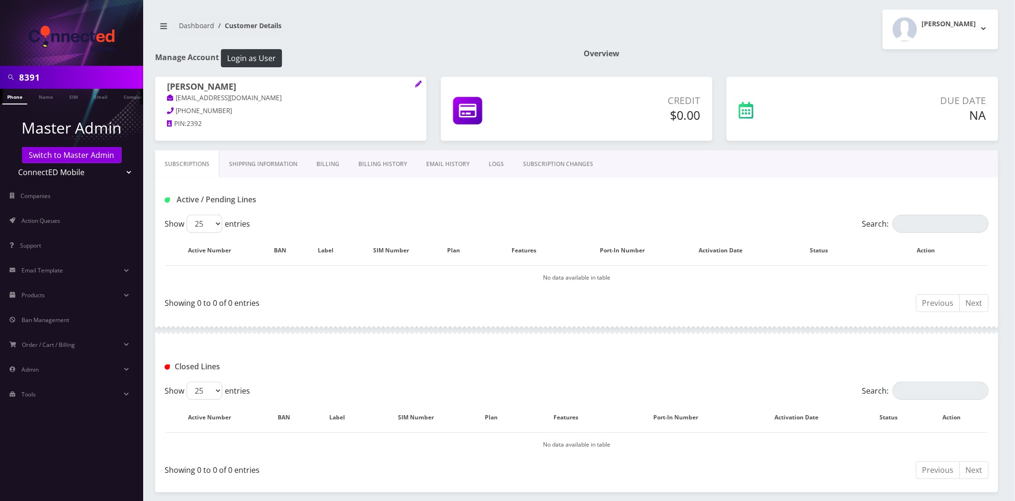
click at [363, 174] on link "Billing History" at bounding box center [383, 164] width 68 height 28
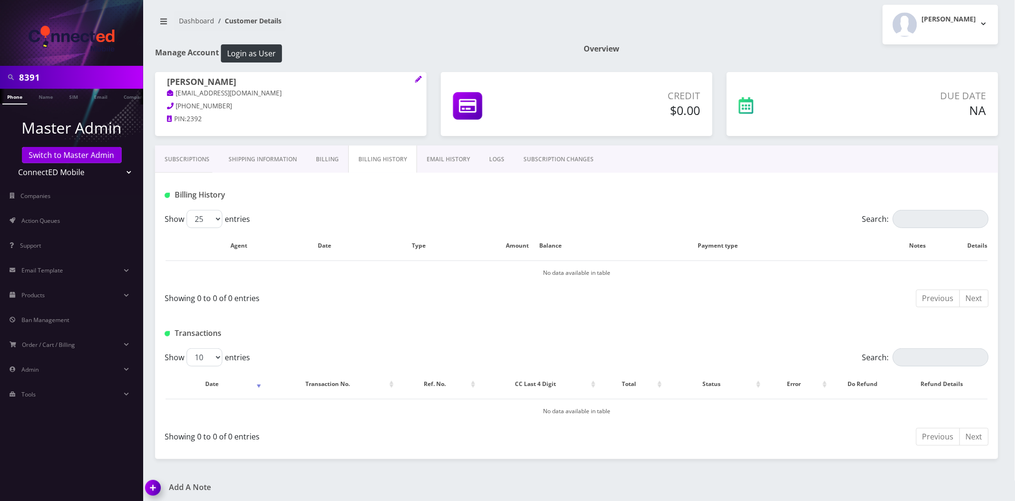
scroll to position [7, 0]
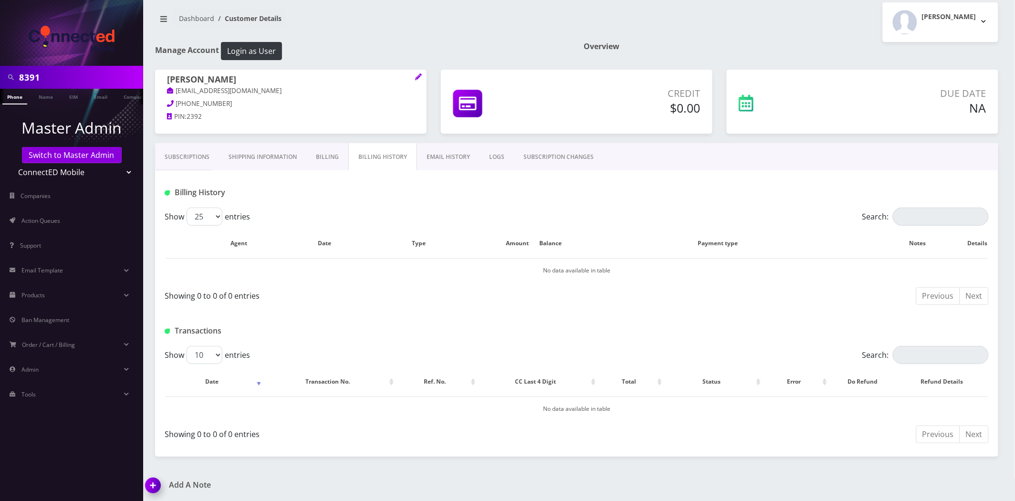
click at [397, 154] on link "Billing History" at bounding box center [382, 157] width 69 height 28
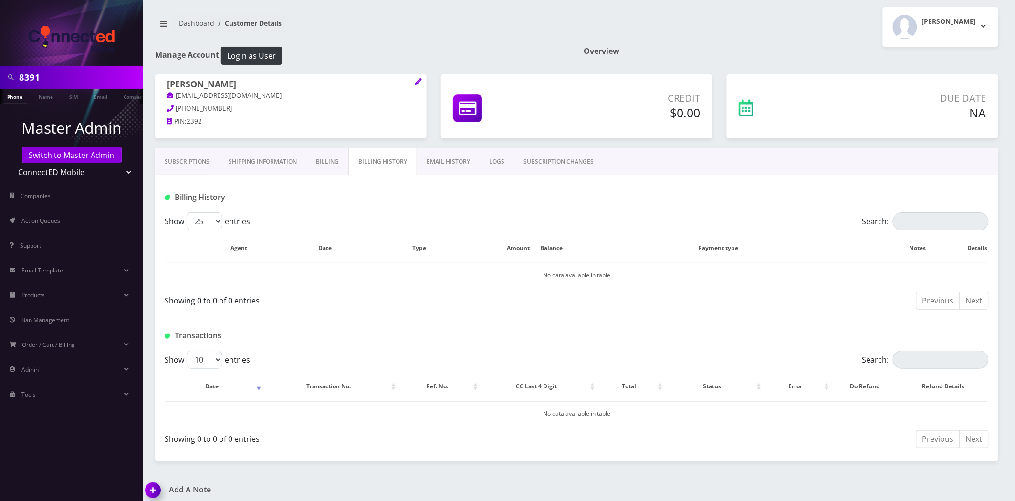
scroll to position [0, 0]
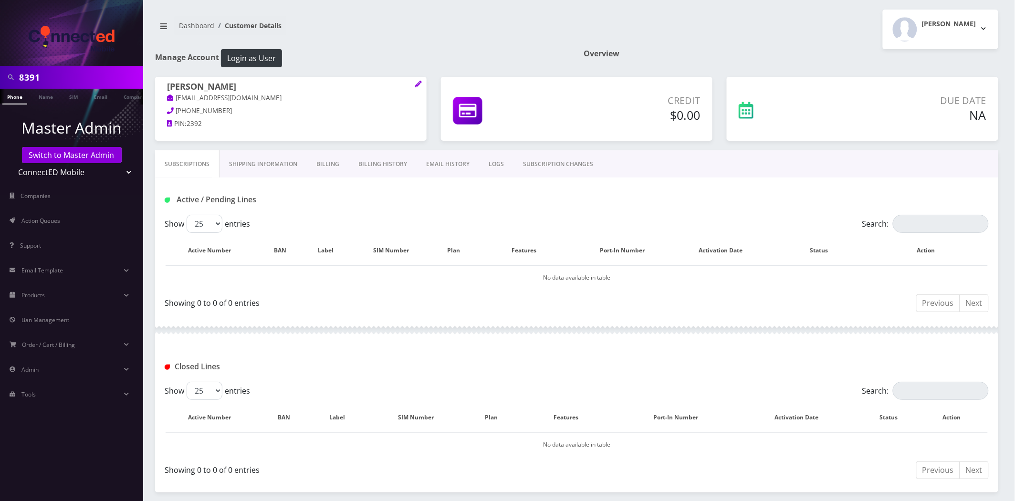
click at [395, 156] on link "Billing History" at bounding box center [383, 164] width 68 height 28
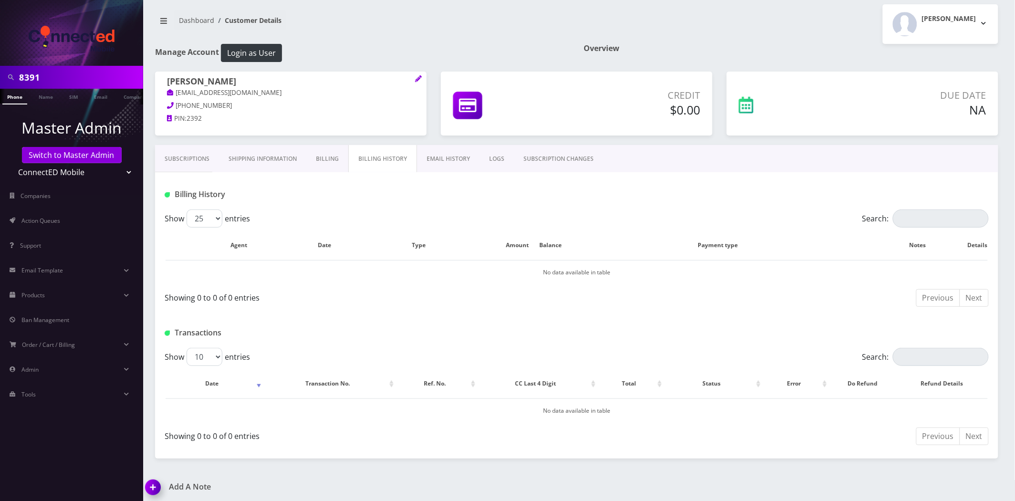
scroll to position [7, 0]
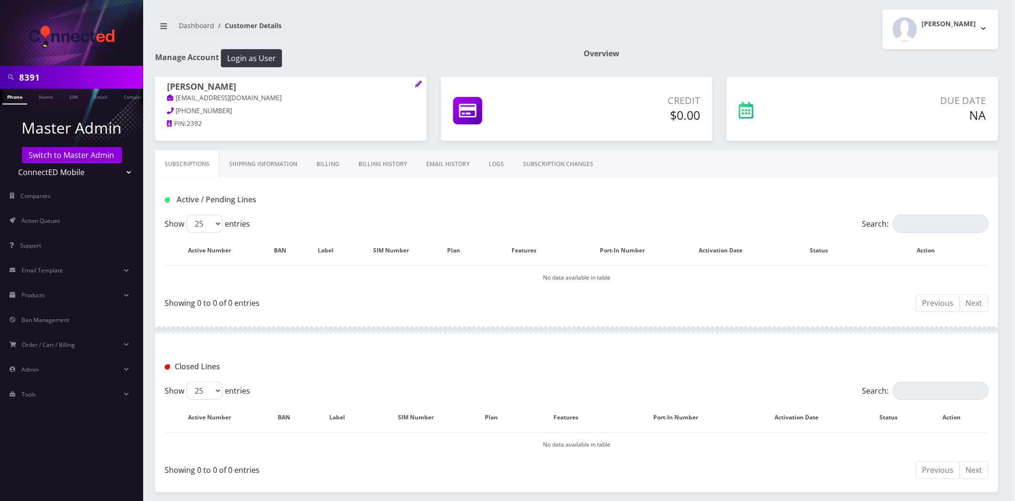
click at [398, 167] on link "Billing History" at bounding box center [383, 164] width 68 height 28
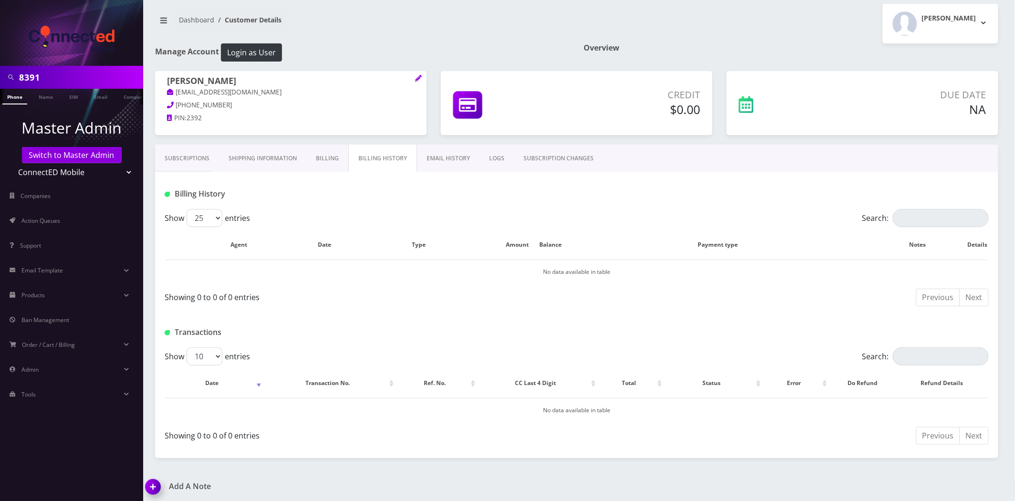
scroll to position [7, 0]
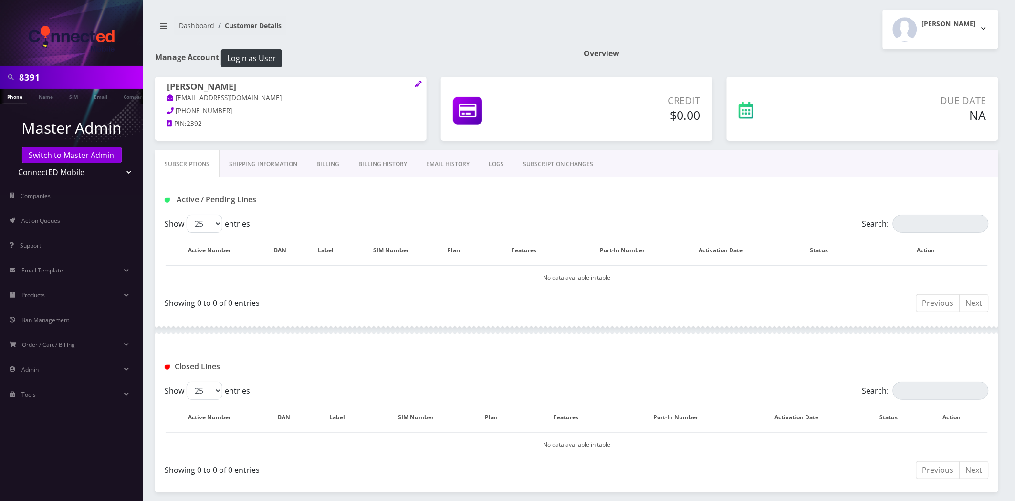
click at [371, 159] on link "Billing History" at bounding box center [383, 164] width 68 height 28
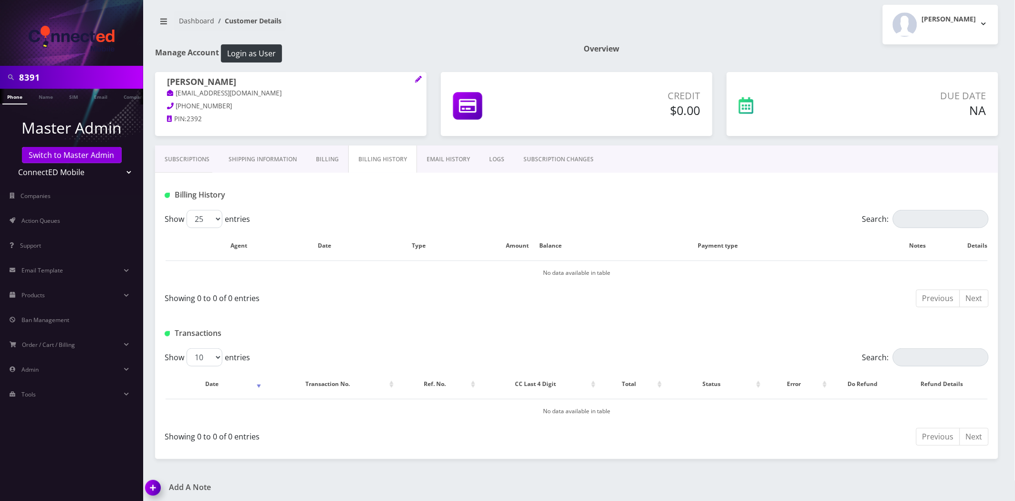
scroll to position [7, 0]
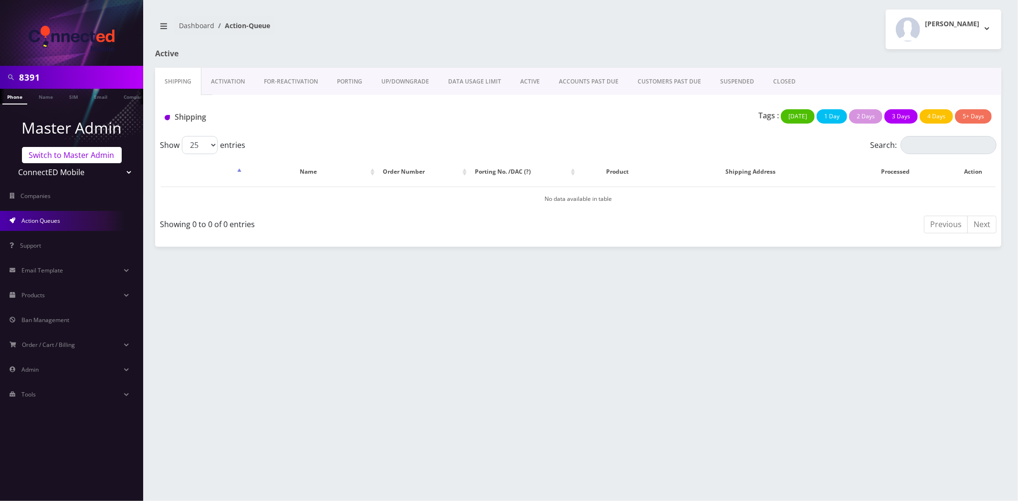
click at [74, 152] on link "Switch to Master Admin" at bounding box center [72, 155] width 100 height 16
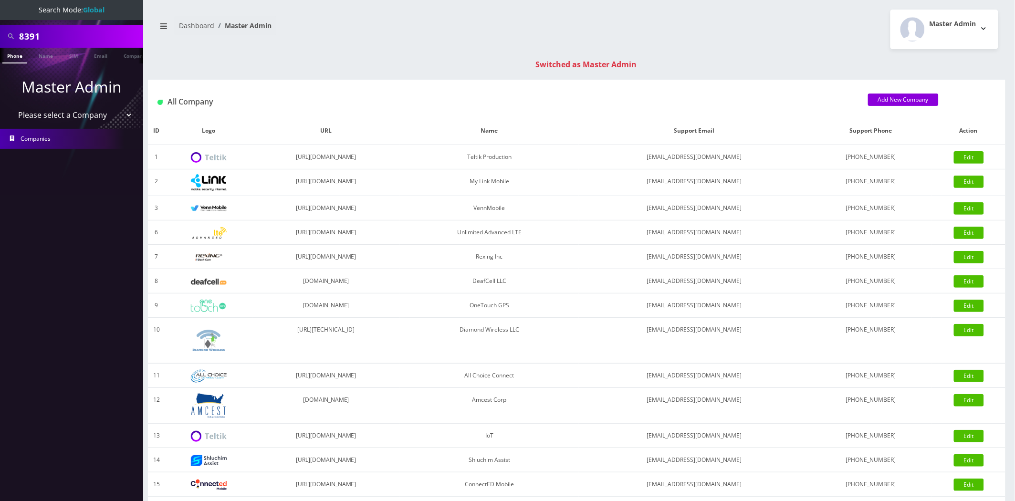
click at [50, 27] on input "8391" at bounding box center [80, 36] width 122 height 18
type input "[PERSON_NAME]"
click at [43, 65] on ul "Master Admin Please select a Company Teltik Production My Link Mobile VennMobil…" at bounding box center [71, 111] width 143 height 97
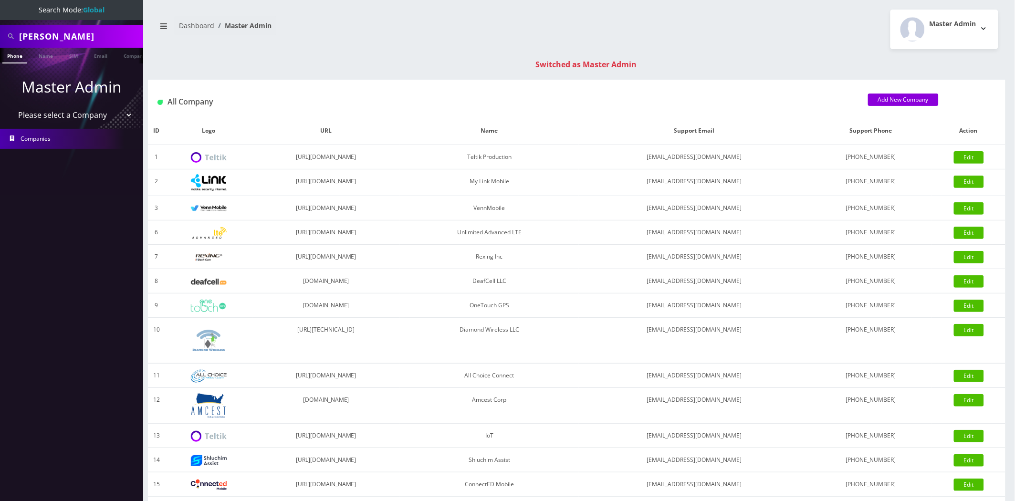
click at [43, 63] on ul "Master Admin Please select a Company Teltik Production My Link Mobile VennMobil…" at bounding box center [71, 111] width 143 height 97
click at [44, 55] on link "Name" at bounding box center [46, 56] width 24 height 16
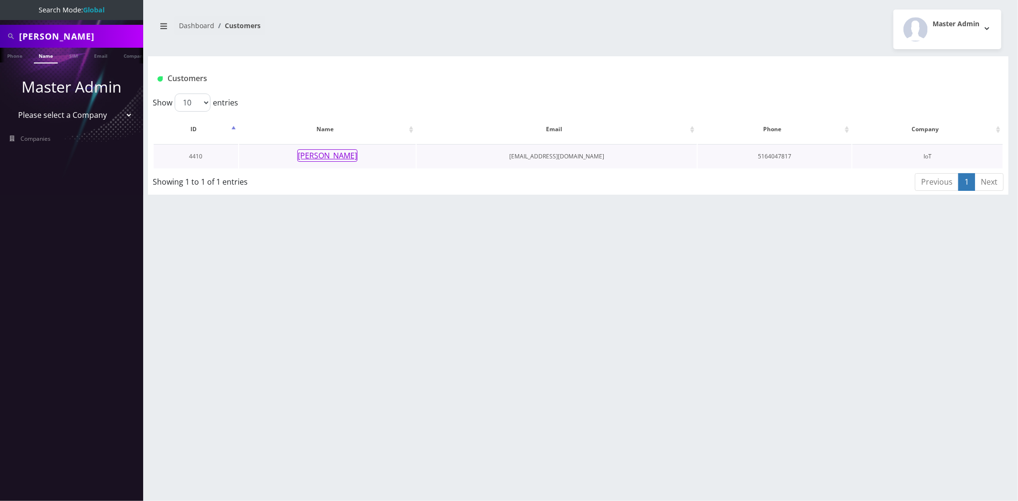
click at [324, 157] on button "[PERSON_NAME]" at bounding box center [327, 155] width 60 height 12
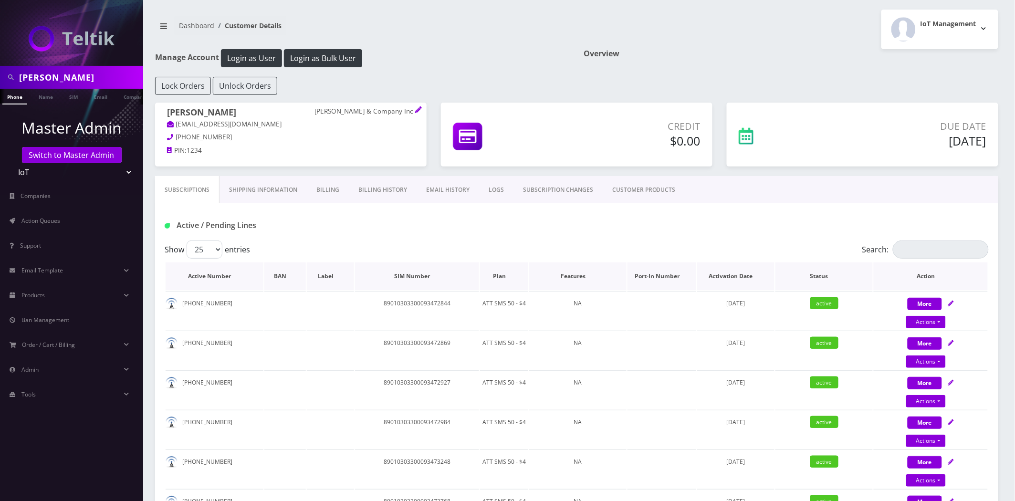
click at [502, 277] on th "Plan" at bounding box center [504, 276] width 48 height 28
